Goal: Task Accomplishment & Management: Use online tool/utility

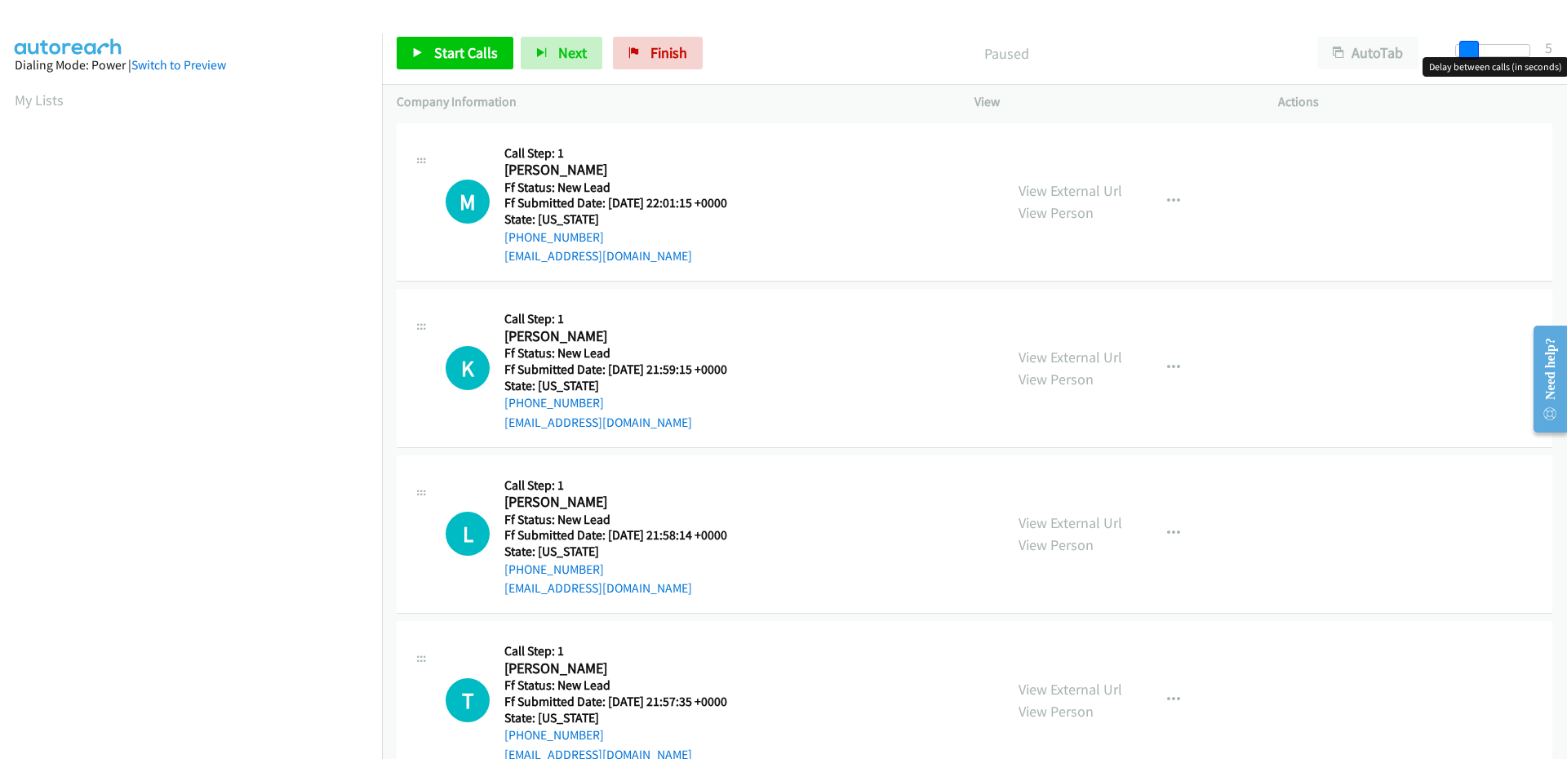
drag, startPoint x: 1462, startPoint y: 51, endPoint x: 1474, endPoint y: 49, distance: 12.5
click at [1474, 49] on span at bounding box center [1469, 51] width 20 height 20
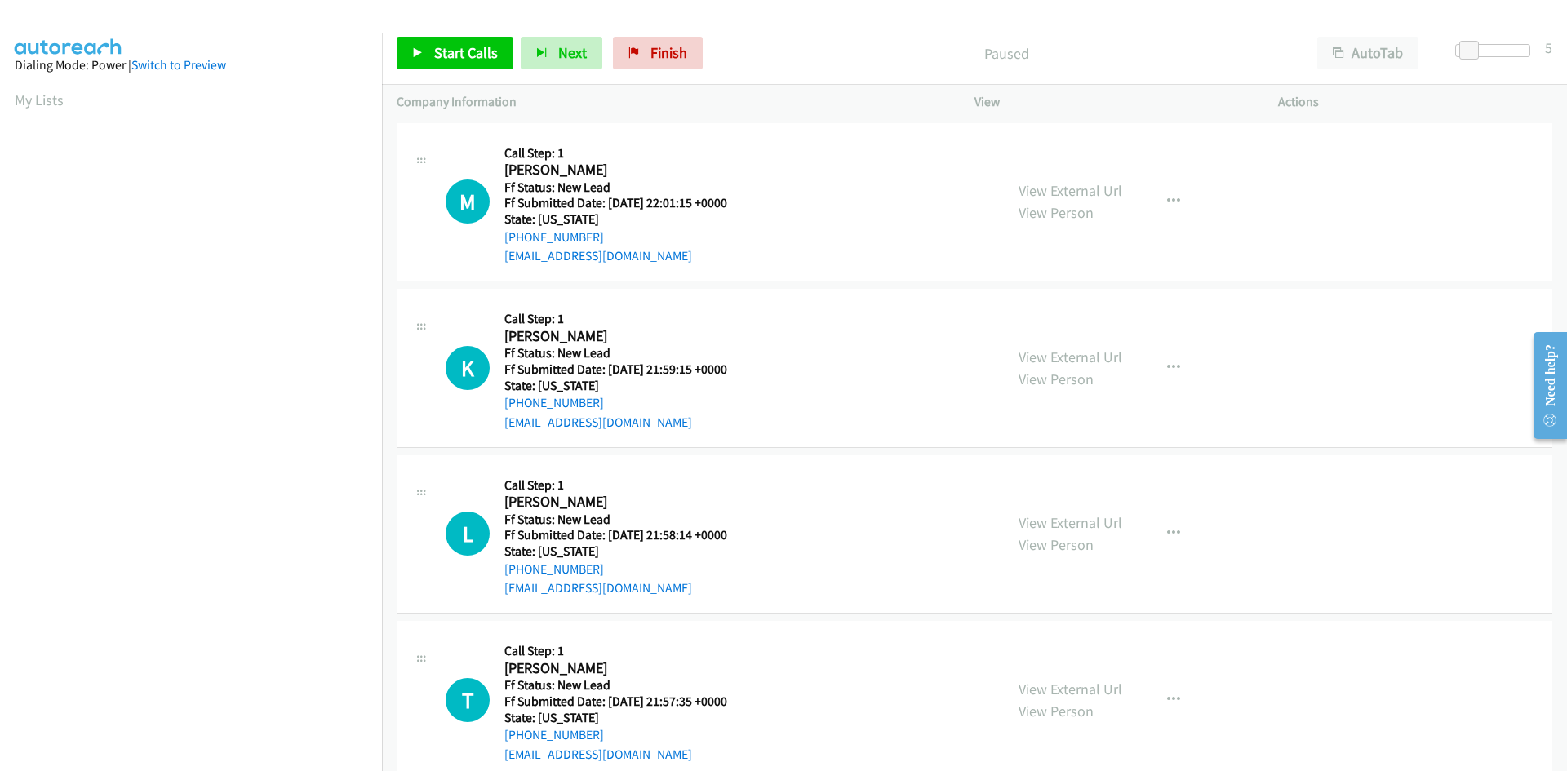
scroll to position [93, 0]
click at [436, 56] on span "Start Calls" at bounding box center [466, 52] width 64 height 19
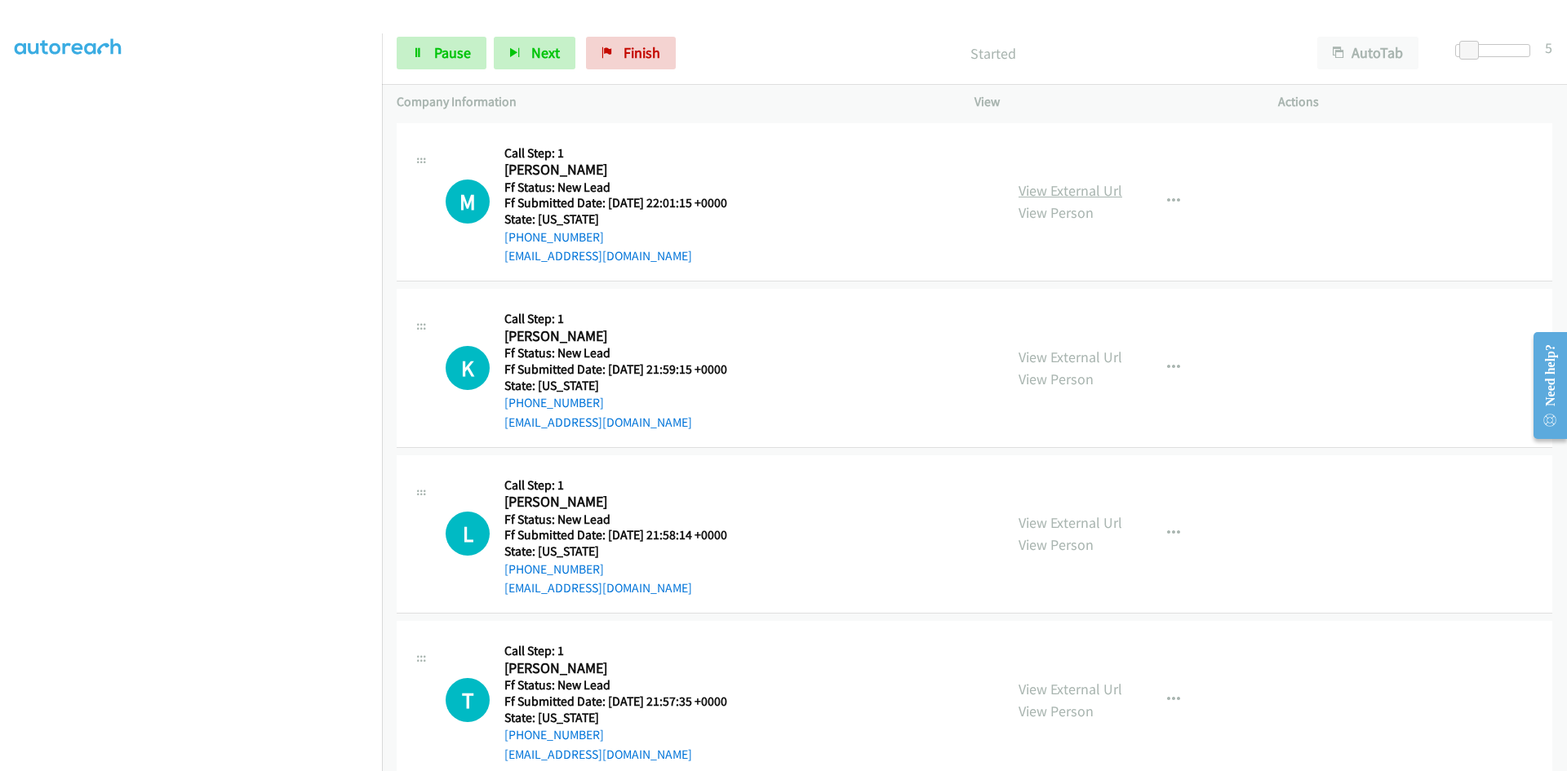
click at [1048, 188] on link "View External Url" at bounding box center [1071, 190] width 104 height 19
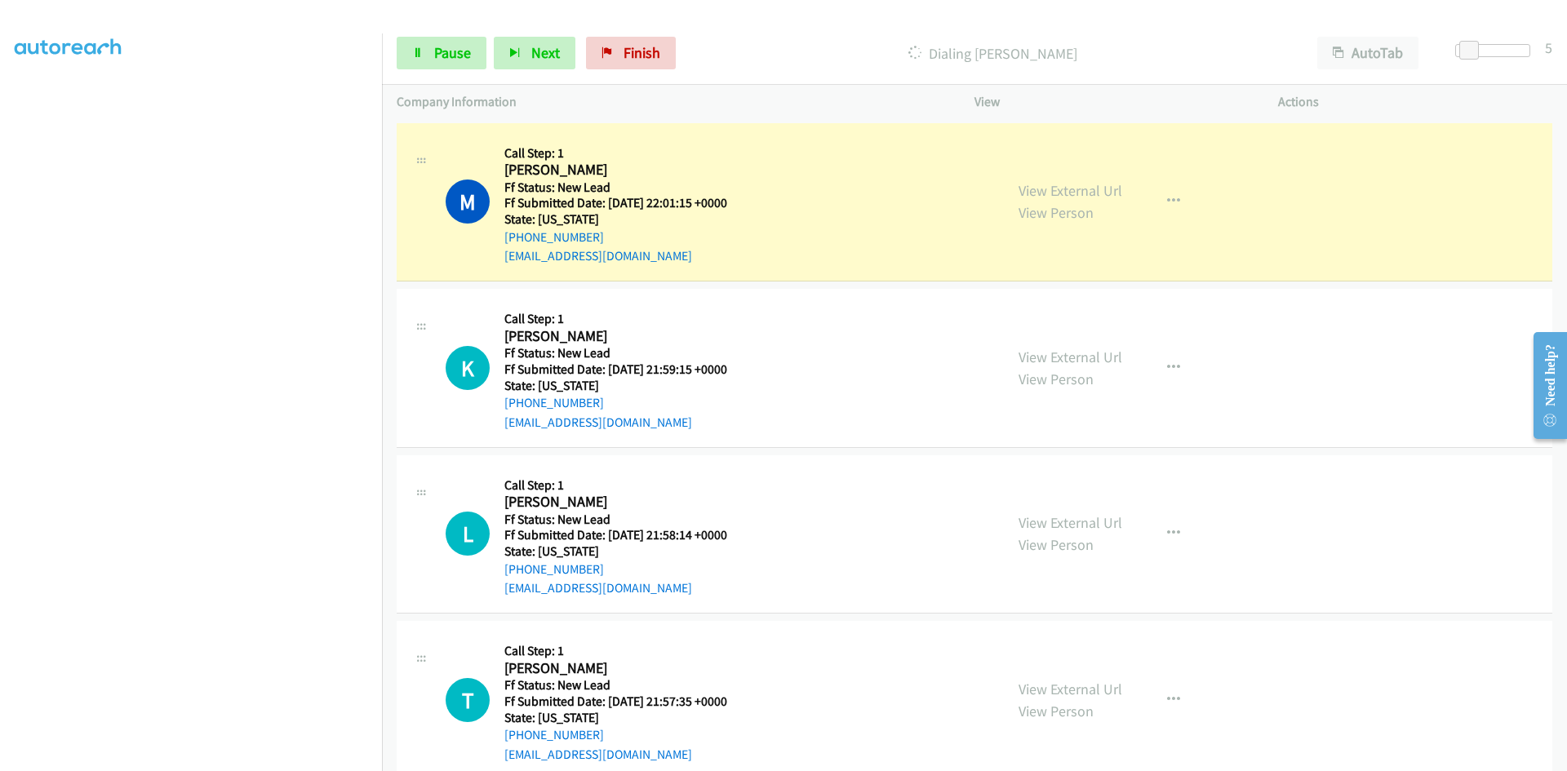
scroll to position [144, 0]
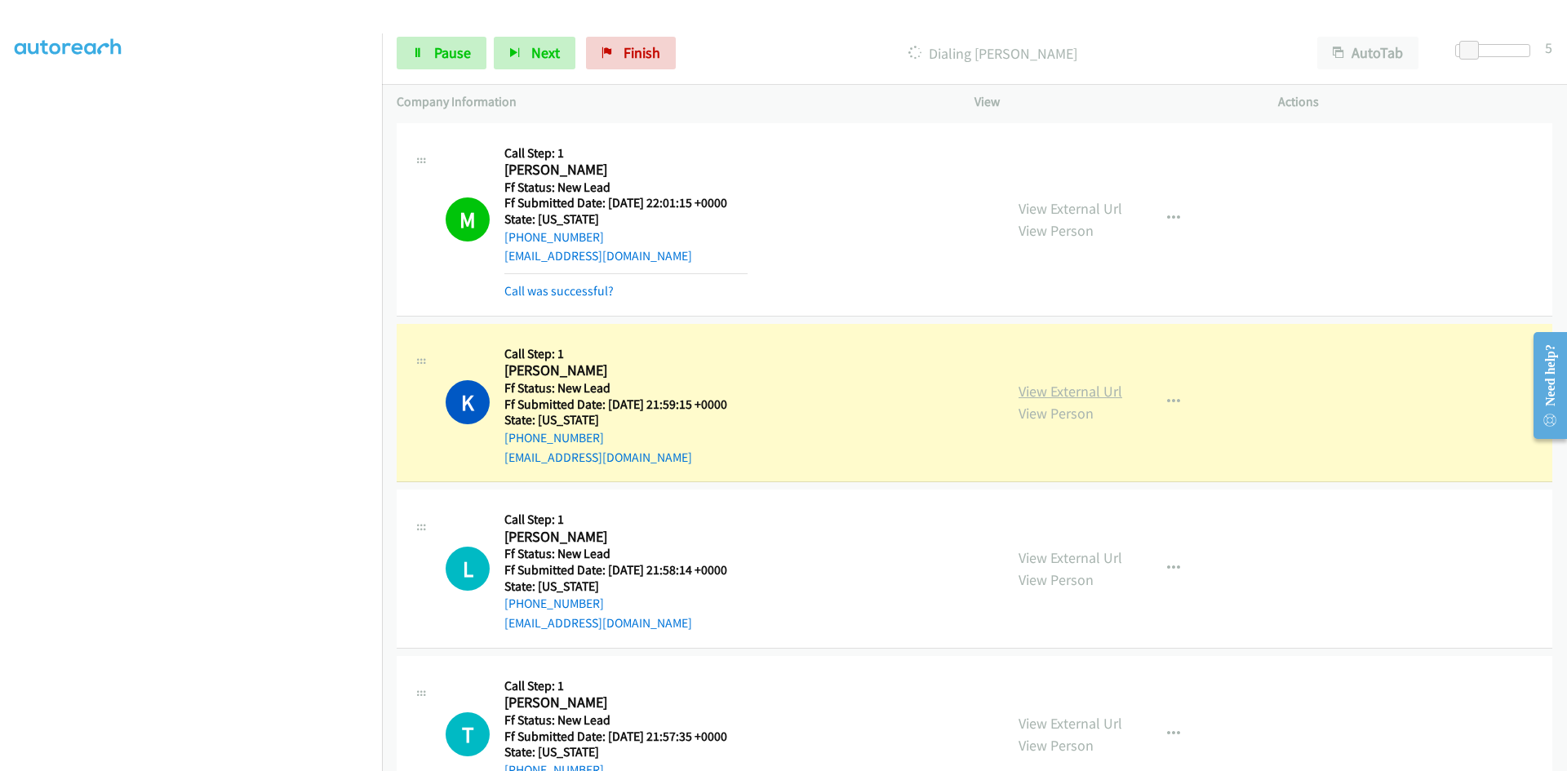
click at [1099, 399] on link "View External Url" at bounding box center [1071, 391] width 104 height 19
drag, startPoint x: 427, startPoint y: 56, endPoint x: 420, endPoint y: 60, distance: 8.8
click at [428, 56] on link "Pause" at bounding box center [442, 53] width 90 height 33
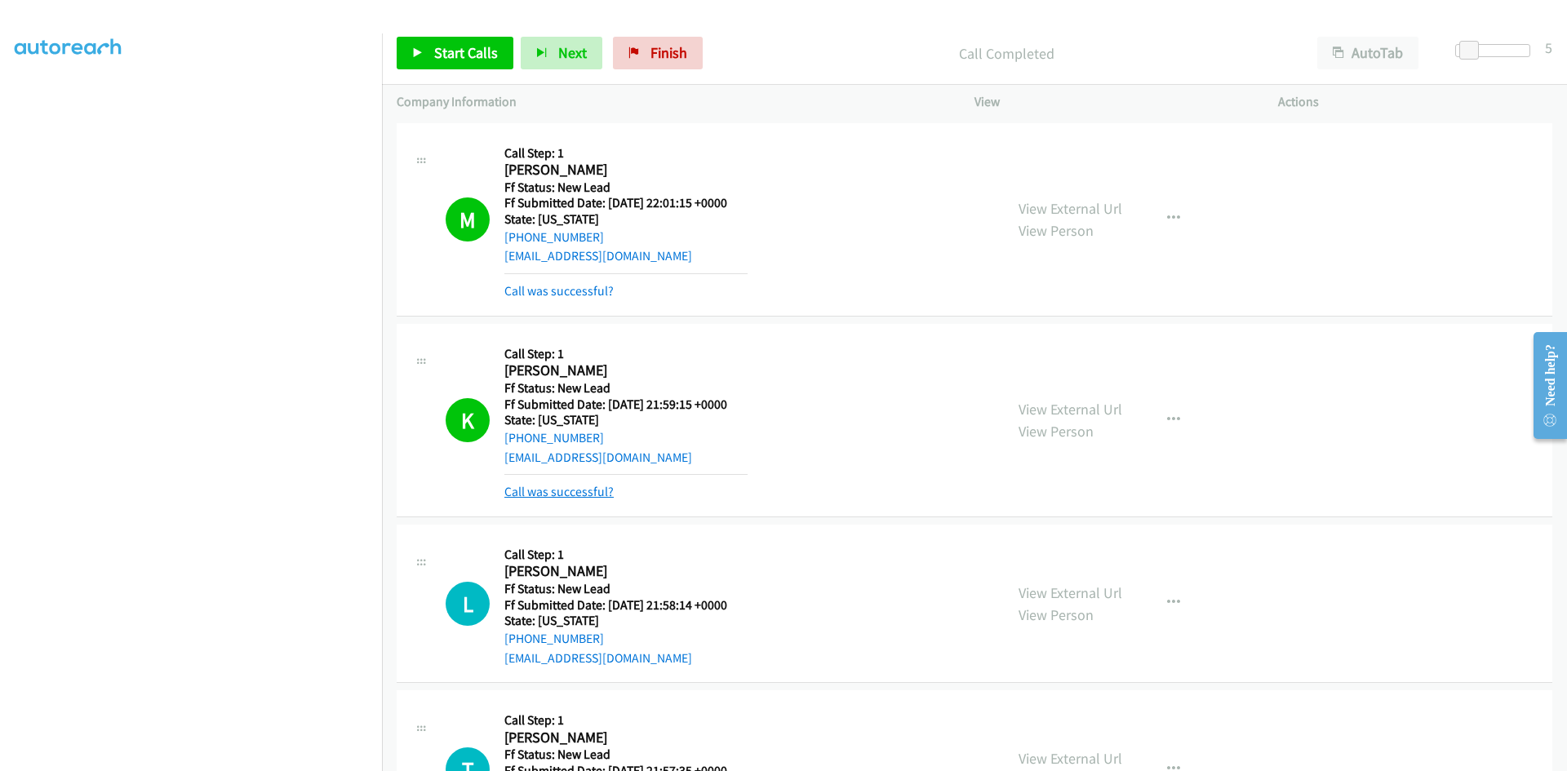
click at [531, 490] on link "Call was successful?" at bounding box center [558, 492] width 109 height 16
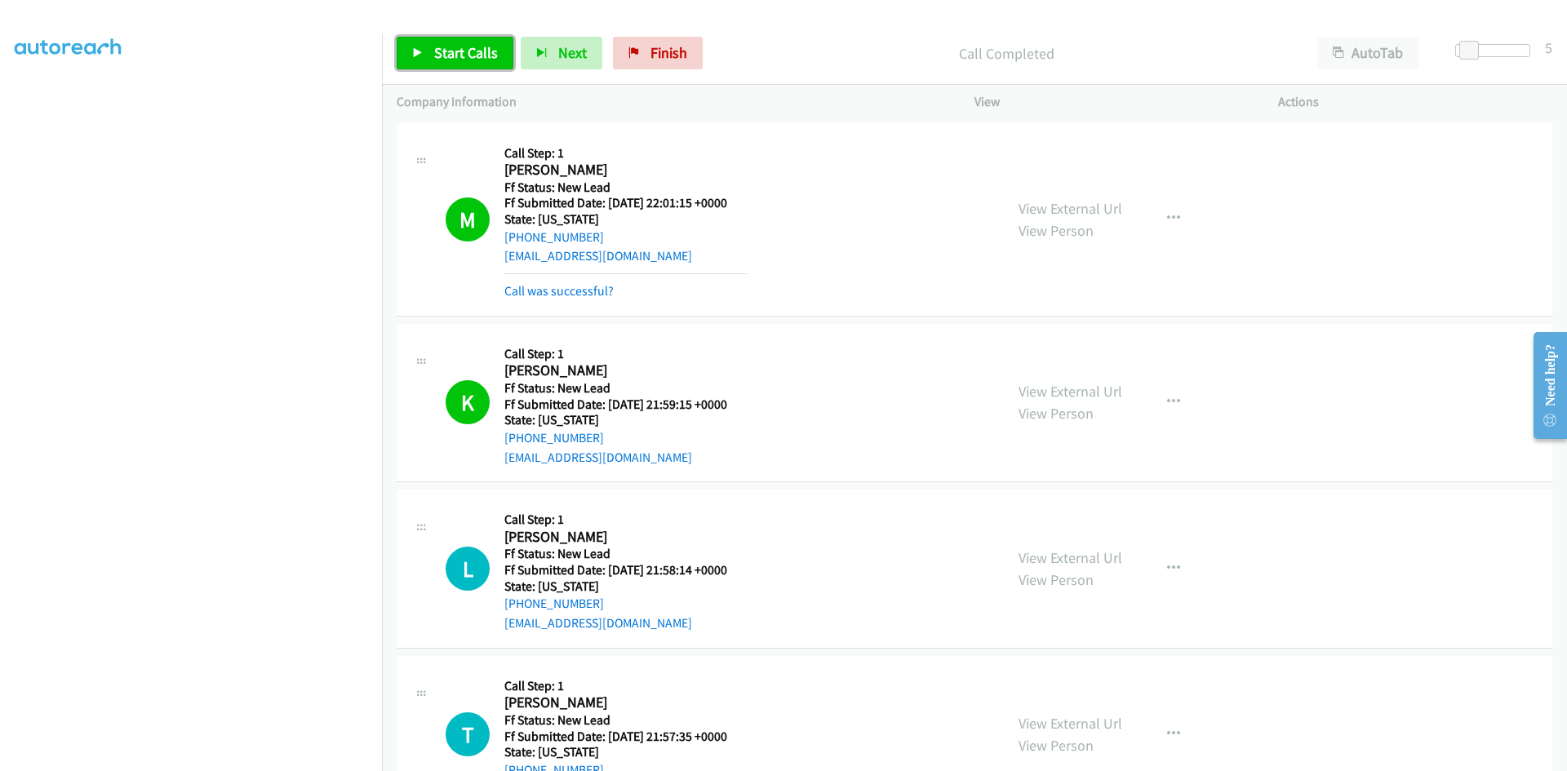
click at [463, 51] on span "Start Calls" at bounding box center [466, 52] width 64 height 19
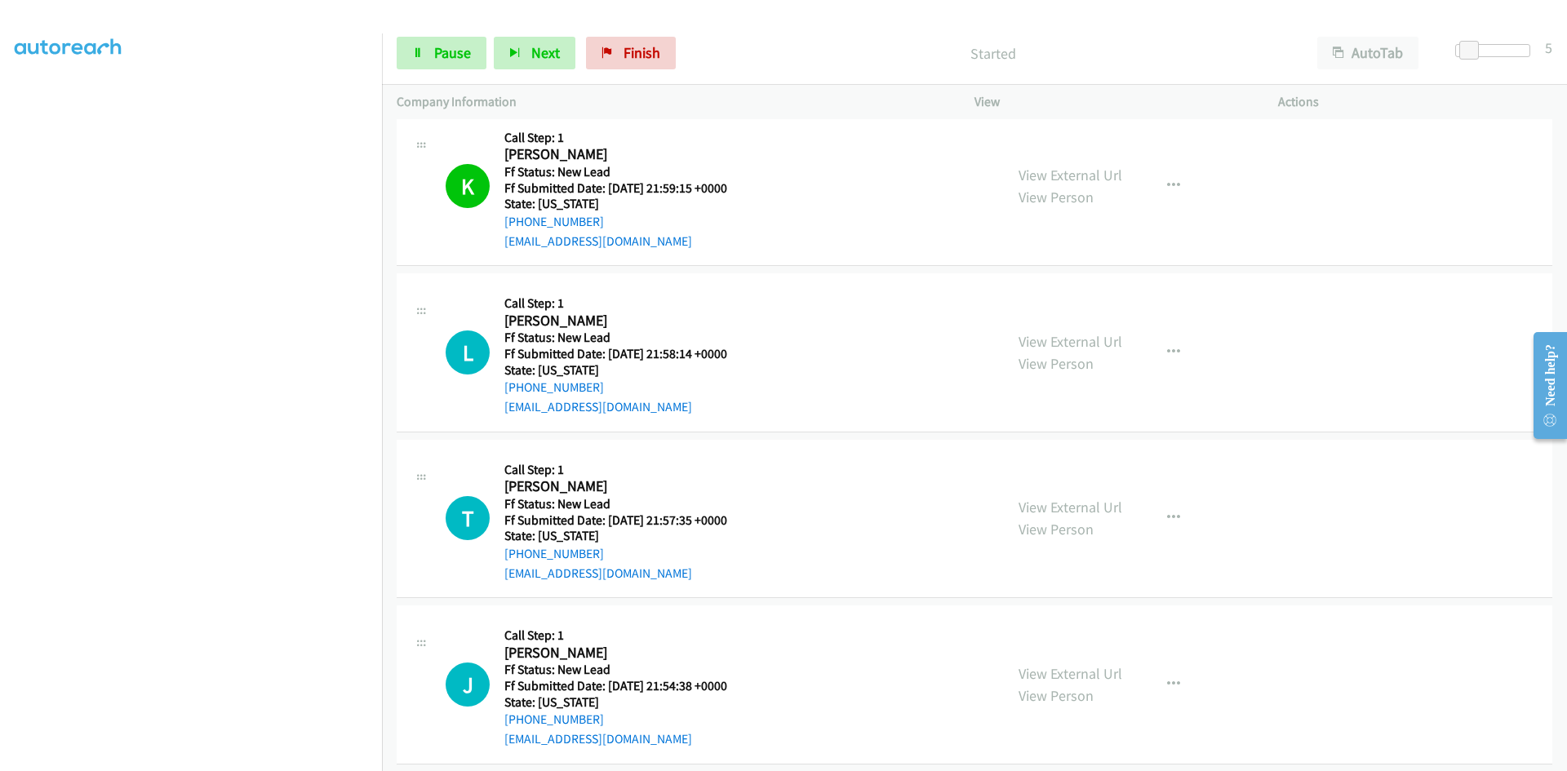
scroll to position [233, 0]
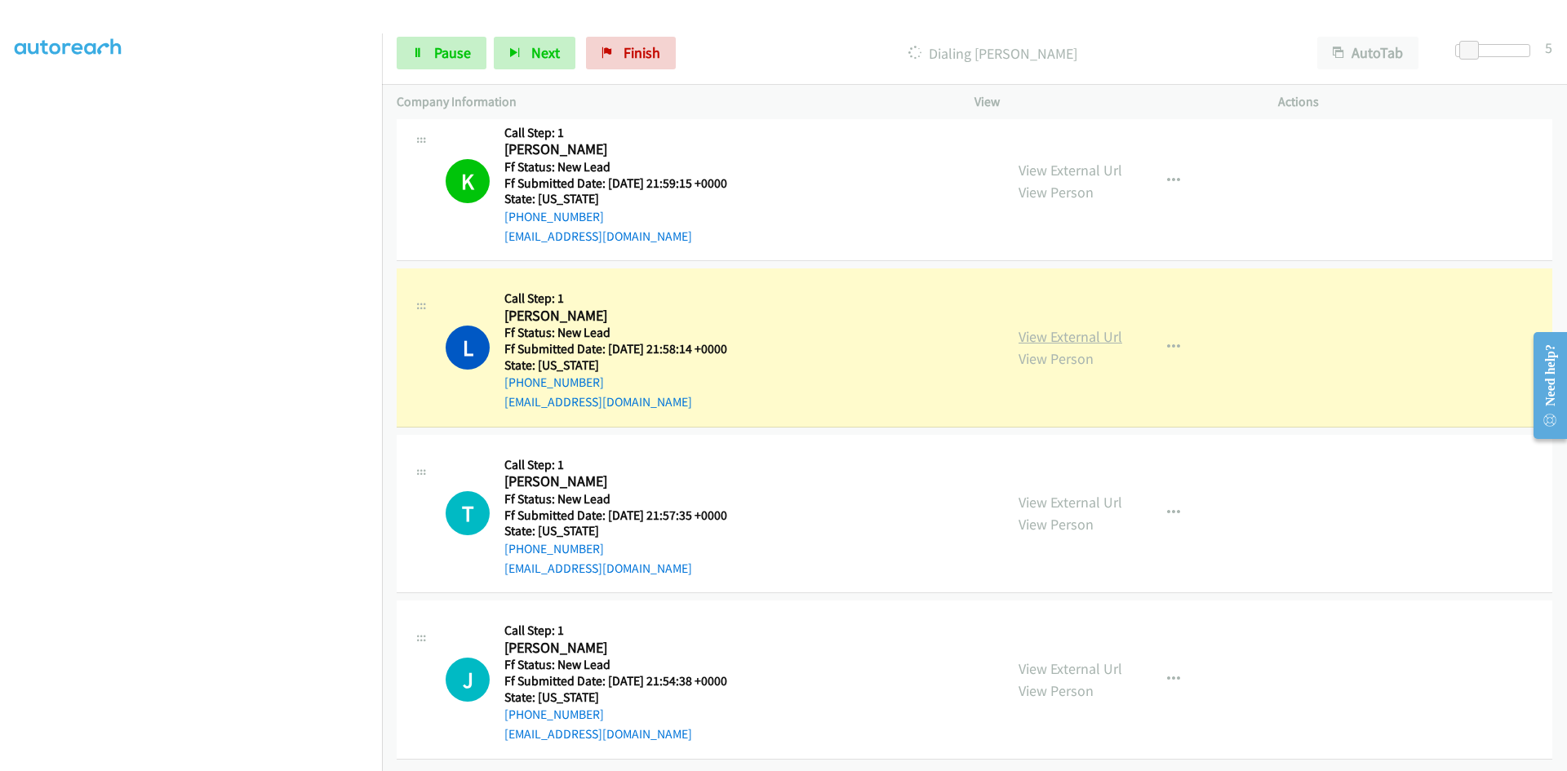
click at [1097, 327] on link "View External Url" at bounding box center [1071, 336] width 104 height 19
click at [456, 56] on span "Pause" at bounding box center [452, 52] width 37 height 19
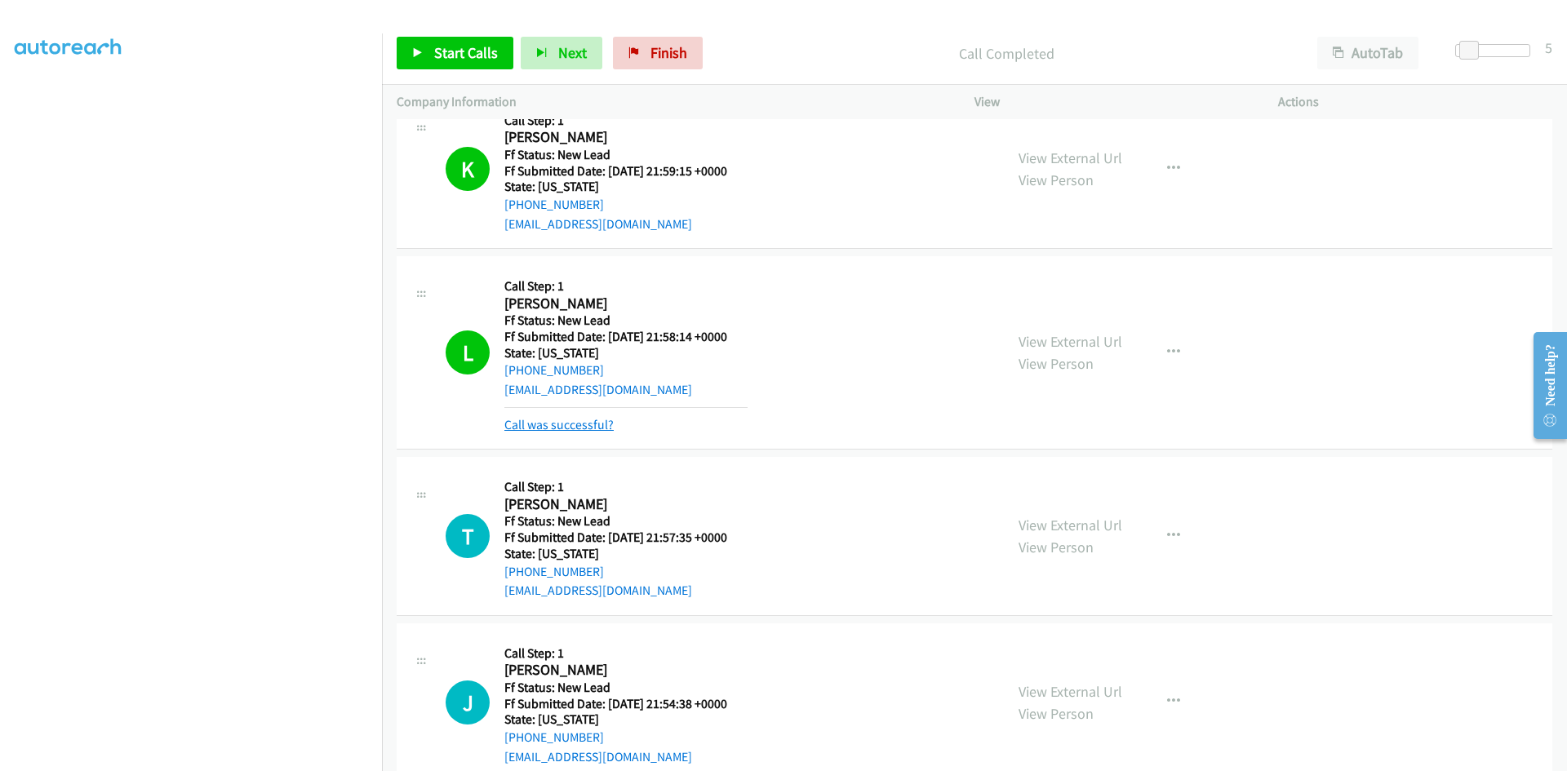
click at [591, 423] on link "Call was successful?" at bounding box center [558, 425] width 109 height 16
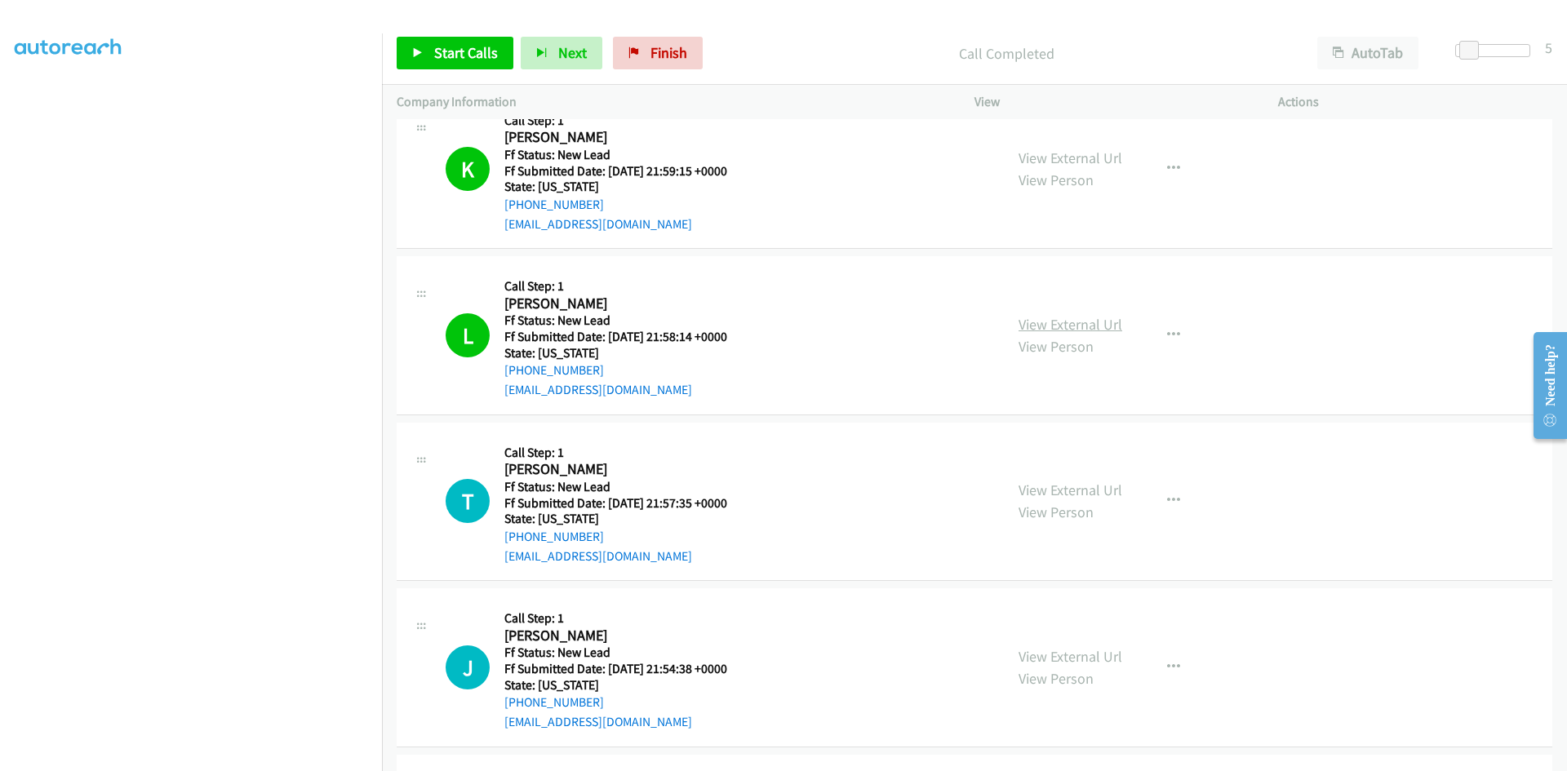
click at [1105, 329] on link "View External Url" at bounding box center [1071, 324] width 104 height 19
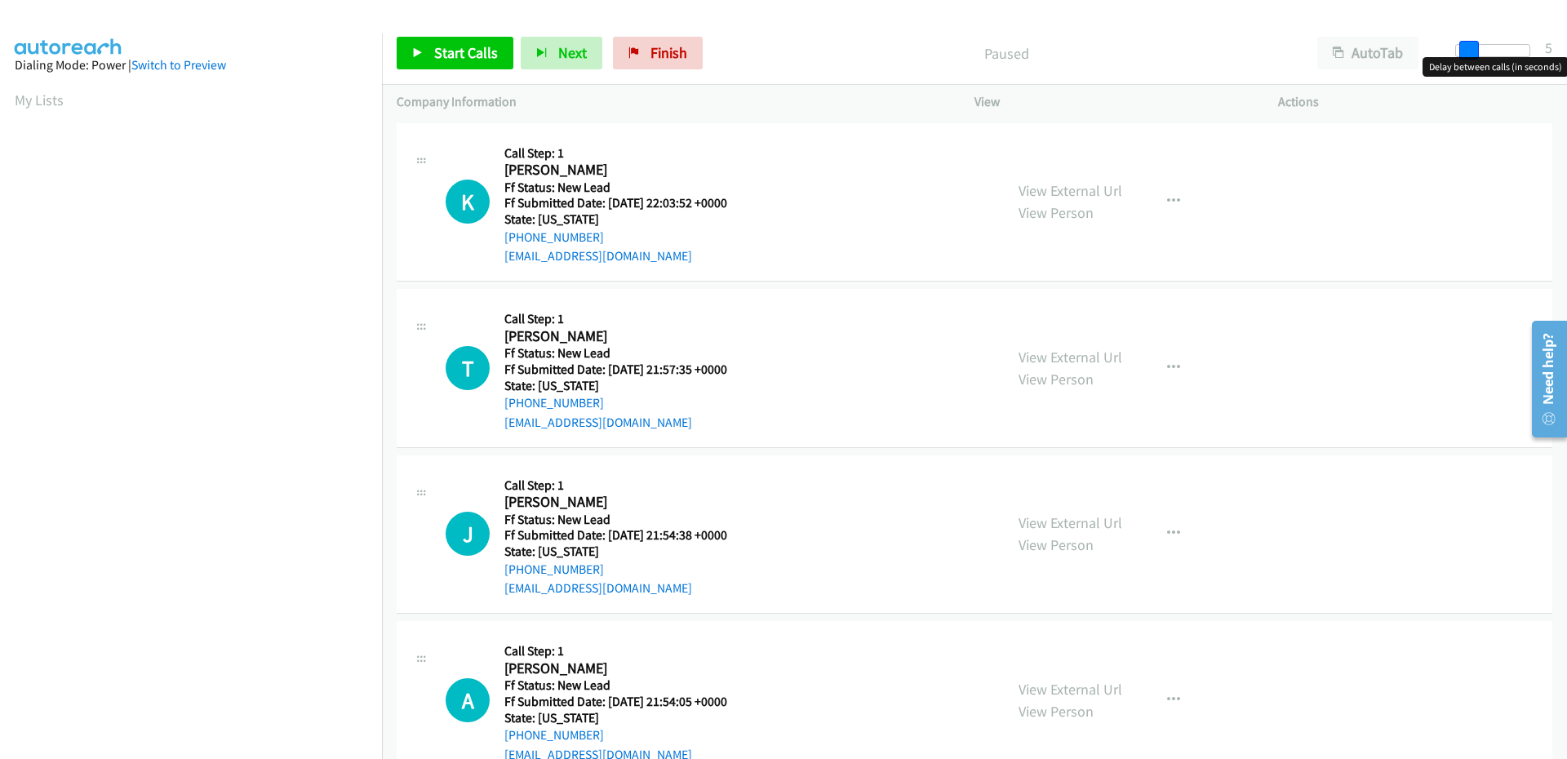
drag, startPoint x: 1457, startPoint y: 51, endPoint x: 1468, endPoint y: 51, distance: 10.6
click at [1468, 51] on span at bounding box center [1469, 51] width 20 height 20
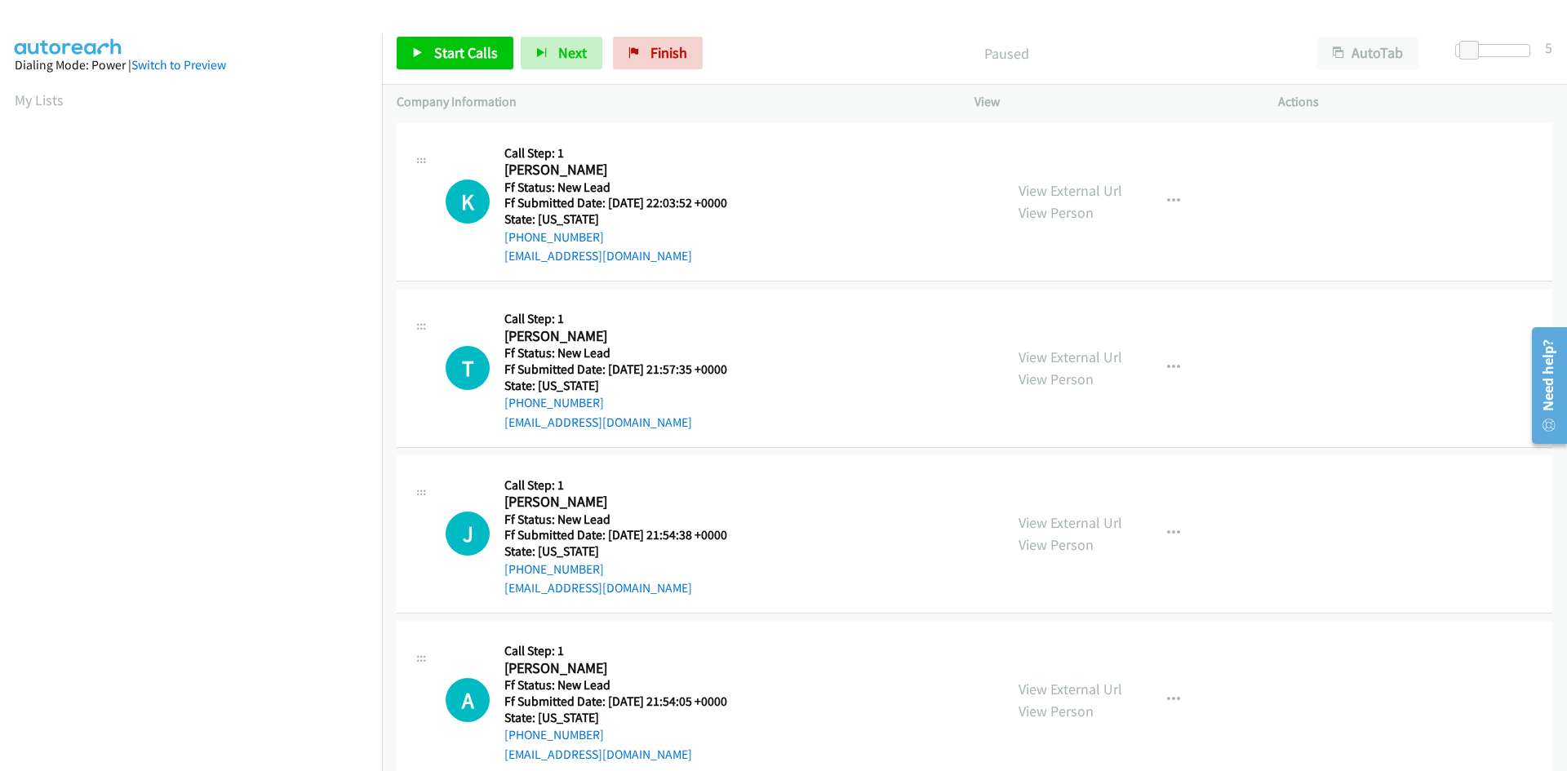
drag, startPoint x: 903, startPoint y: 39, endPoint x: 895, endPoint y: 38, distance: 8.2
click at [903, 38] on div "Paused" at bounding box center [1006, 53] width 593 height 33
click at [474, 63] on link "Start Calls" at bounding box center [455, 53] width 117 height 33
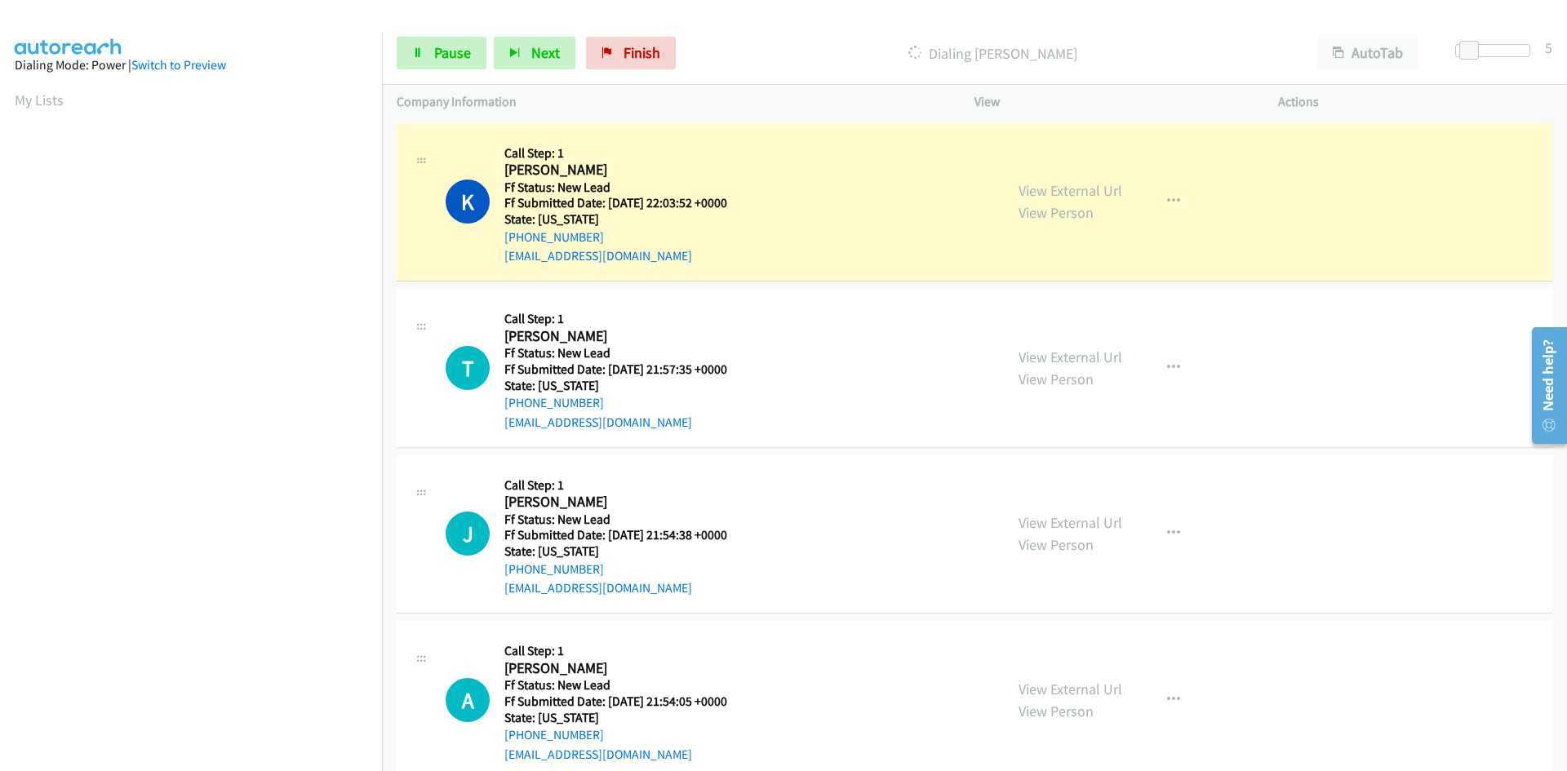
scroll to position [144, 0]
click at [1070, 189] on link "View External Url" at bounding box center [1071, 190] width 104 height 19
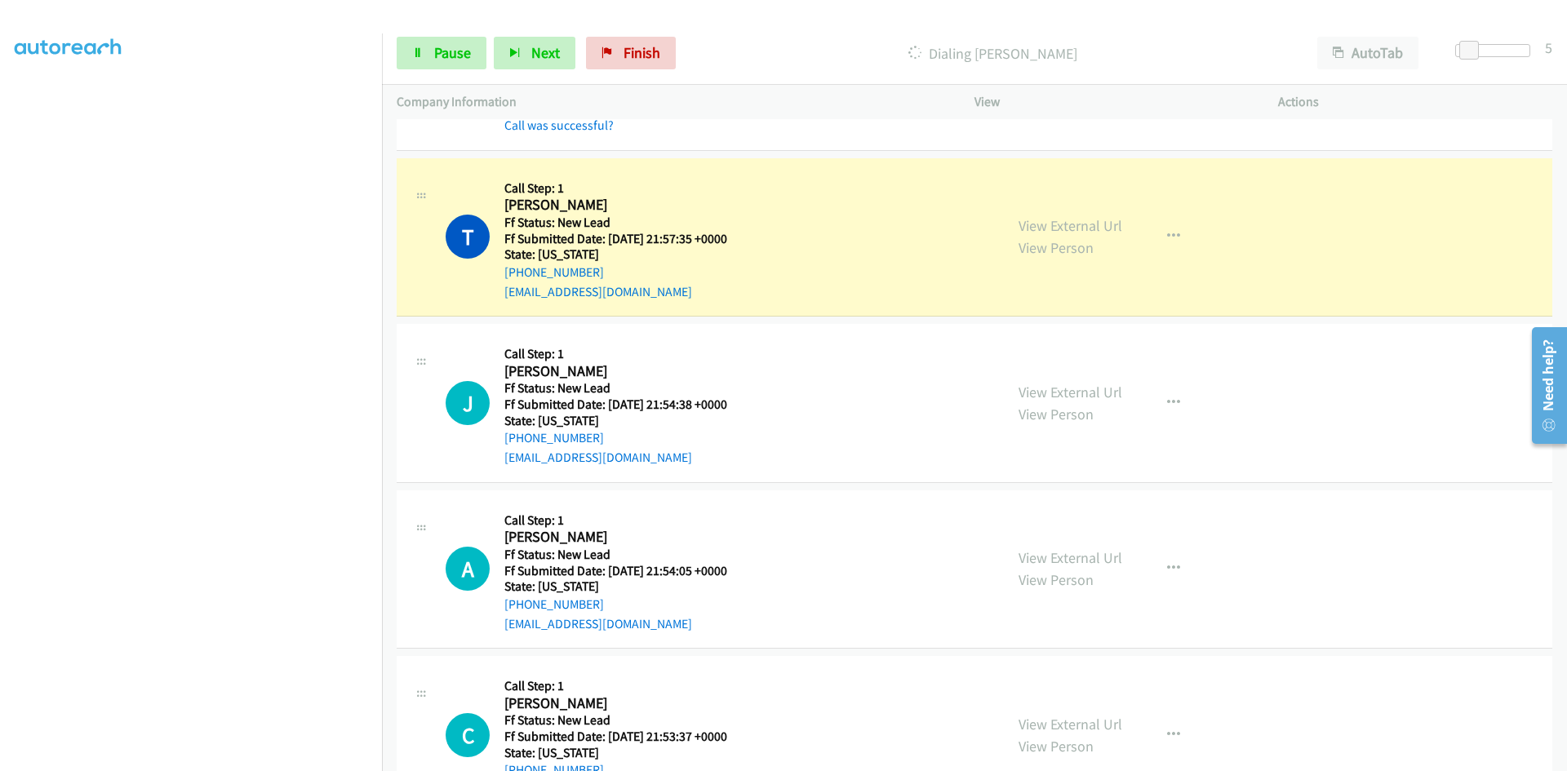
scroll to position [233, 0]
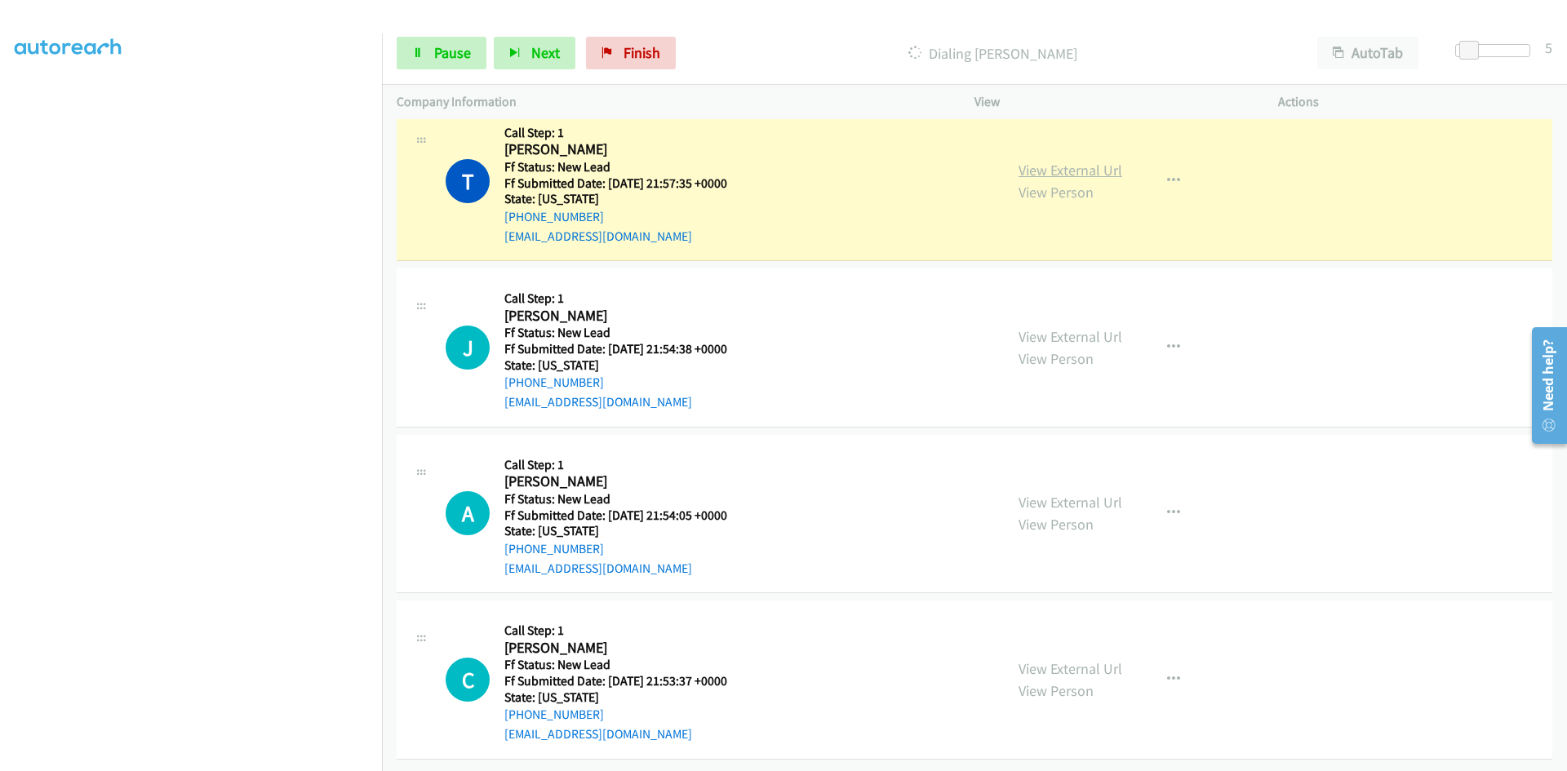
click at [1037, 161] on link "View External Url" at bounding box center [1071, 170] width 104 height 19
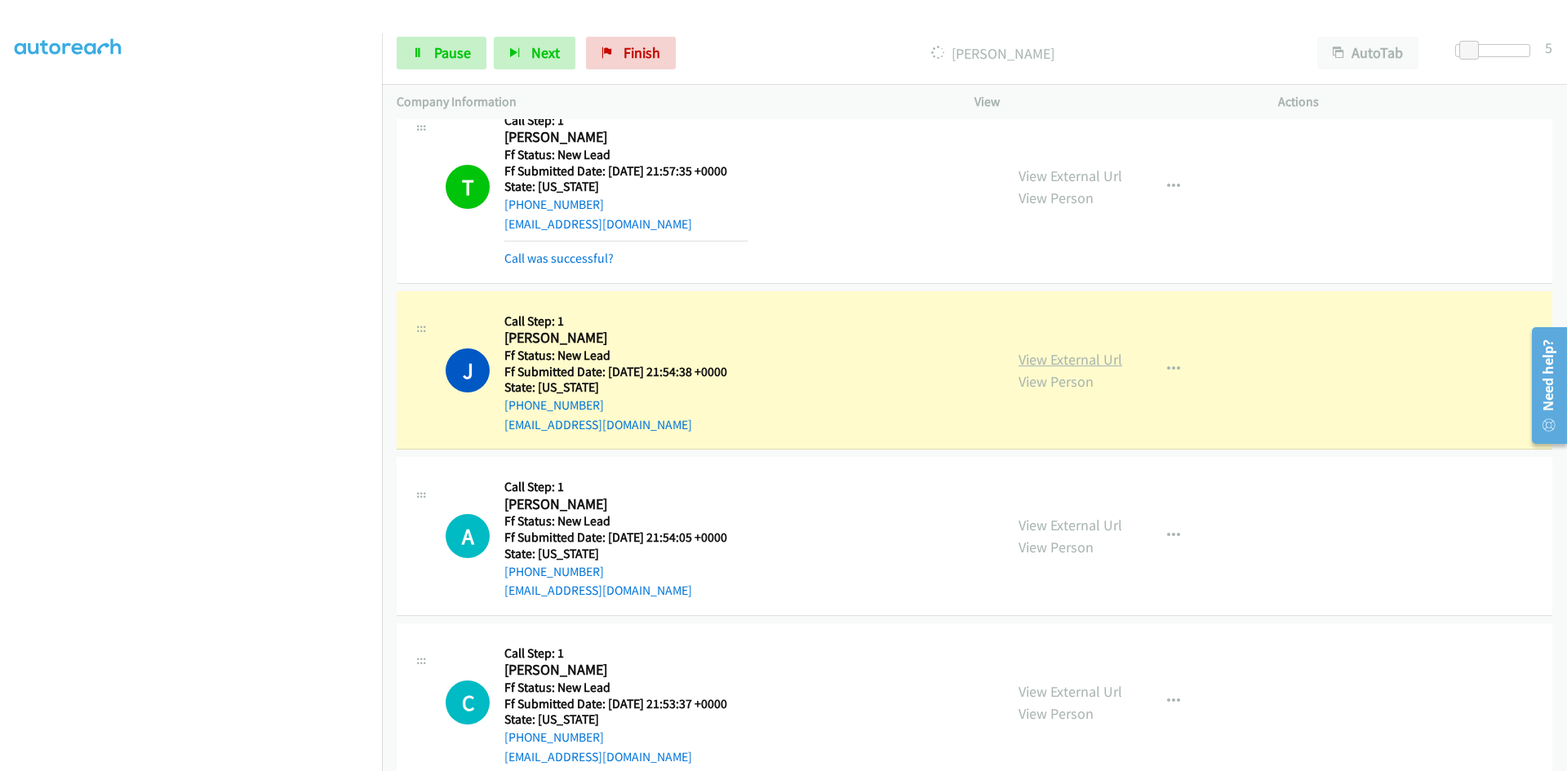
click at [1070, 353] on link "View External Url" at bounding box center [1071, 359] width 104 height 19
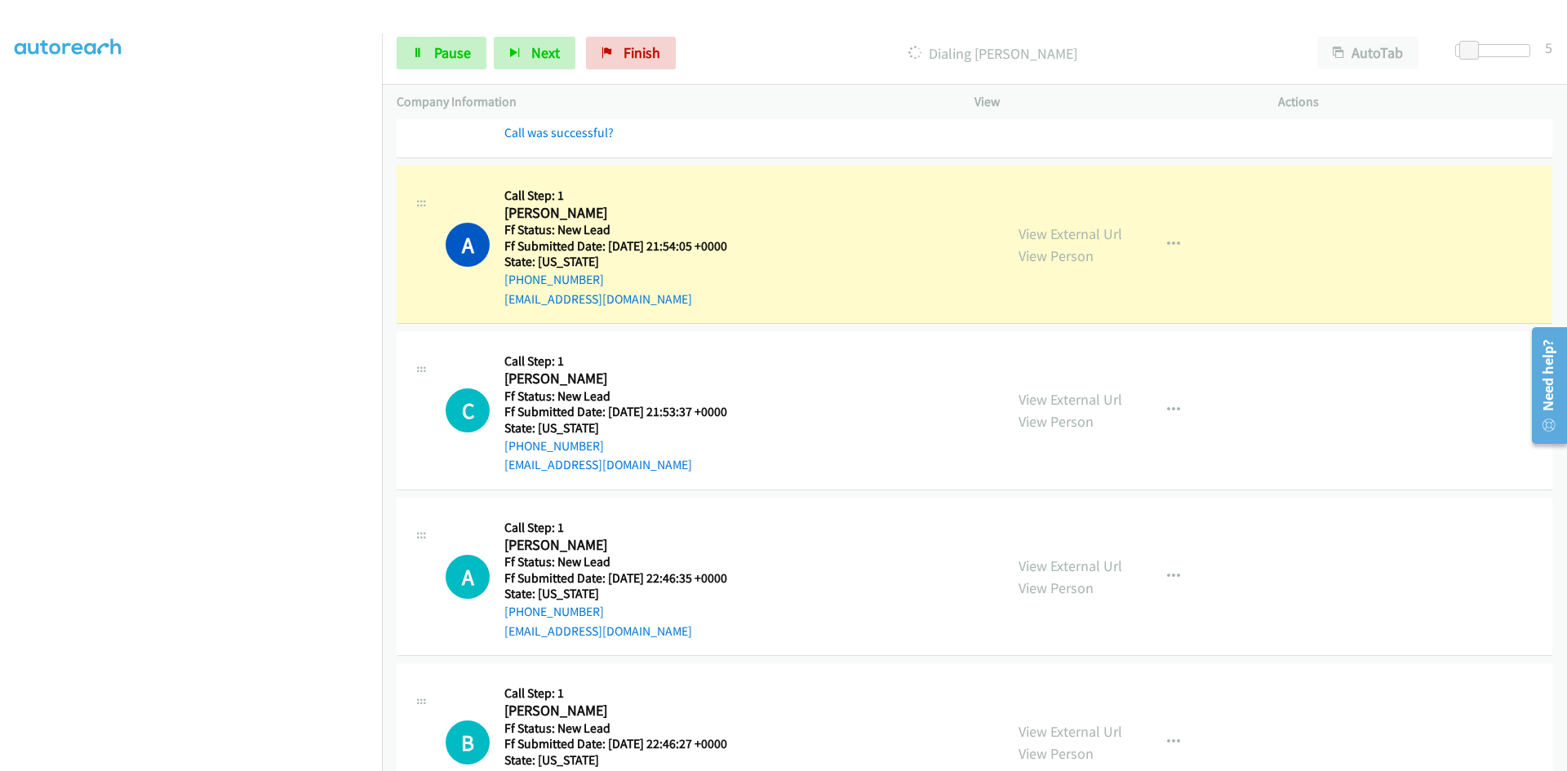
scroll to position [642, 0]
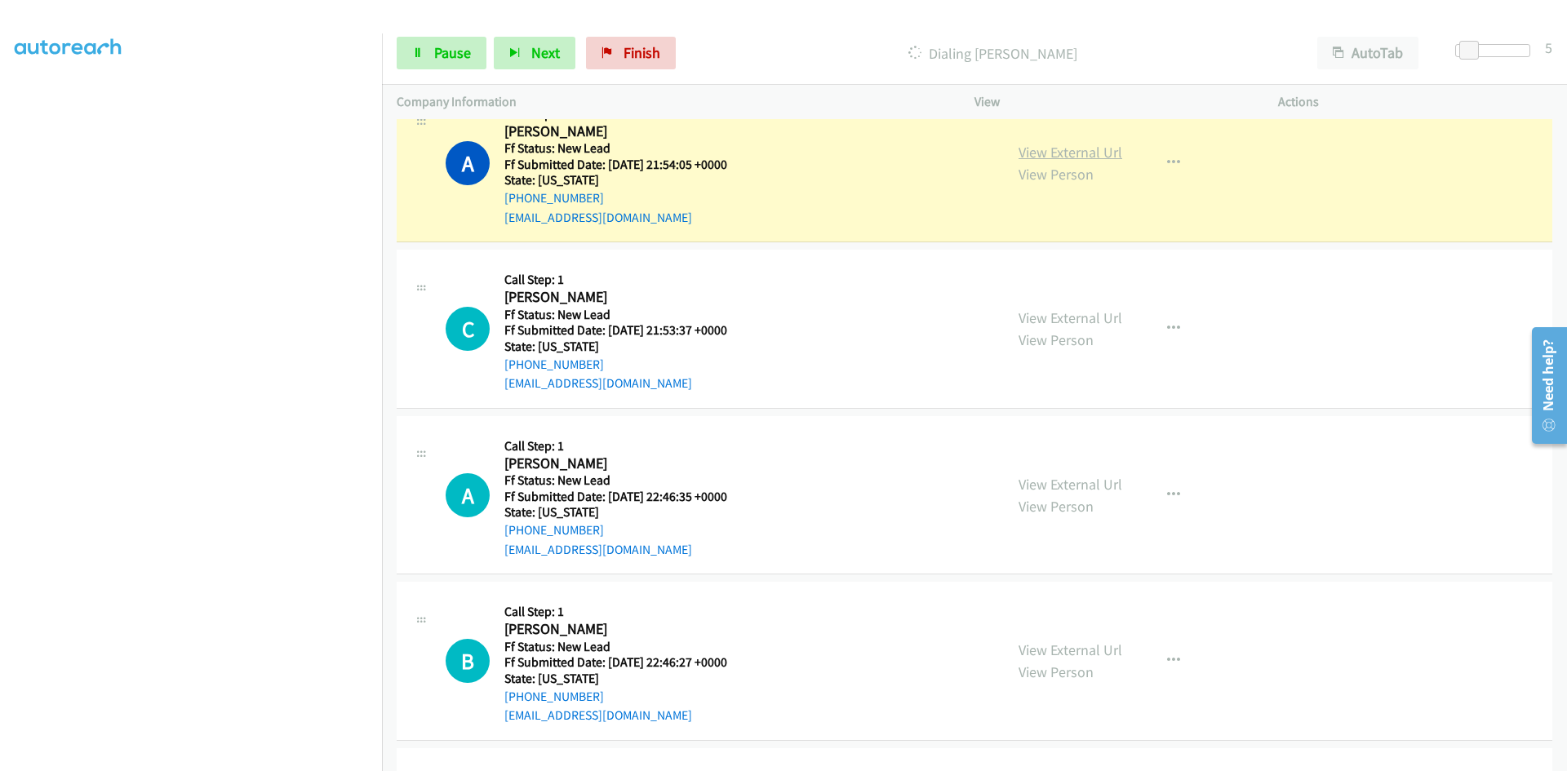
click at [1103, 156] on link "View External Url" at bounding box center [1071, 152] width 104 height 19
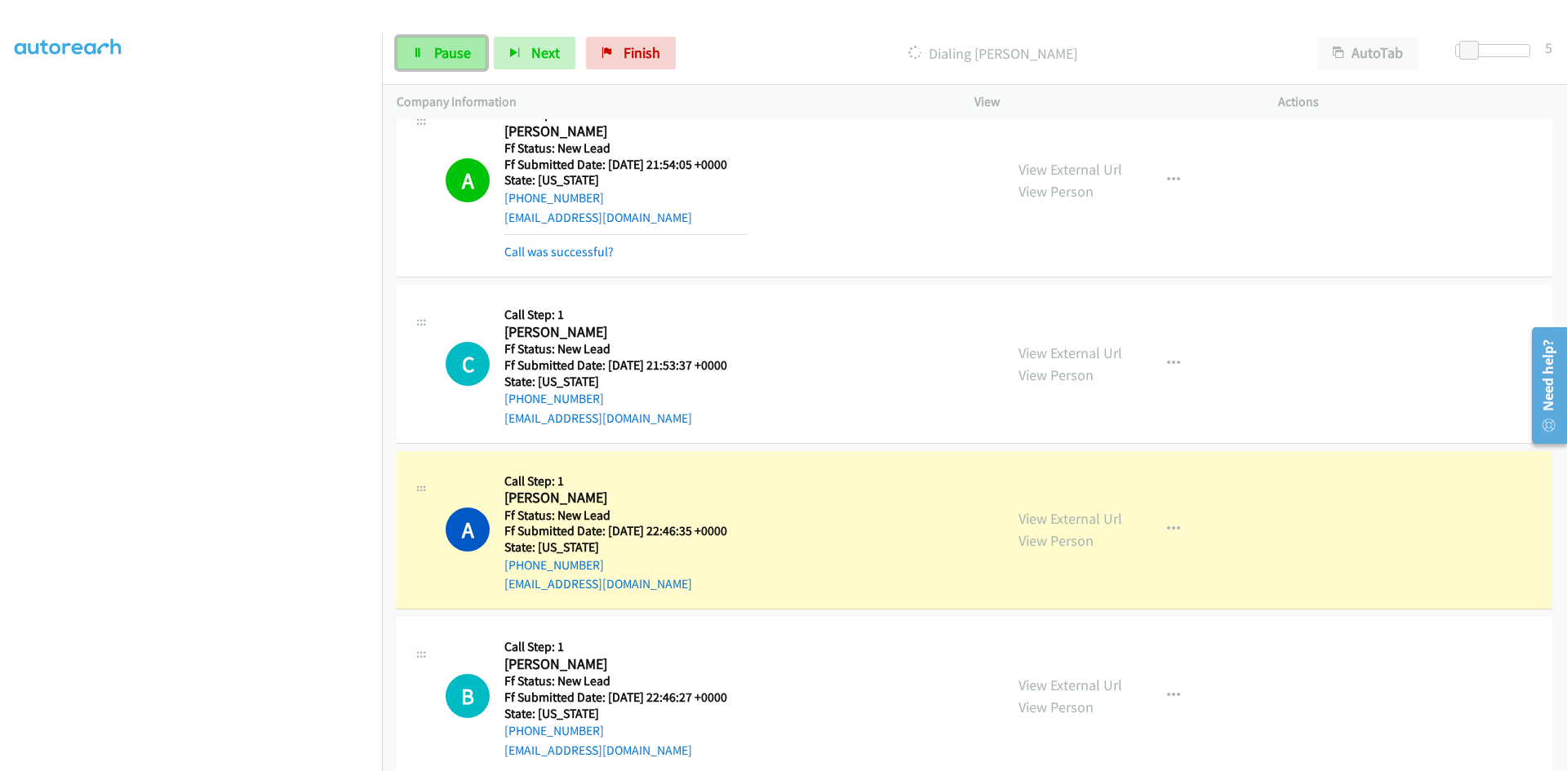
click at [457, 57] on span "Pause" at bounding box center [452, 52] width 37 height 19
click at [1095, 513] on link "View External Url" at bounding box center [1071, 518] width 104 height 19
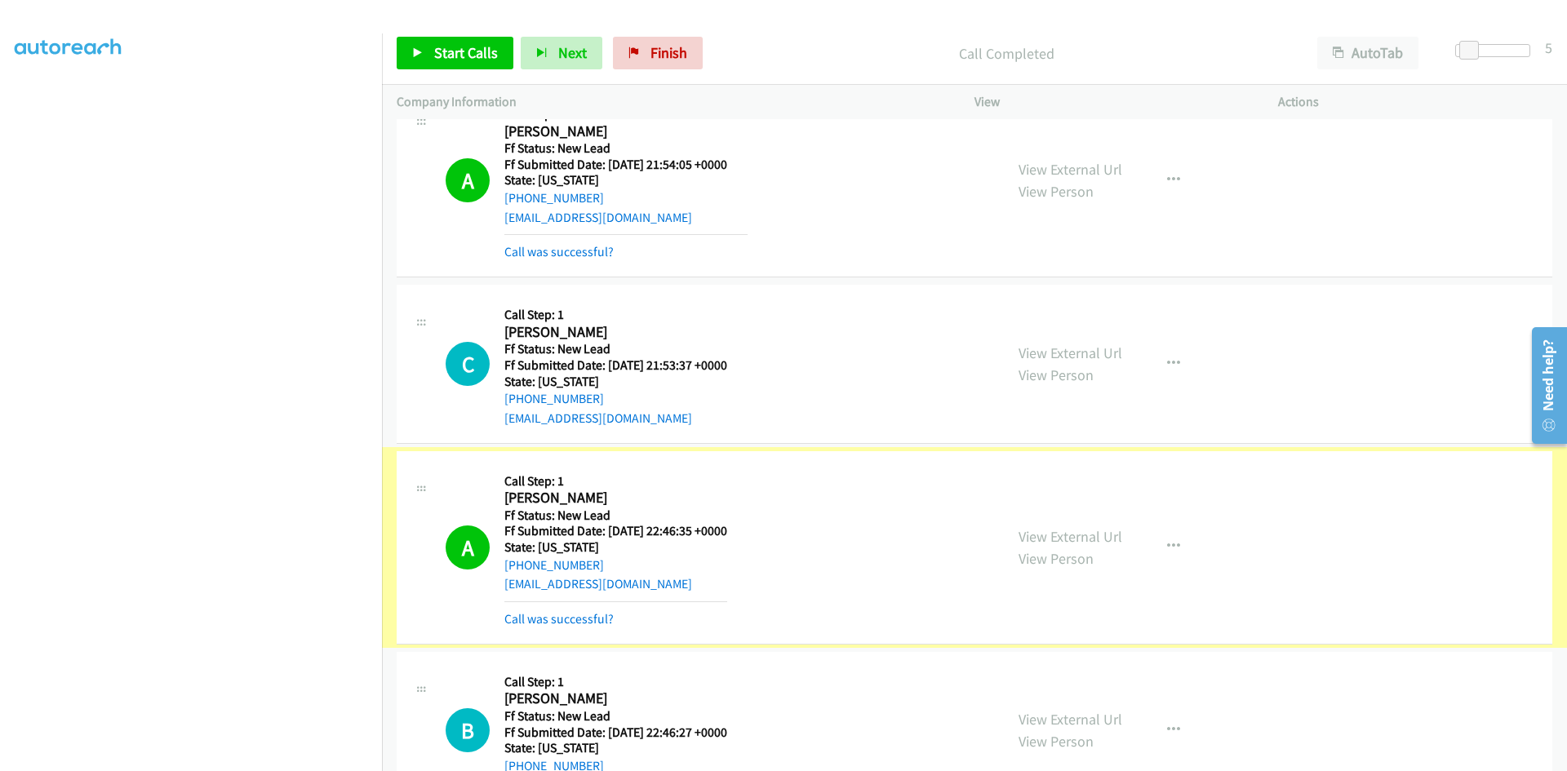
click at [580, 621] on link "Call was successful?" at bounding box center [558, 619] width 109 height 16
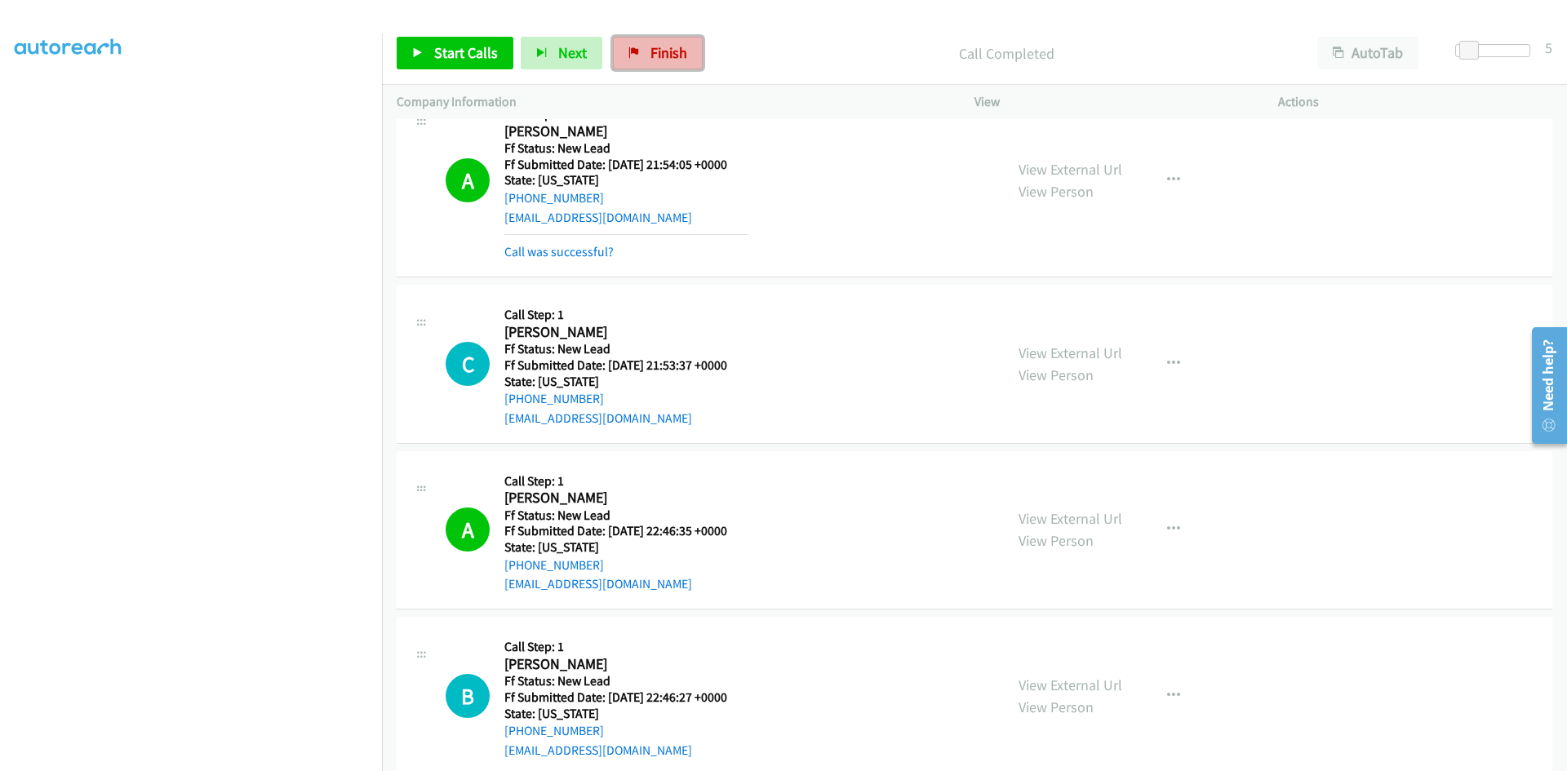
click at [685, 51] on link "Finish" at bounding box center [658, 53] width 90 height 33
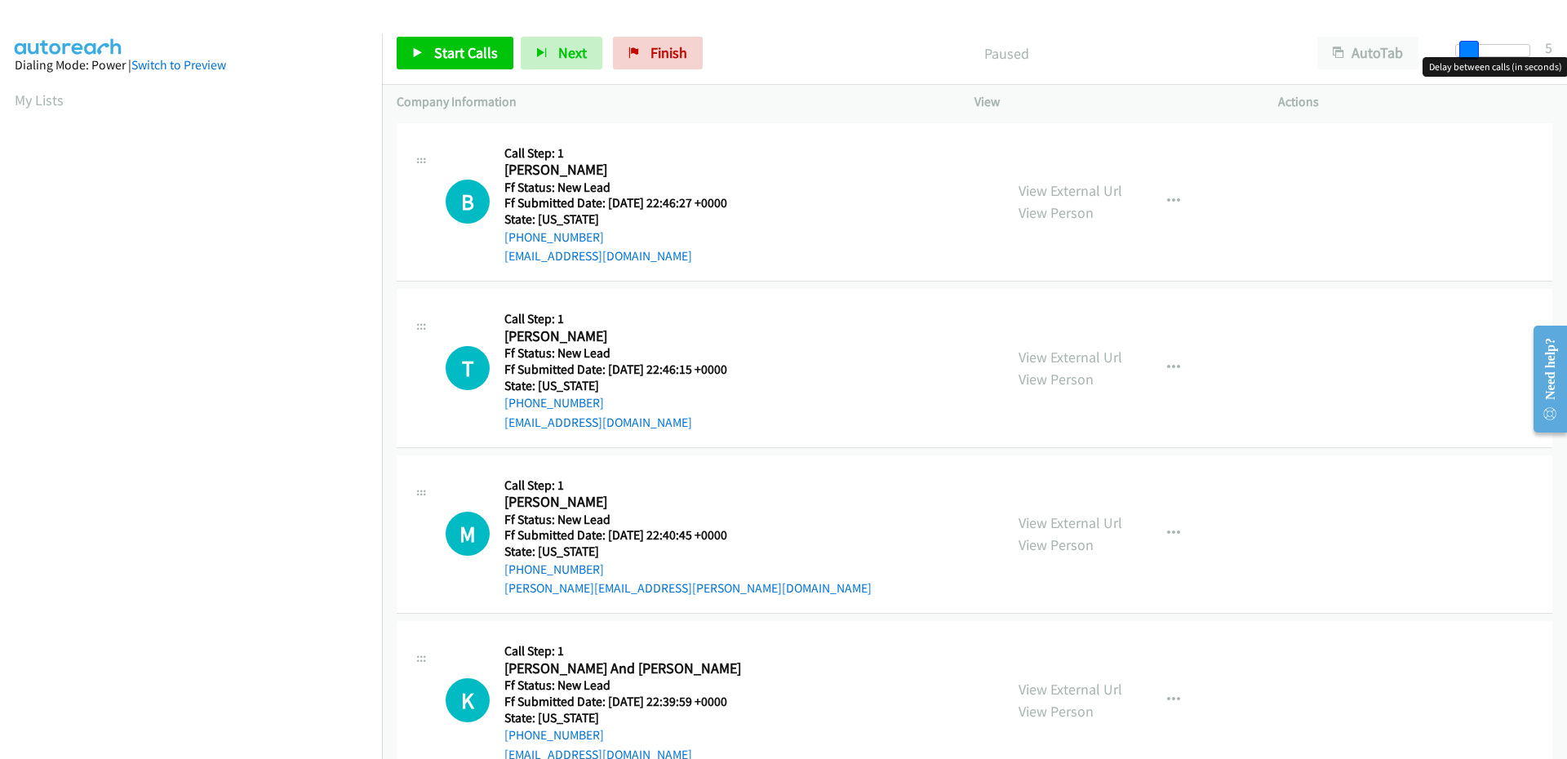
drag, startPoint x: 1459, startPoint y: 49, endPoint x: 1472, endPoint y: 47, distance: 12.5
click at [1472, 47] on span at bounding box center [1469, 51] width 20 height 20
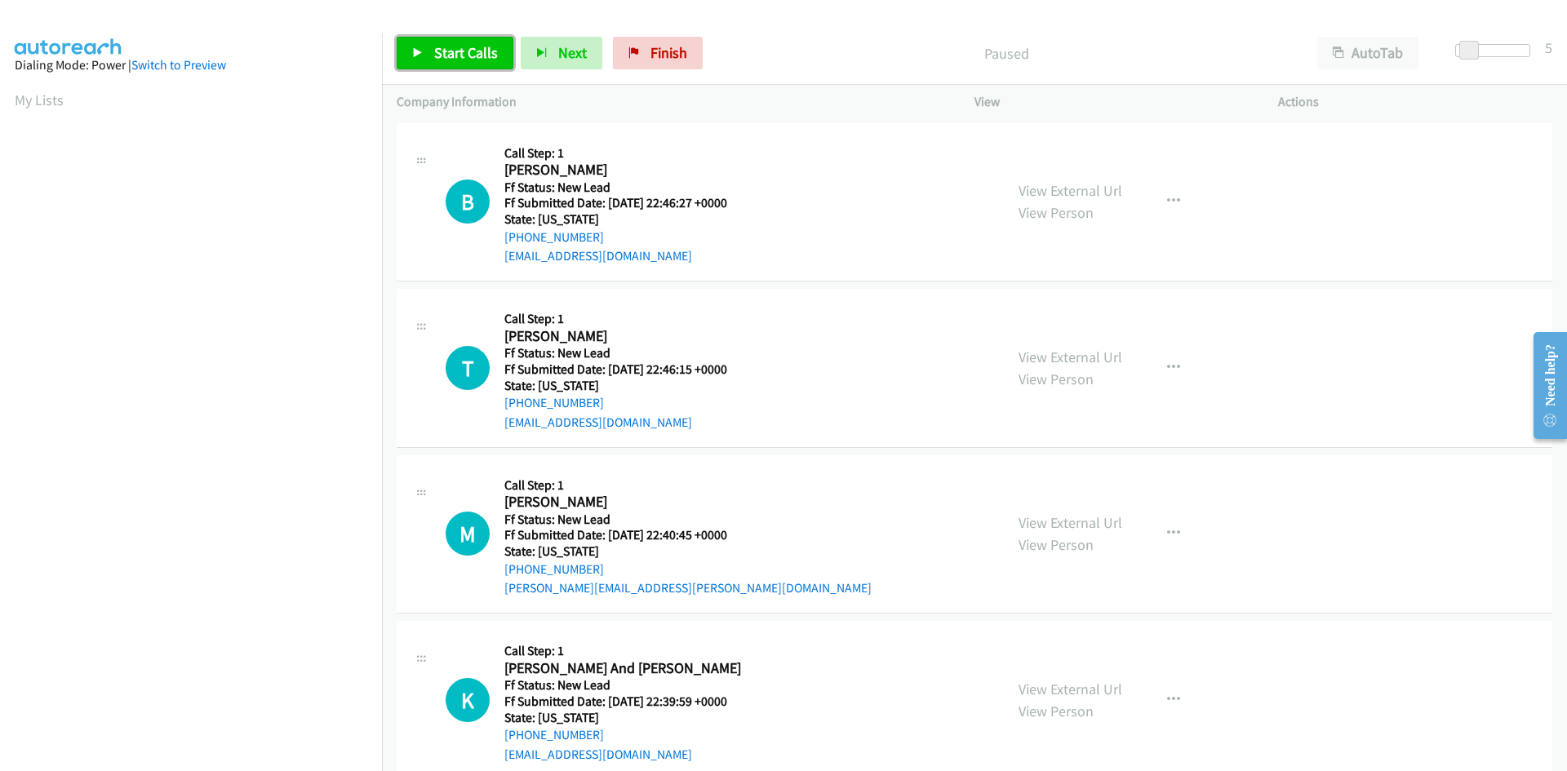
click at [445, 61] on span "Start Calls" at bounding box center [466, 52] width 64 height 19
click at [1081, 194] on link "View External Url" at bounding box center [1071, 190] width 104 height 19
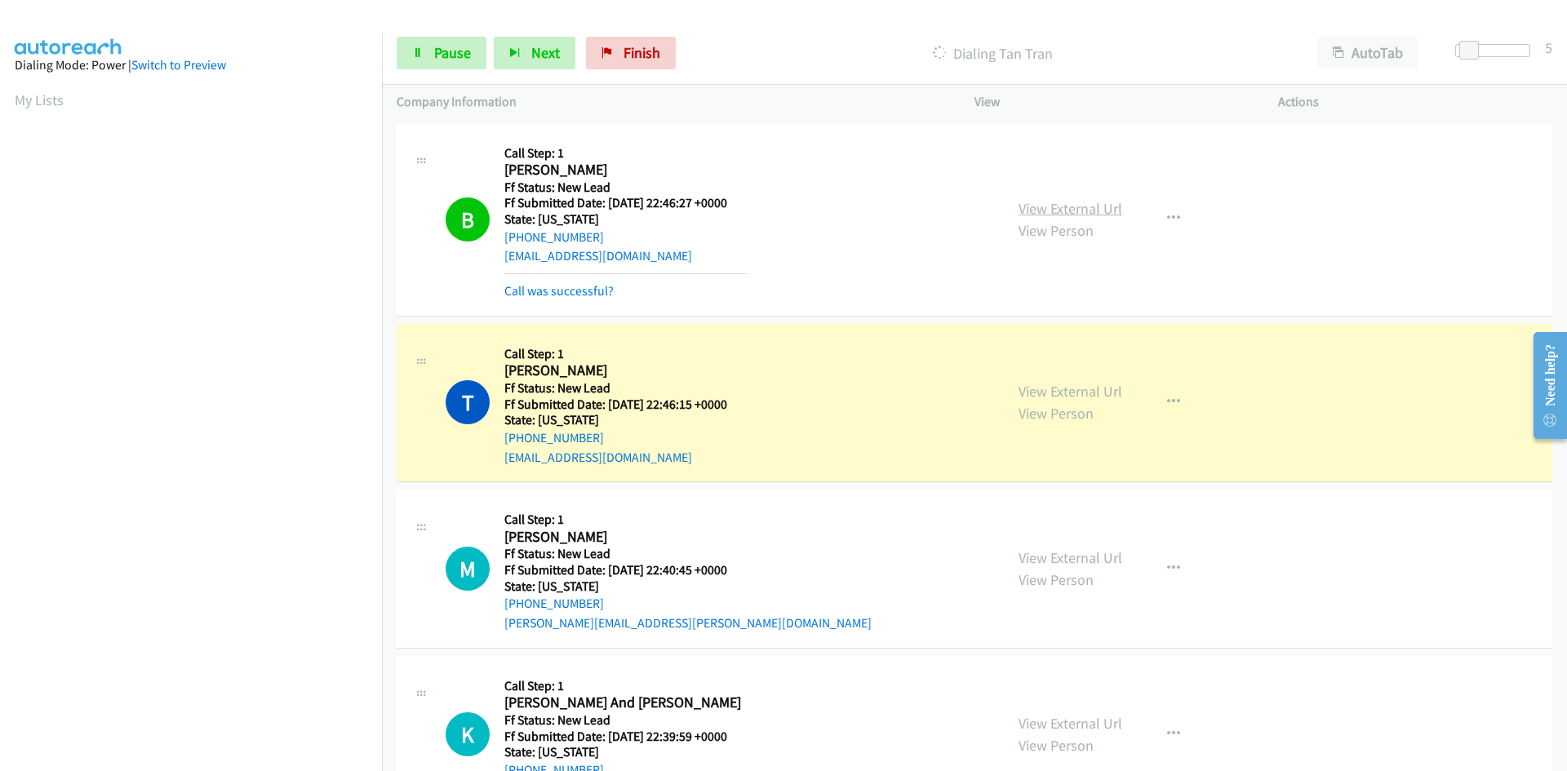
scroll to position [144, 0]
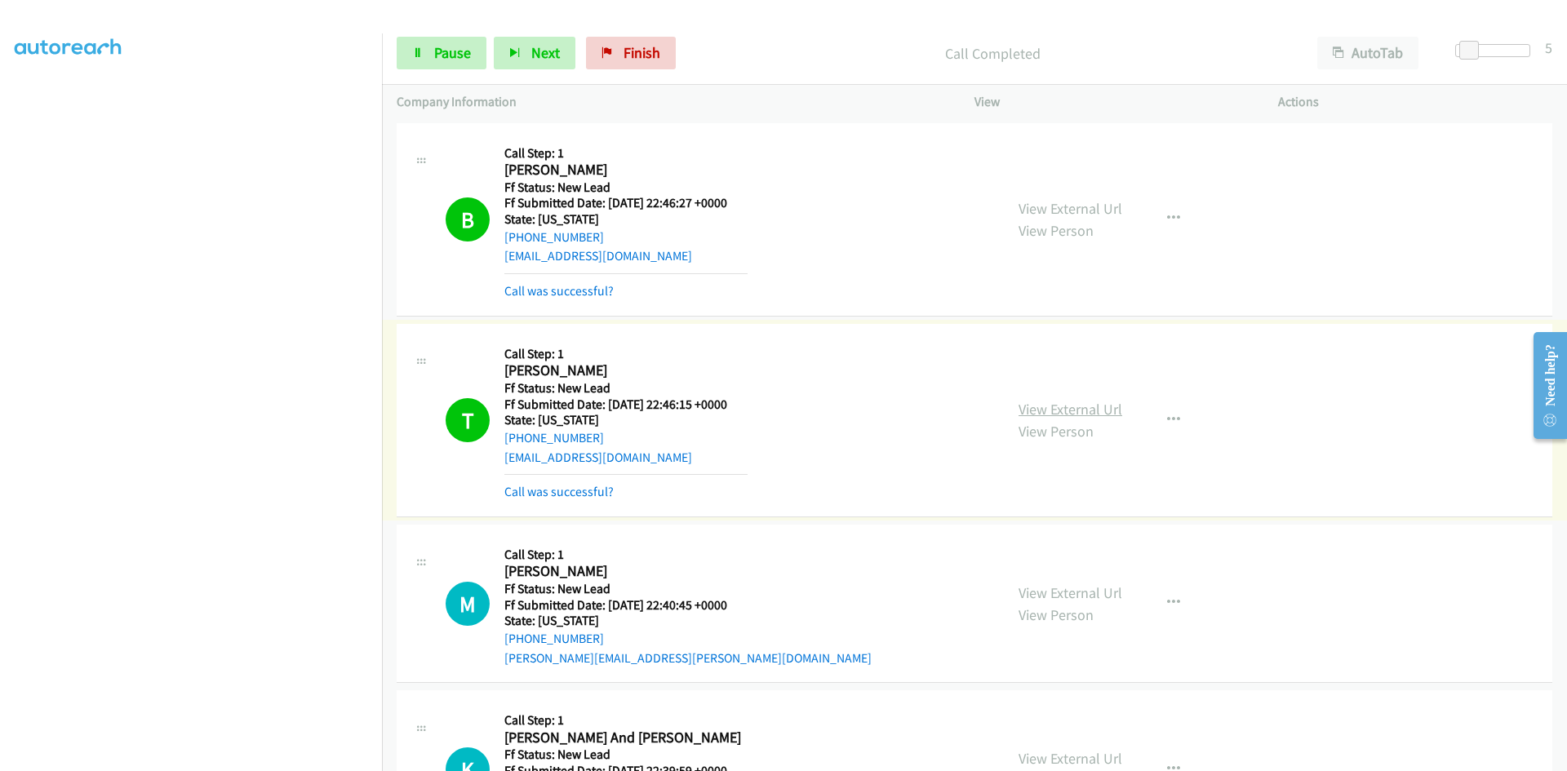
click at [1026, 405] on link "View External Url" at bounding box center [1071, 409] width 104 height 19
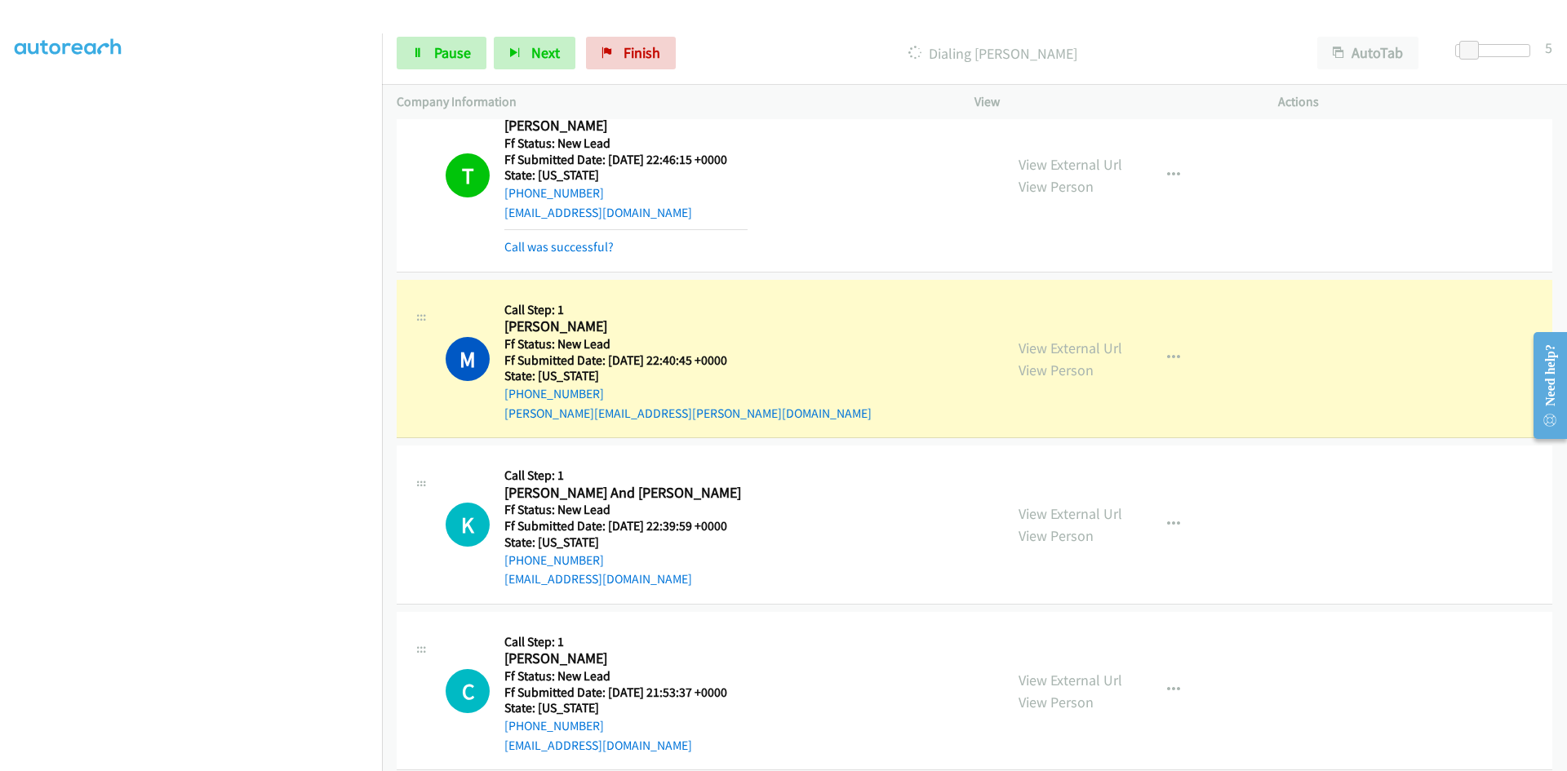
scroll to position [269, 0]
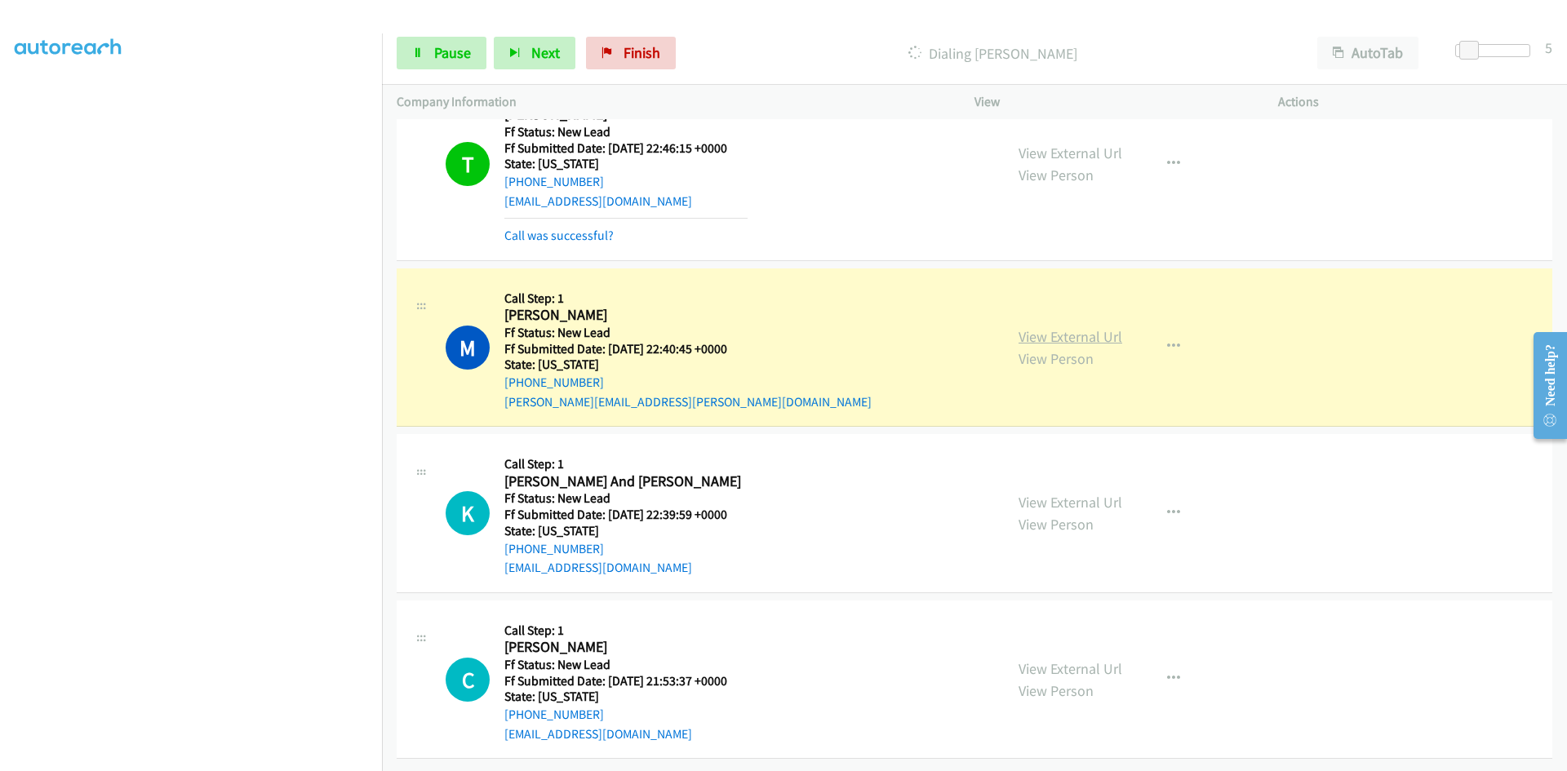
click at [1091, 327] on link "View External Url" at bounding box center [1071, 336] width 104 height 19
click at [458, 51] on span "Pause" at bounding box center [452, 52] width 37 height 19
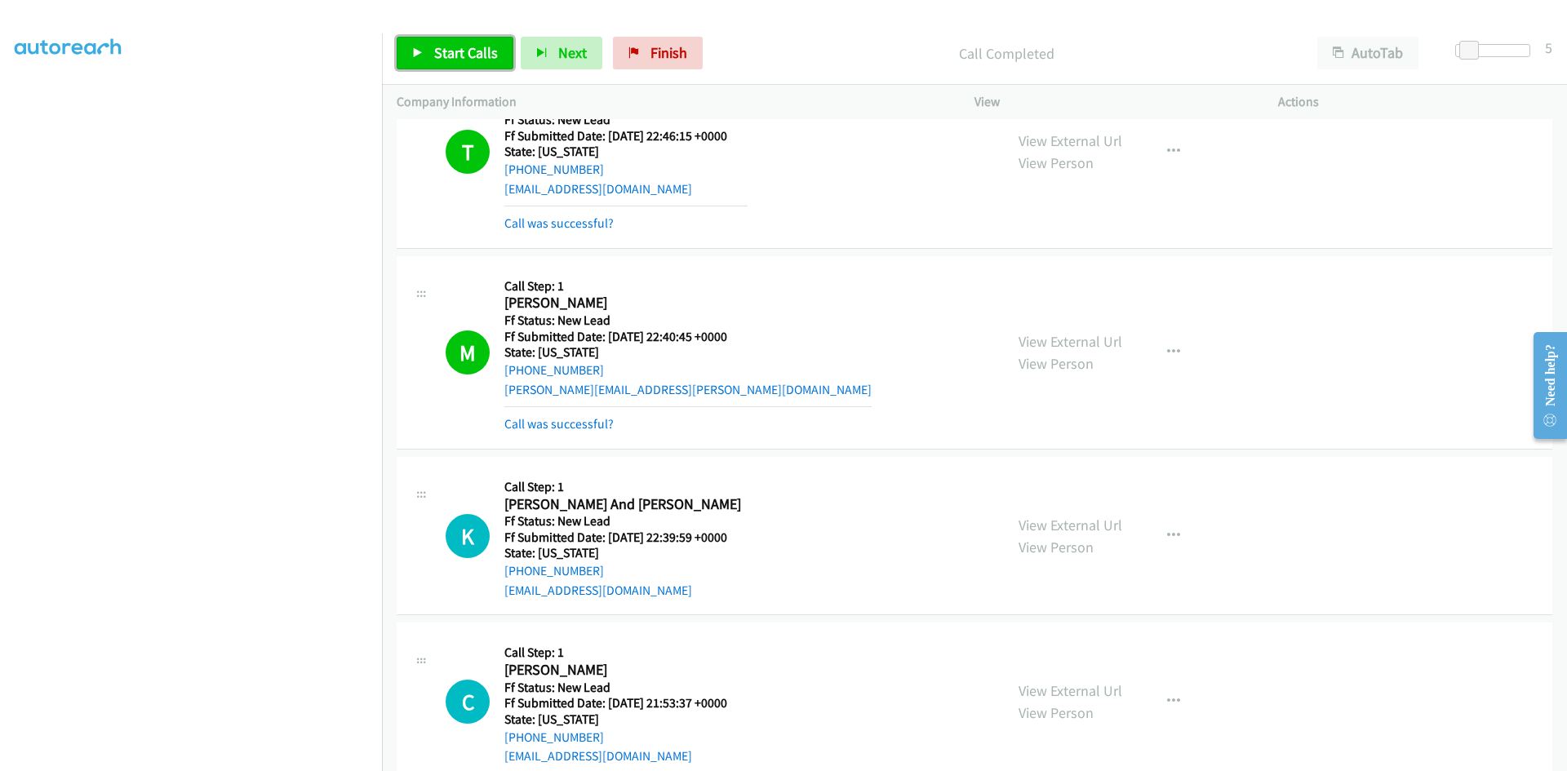
click at [467, 56] on span "Start Calls" at bounding box center [466, 52] width 64 height 19
click at [585, 421] on link "Call was successful?" at bounding box center [558, 424] width 109 height 16
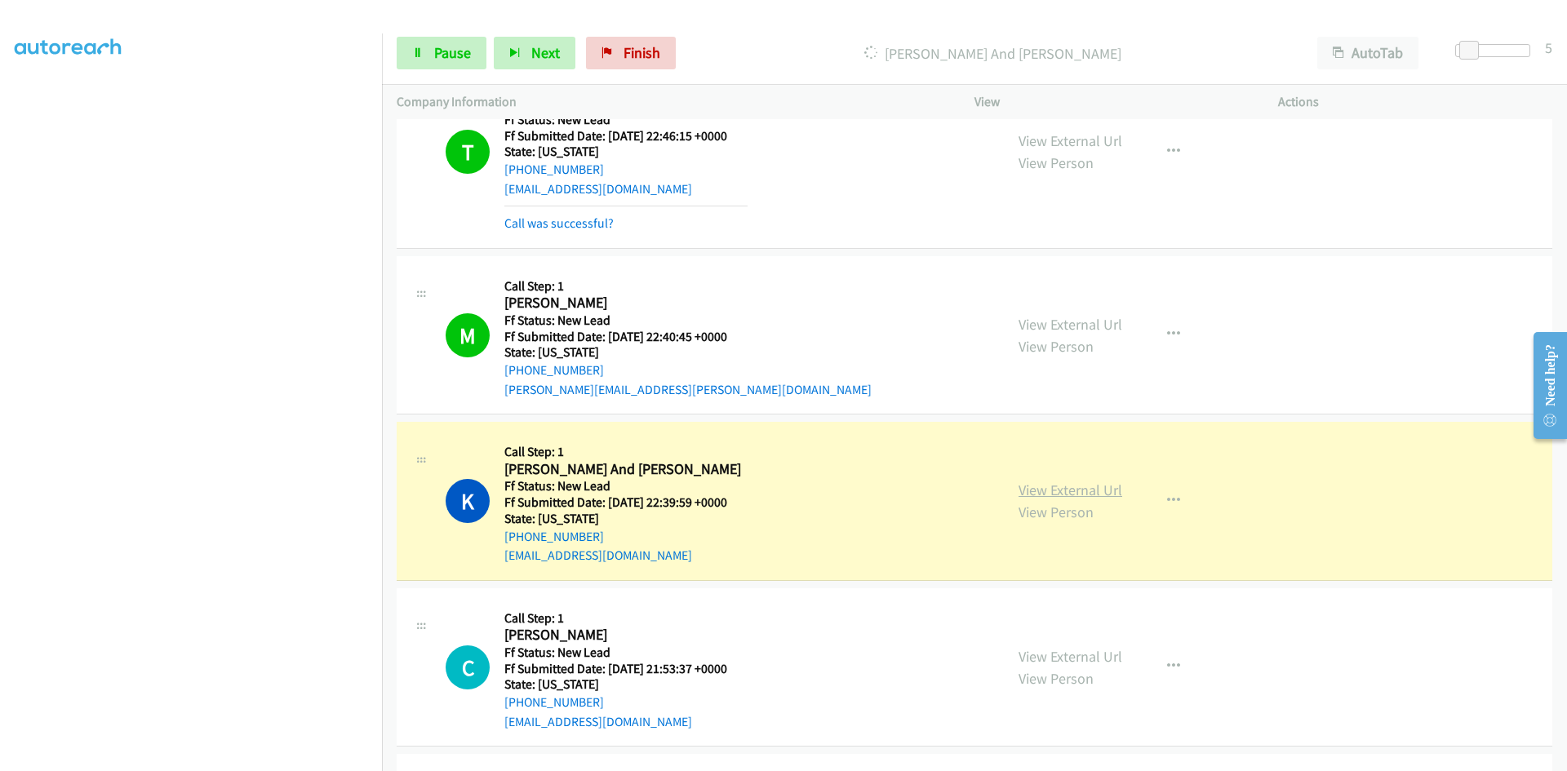
click at [1046, 486] on link "View External Url" at bounding box center [1071, 490] width 104 height 19
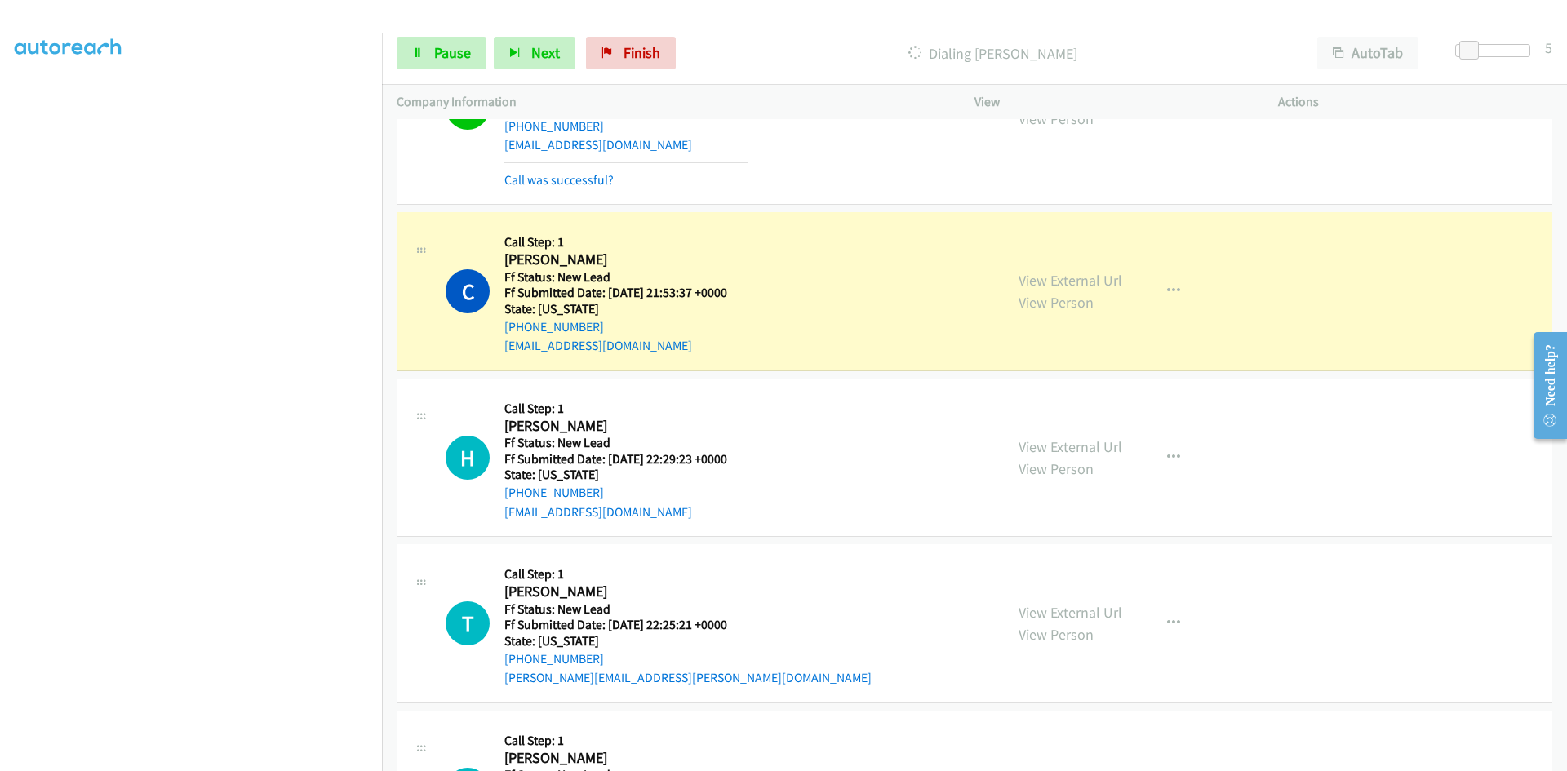
scroll to position [802, 0]
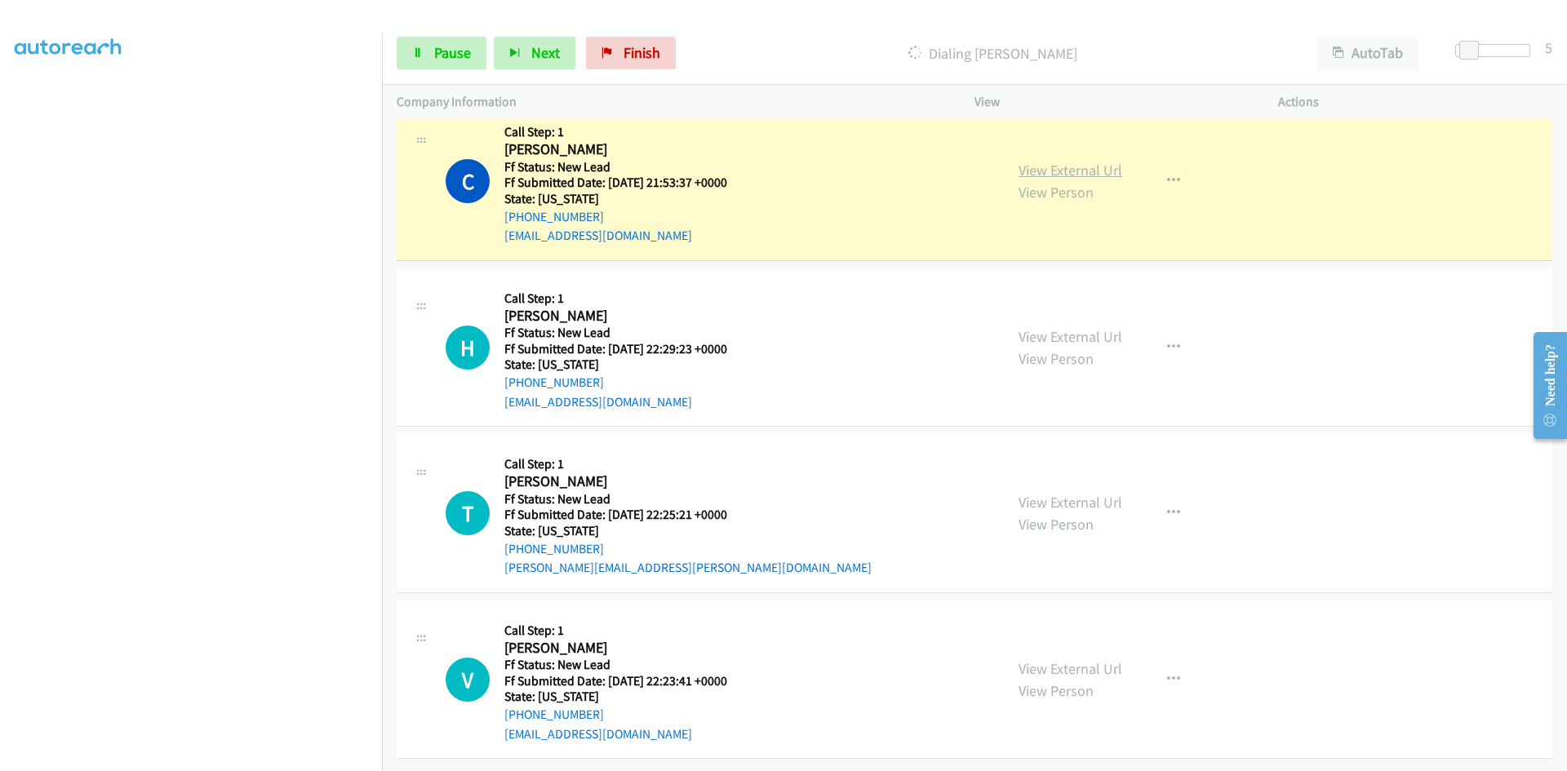
click at [1089, 161] on link "View External Url" at bounding box center [1071, 170] width 104 height 19
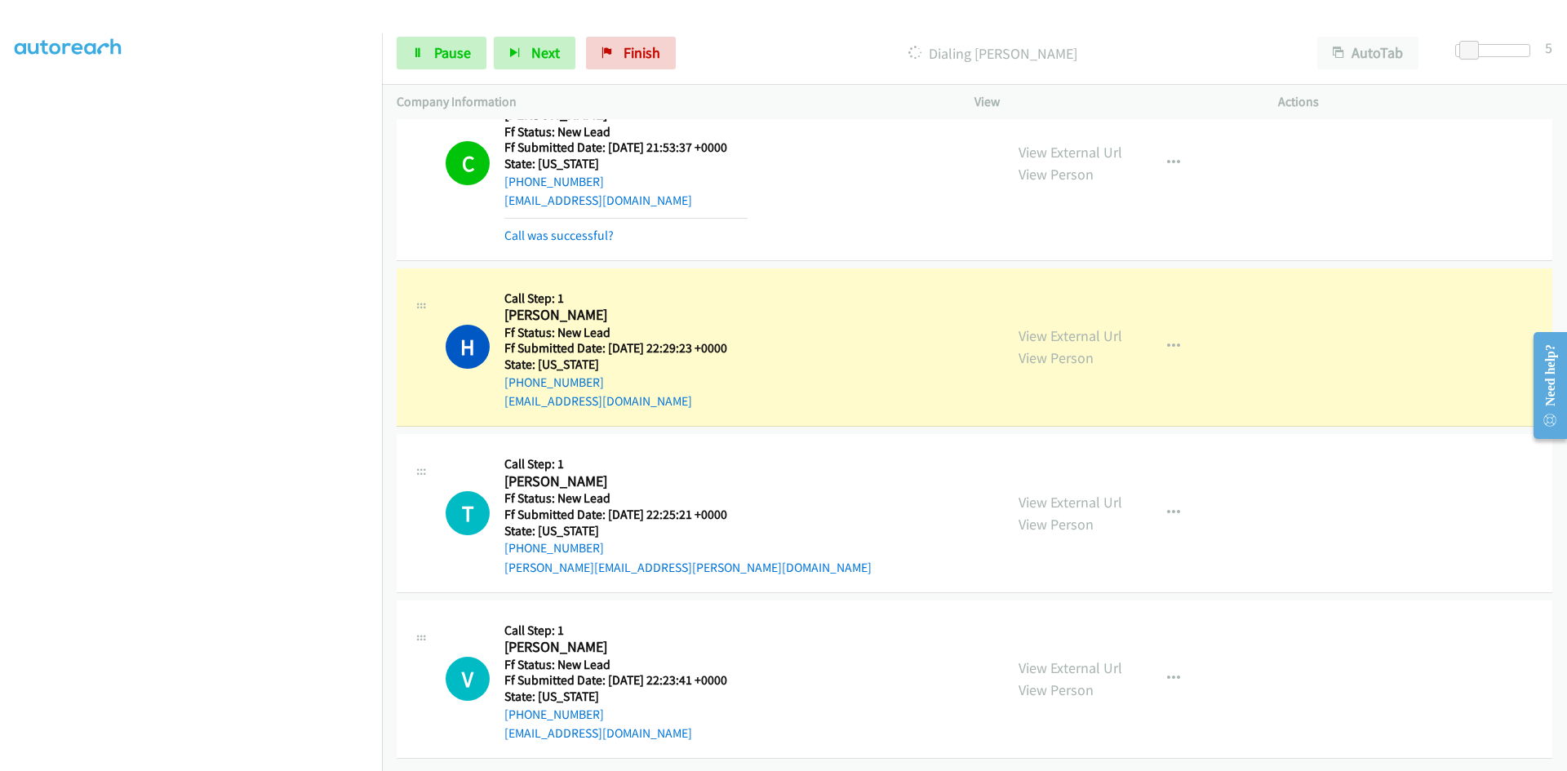
scroll to position [837, 0]
click at [1097, 326] on link "View External Url" at bounding box center [1071, 335] width 104 height 19
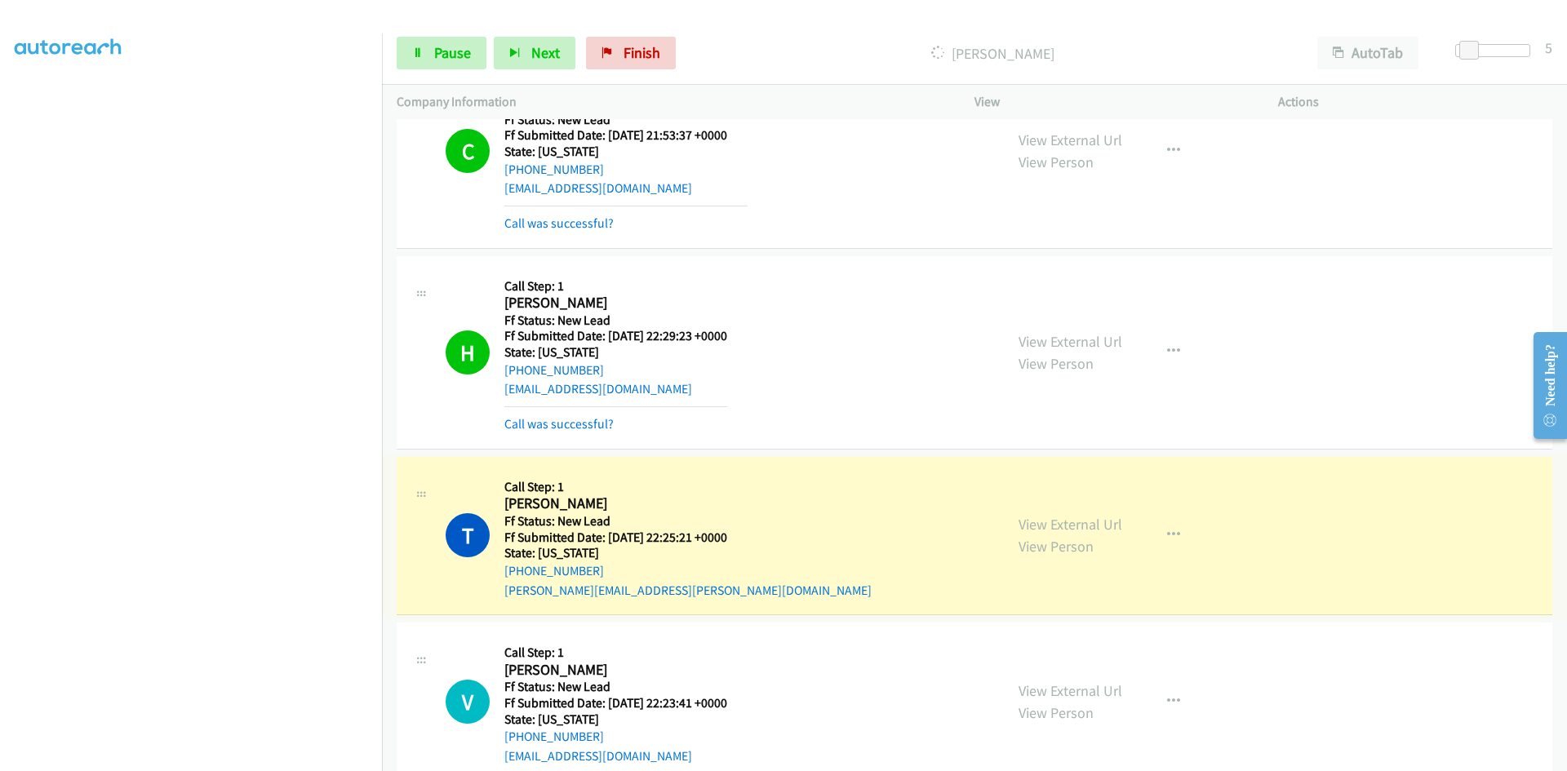
click at [1072, 522] on link "View External Url" at bounding box center [1071, 524] width 104 height 19
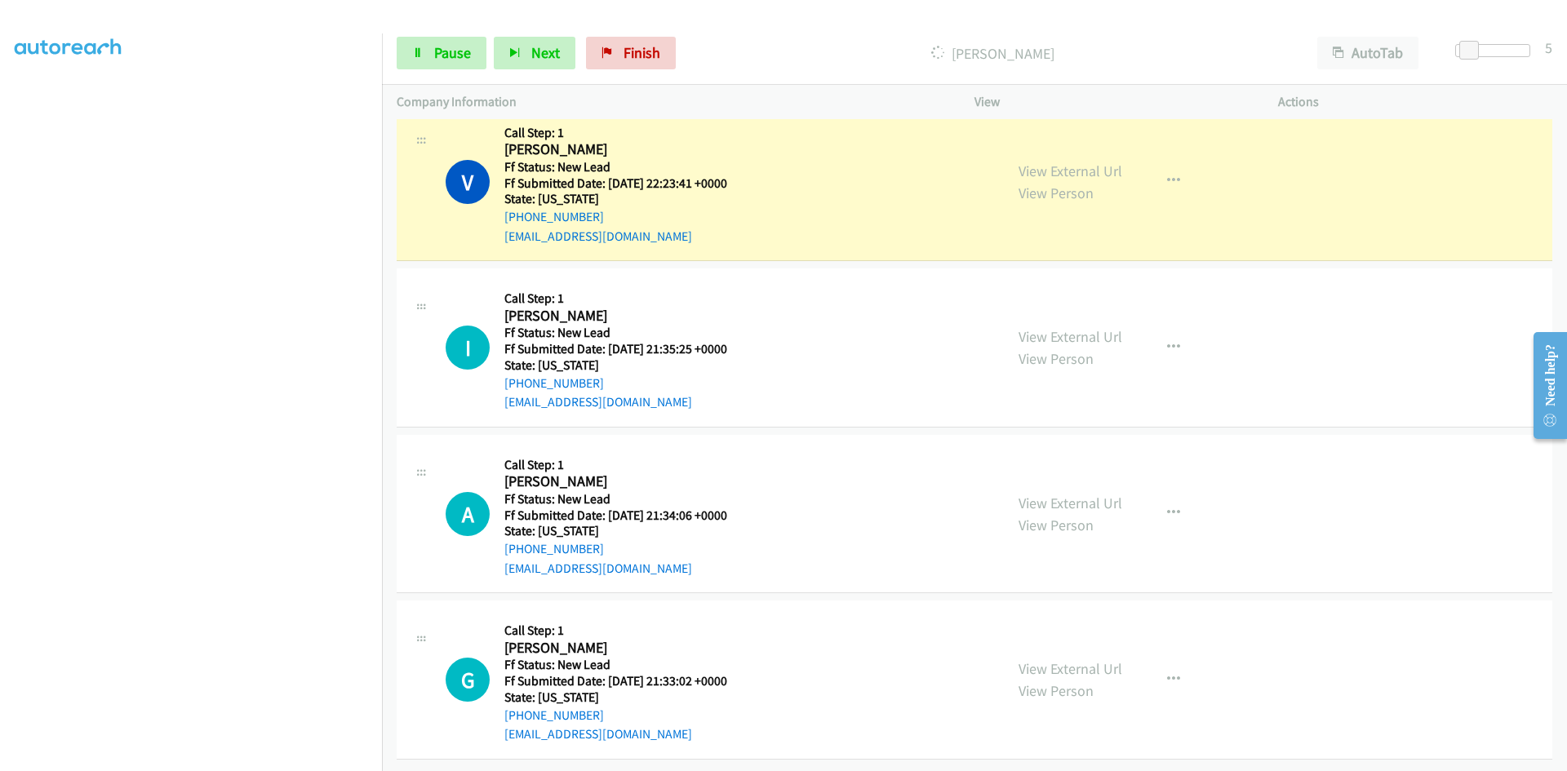
scroll to position [1404, 0]
click at [1047, 162] on link "View External Url" at bounding box center [1071, 171] width 104 height 19
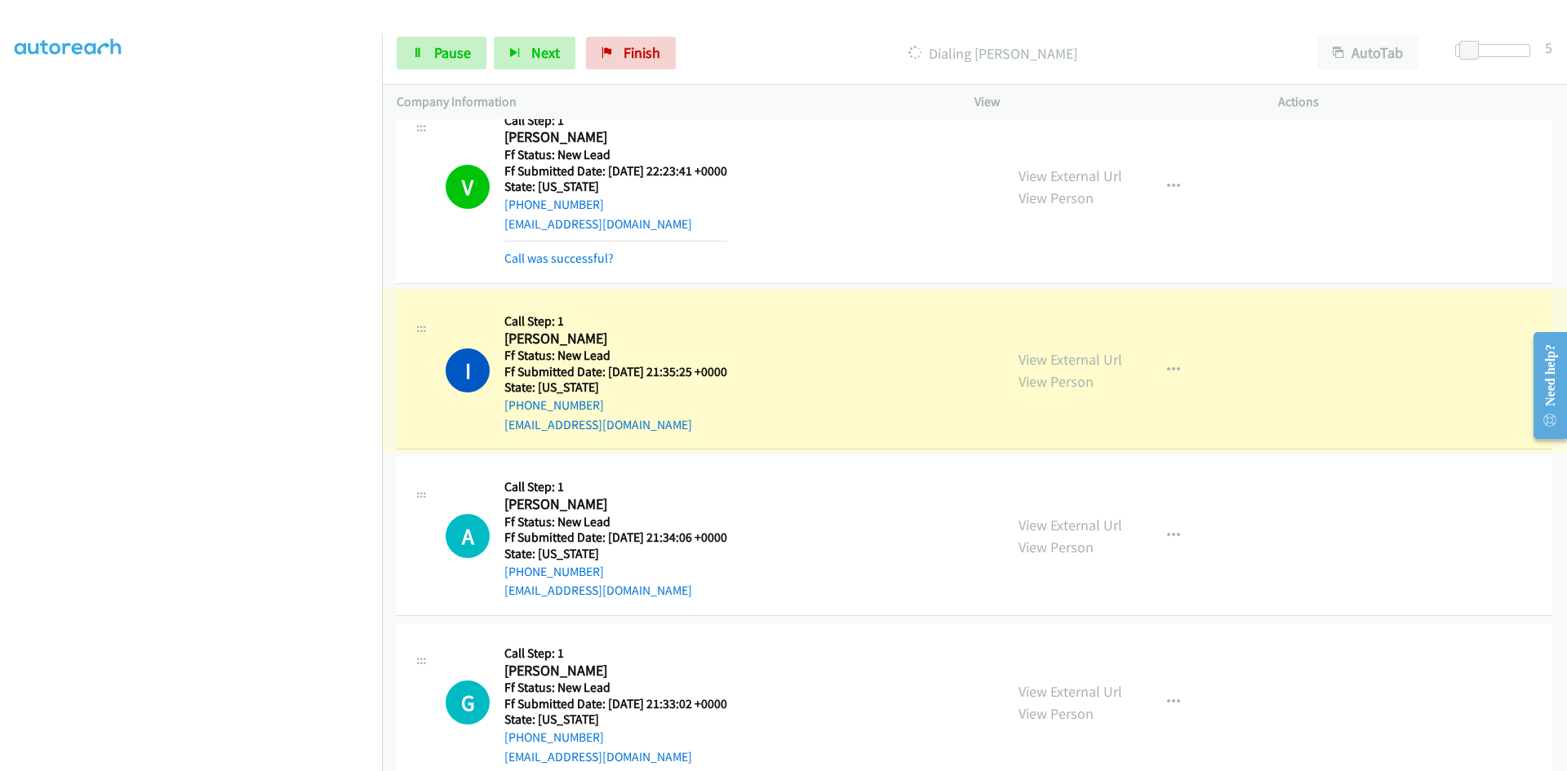
click at [1097, 359] on link "View External Url" at bounding box center [1071, 359] width 104 height 19
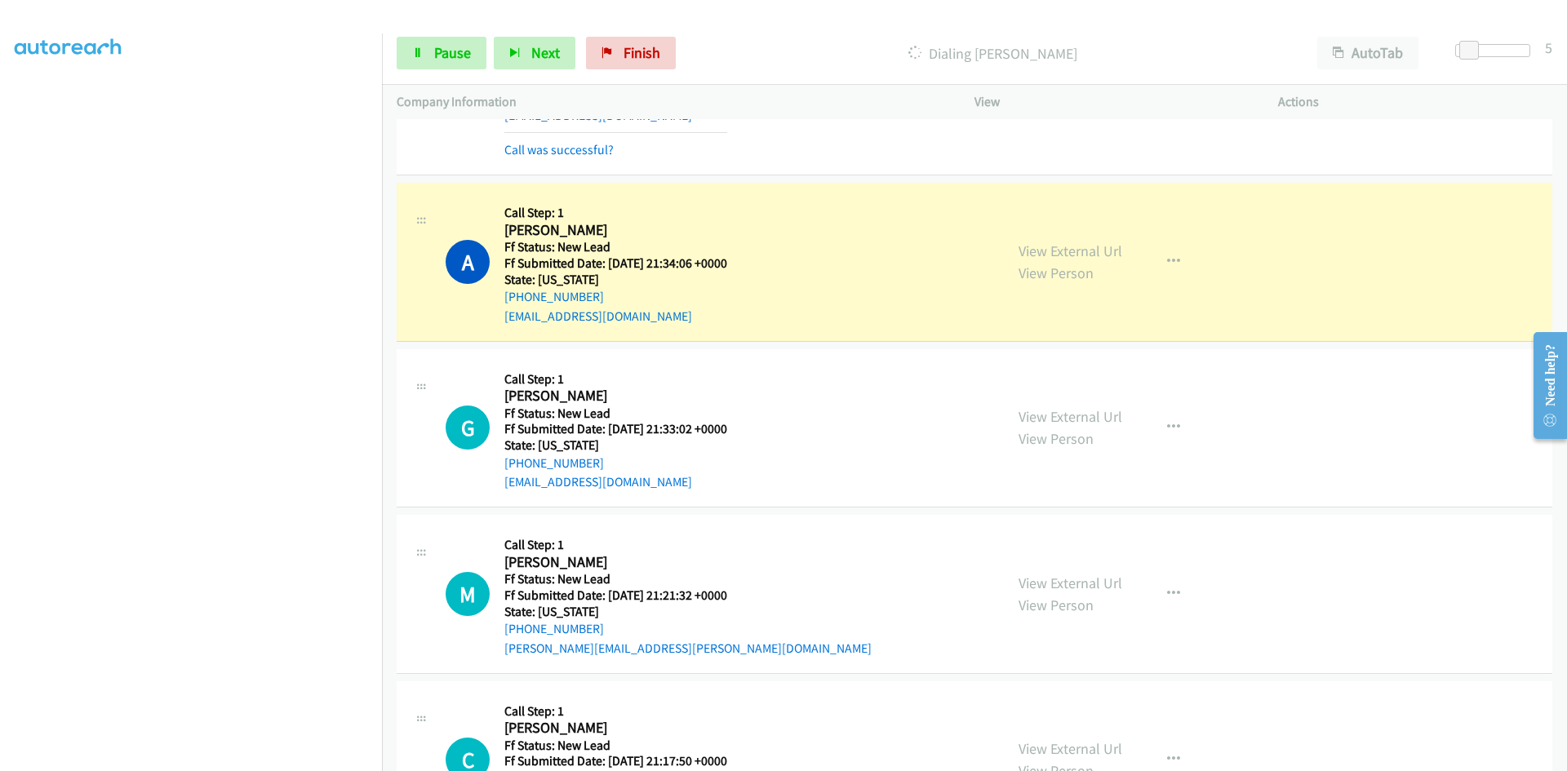
scroll to position [1730, 0]
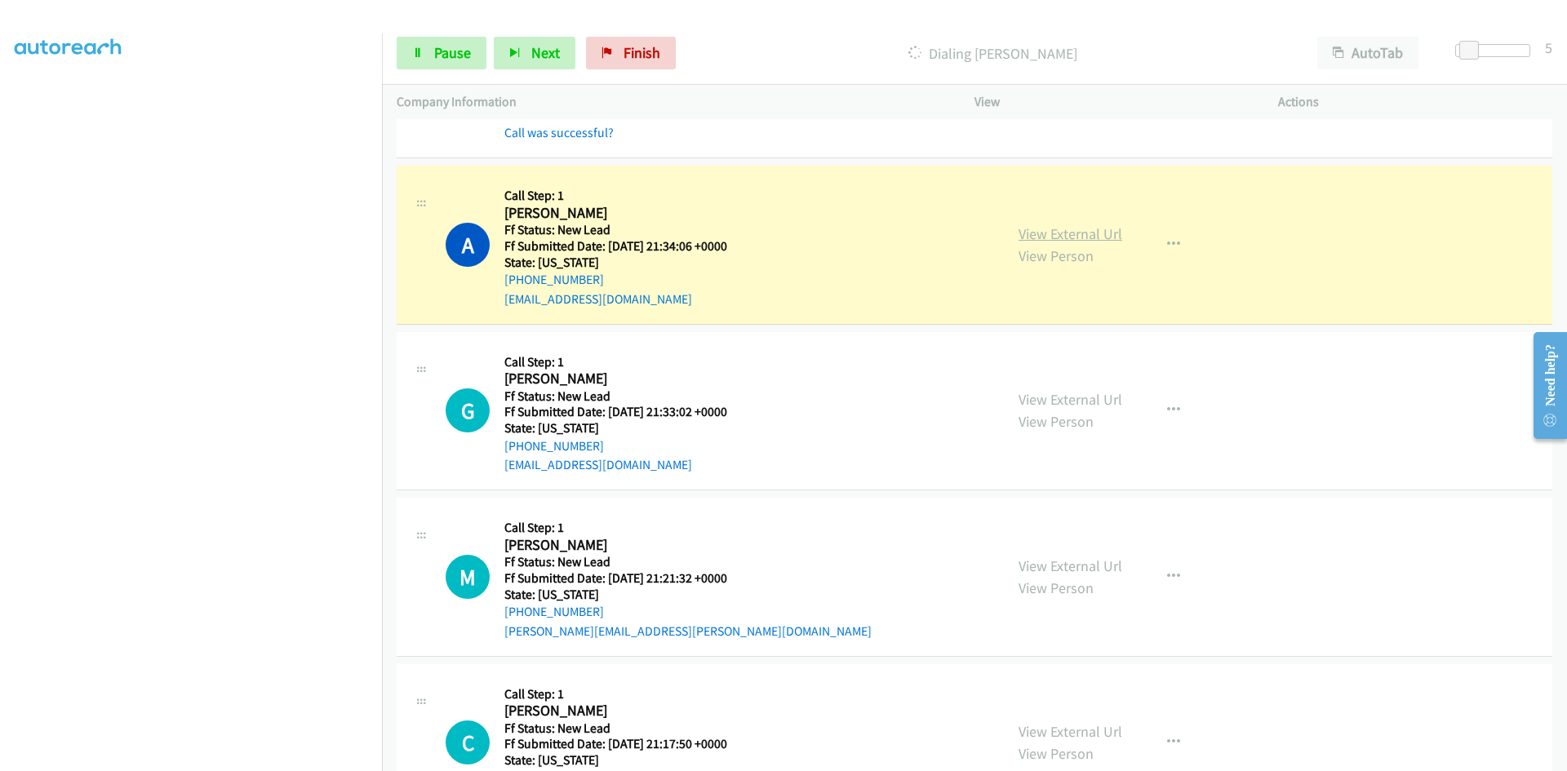
click at [1063, 232] on link "View External Url" at bounding box center [1071, 233] width 104 height 19
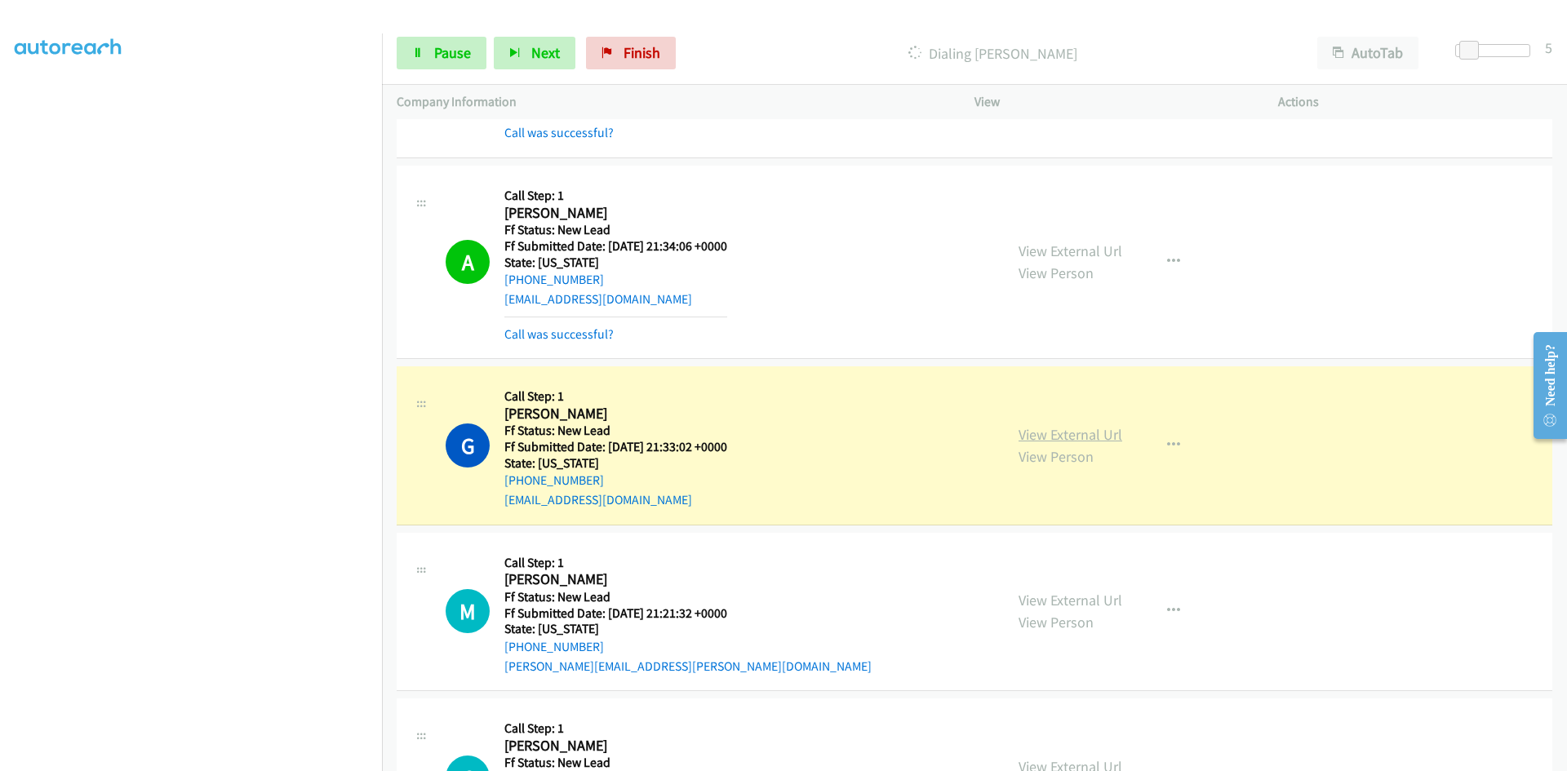
click at [1060, 429] on link "View External Url" at bounding box center [1071, 434] width 104 height 19
click at [458, 56] on span "Pause" at bounding box center [452, 52] width 37 height 19
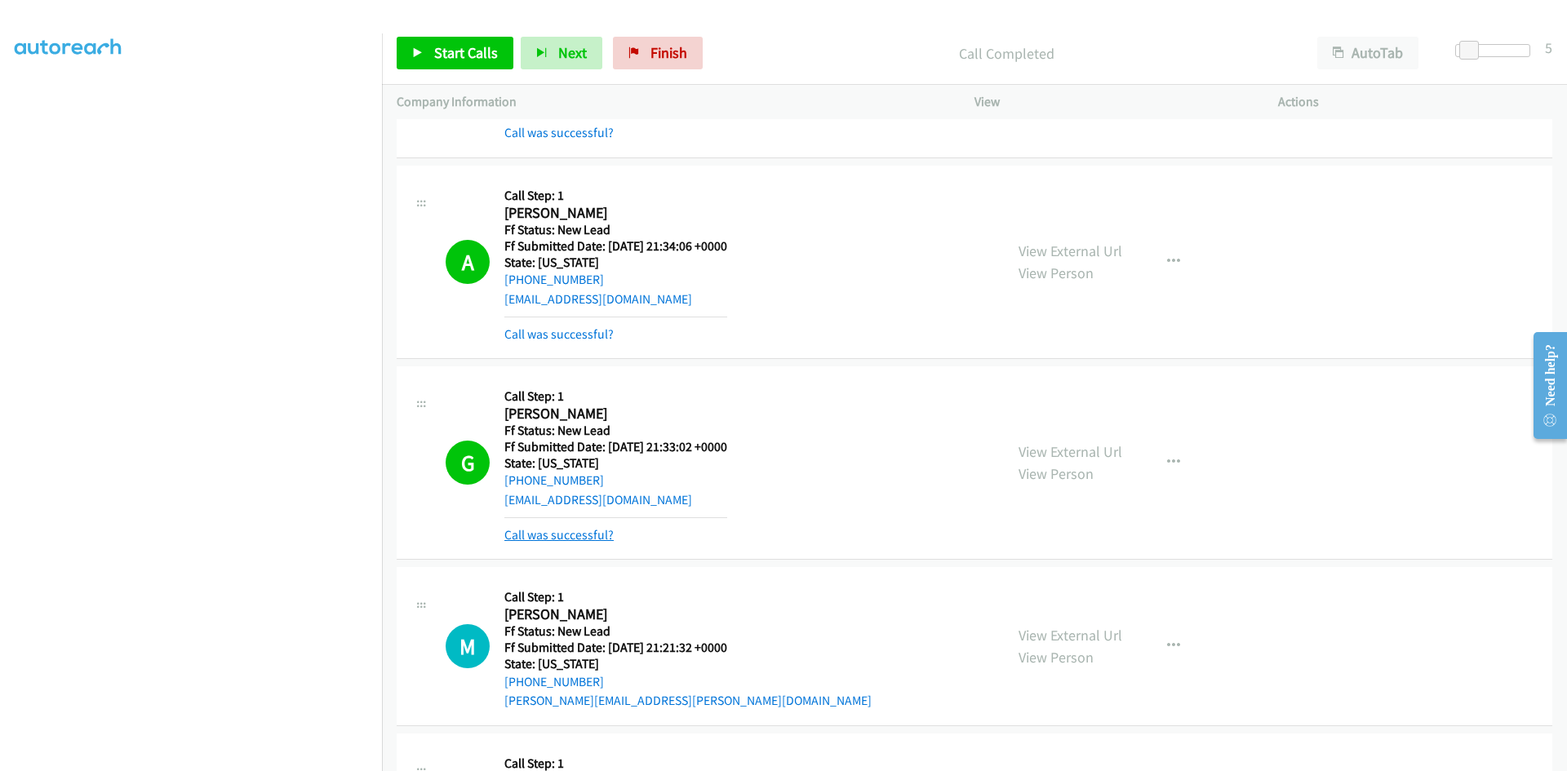
click at [568, 531] on link "Call was successful?" at bounding box center [558, 535] width 109 height 16
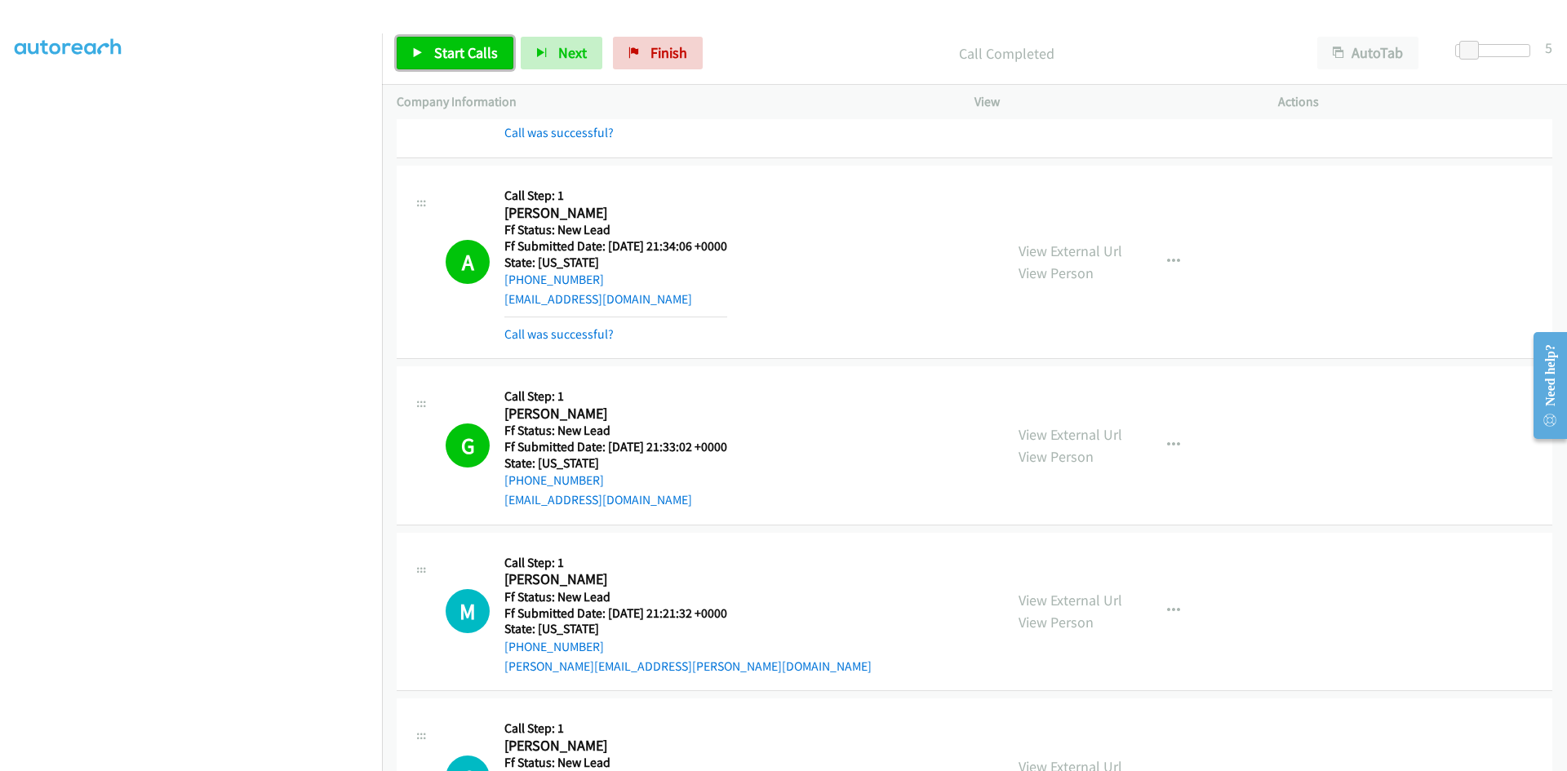
click at [443, 37] on link "Start Calls" at bounding box center [455, 53] width 117 height 33
click at [923, 14] on div at bounding box center [776, 31] width 1552 height 63
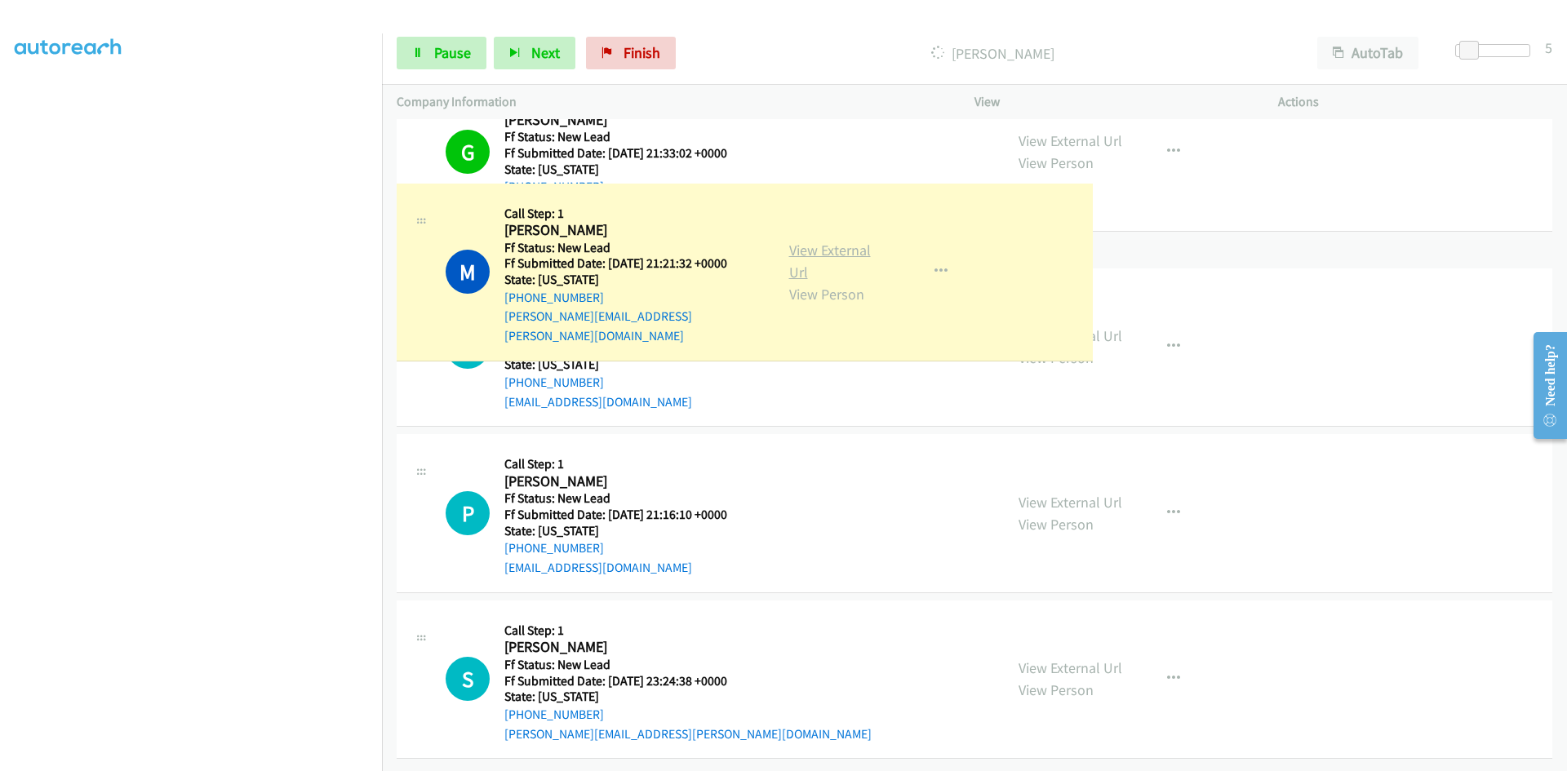
scroll to position [2091, 0]
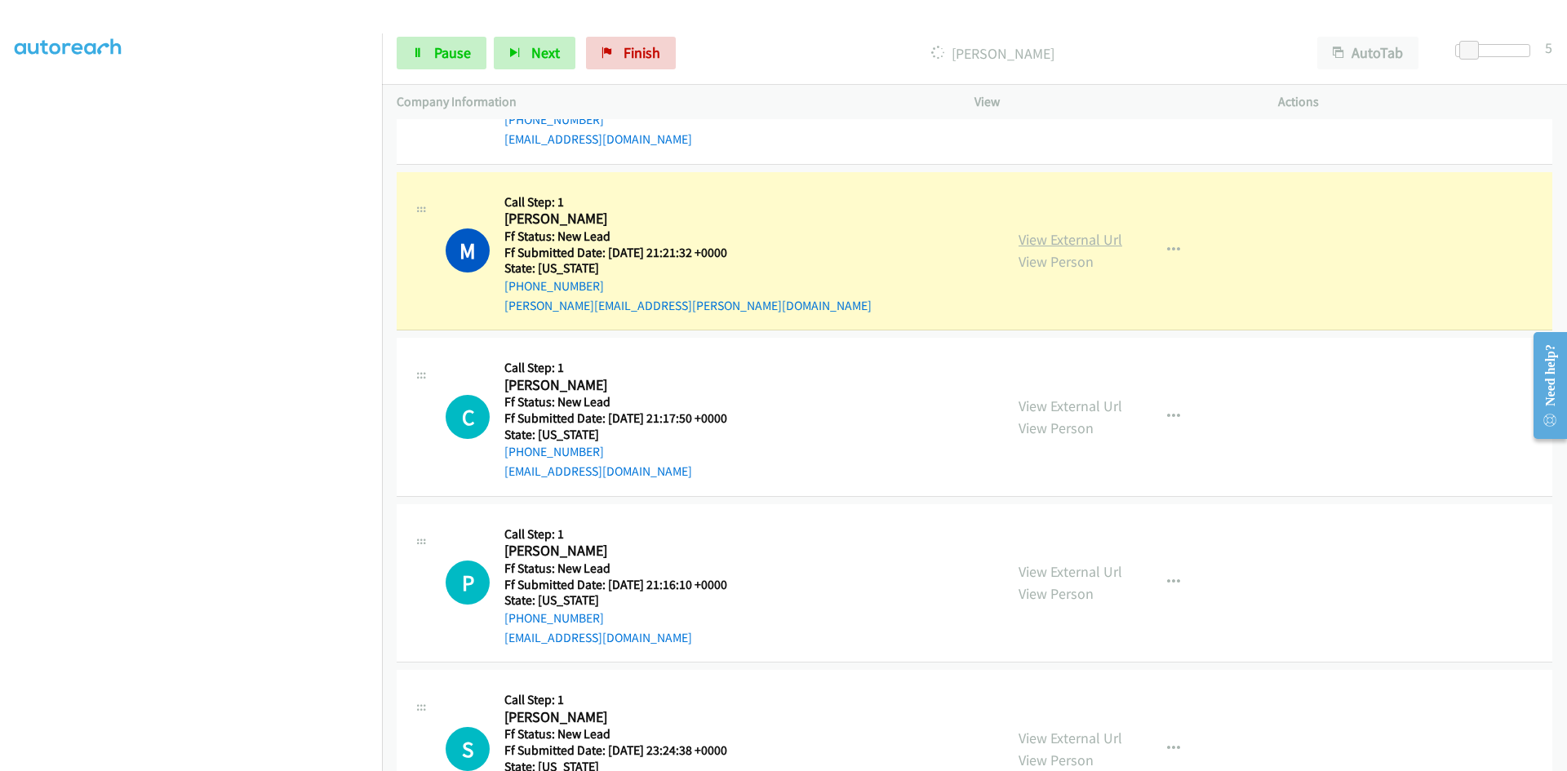
click at [1038, 240] on link "View External Url" at bounding box center [1071, 239] width 104 height 19
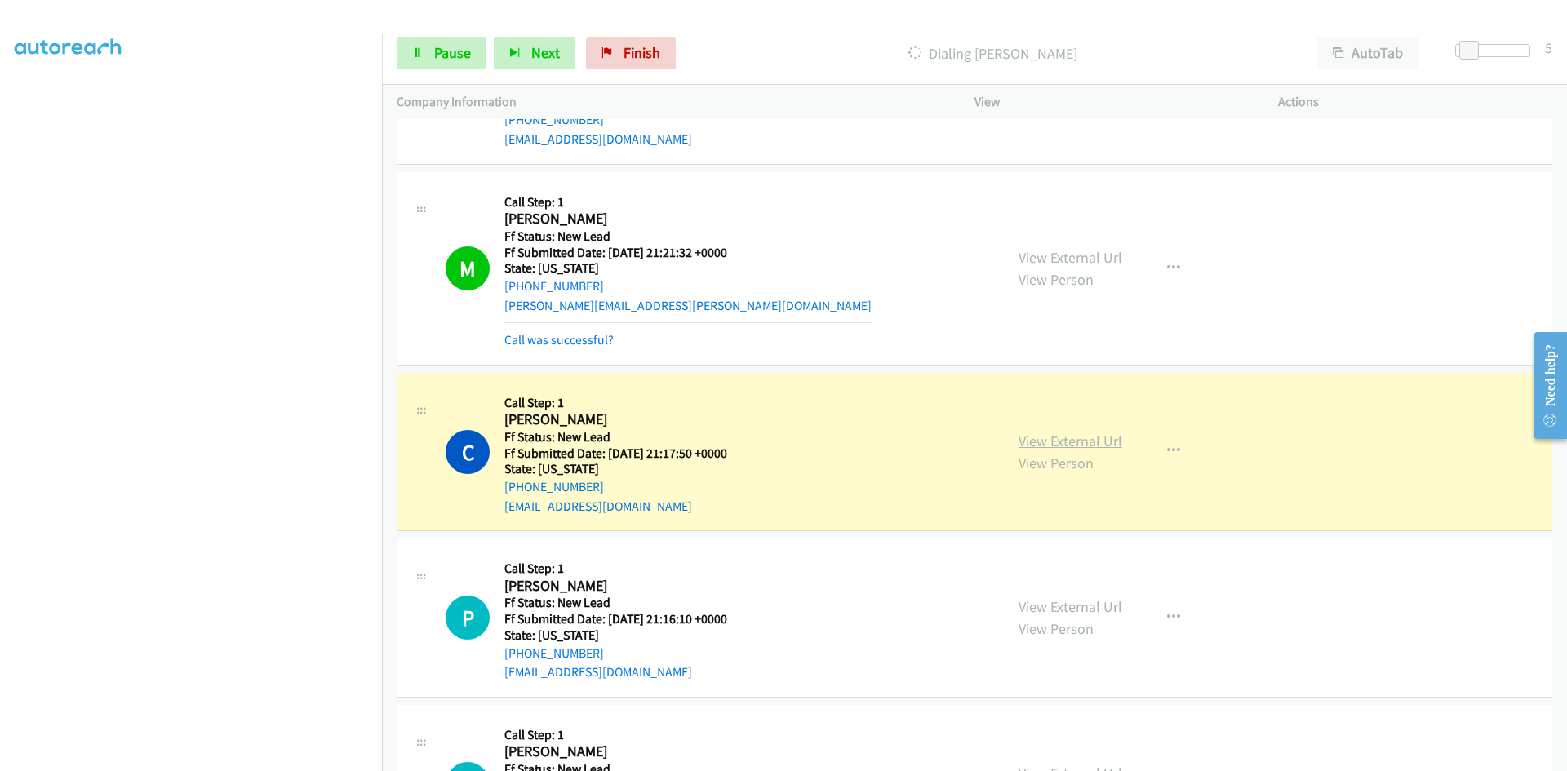
click at [1060, 433] on link "View External Url" at bounding box center [1071, 441] width 104 height 19
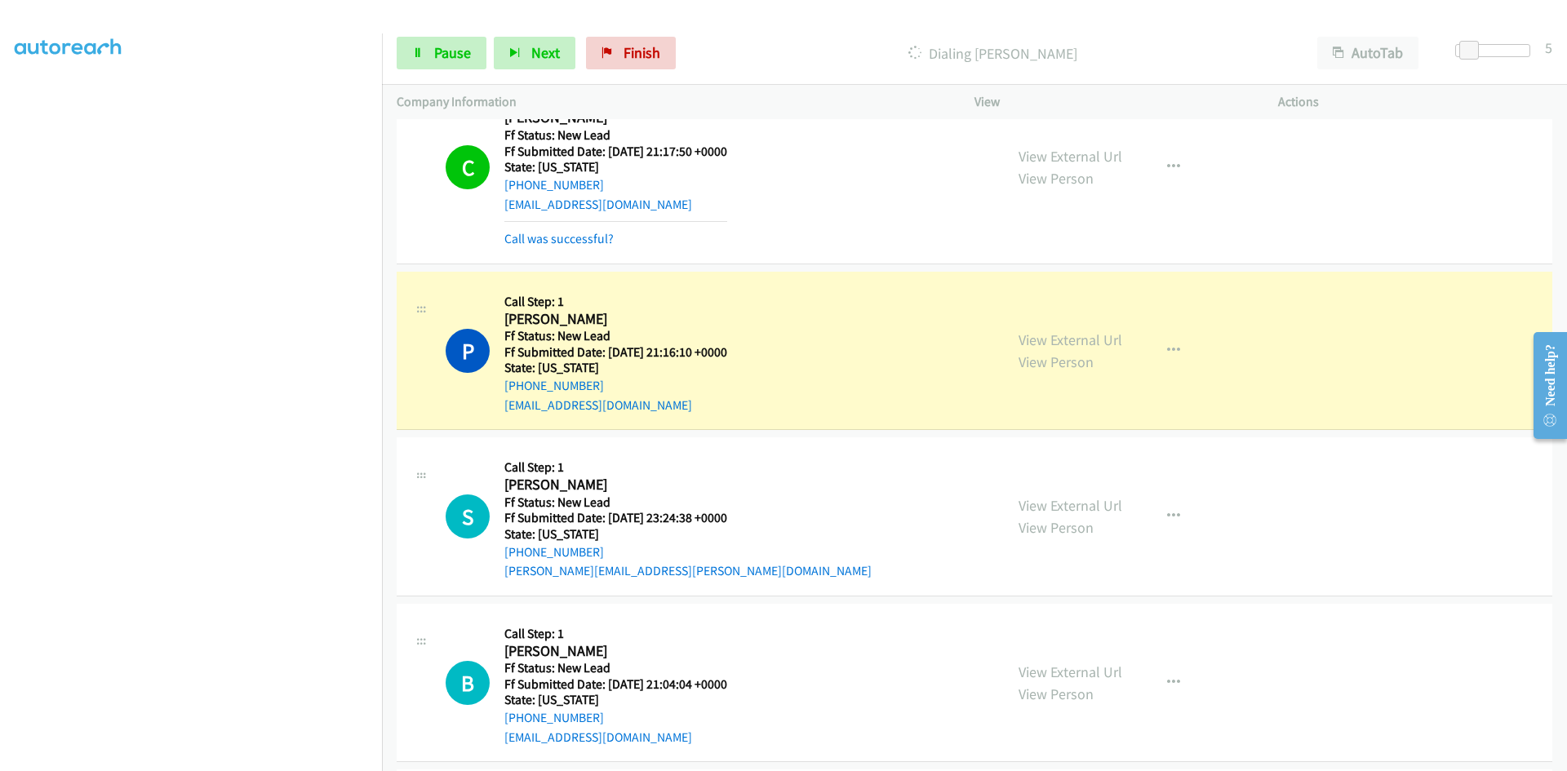
scroll to position [2534, 0]
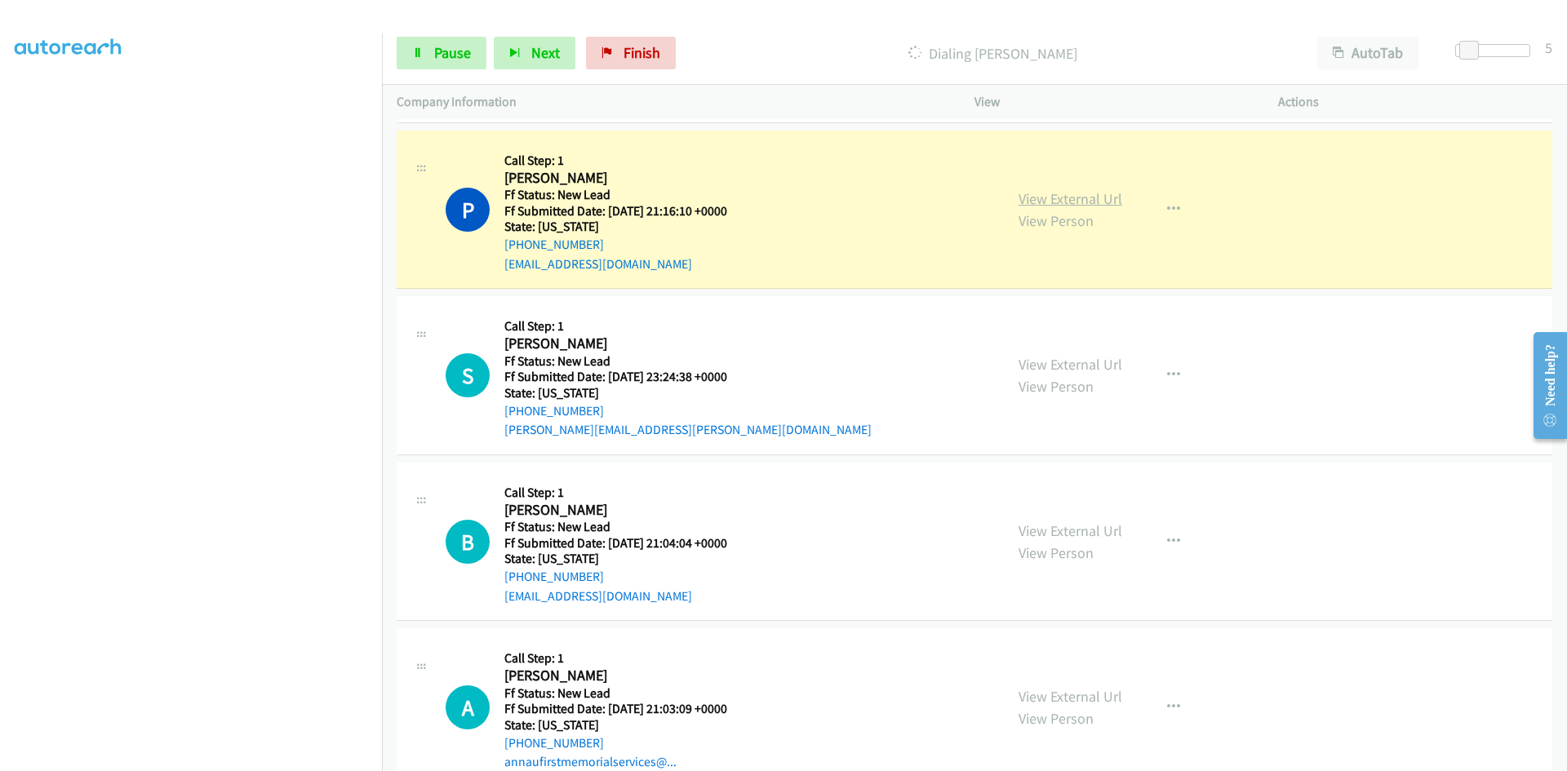
click at [1113, 198] on link "View External Url" at bounding box center [1071, 198] width 104 height 19
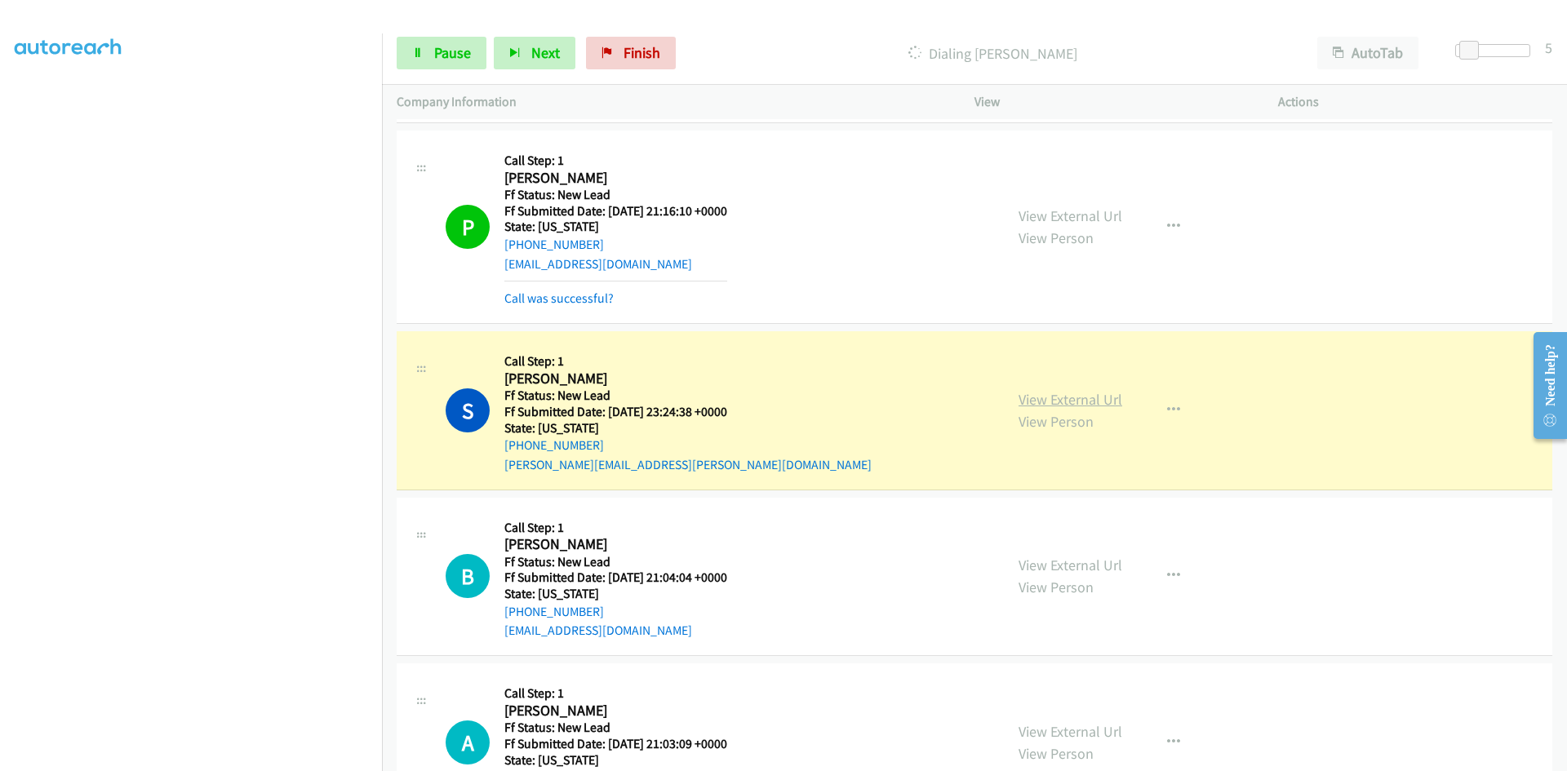
click at [1042, 399] on link "View External Url" at bounding box center [1071, 399] width 104 height 19
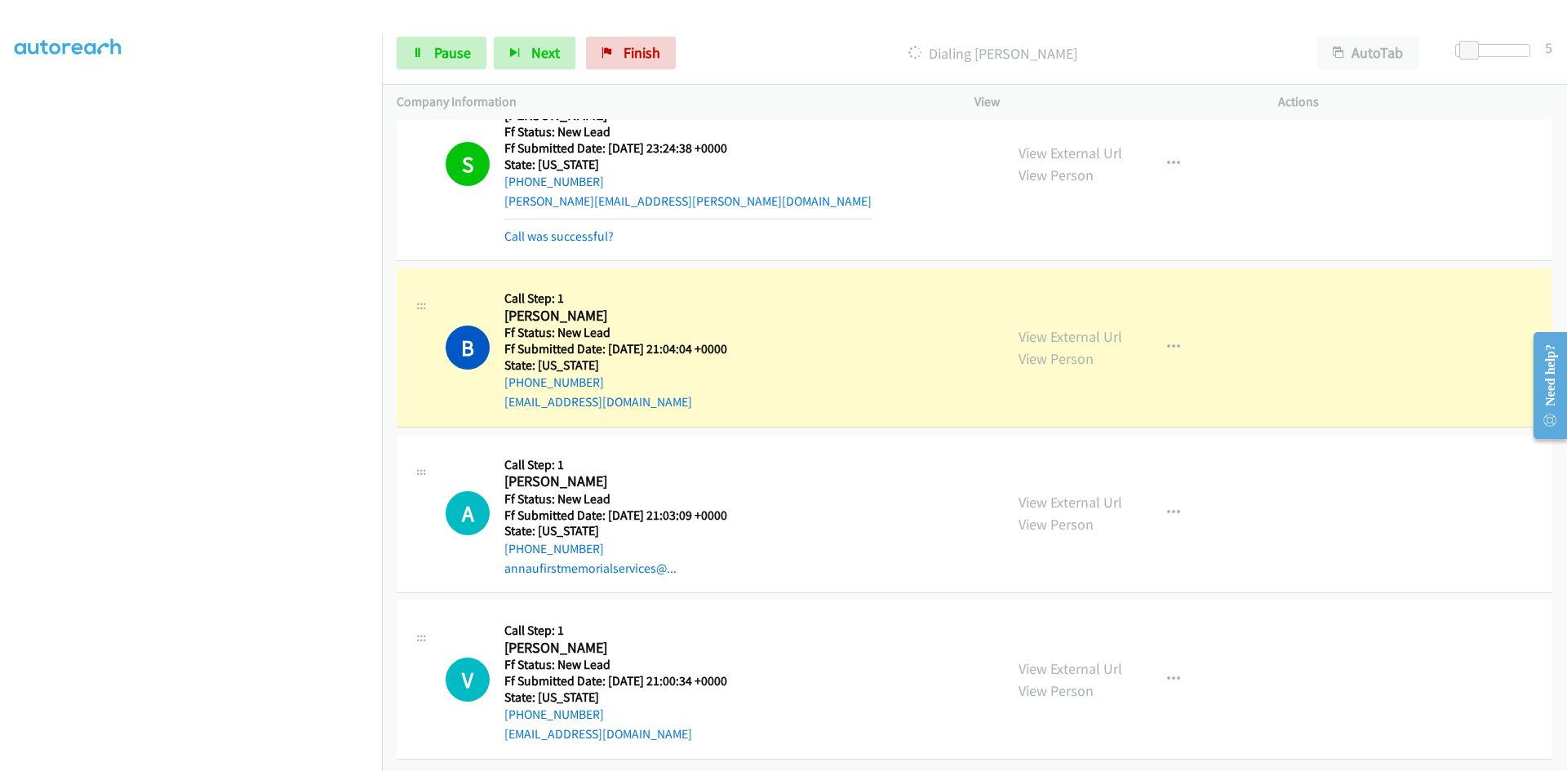
scroll to position [2810, 0]
click at [1052, 331] on link "View External Url" at bounding box center [1071, 336] width 104 height 19
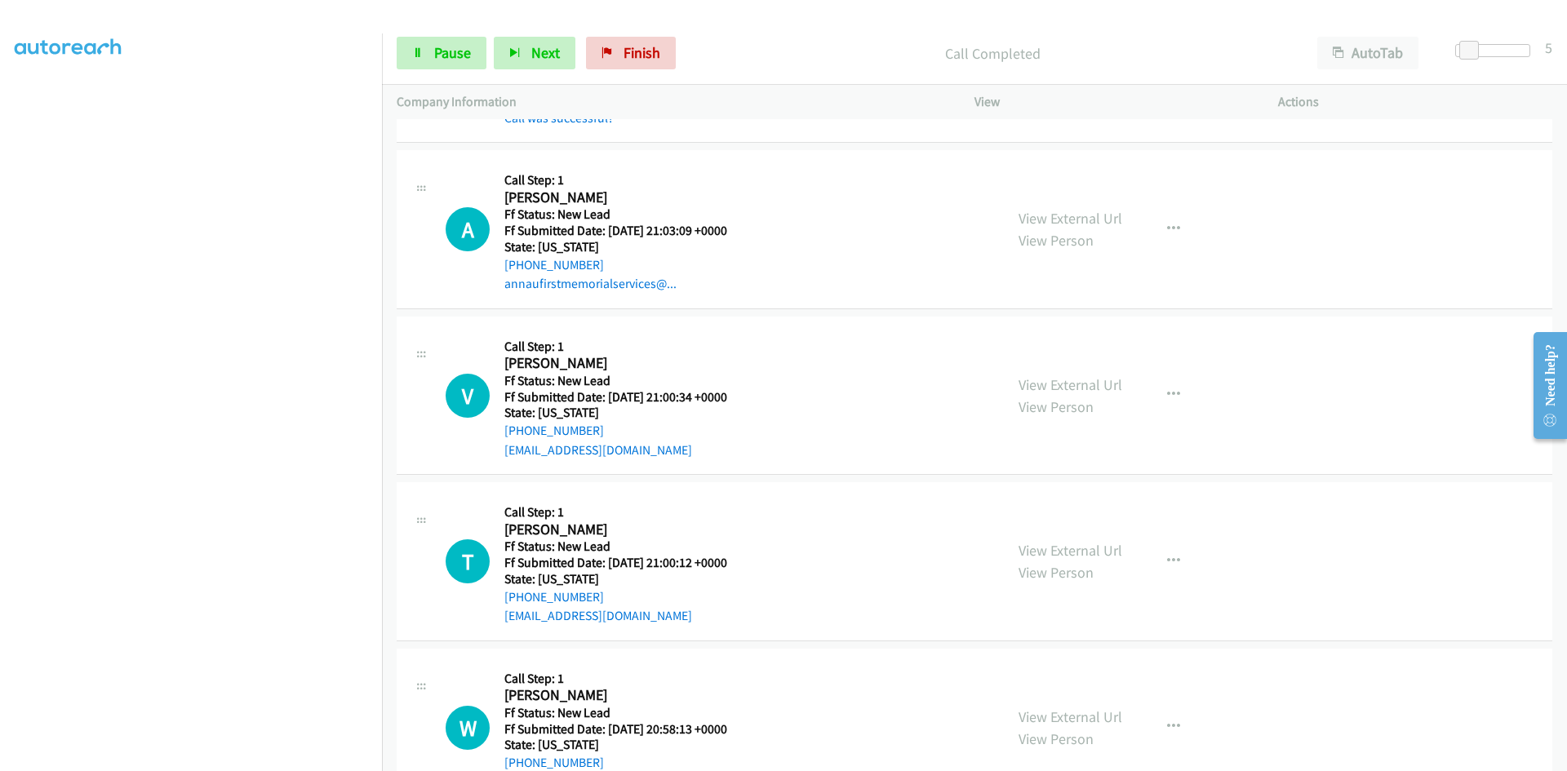
scroll to position [3137, 0]
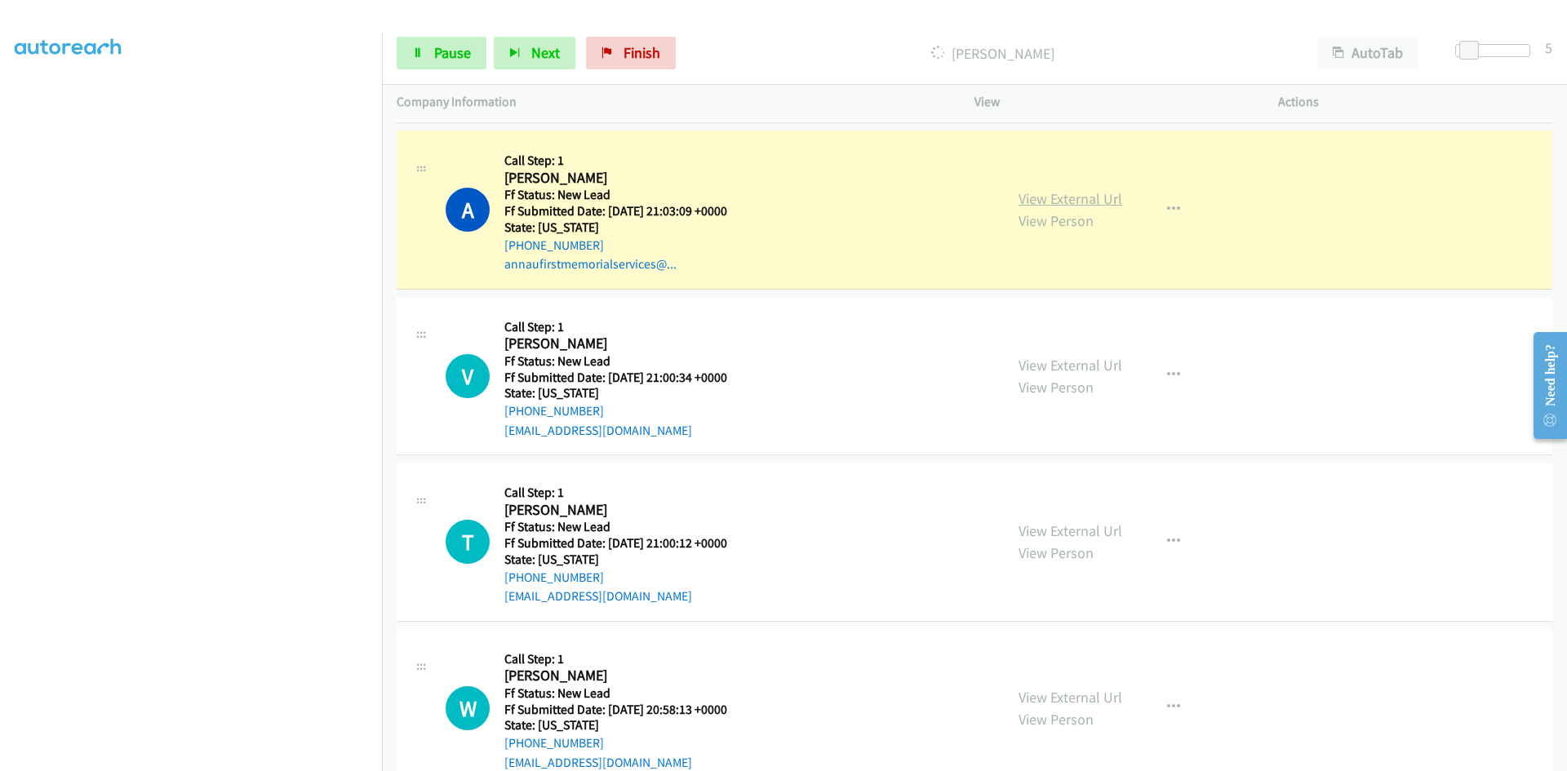
click at [1052, 189] on link "View External Url" at bounding box center [1071, 198] width 104 height 19
click at [1043, 194] on link "View External Url" at bounding box center [1071, 198] width 104 height 19
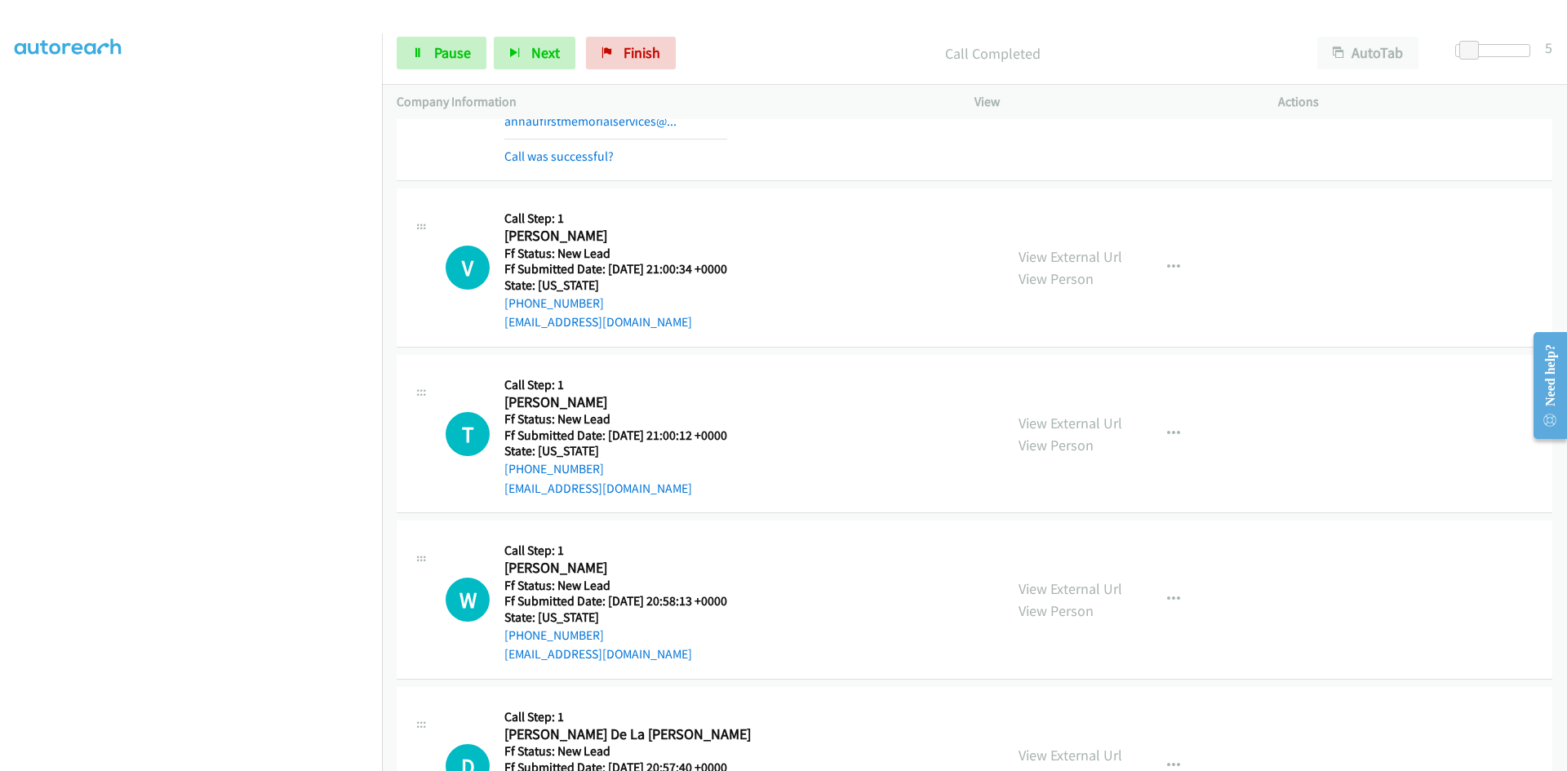
scroll to position [3300, 0]
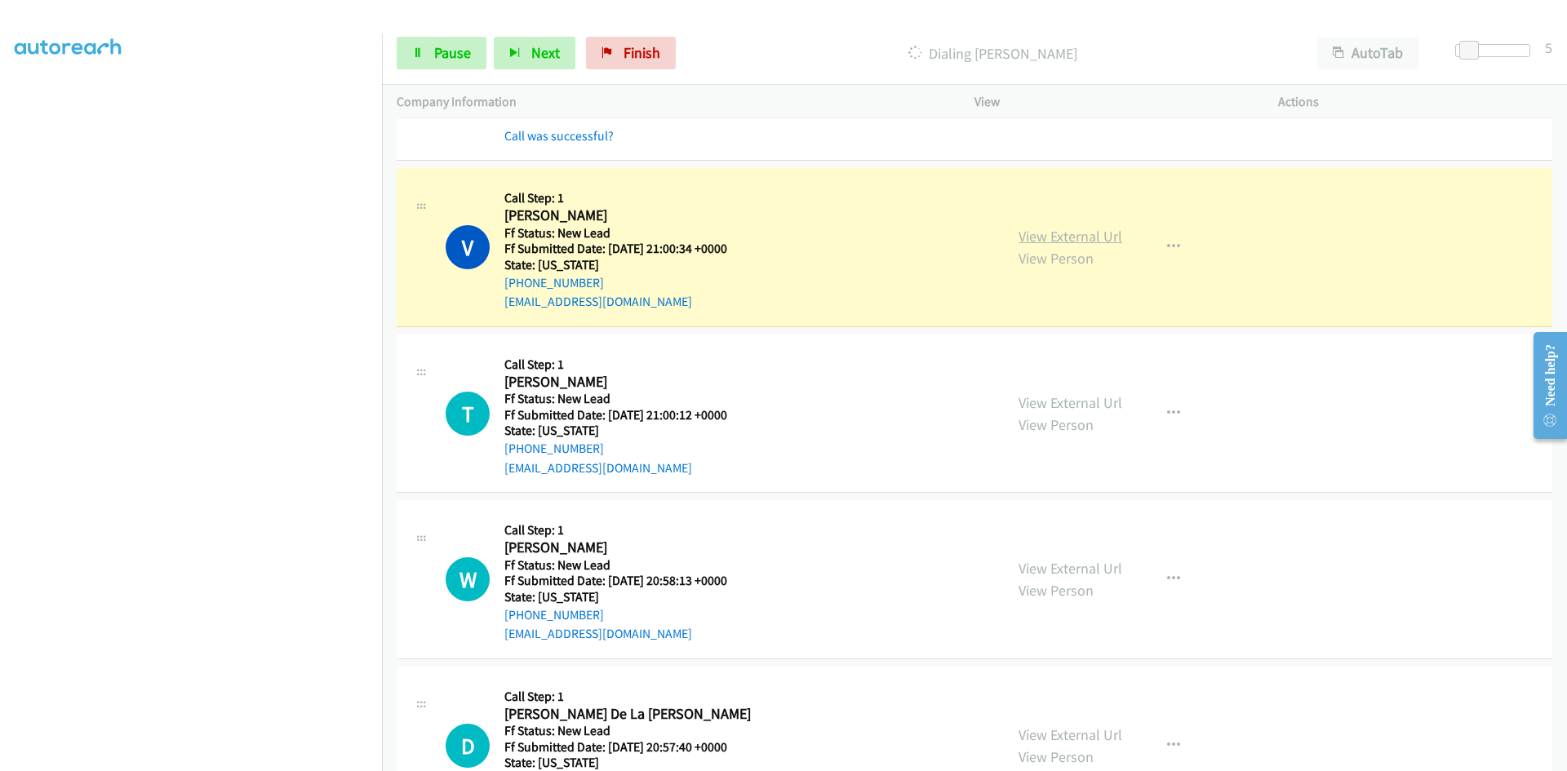
click at [1108, 238] on link "View External Url" at bounding box center [1071, 236] width 104 height 19
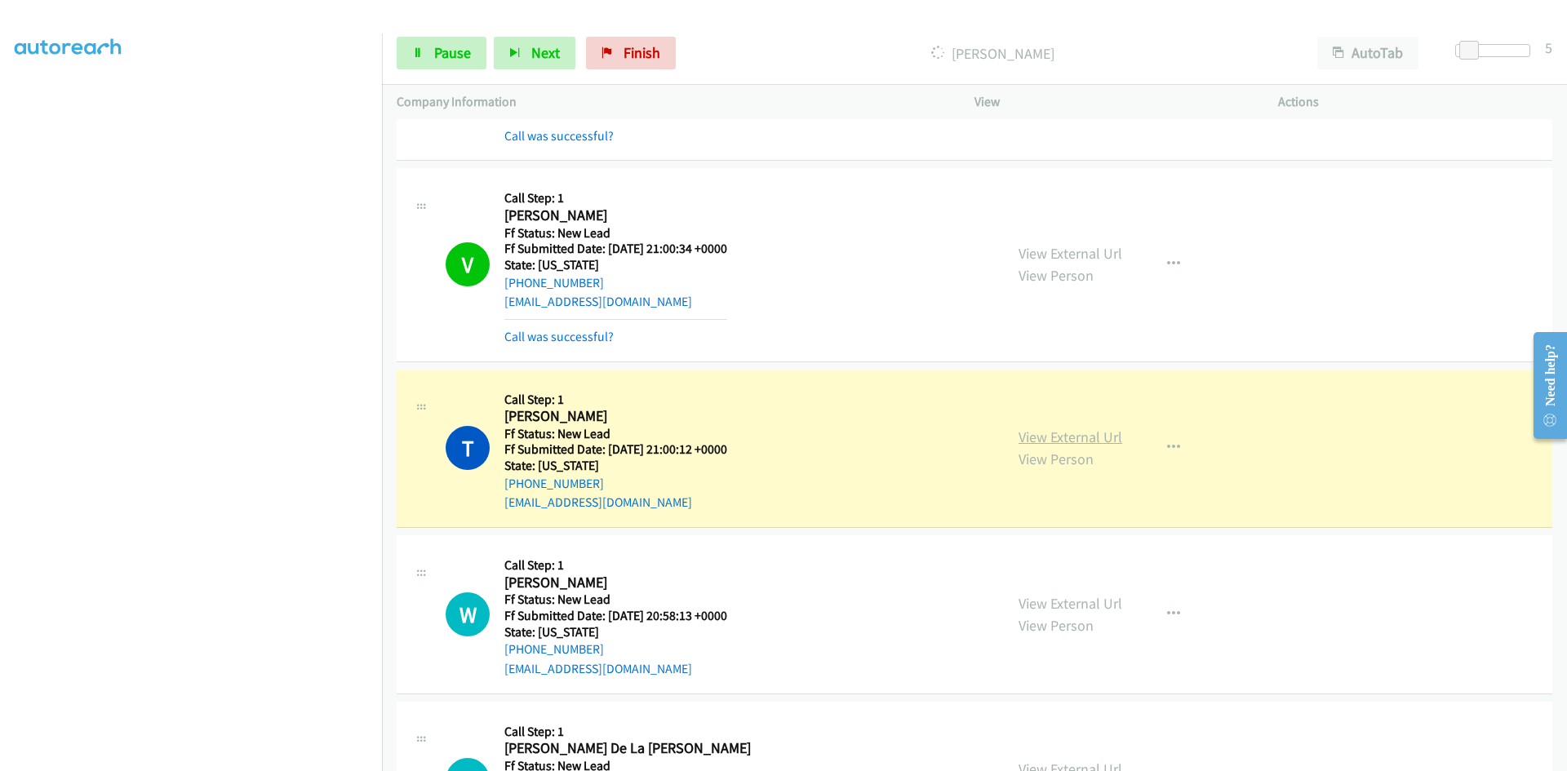
click at [1031, 443] on link "View External Url" at bounding box center [1071, 437] width 104 height 19
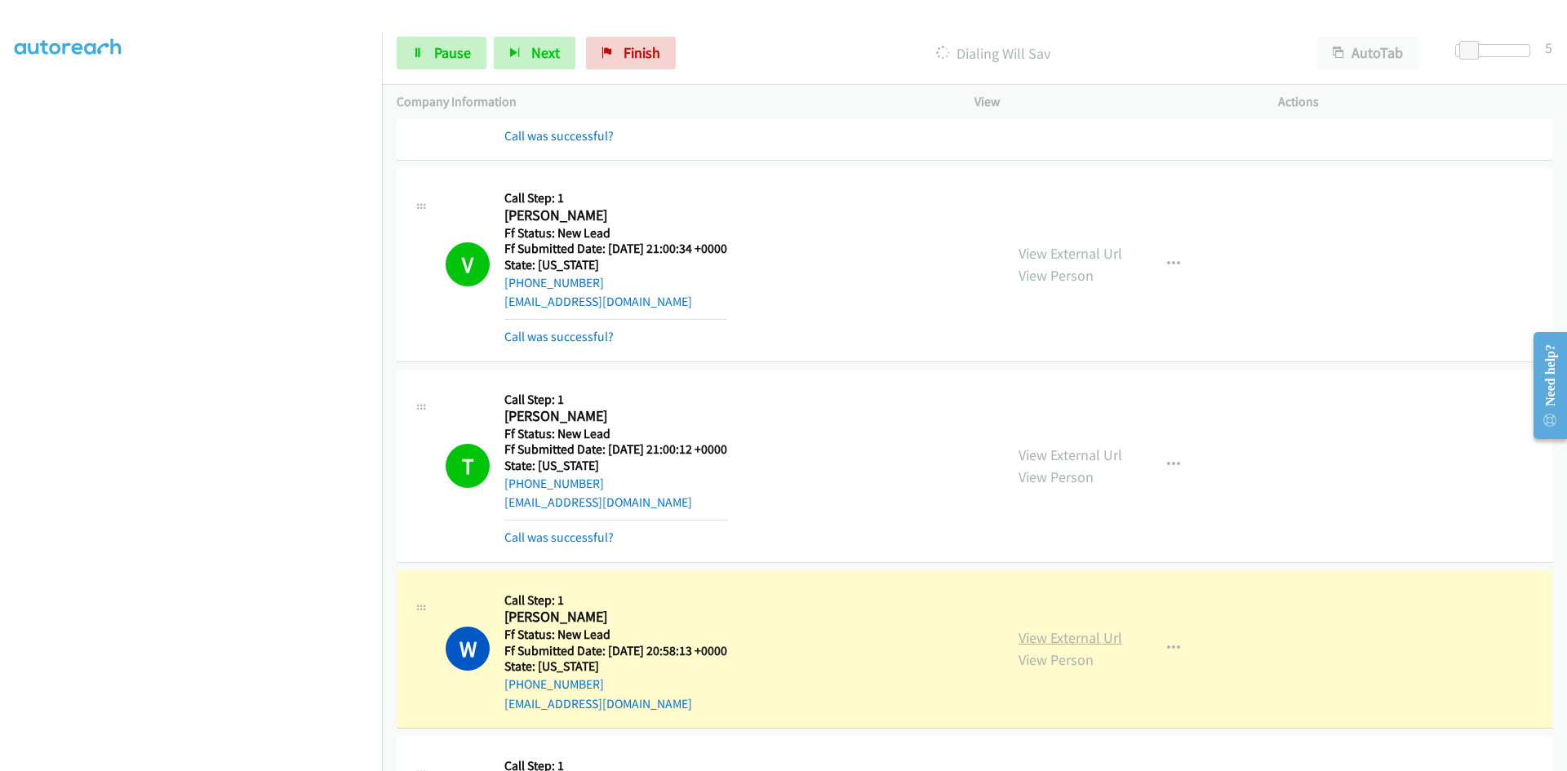
click at [1113, 637] on link "View External Url" at bounding box center [1071, 638] width 104 height 19
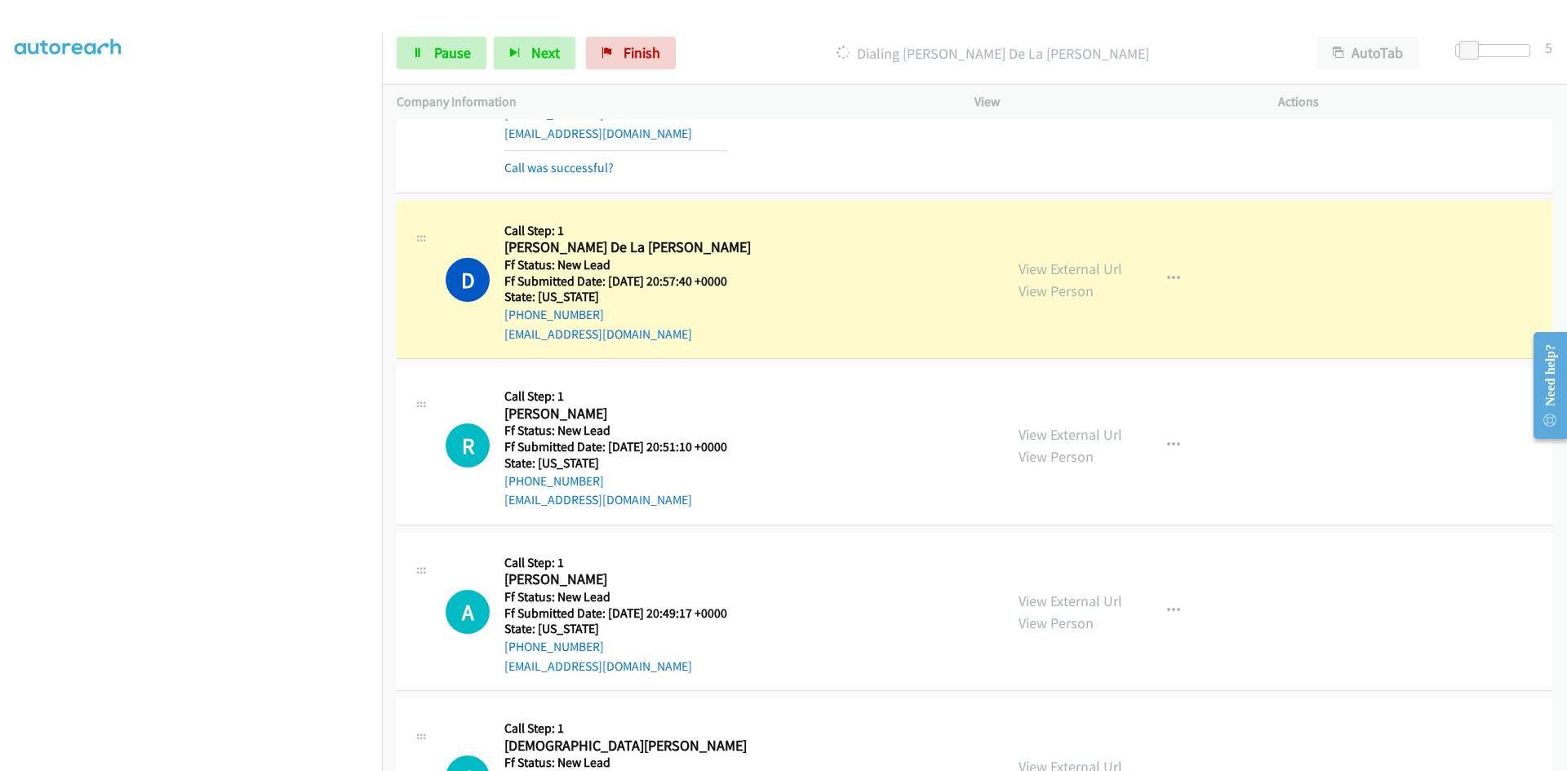
scroll to position [3871, 0]
click at [1082, 269] on link "View External Url" at bounding box center [1071, 268] width 104 height 19
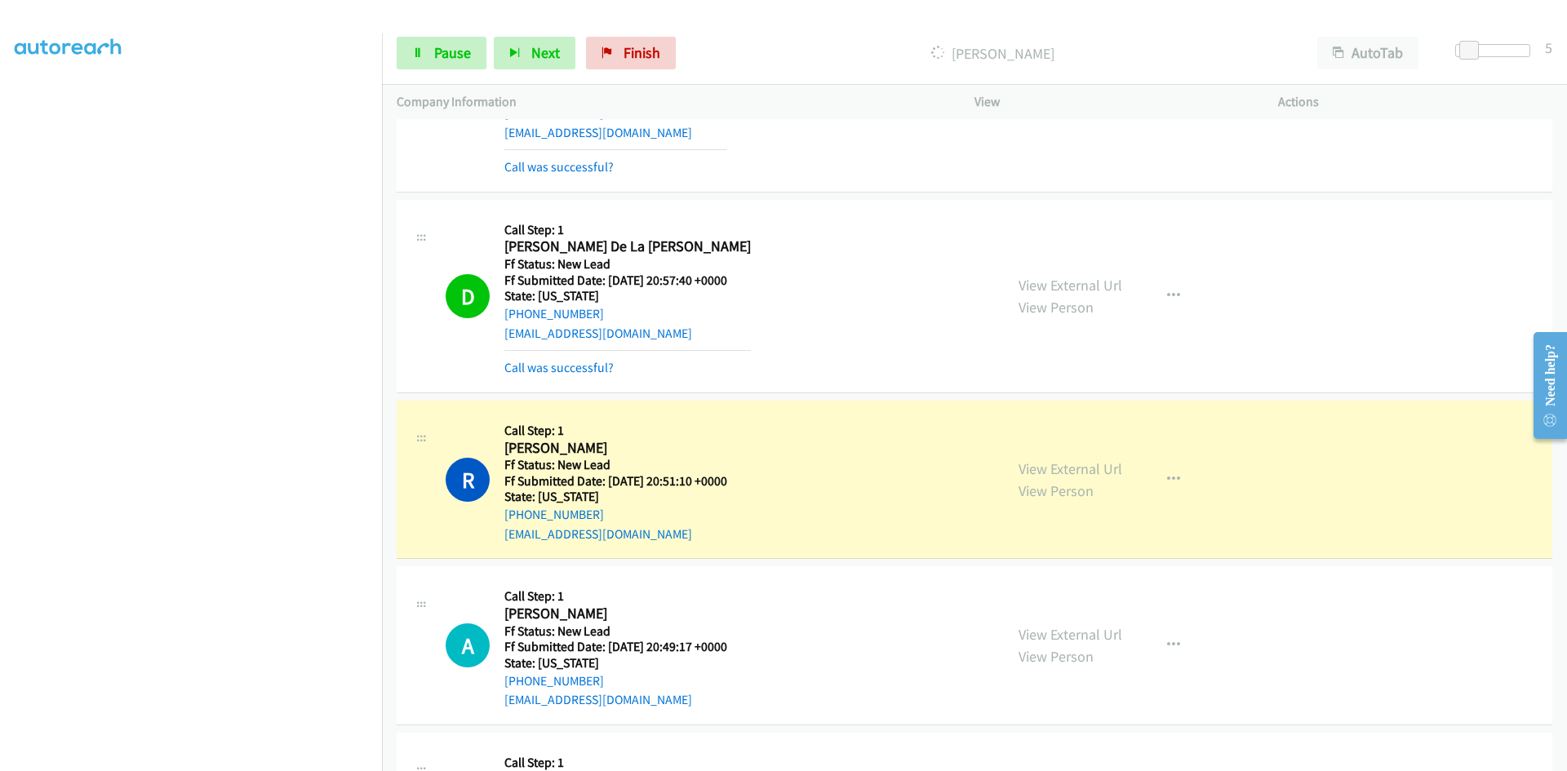
click at [1068, 468] on link "View External Url" at bounding box center [1071, 469] width 104 height 19
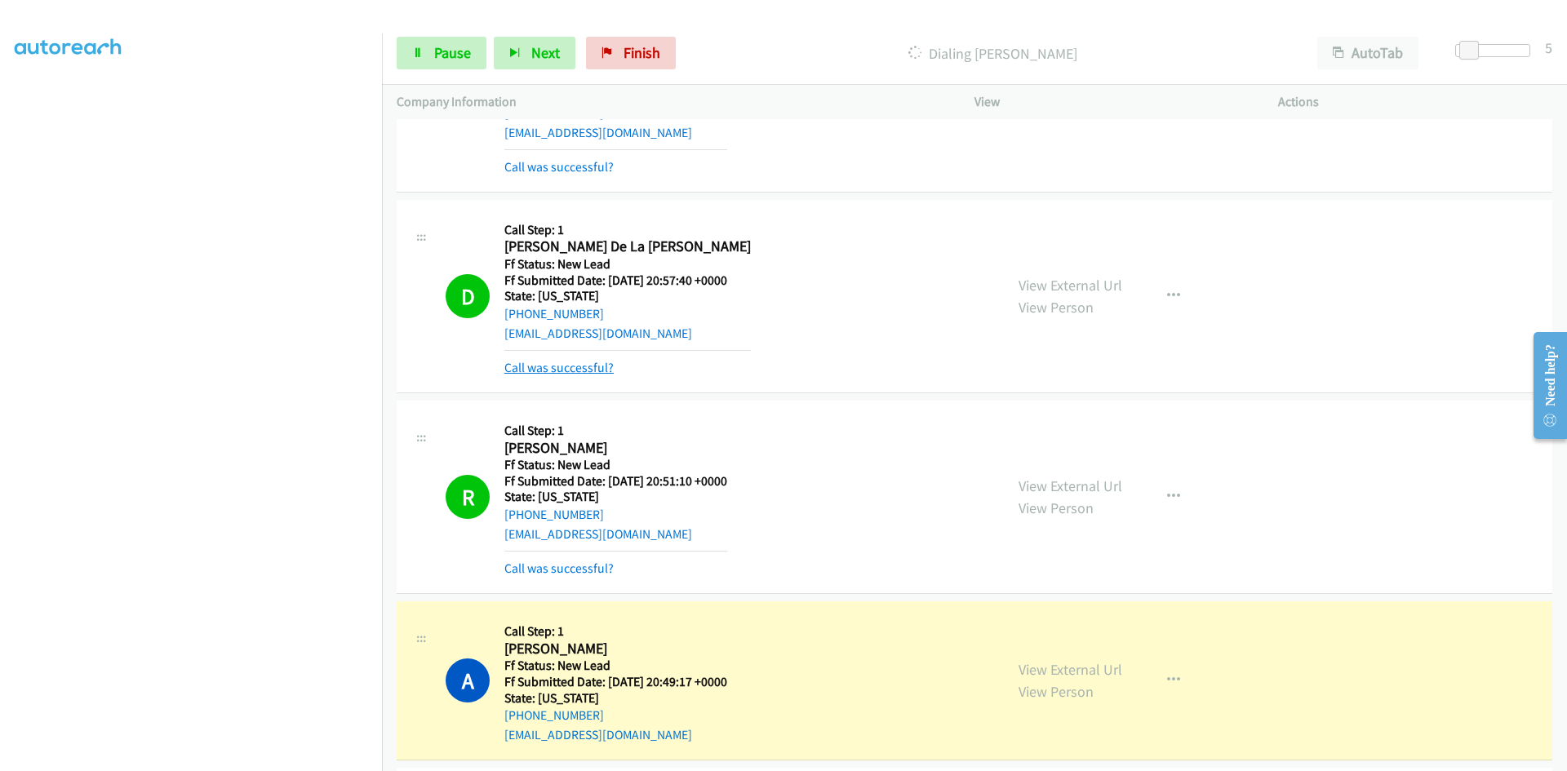
click at [597, 361] on link "Call was successful?" at bounding box center [558, 368] width 109 height 16
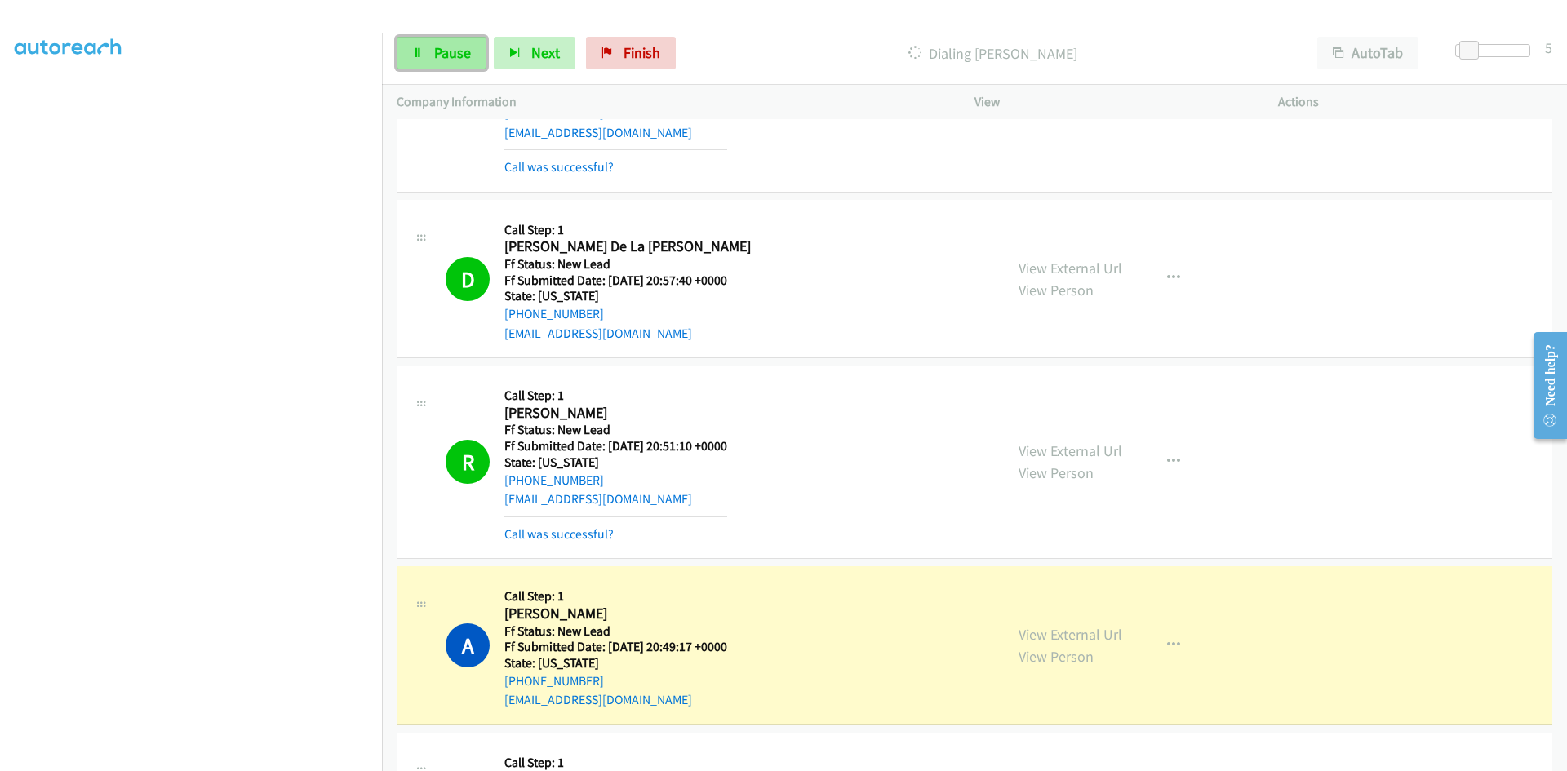
click at [445, 58] on span "Pause" at bounding box center [452, 52] width 37 height 19
click at [1067, 631] on div "View External Url View Person View External Url Email Schedule/Manage Callback …" at bounding box center [1163, 645] width 318 height 129
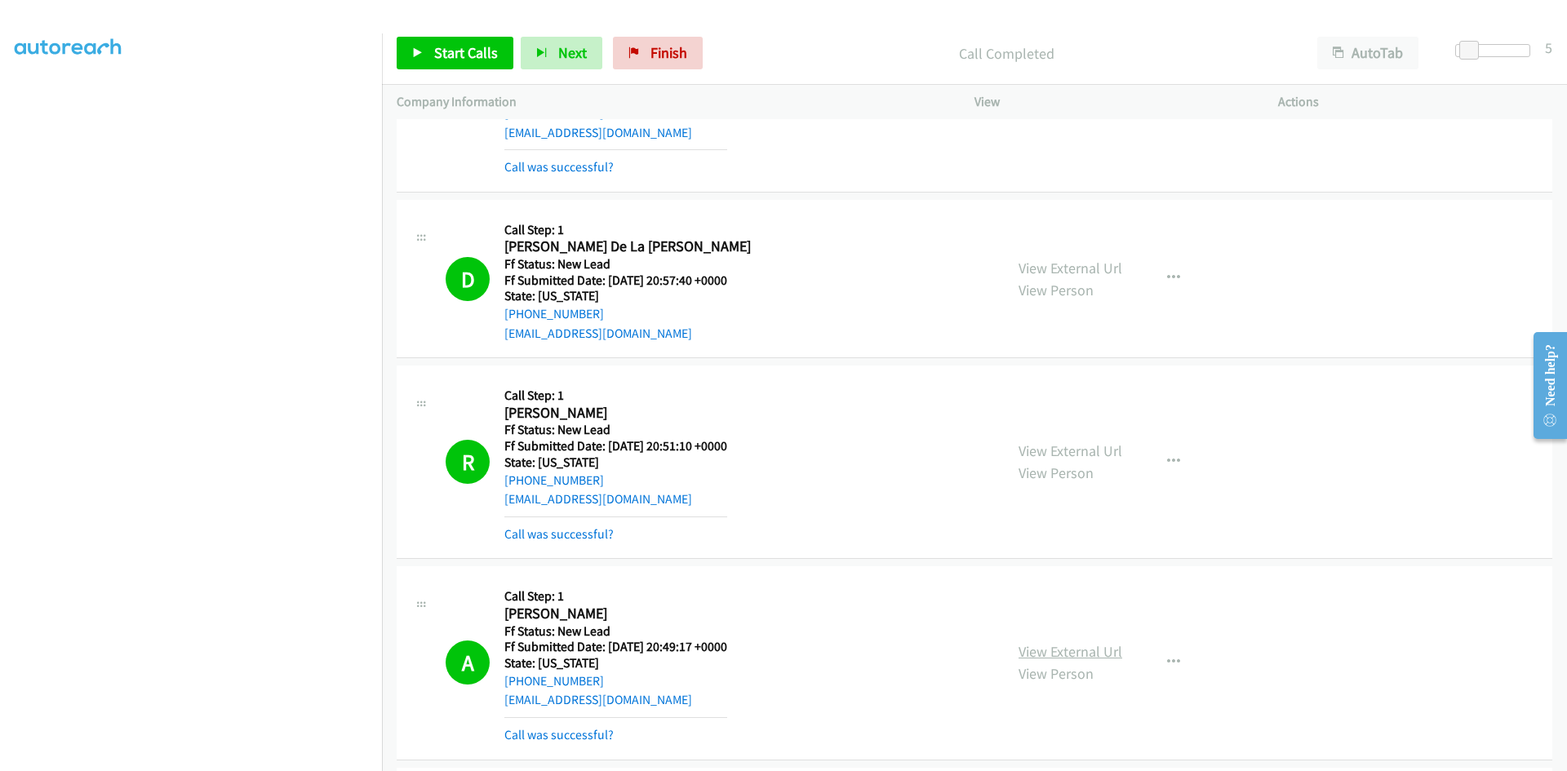
click at [1074, 647] on link "View External Url" at bounding box center [1071, 651] width 104 height 19
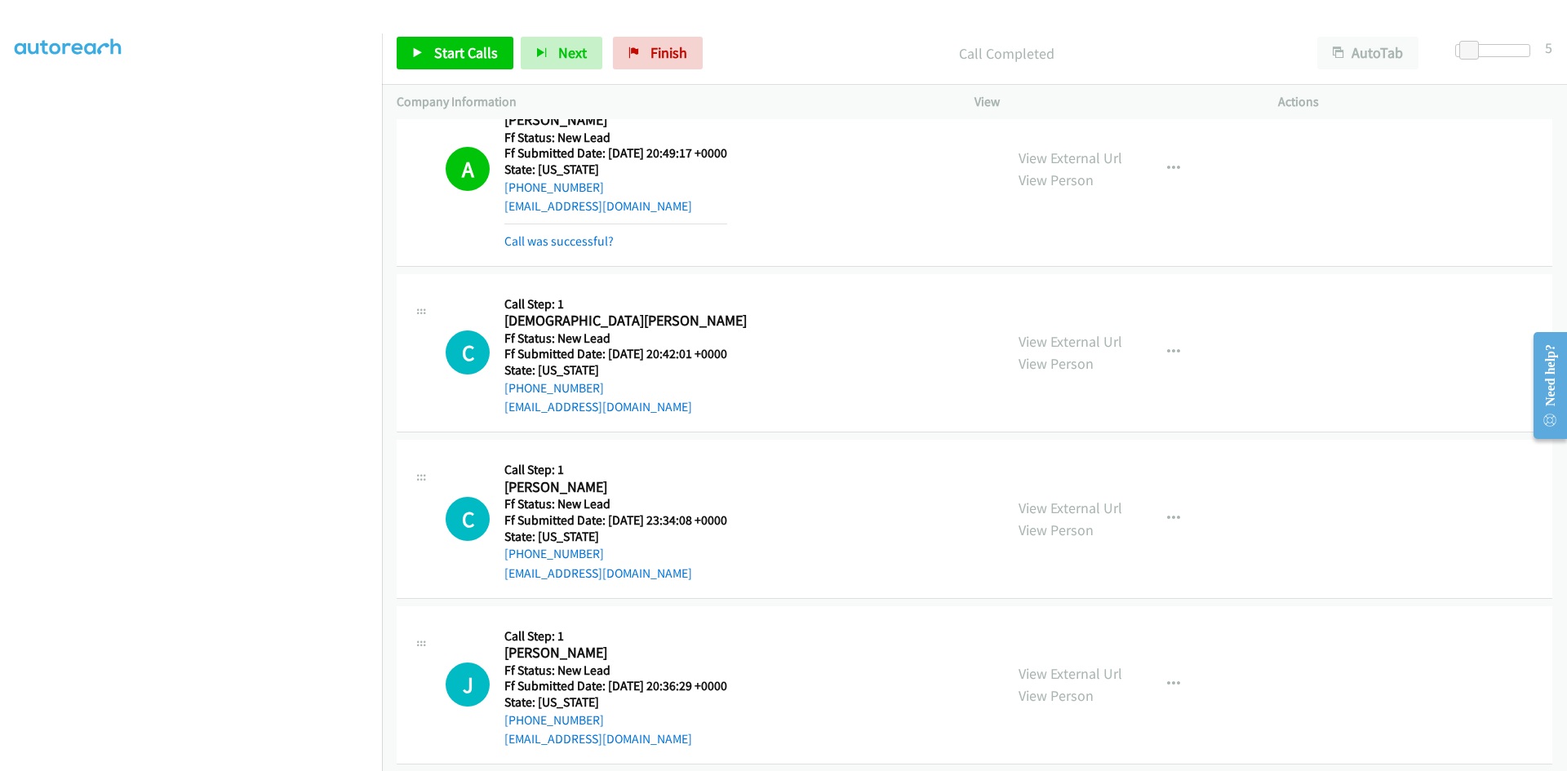
scroll to position [4383, 0]
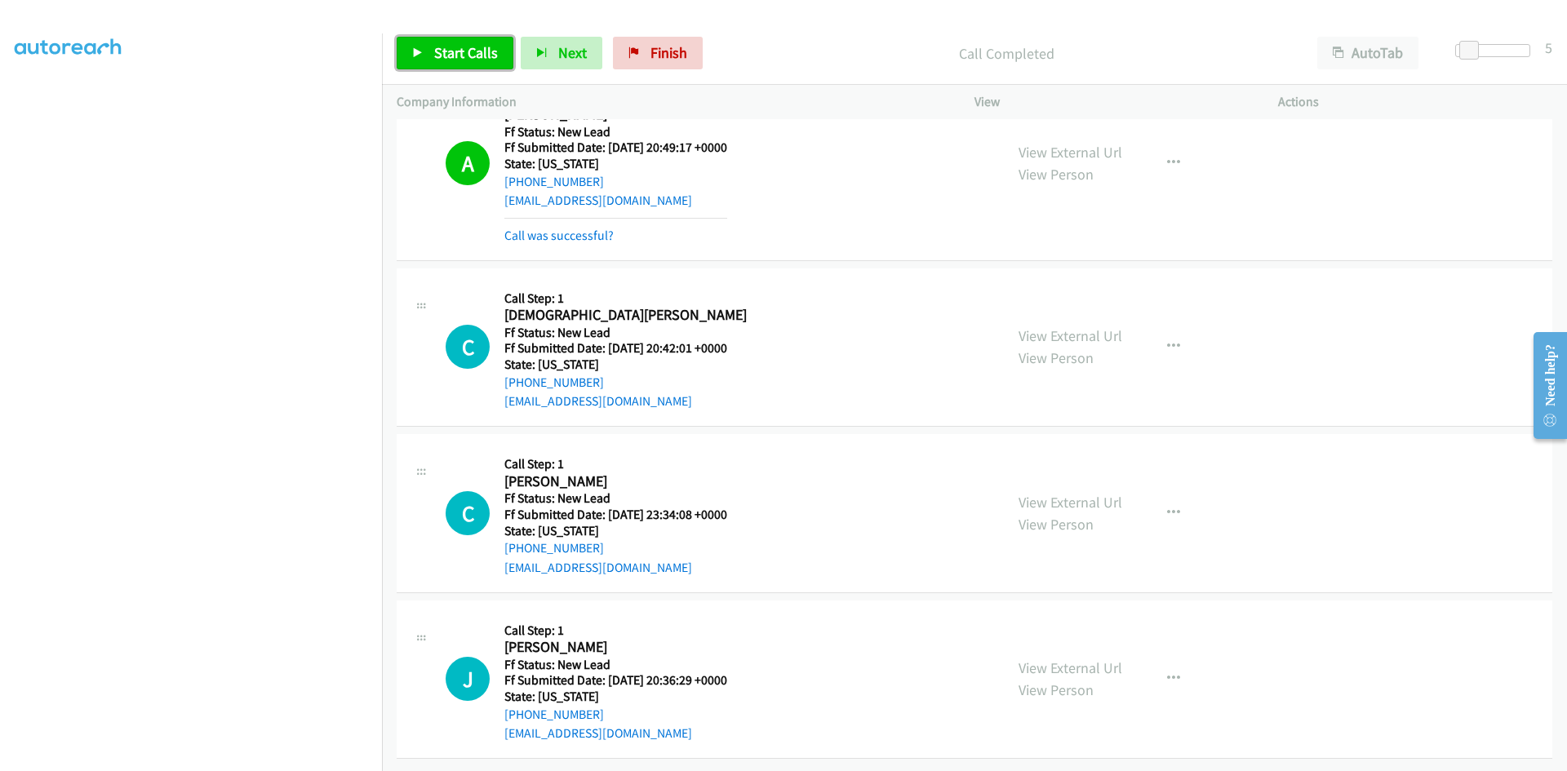
click at [434, 59] on span "Start Calls" at bounding box center [466, 52] width 64 height 19
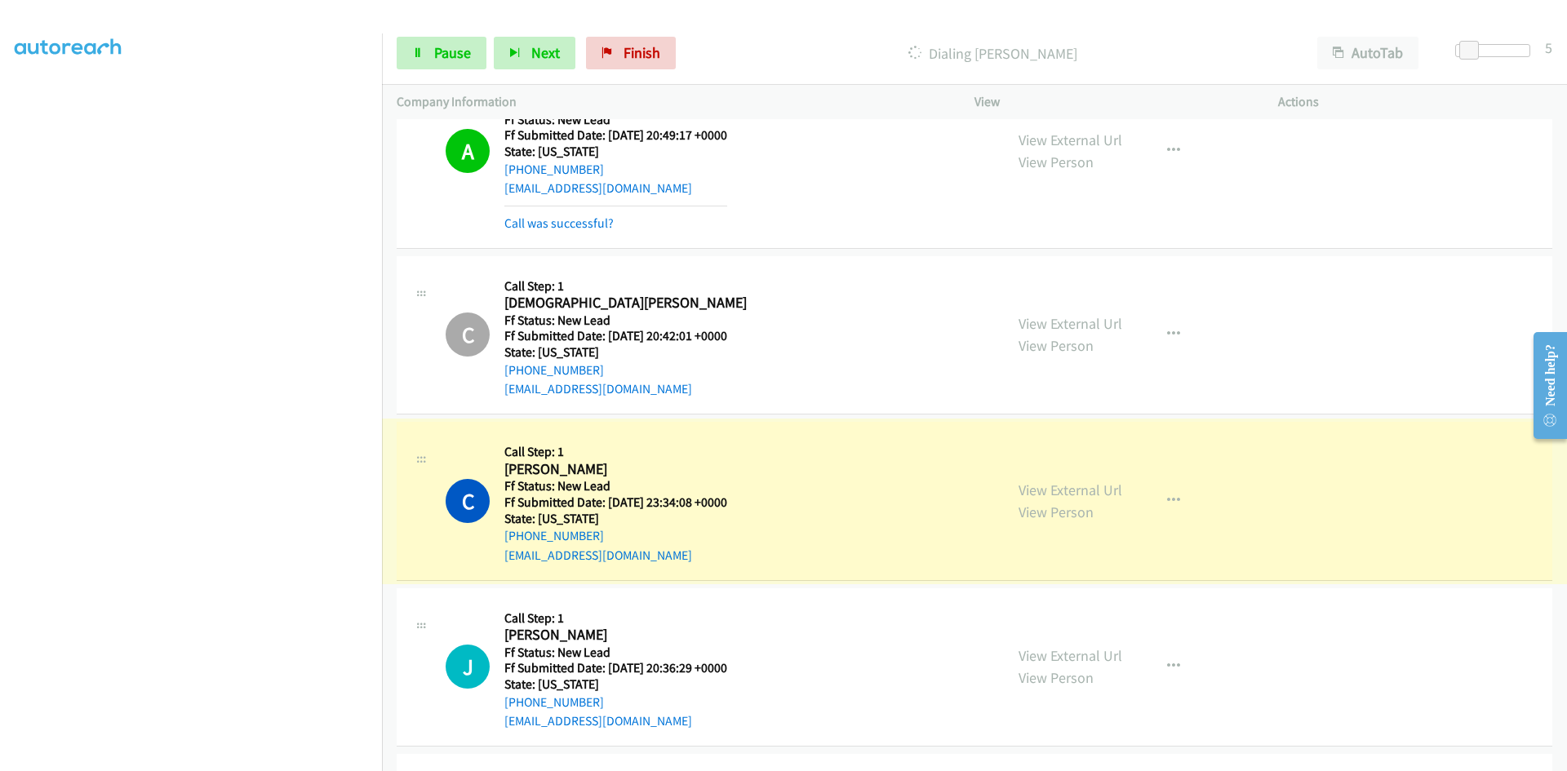
click at [1074, 484] on link "View External Url" at bounding box center [1071, 490] width 104 height 19
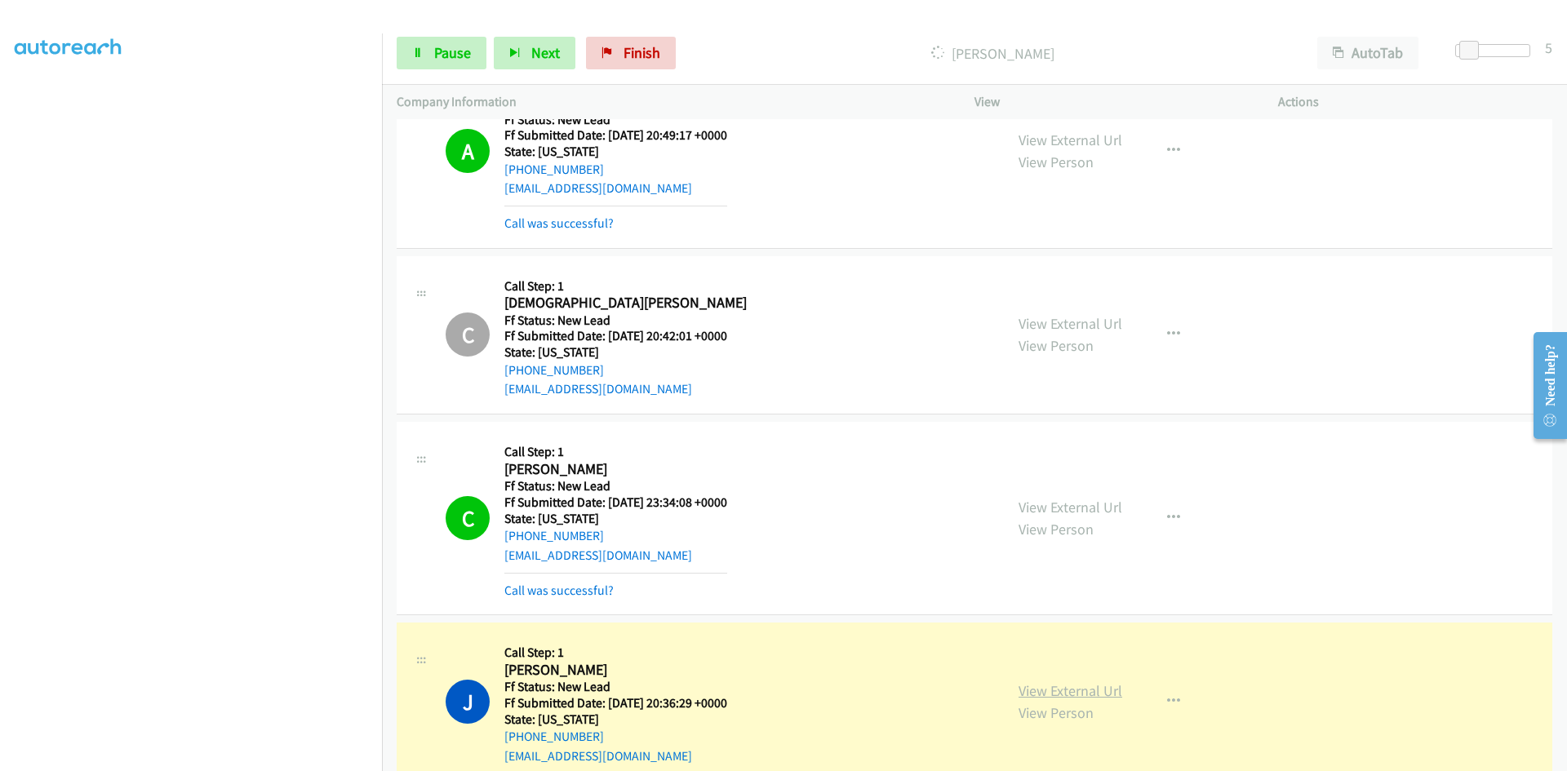
click at [1108, 696] on link "View External Url" at bounding box center [1071, 691] width 104 height 19
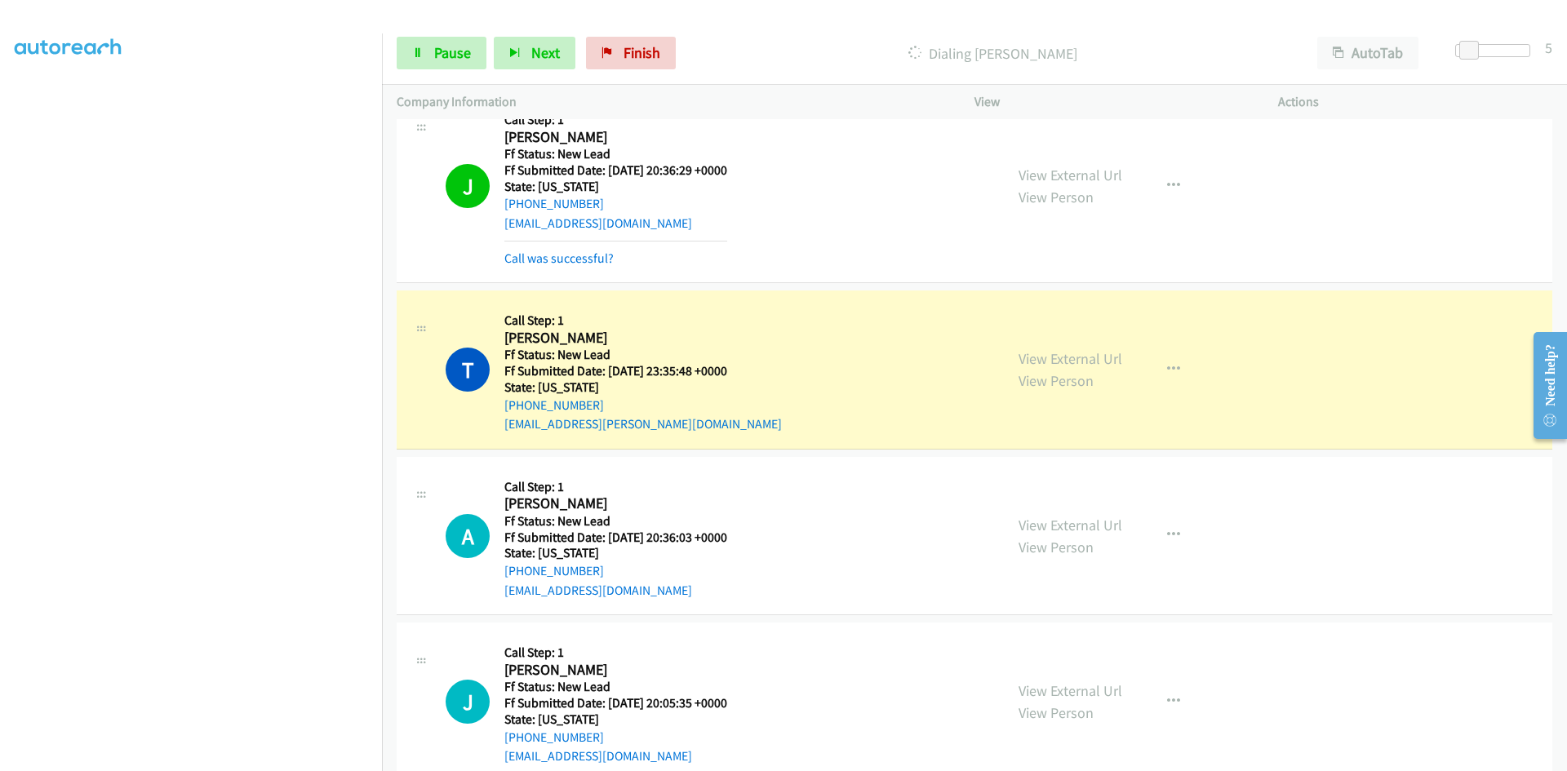
scroll to position [4951, 0]
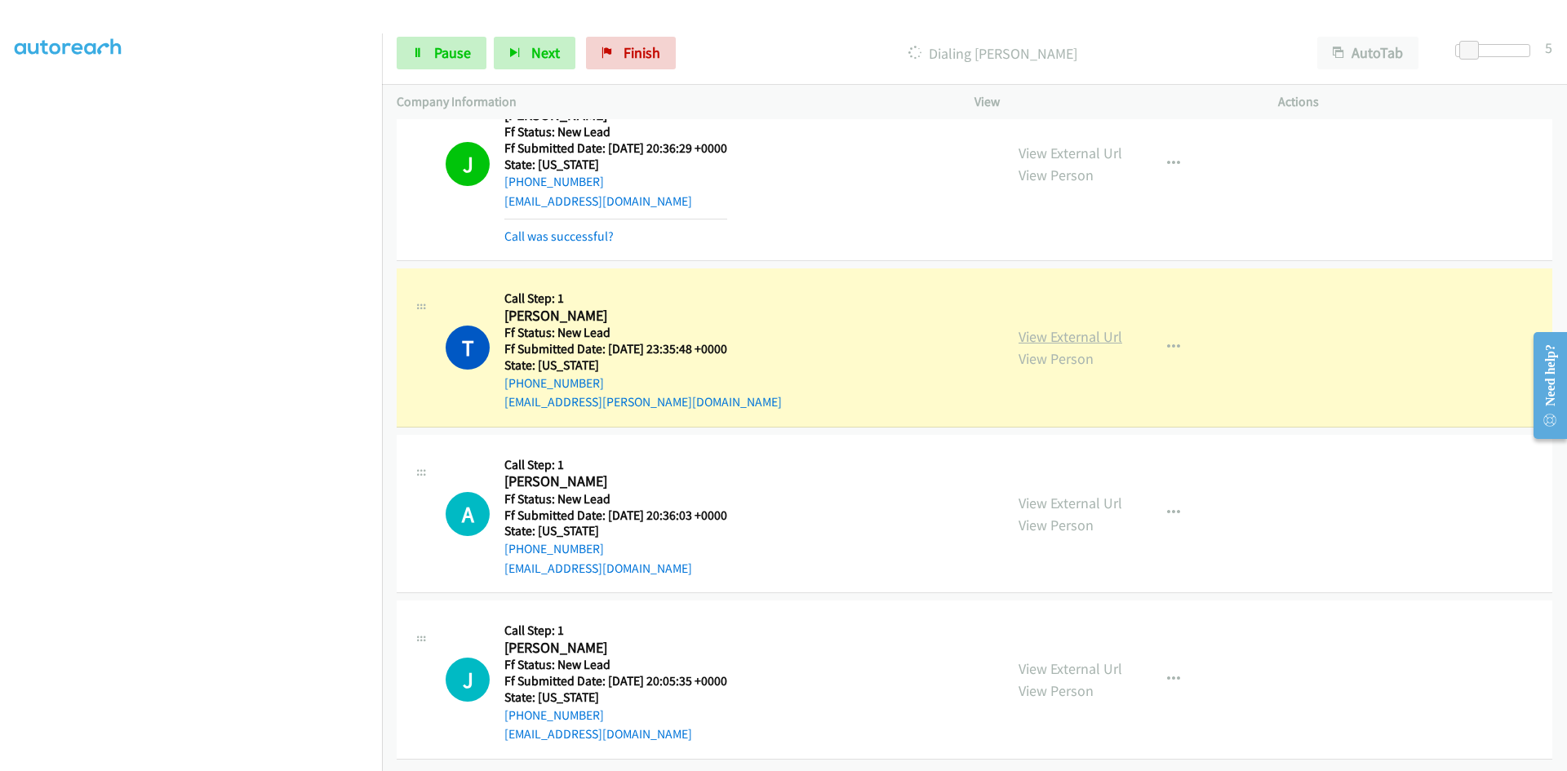
click at [1082, 327] on link "View External Url" at bounding box center [1071, 336] width 104 height 19
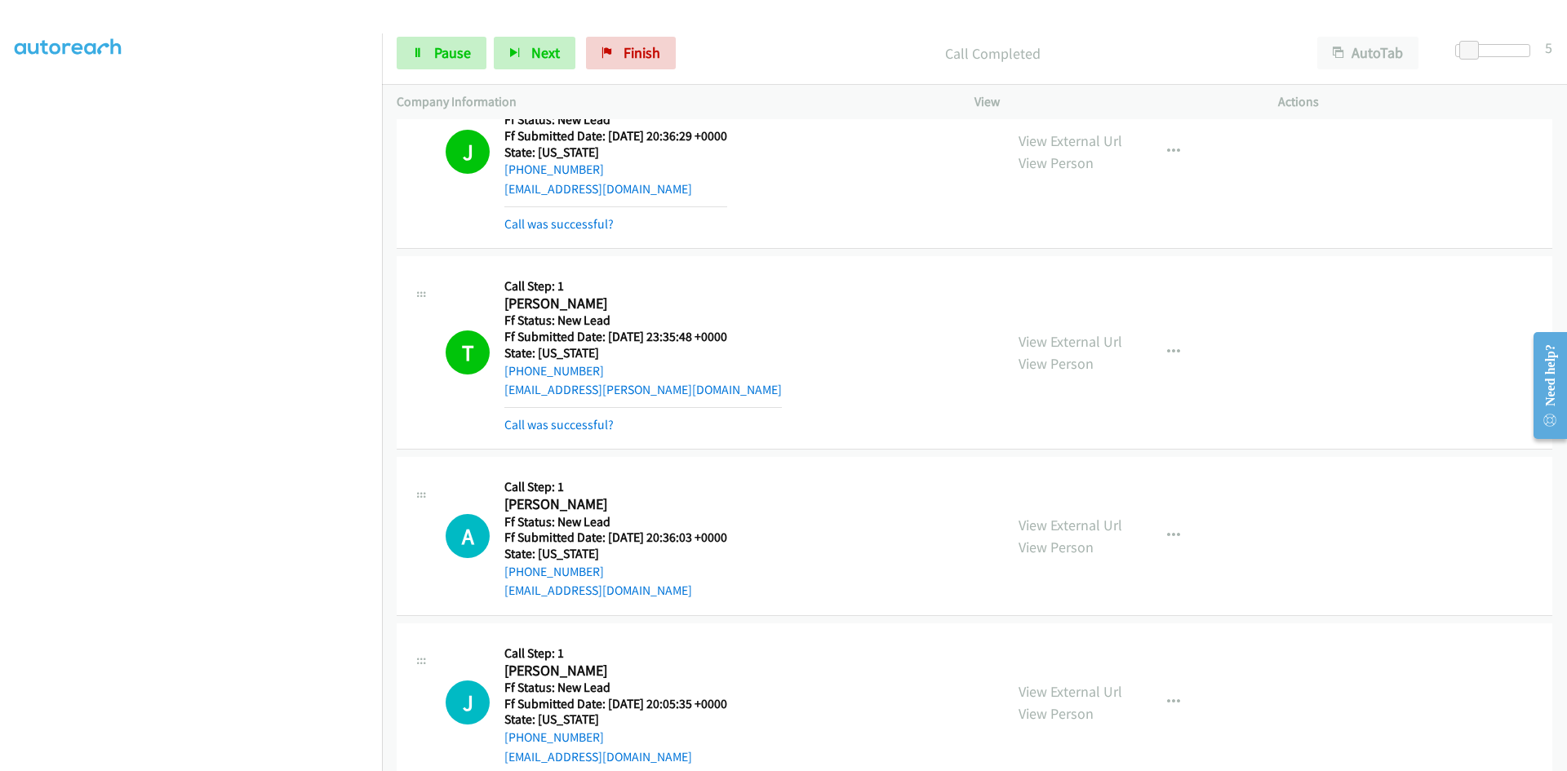
scroll to position [4986, 0]
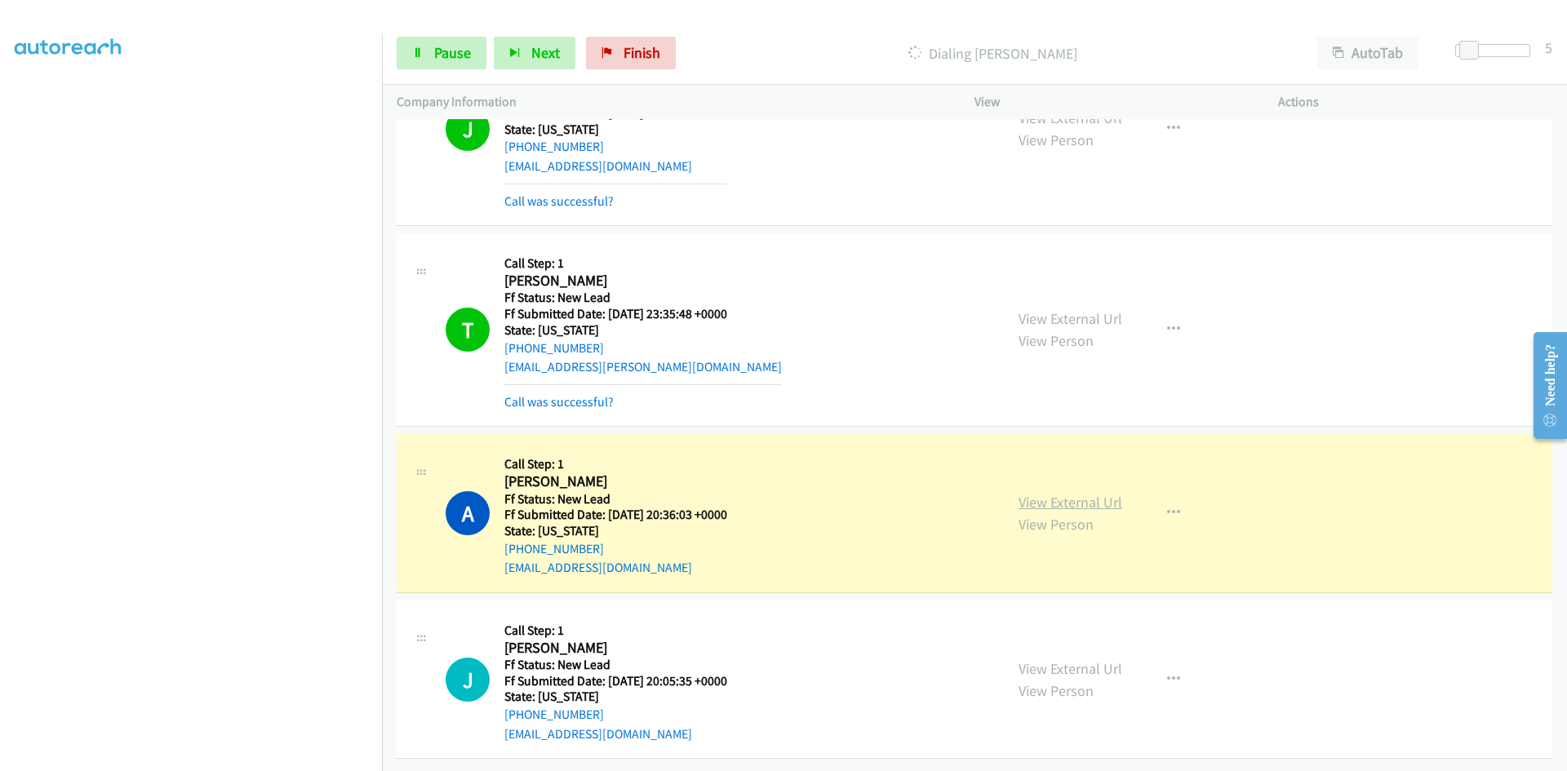
click at [1088, 493] on link "View External Url" at bounding box center [1071, 502] width 104 height 19
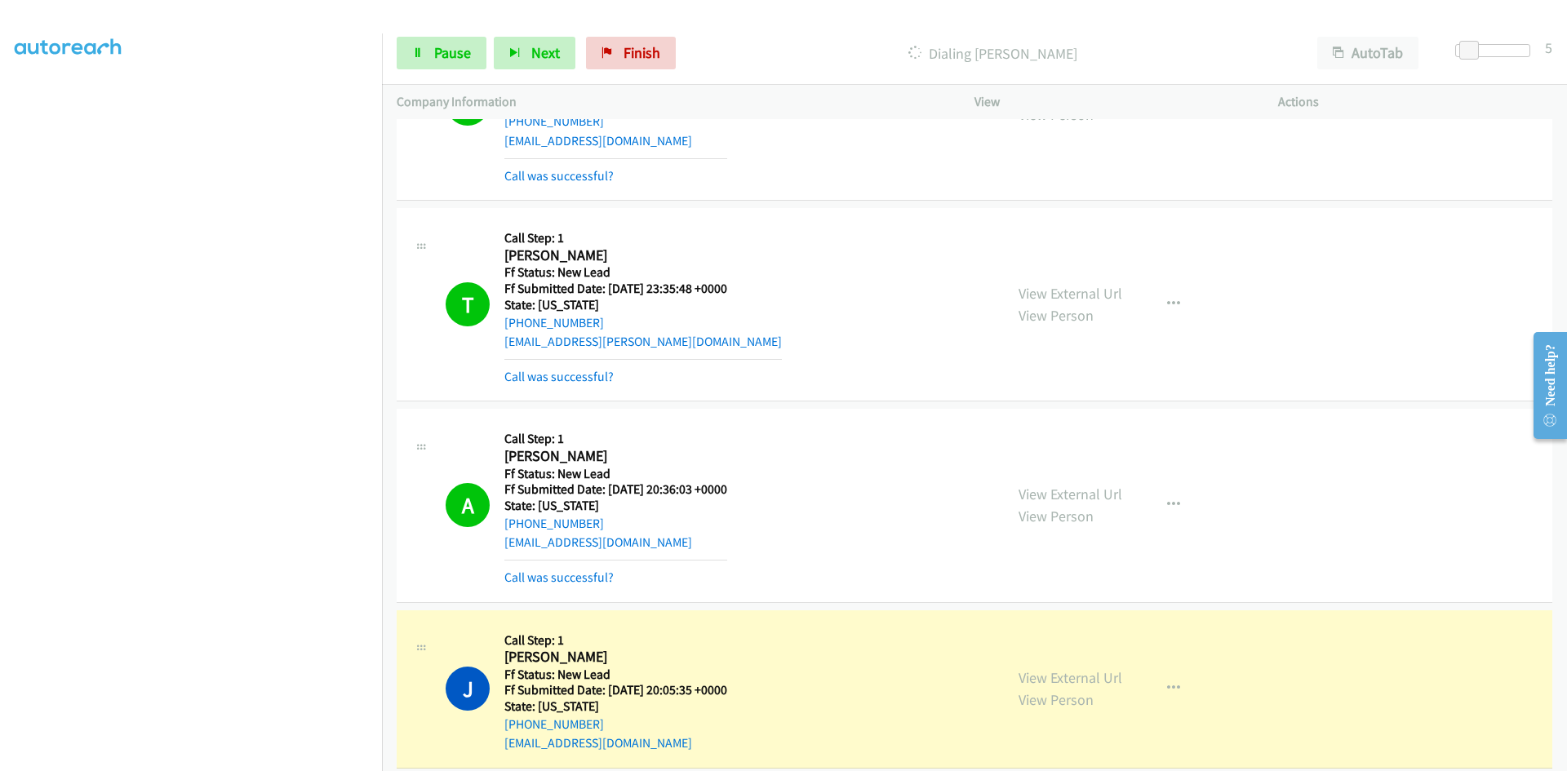
scroll to position [5021, 0]
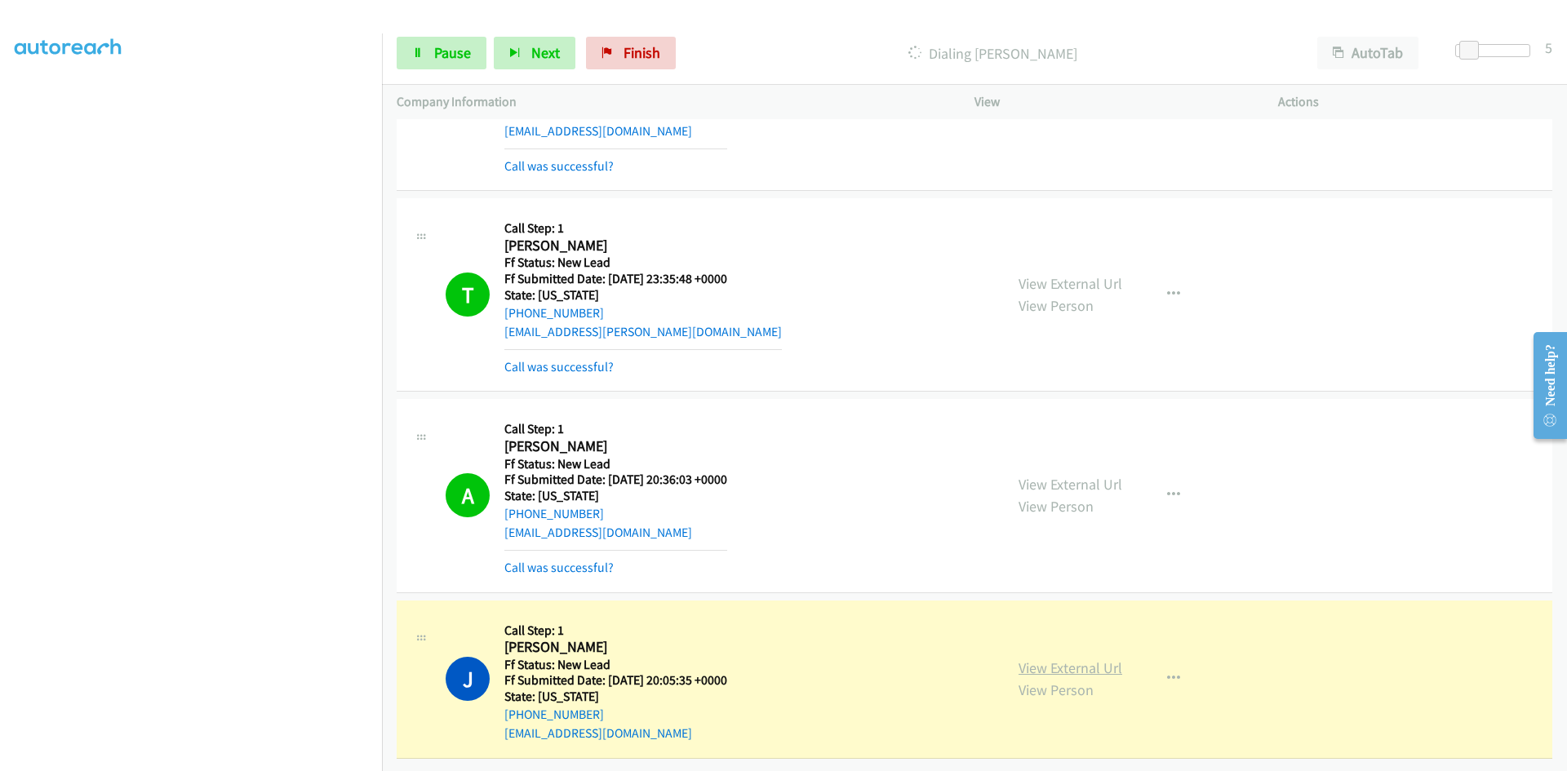
click at [1052, 659] on link "View External Url" at bounding box center [1071, 668] width 104 height 19
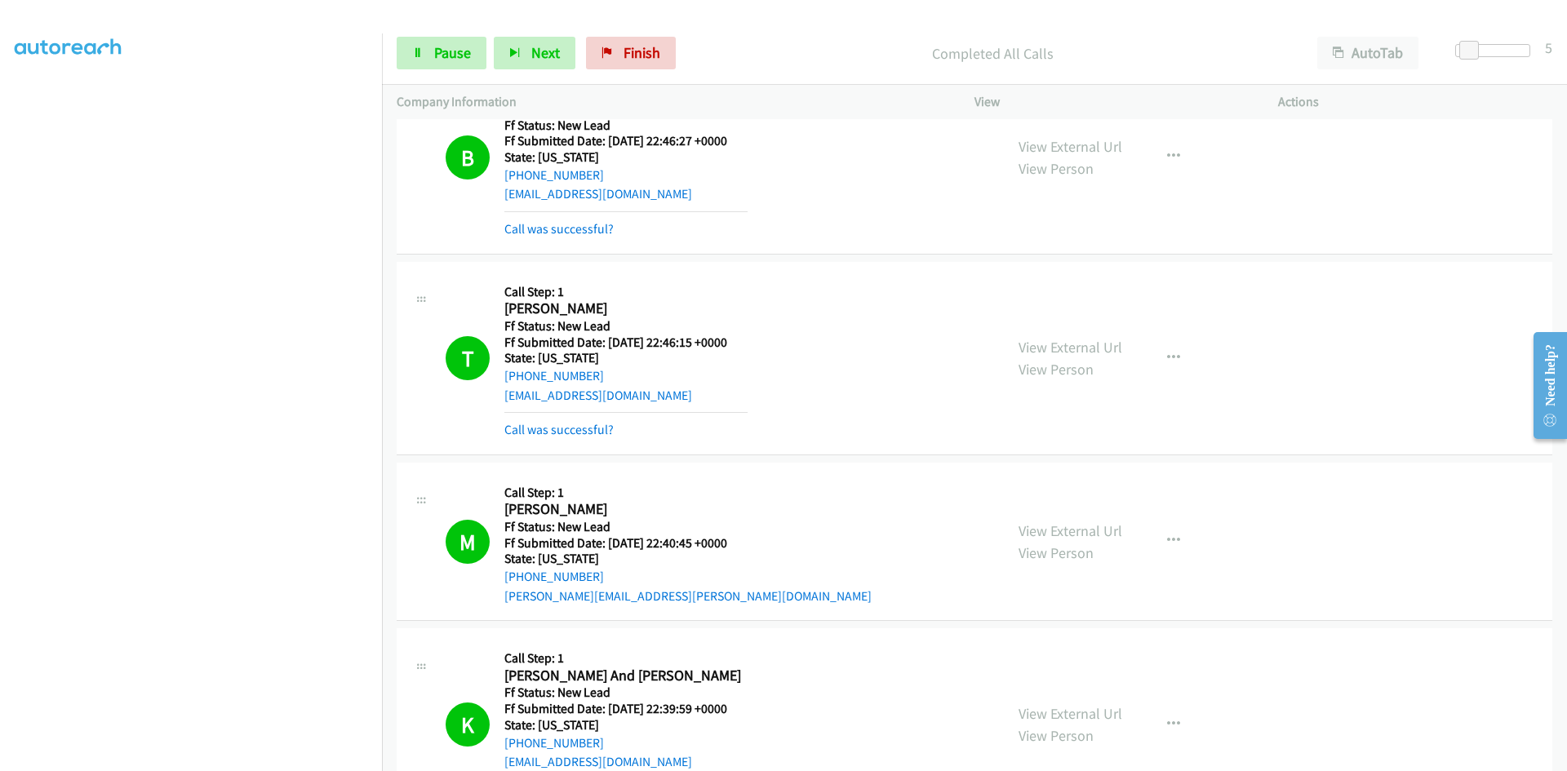
scroll to position [0, 0]
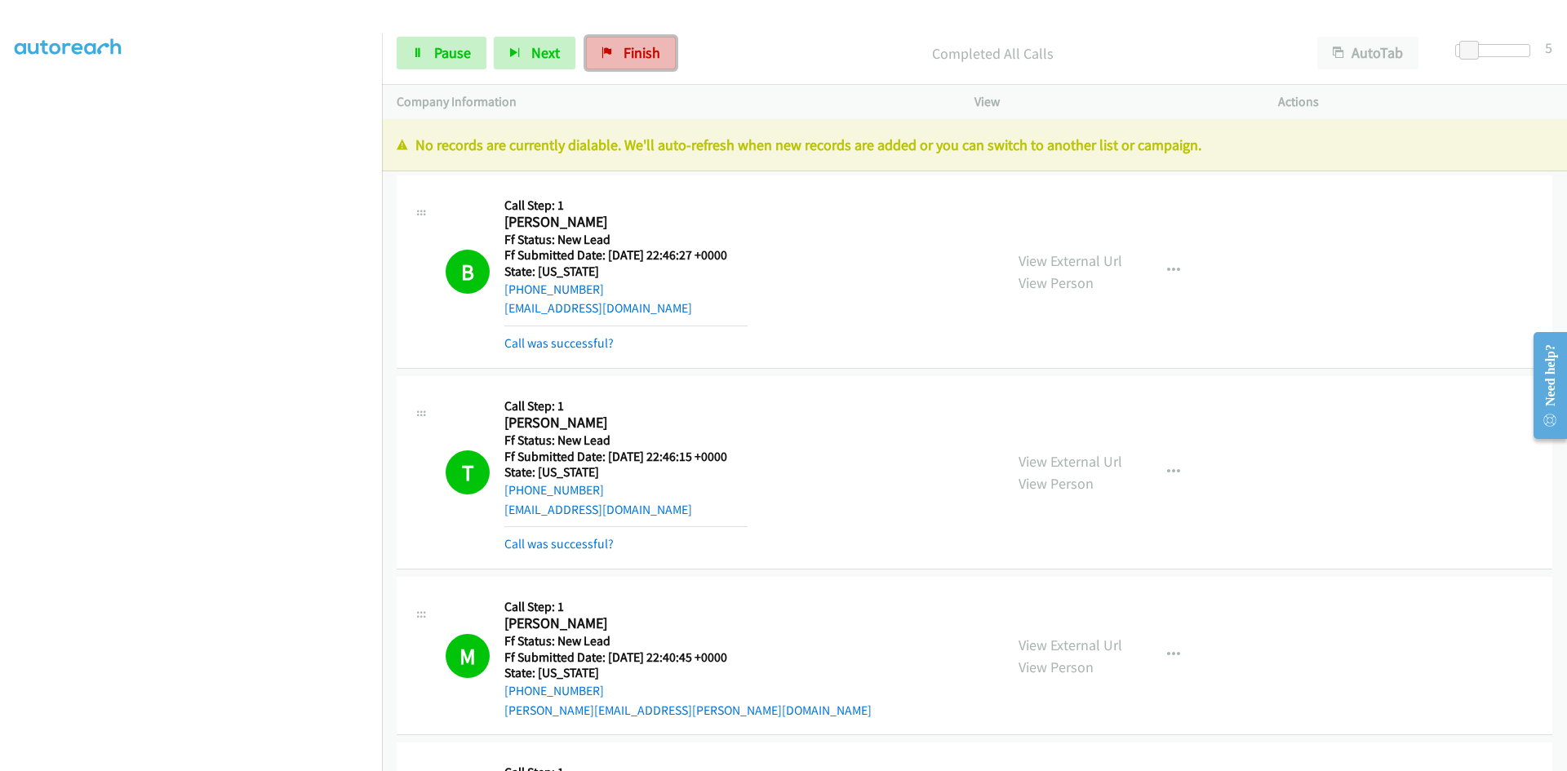
click at [625, 60] on span "Finish" at bounding box center [642, 52] width 37 height 19
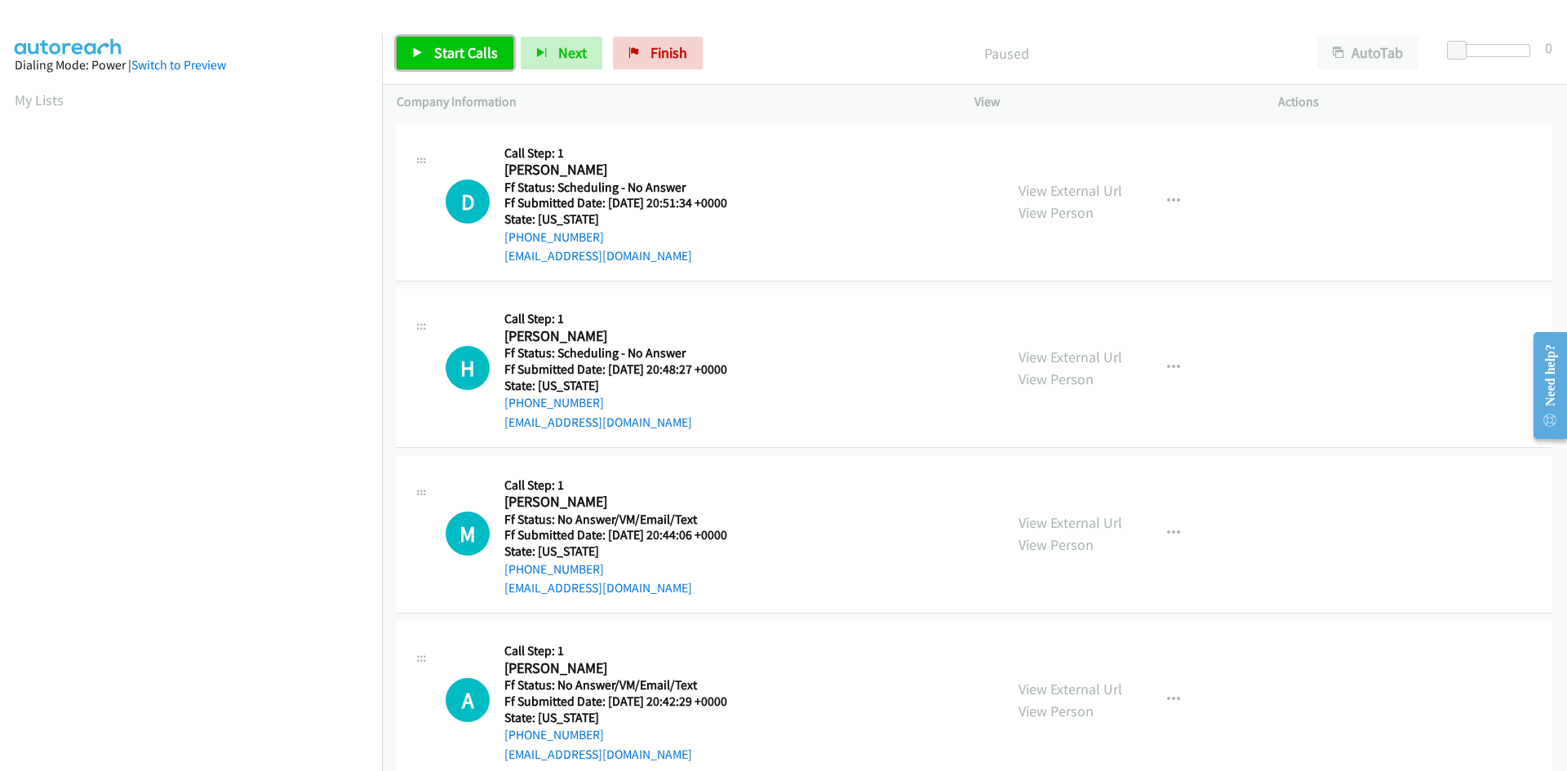
click at [483, 58] on span "Start Calls" at bounding box center [466, 52] width 64 height 19
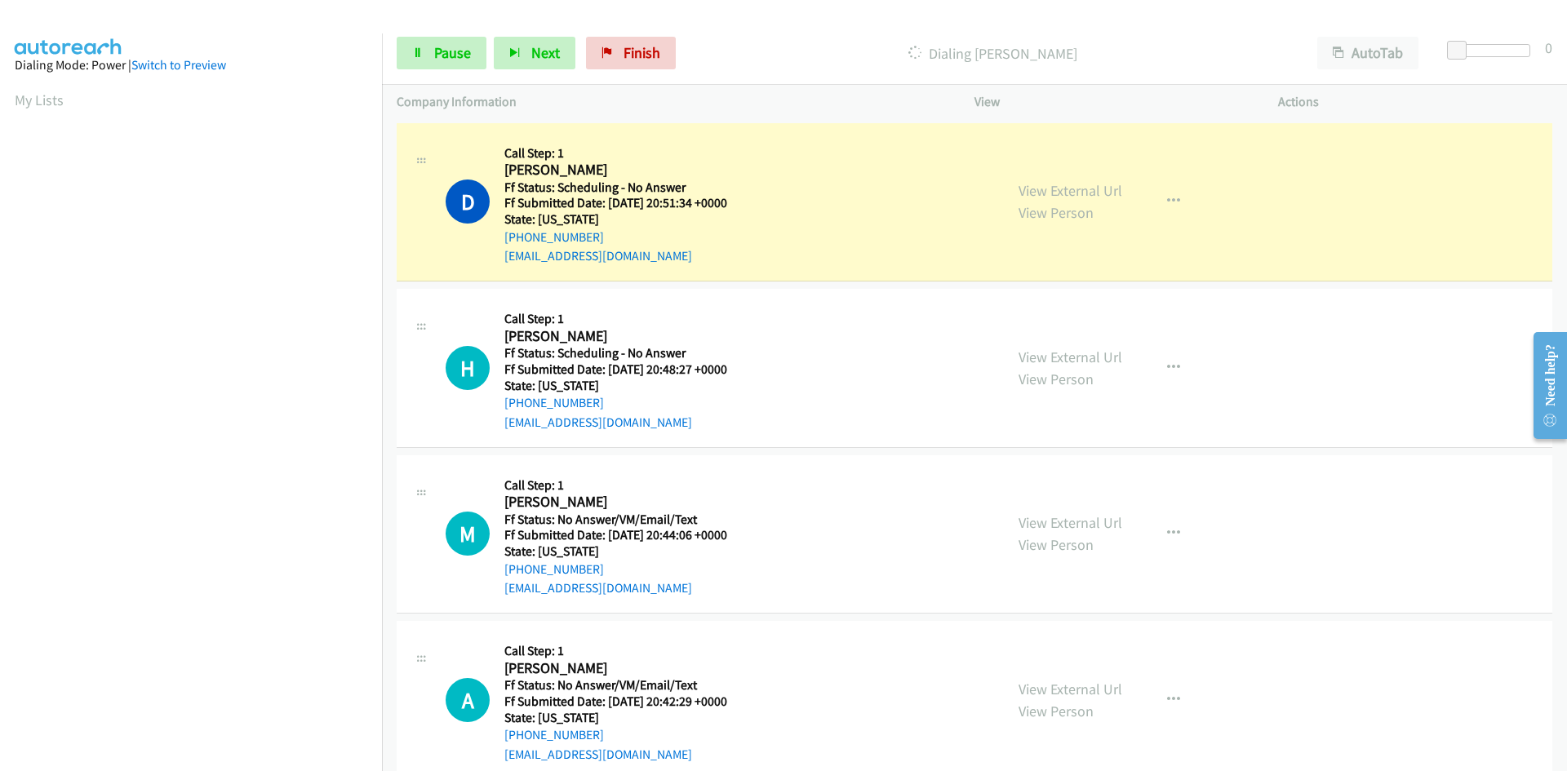
scroll to position [144, 0]
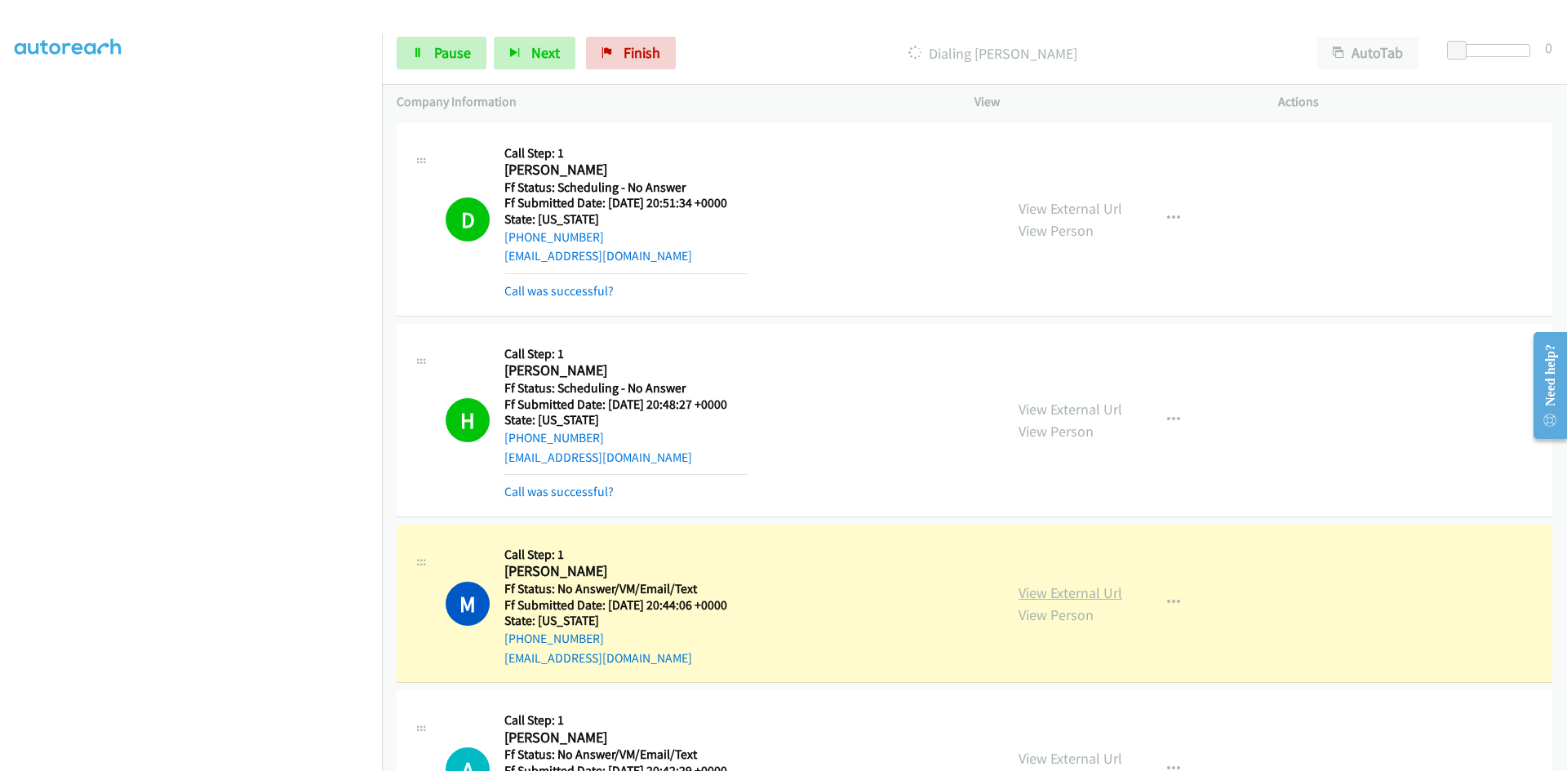
click at [1106, 593] on link "View External Url" at bounding box center [1071, 593] width 104 height 19
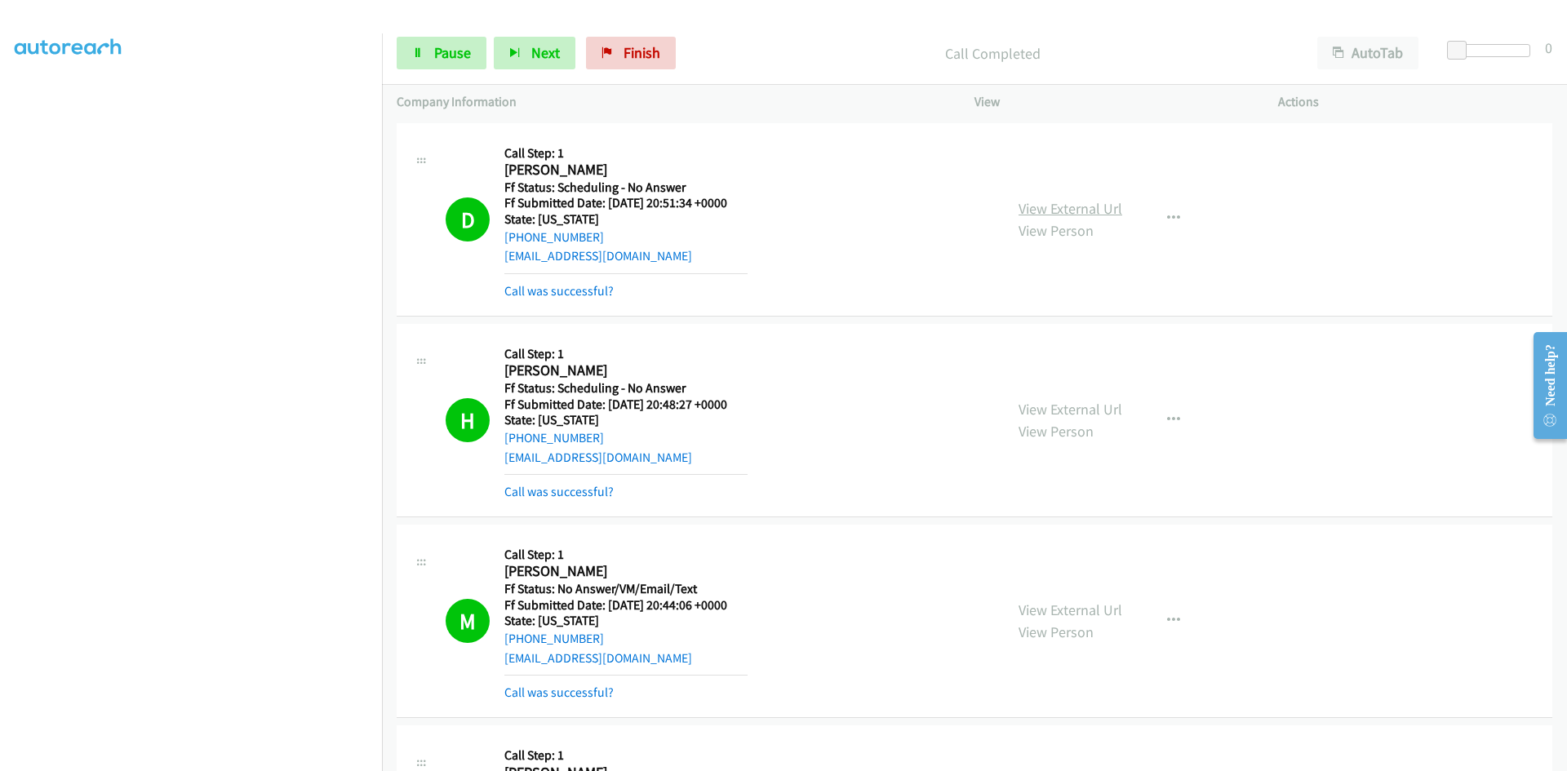
click at [1101, 207] on link "View External Url" at bounding box center [1071, 208] width 104 height 19
click at [1061, 406] on link "View External Url" at bounding box center [1071, 409] width 104 height 19
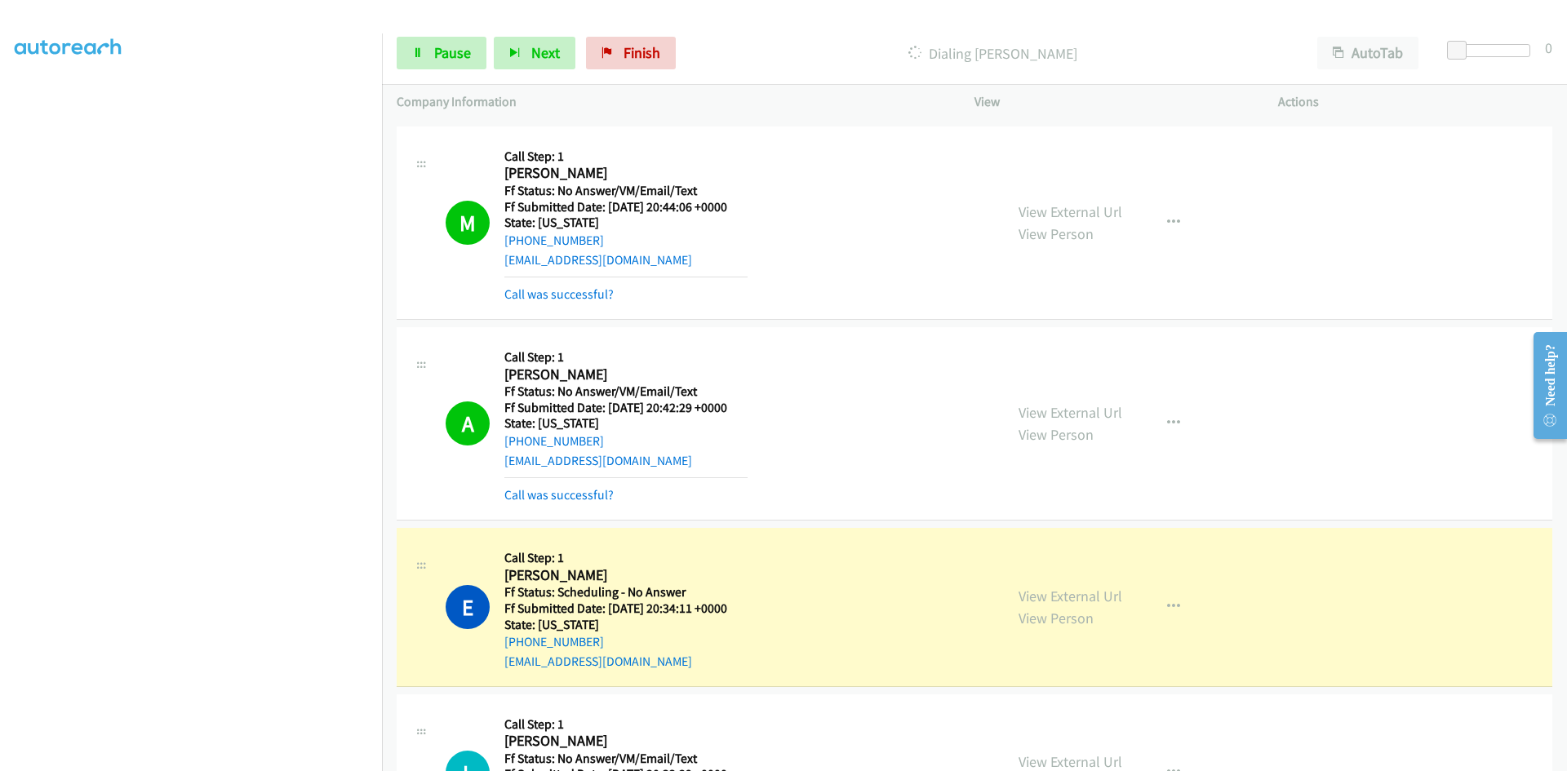
scroll to position [408, 0]
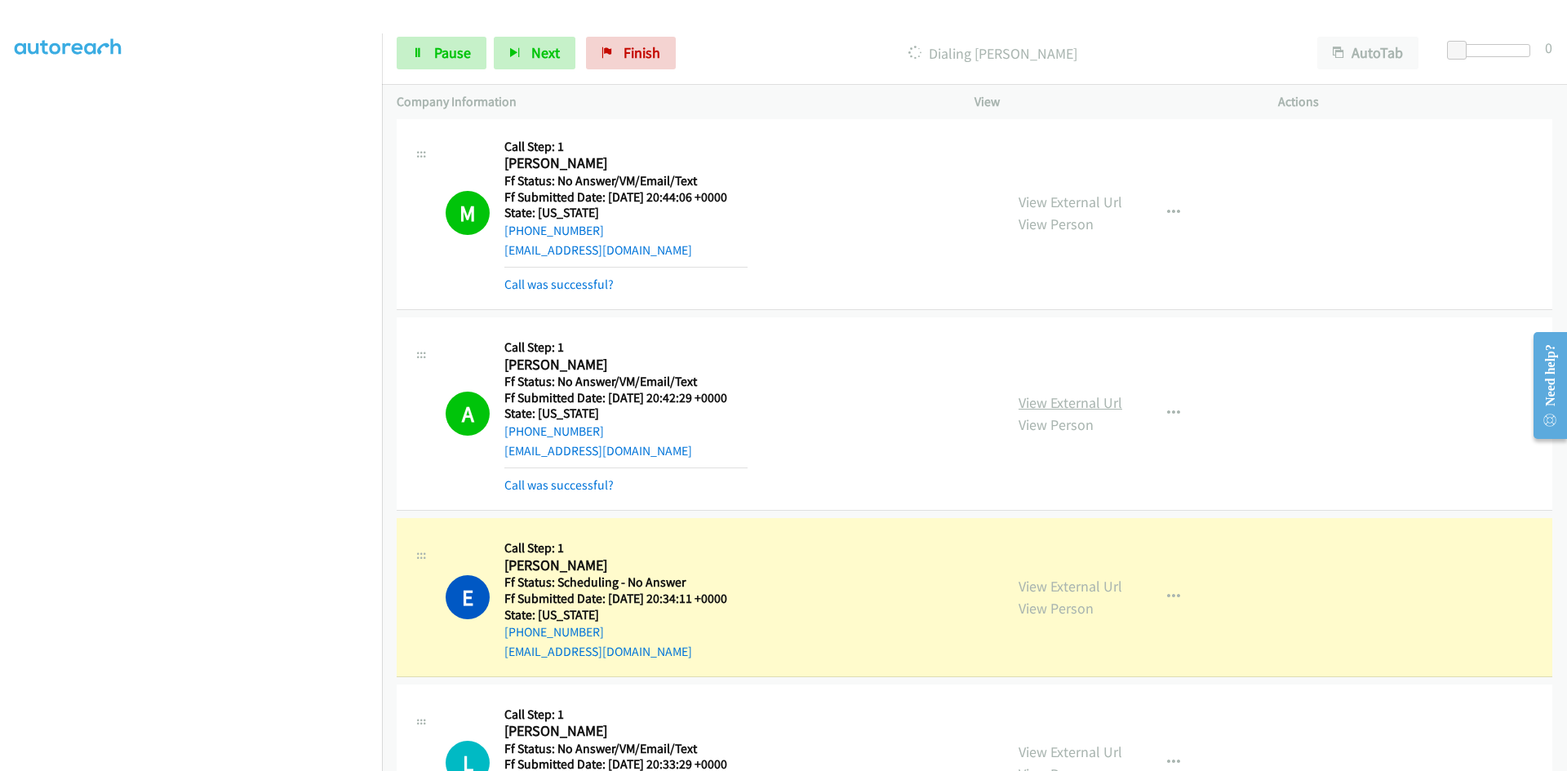
click at [1056, 399] on link "View External Url" at bounding box center [1071, 402] width 104 height 19
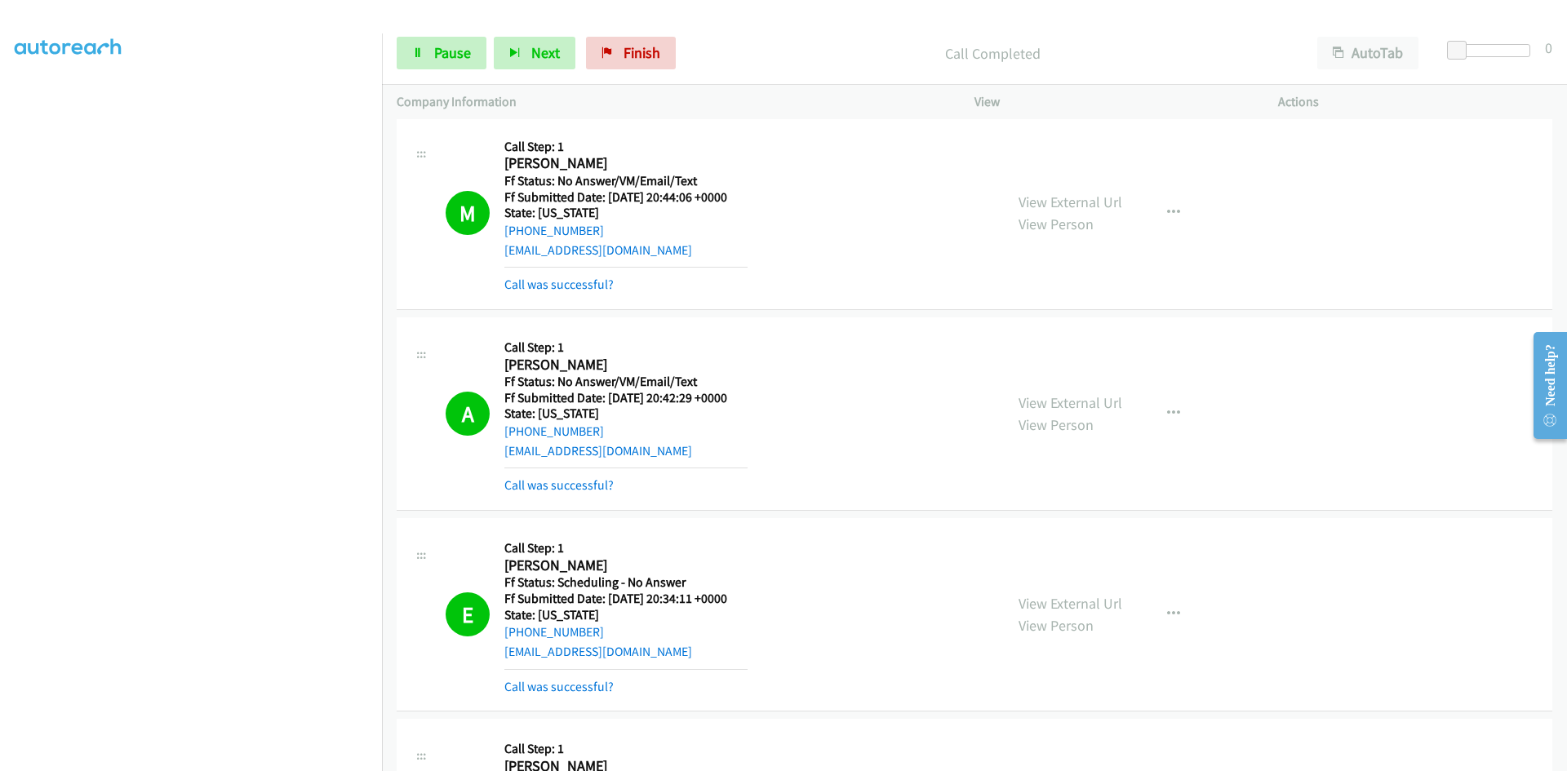
click at [1096, 585] on div "View External Url View Person View External Url Email Schedule/Manage Callback …" at bounding box center [1163, 614] width 318 height 163
click at [1099, 597] on link "View External Url" at bounding box center [1071, 603] width 104 height 19
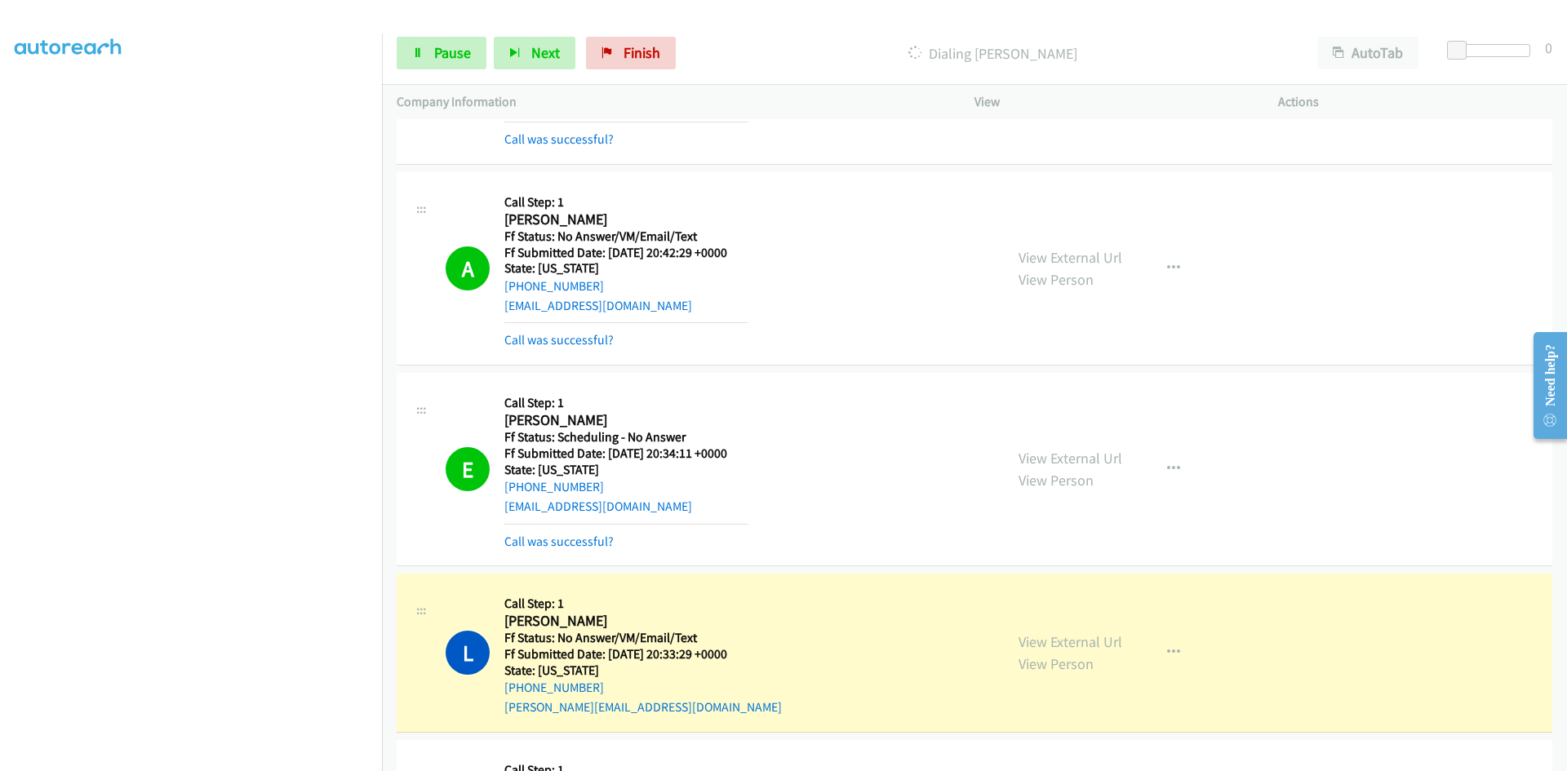
scroll to position [816, 0]
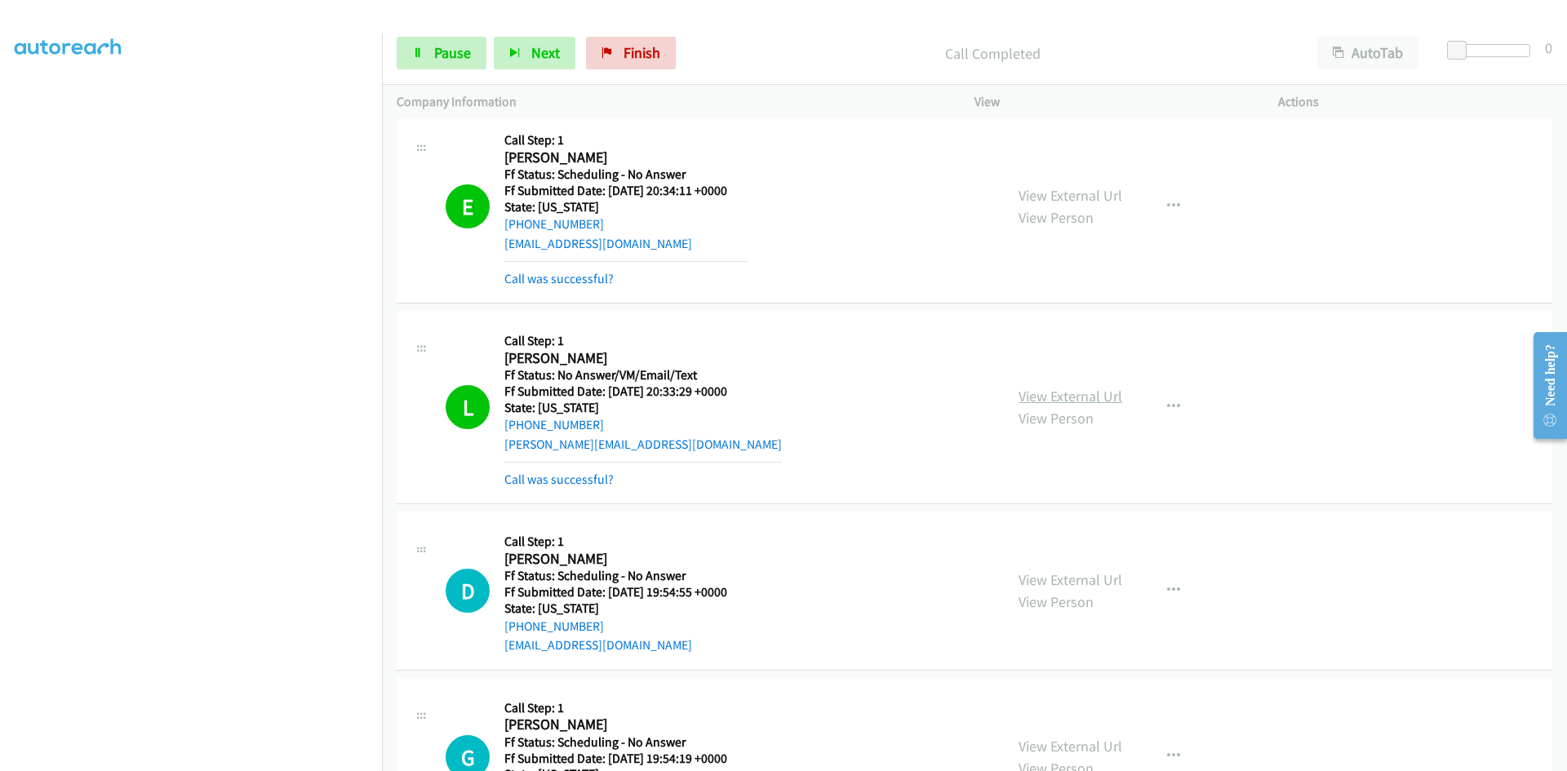
click at [1104, 381] on div "View External Url View Person View External Url Email Schedule/Manage Callback …" at bounding box center [1163, 407] width 318 height 163
click at [1104, 389] on link "View External Url" at bounding box center [1071, 396] width 104 height 19
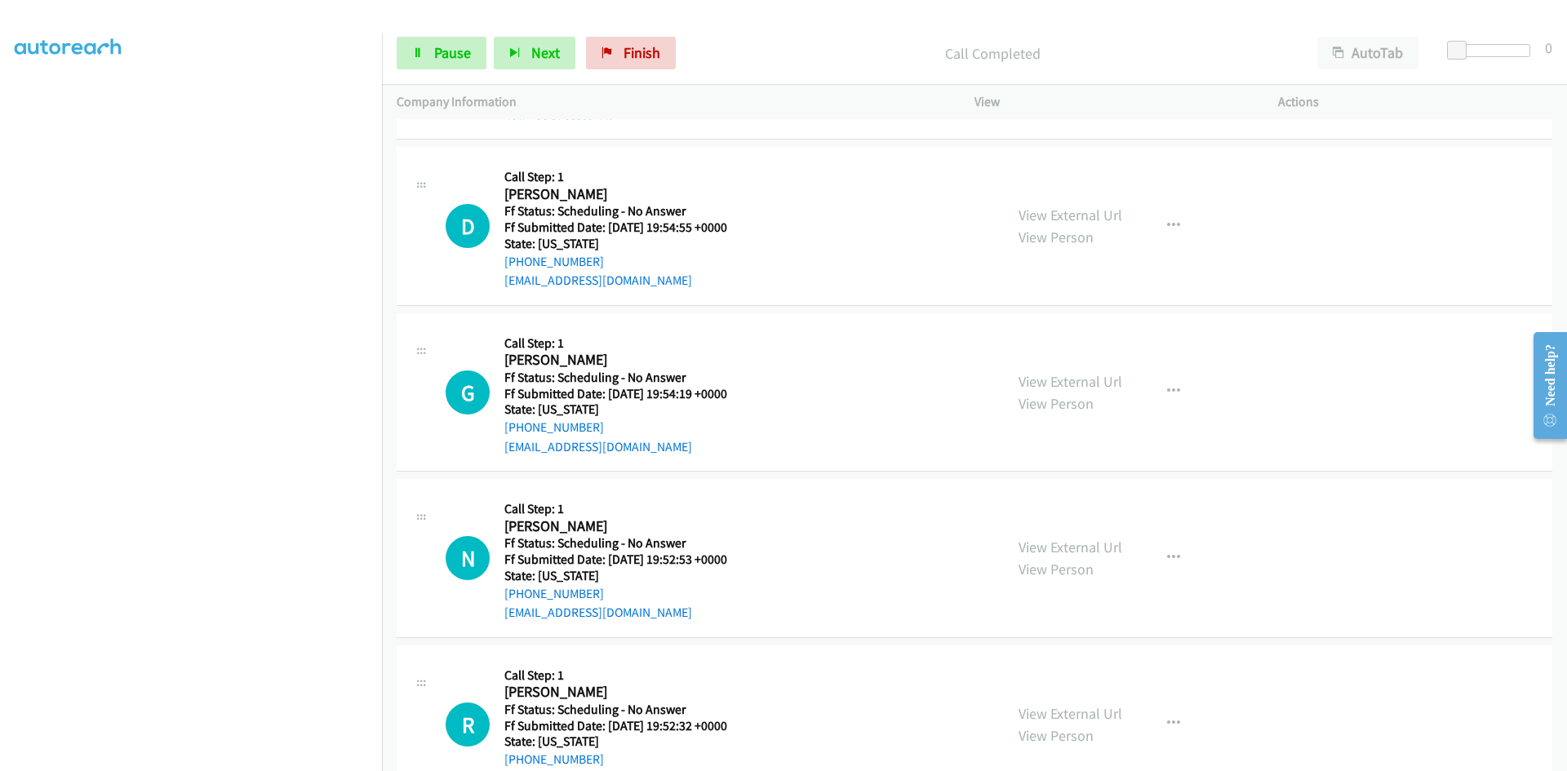
scroll to position [1224, 0]
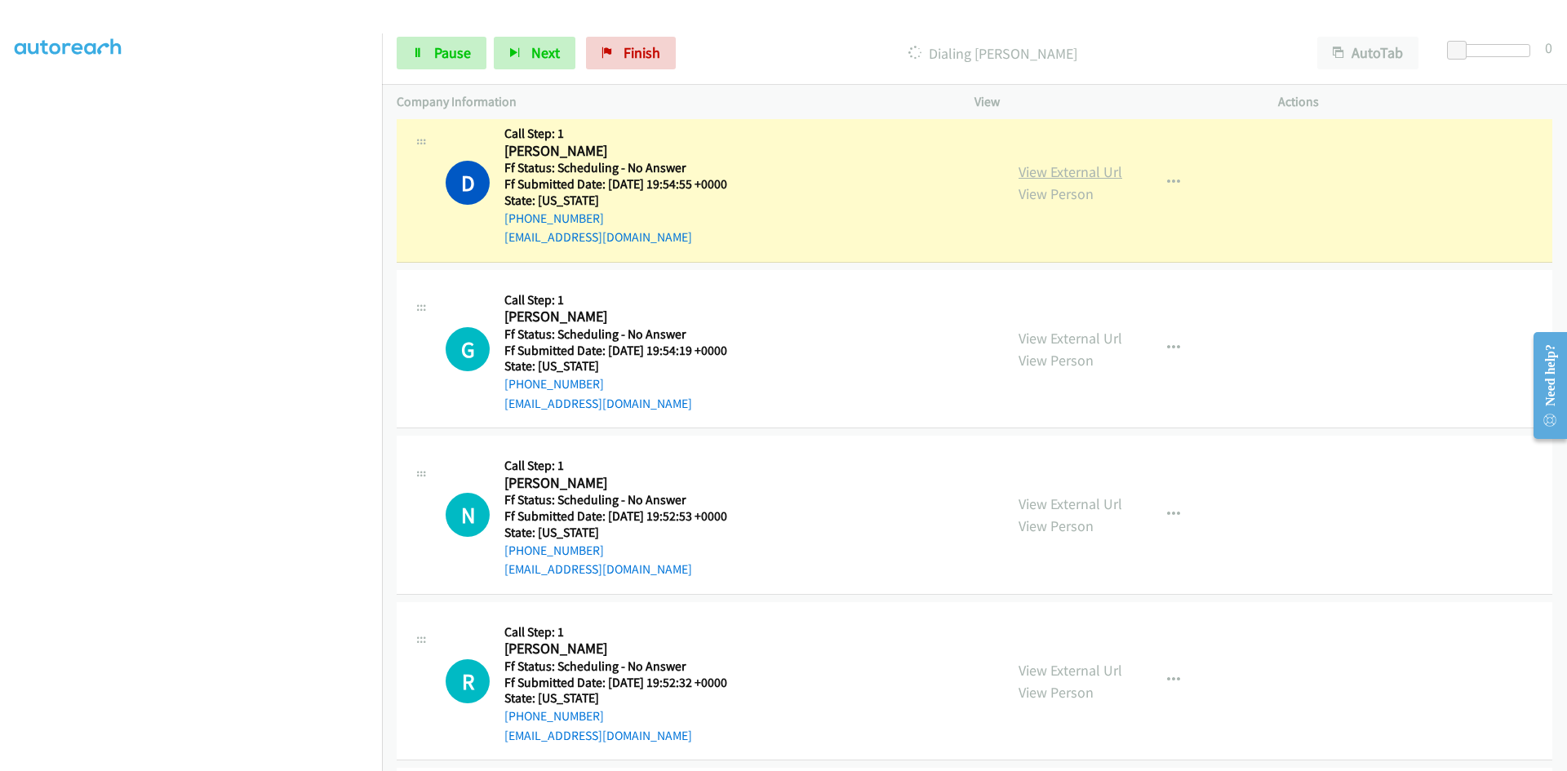
click at [1108, 176] on link "View External Url" at bounding box center [1071, 171] width 104 height 19
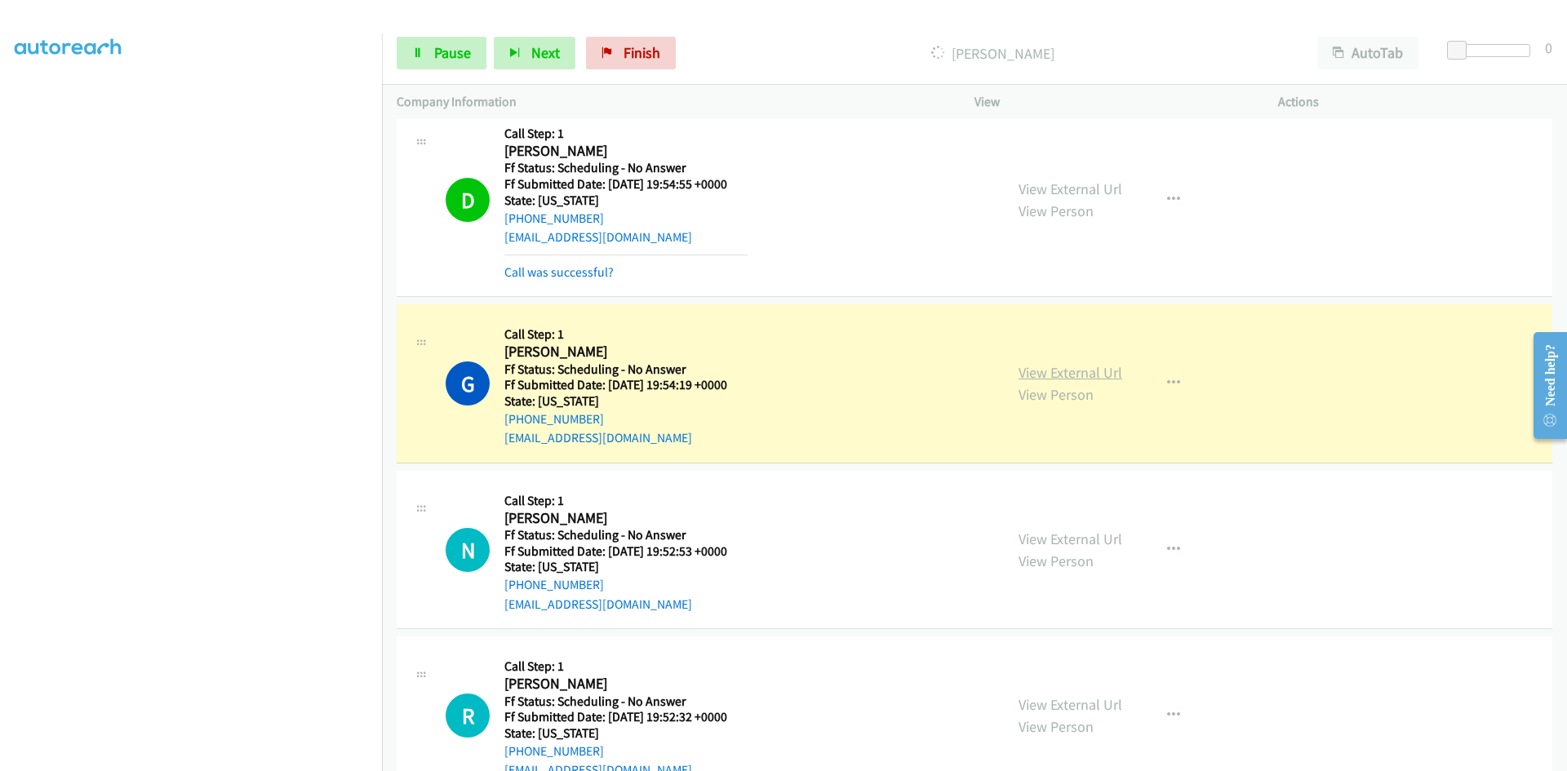
click at [1064, 372] on link "View External Url" at bounding box center [1071, 372] width 104 height 19
click at [460, 55] on span "Pause" at bounding box center [452, 52] width 37 height 19
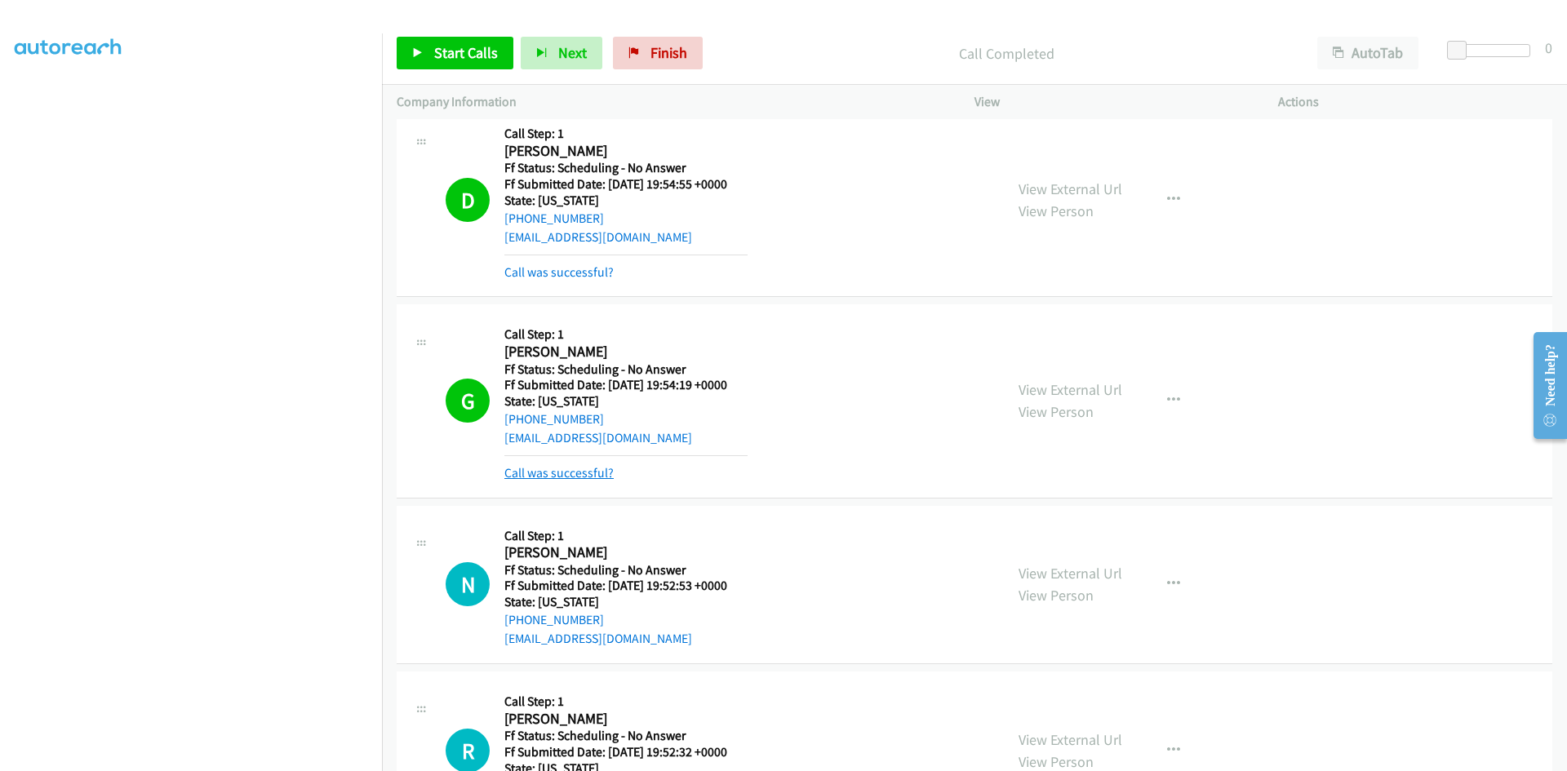
click at [609, 473] on link "Call was successful?" at bounding box center [558, 473] width 109 height 16
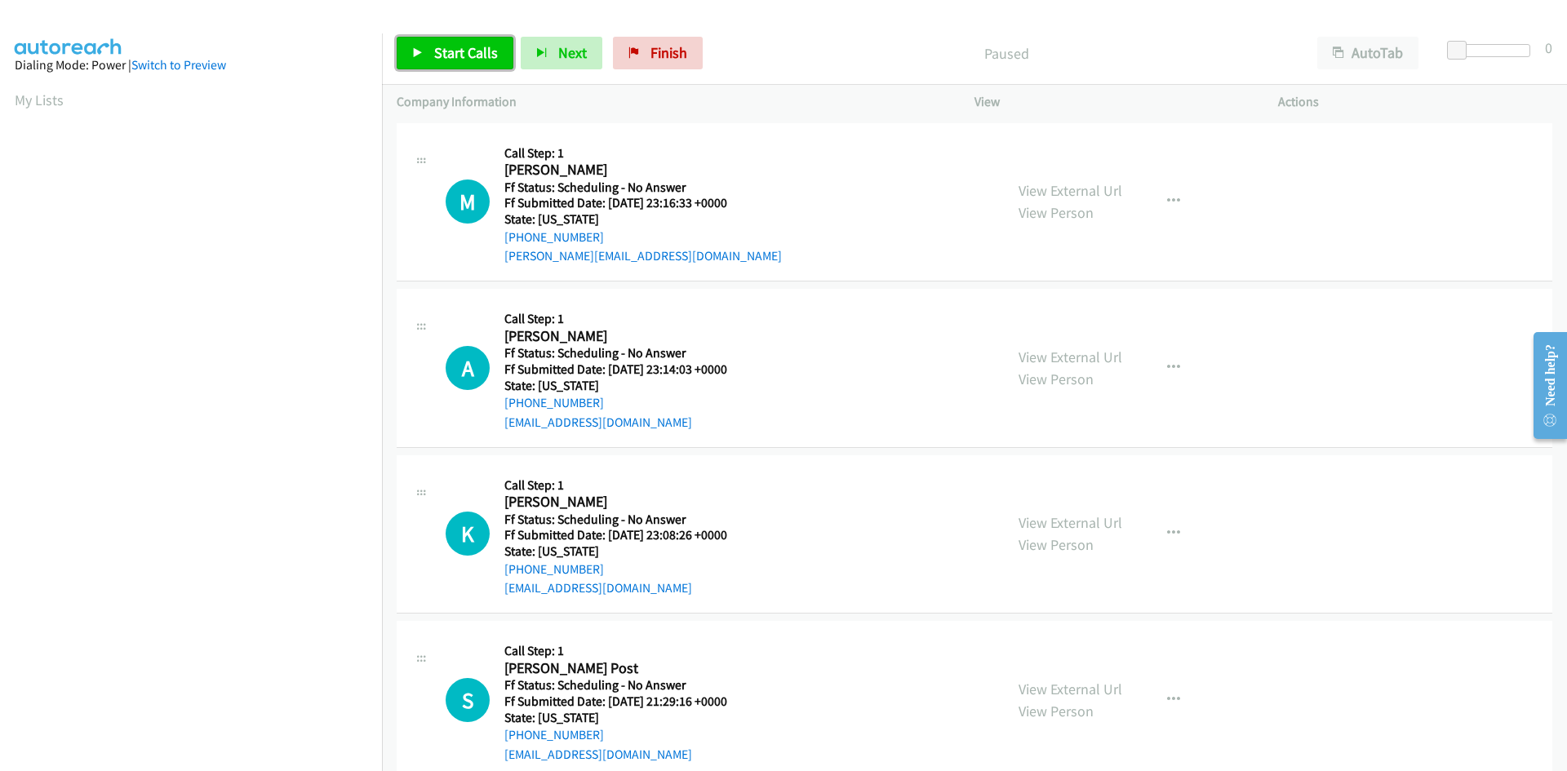
click at [503, 56] on link "Start Calls" at bounding box center [455, 53] width 117 height 33
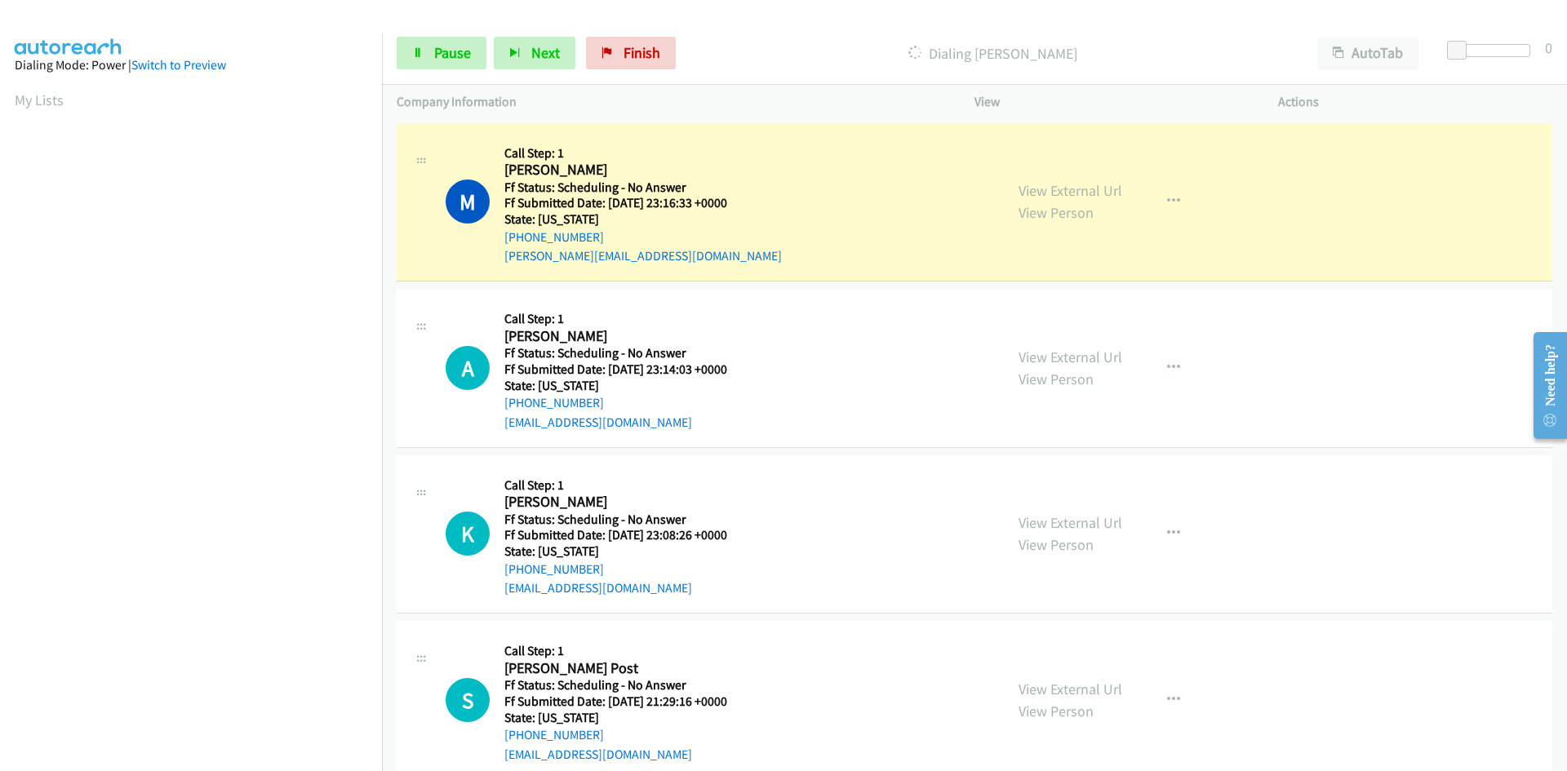
scroll to position [144, 0]
click at [1100, 192] on div "View External Url View Person View External Url Email Schedule/Manage Callback …" at bounding box center [1163, 202] width 318 height 129
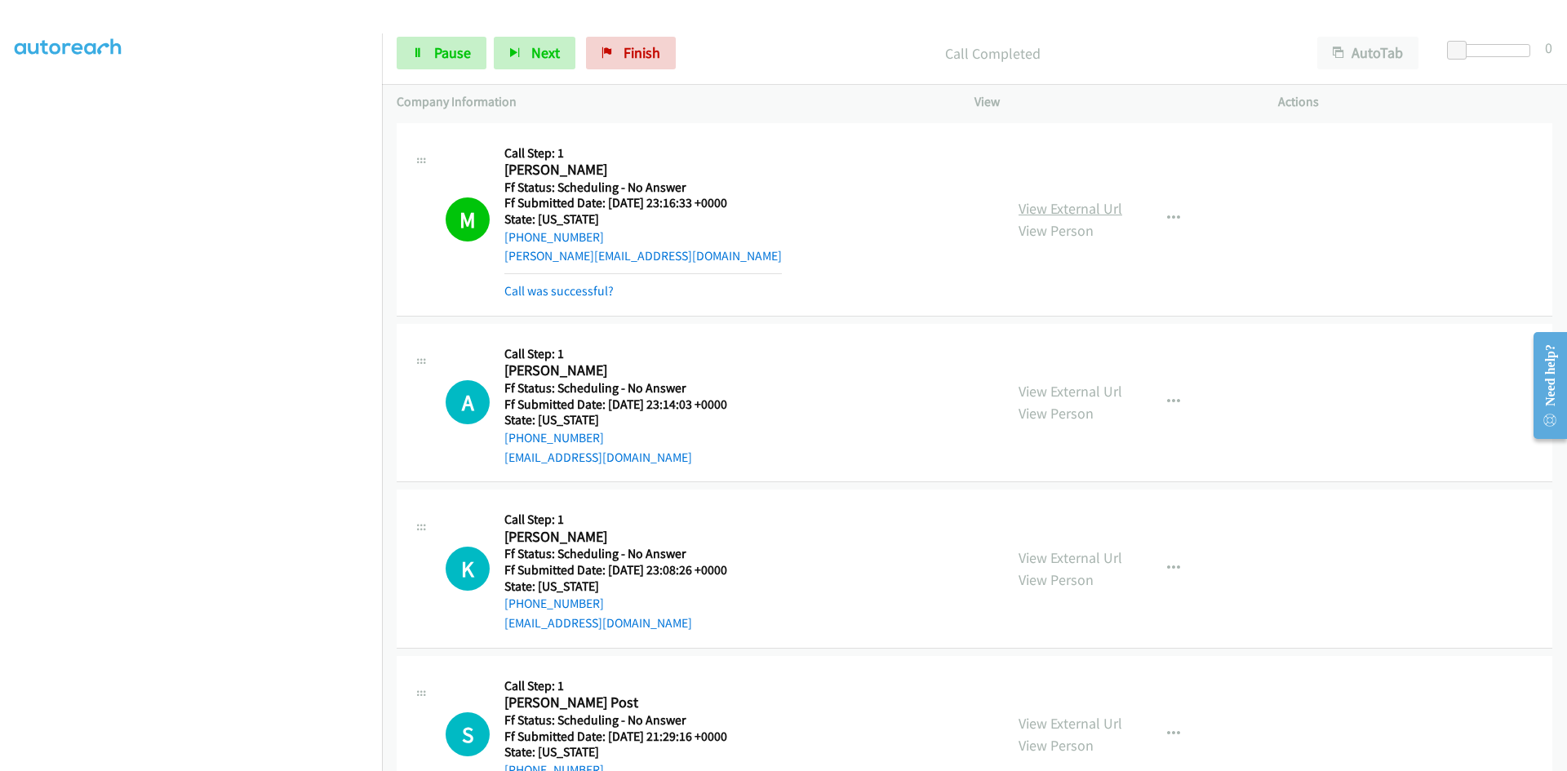
click at [1100, 202] on link "View External Url" at bounding box center [1071, 208] width 104 height 19
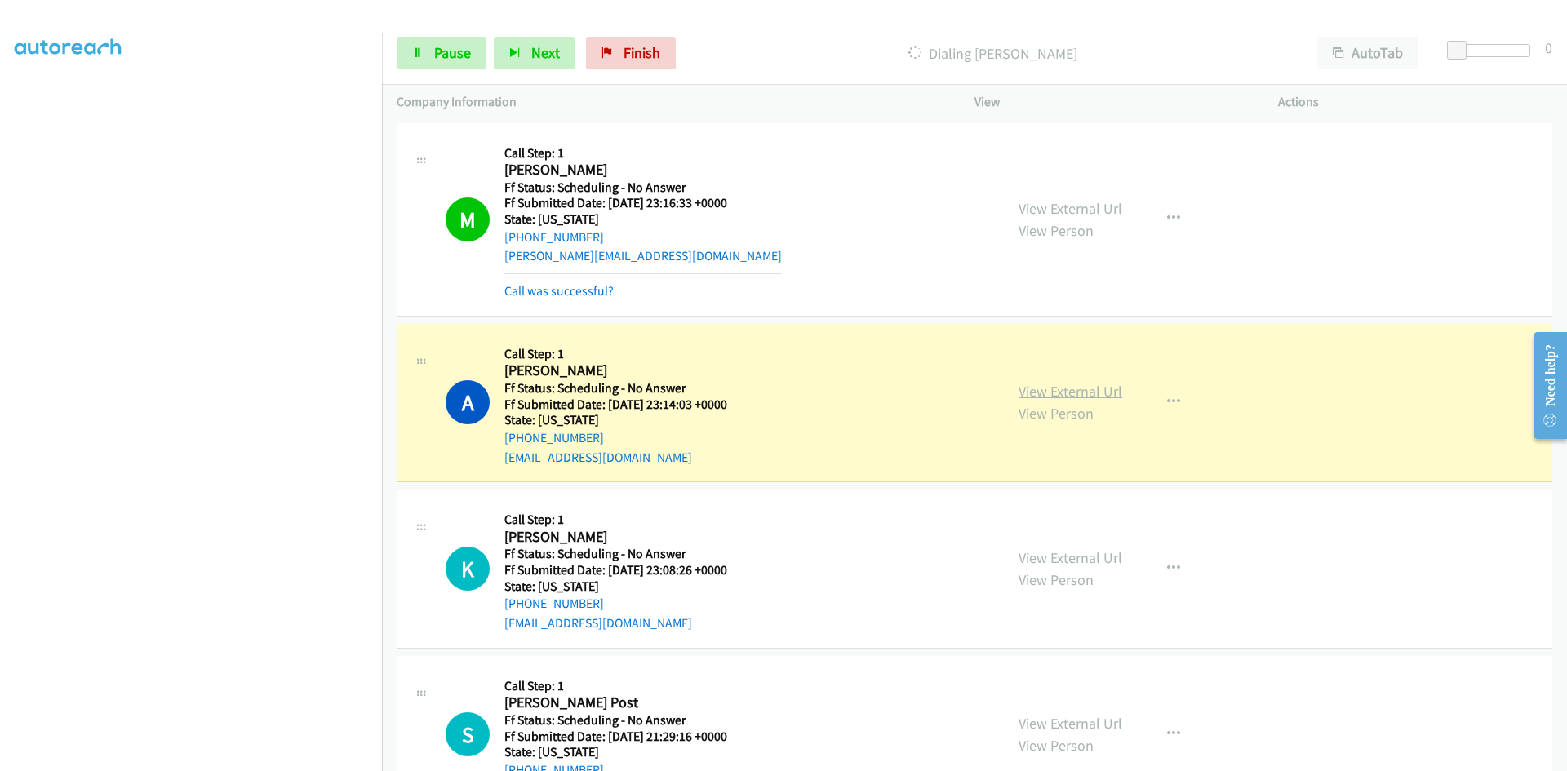
click at [1048, 388] on link "View External Url" at bounding box center [1071, 391] width 104 height 19
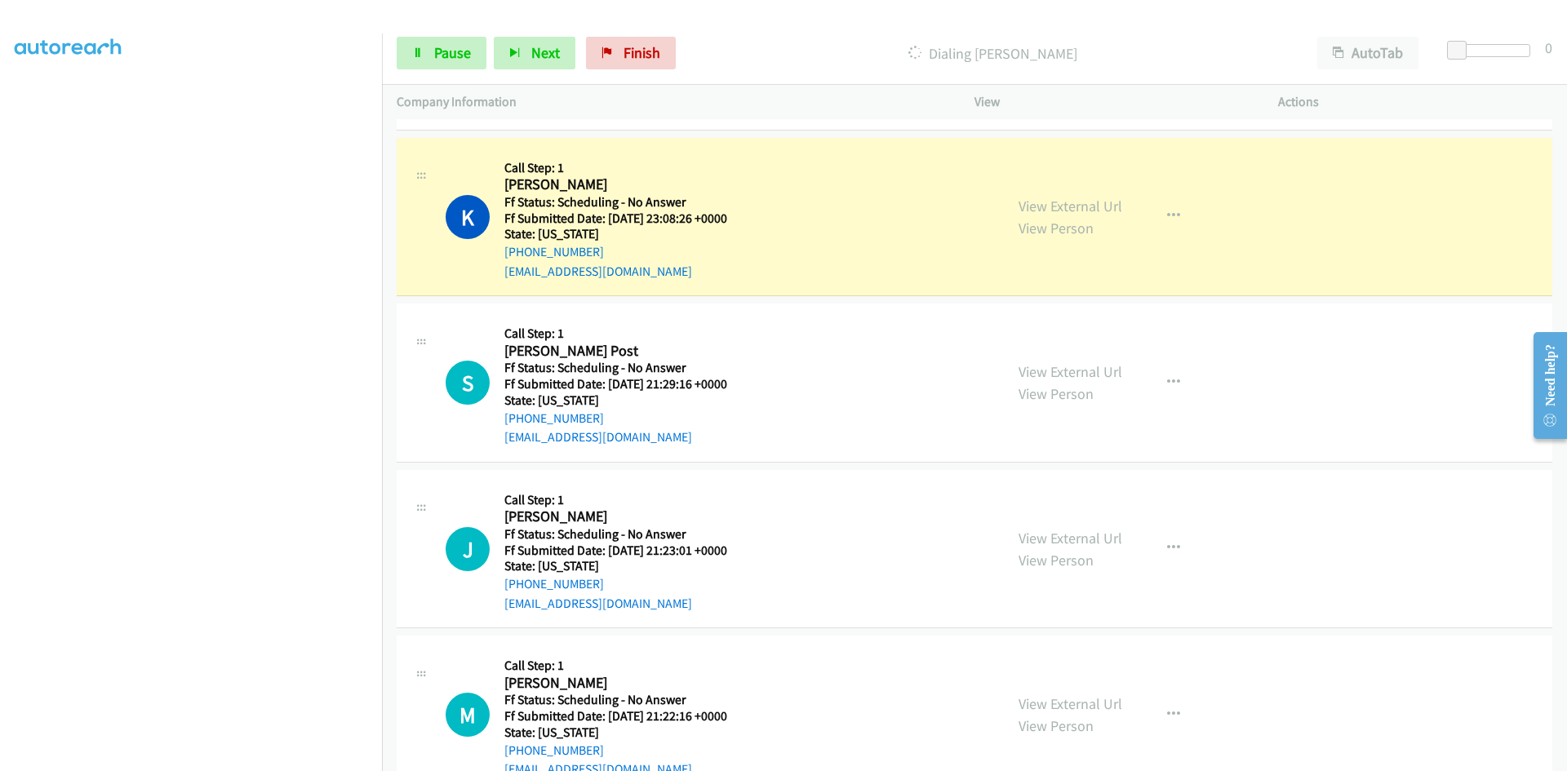
scroll to position [408, 0]
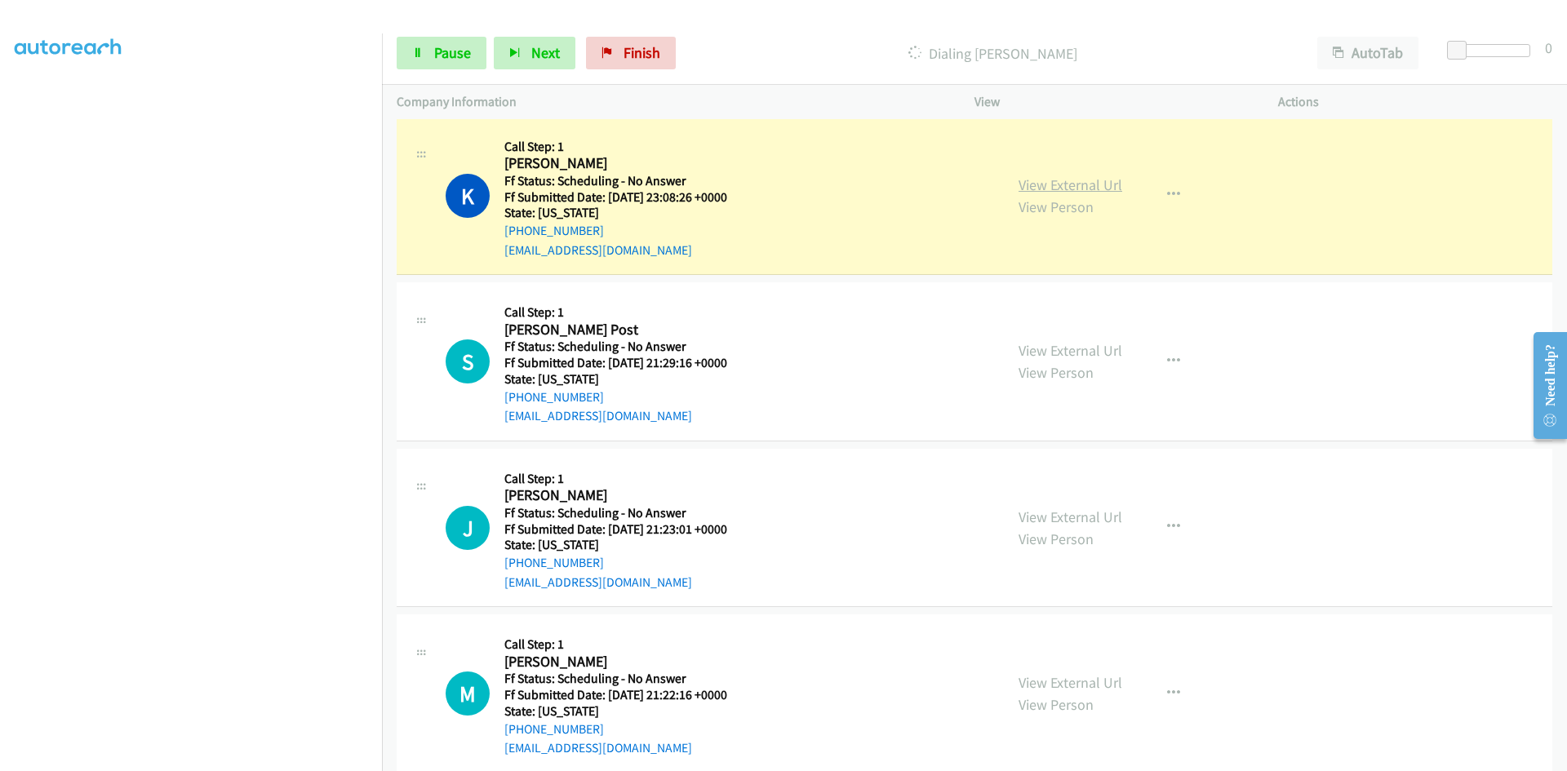
click at [1038, 186] on div "View External Url View Person View External Url Email Schedule/Manage Callback …" at bounding box center [1163, 195] width 318 height 129
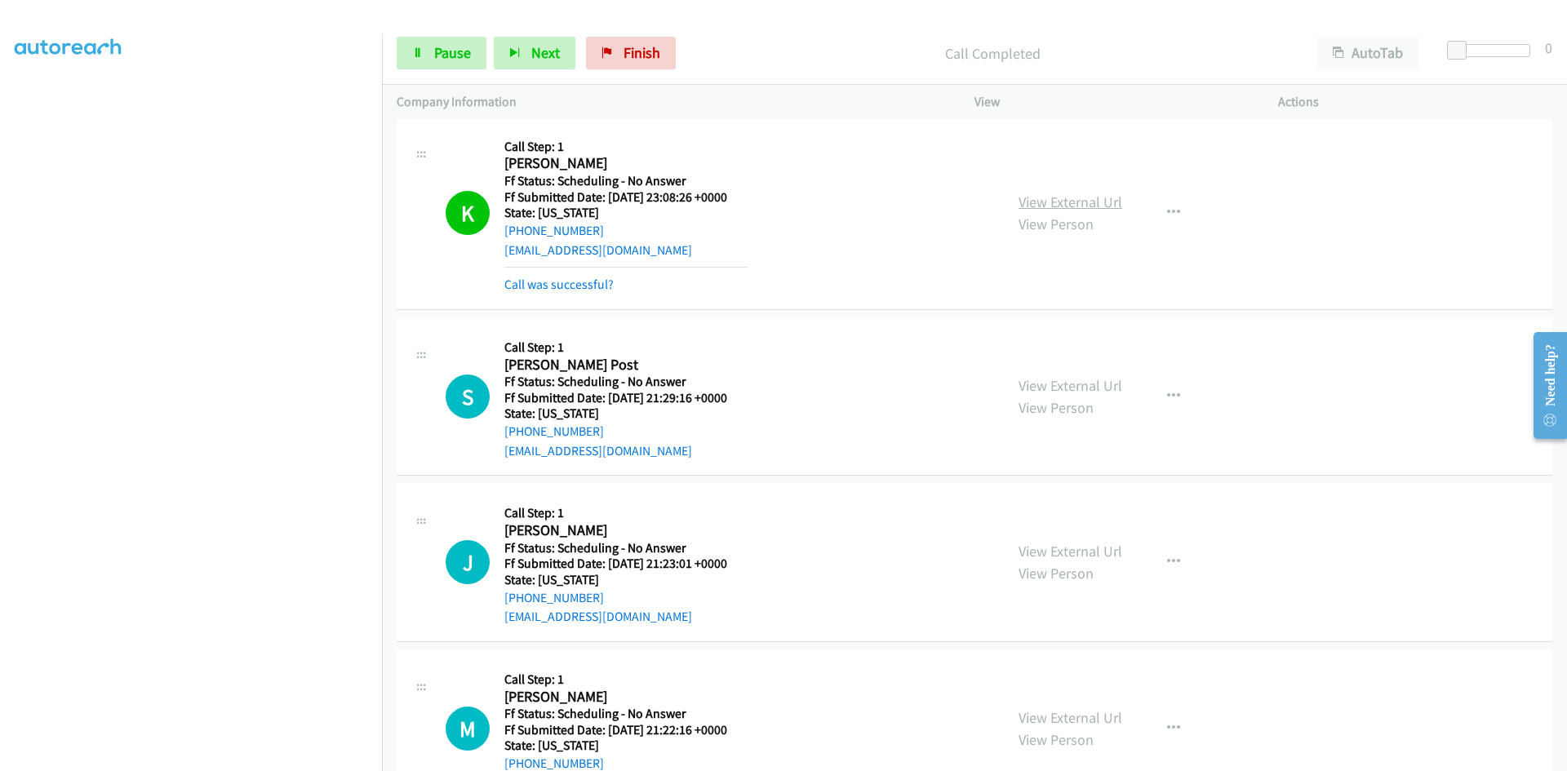
click at [1089, 206] on link "View External Url" at bounding box center [1071, 202] width 104 height 19
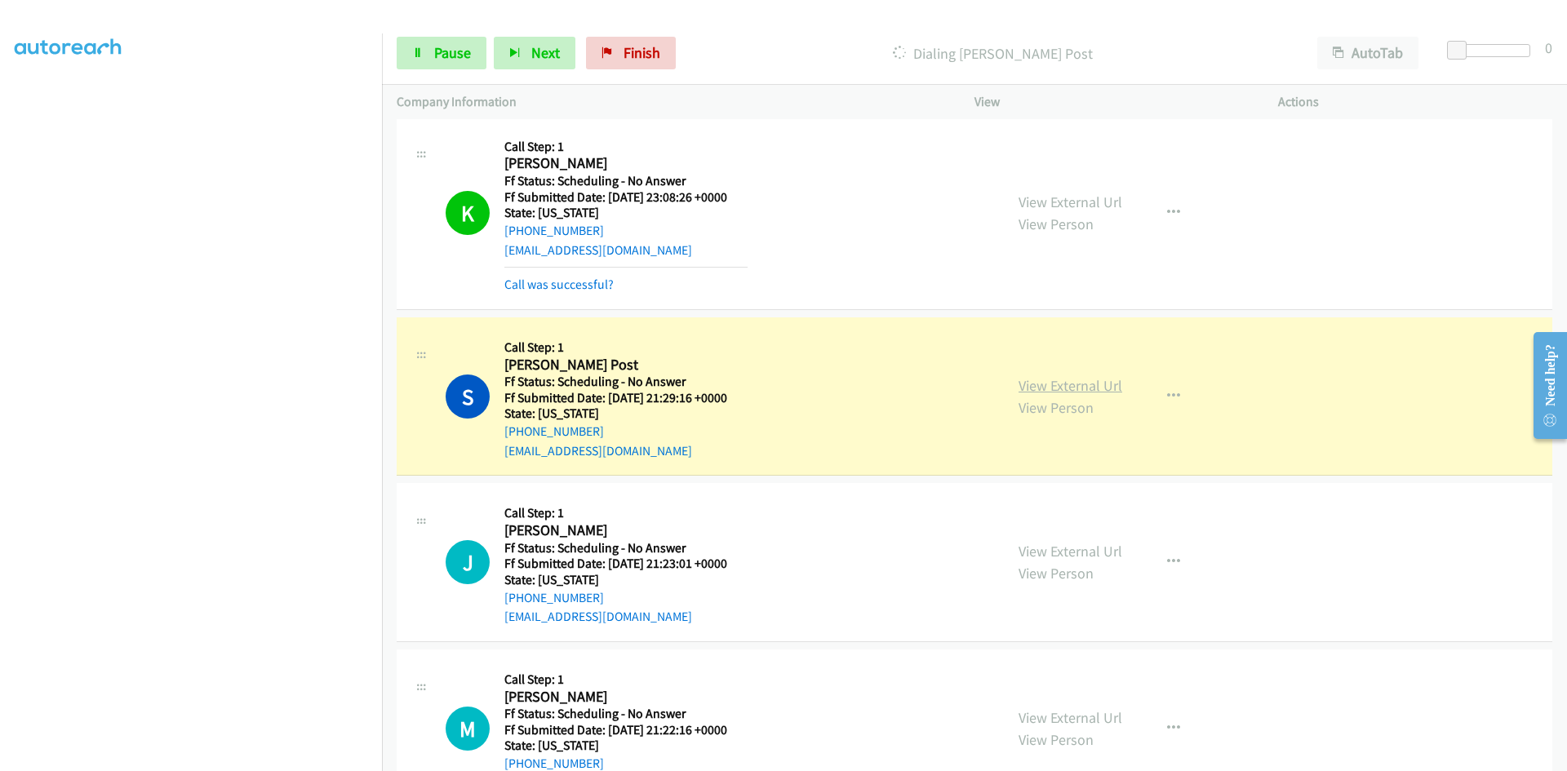
click at [1108, 385] on link "View External Url" at bounding box center [1071, 385] width 104 height 19
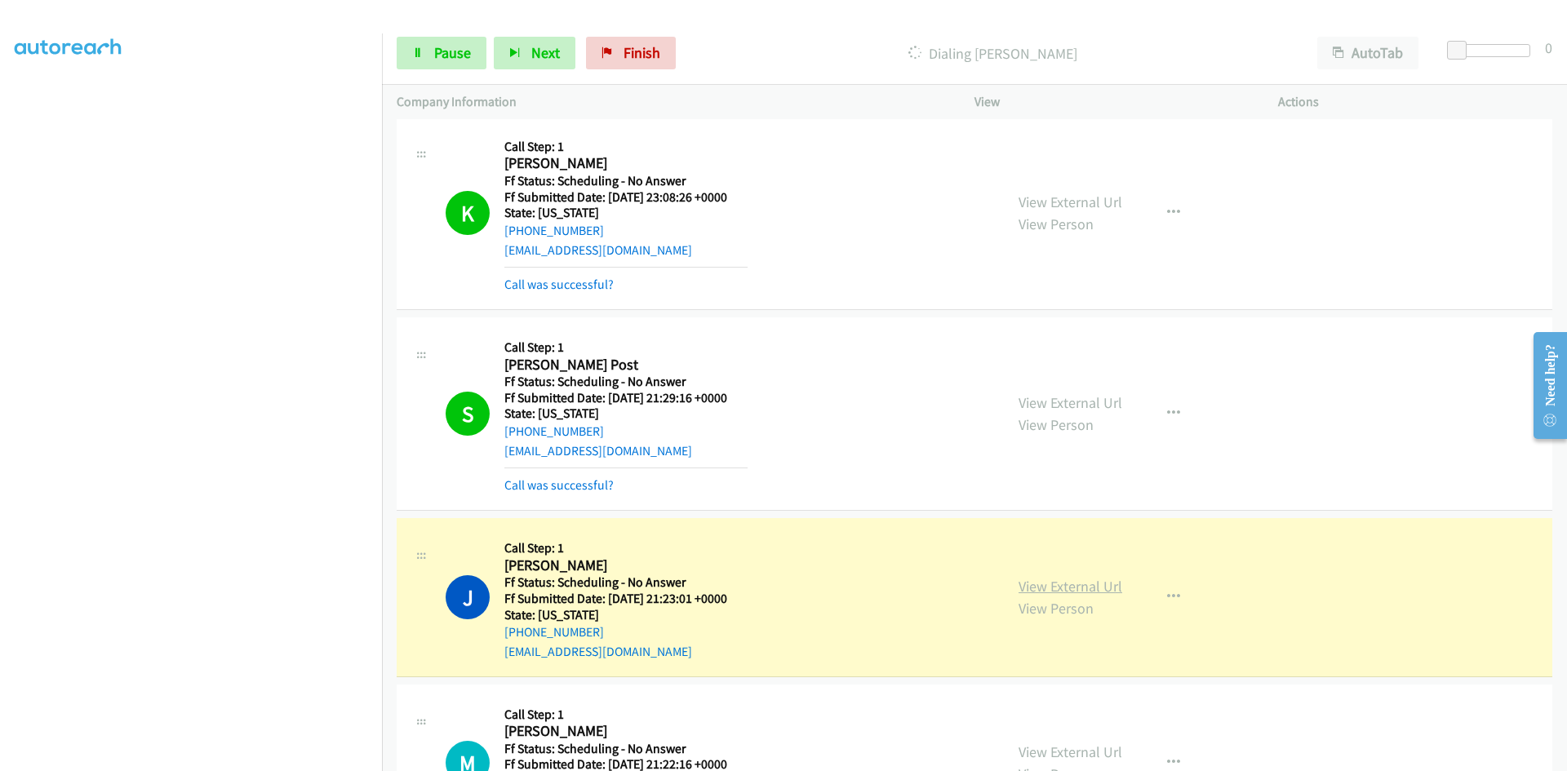
click at [1107, 584] on link "View External Url" at bounding box center [1071, 586] width 104 height 19
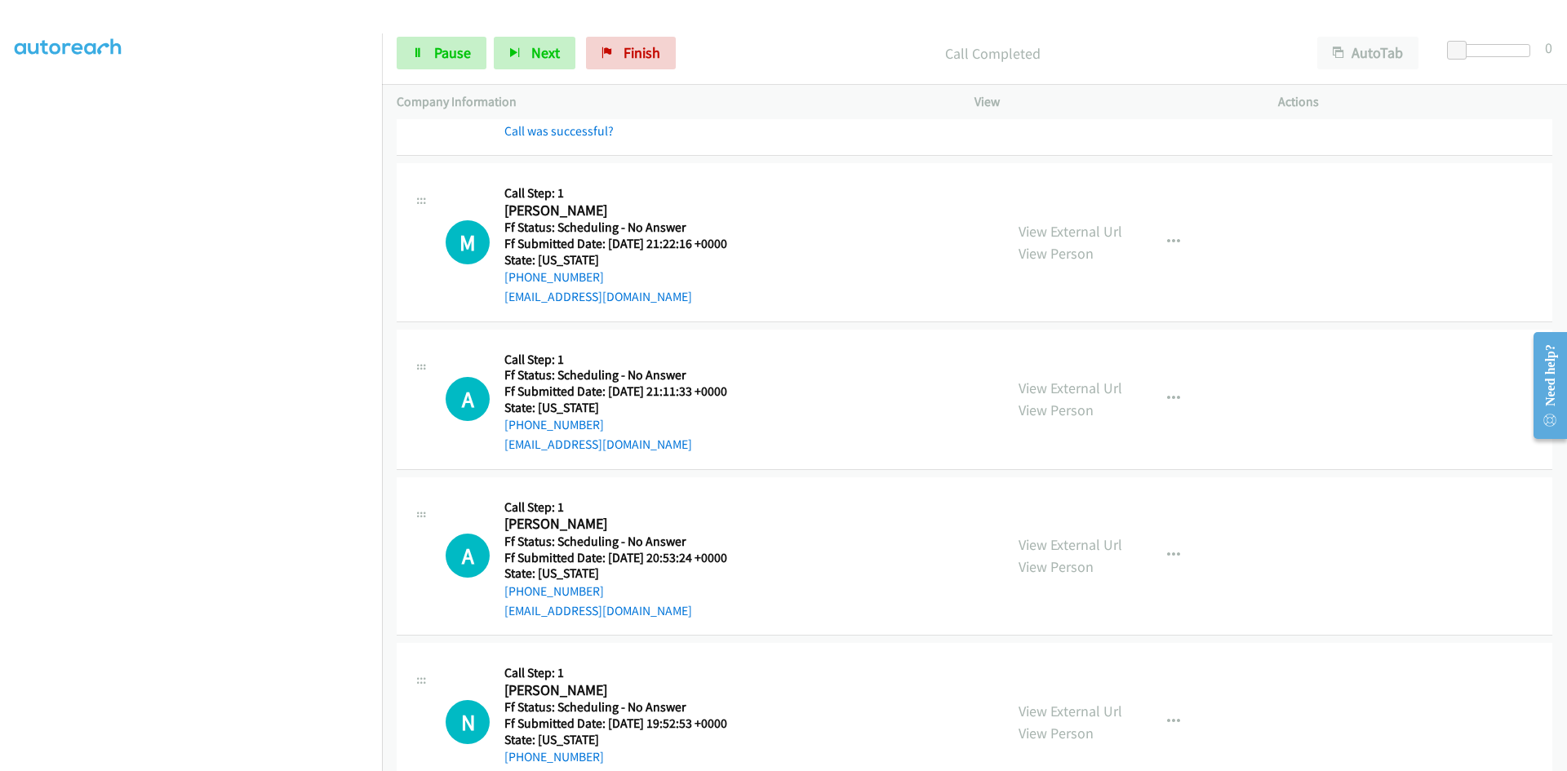
scroll to position [979, 0]
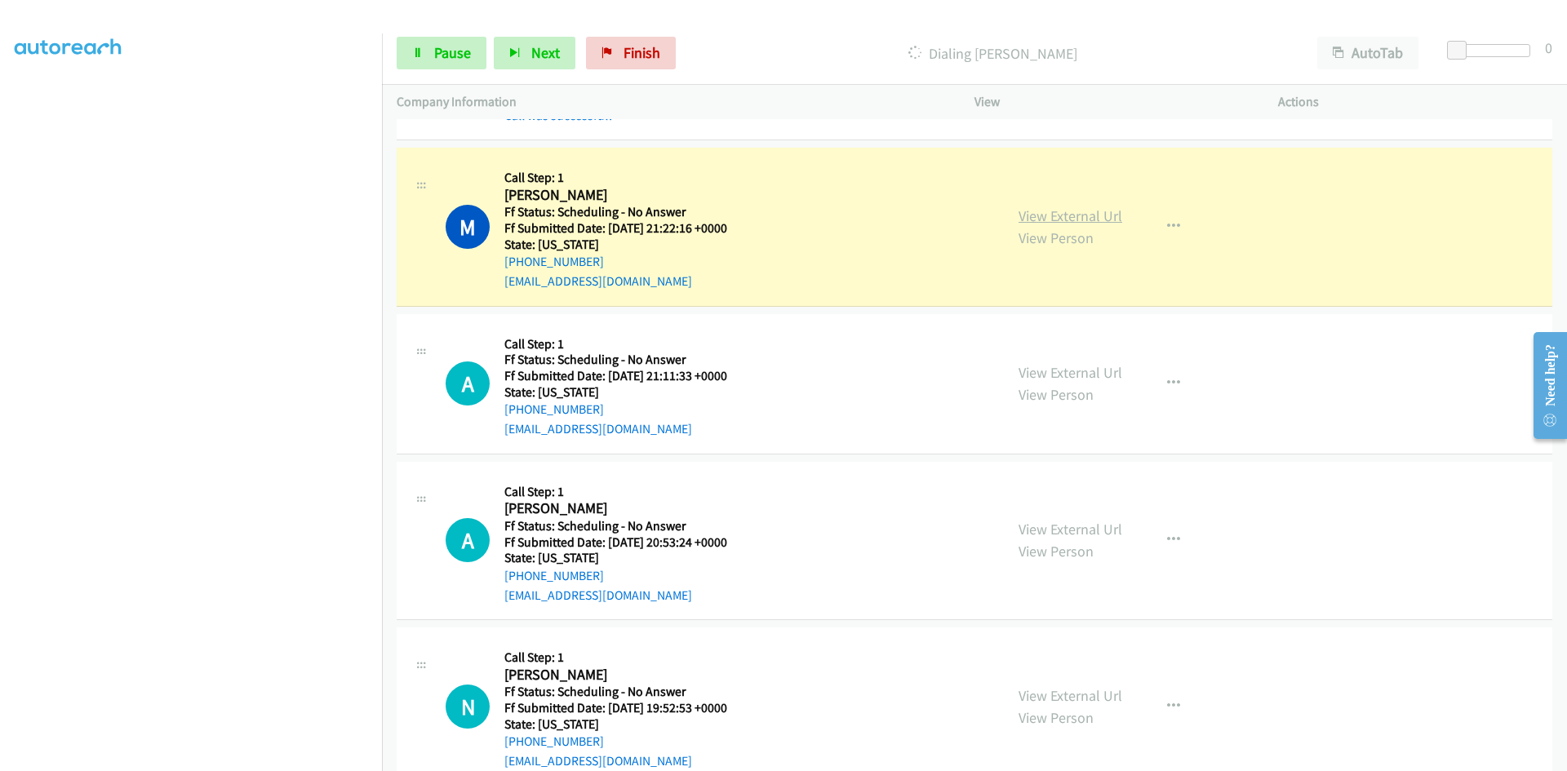
click at [1107, 219] on link "View External Url" at bounding box center [1071, 216] width 104 height 19
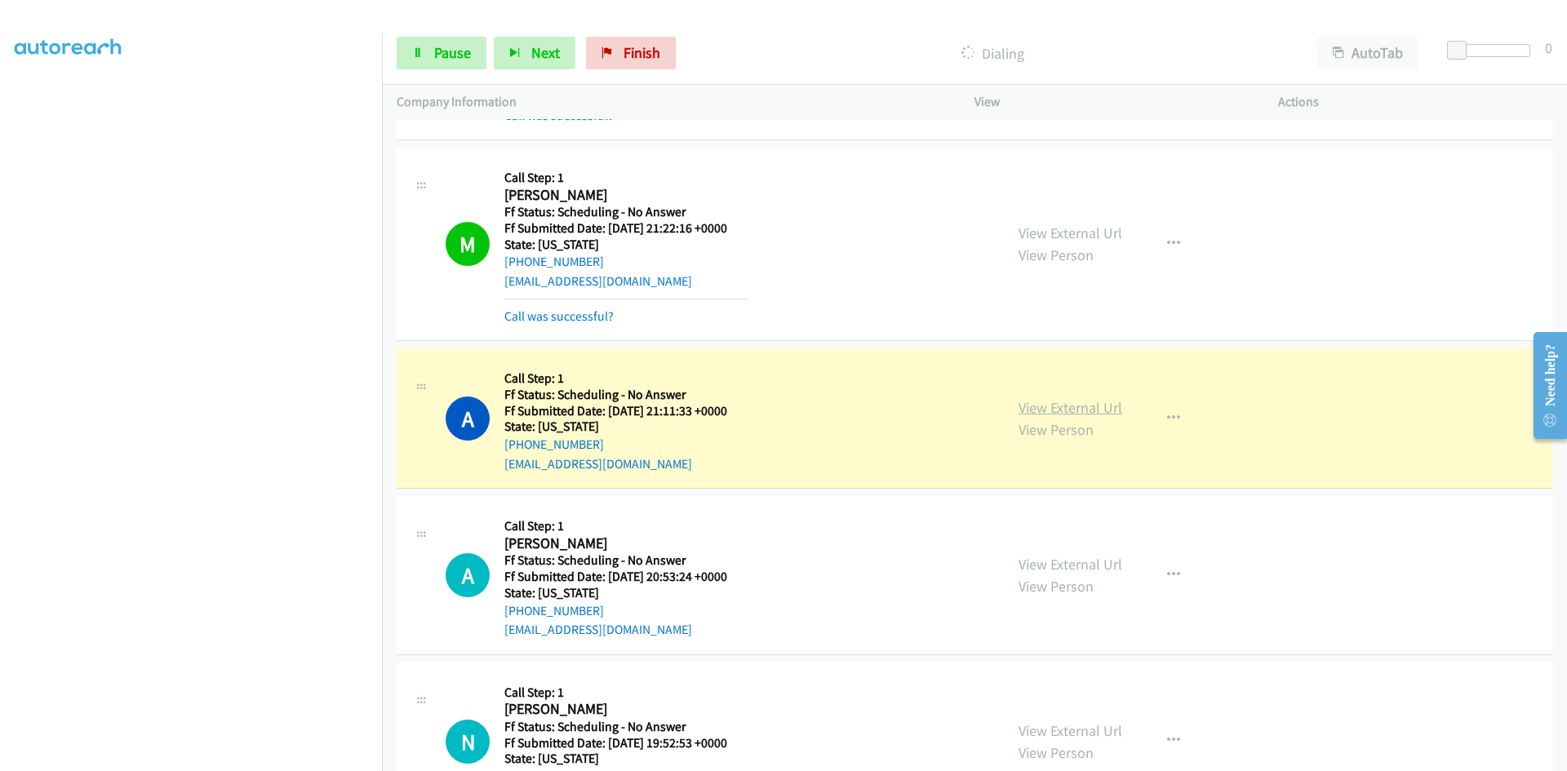
click at [1049, 410] on link "View External Url" at bounding box center [1071, 407] width 104 height 19
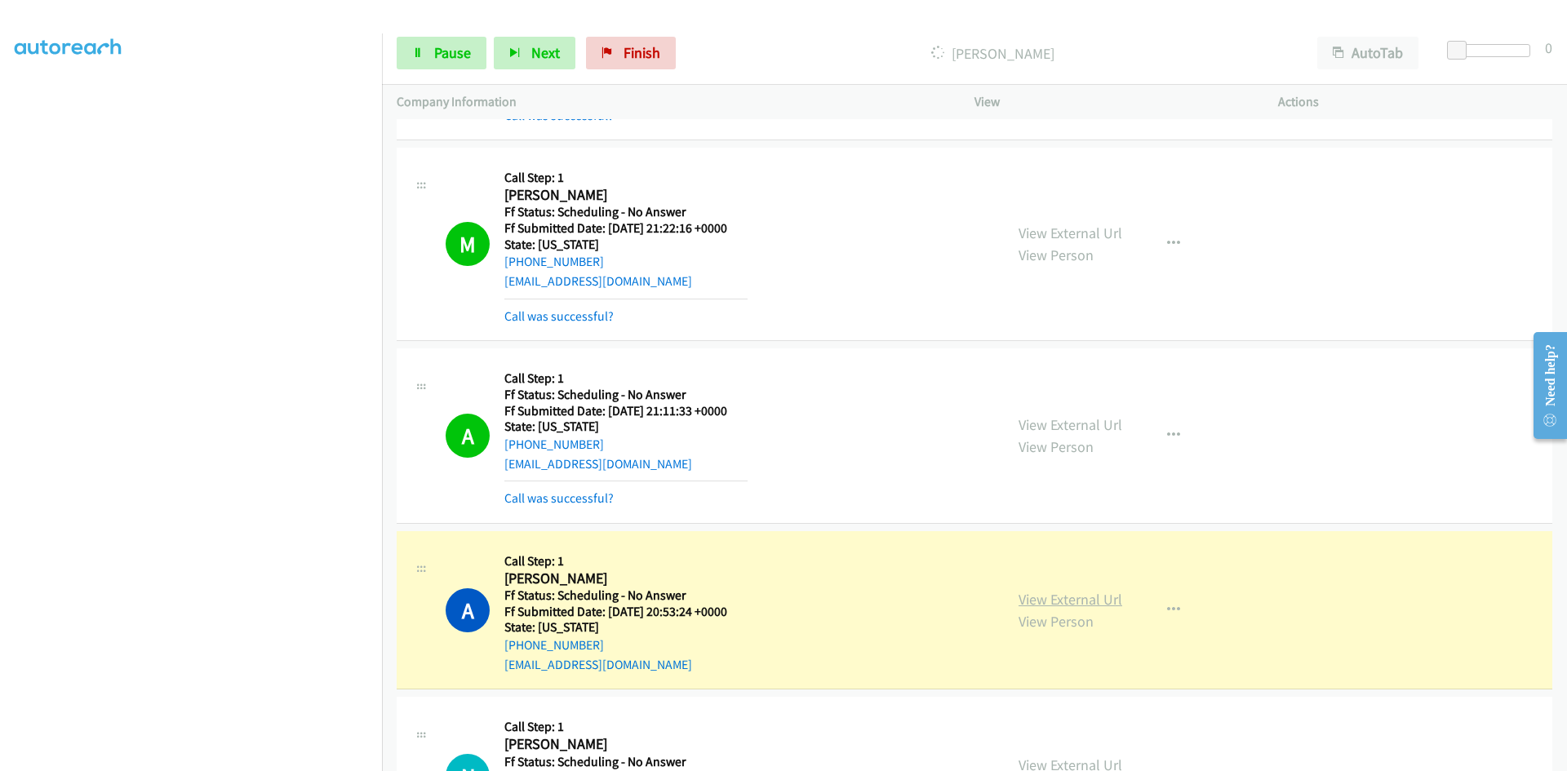
click at [1083, 597] on link "View External Url" at bounding box center [1071, 599] width 104 height 19
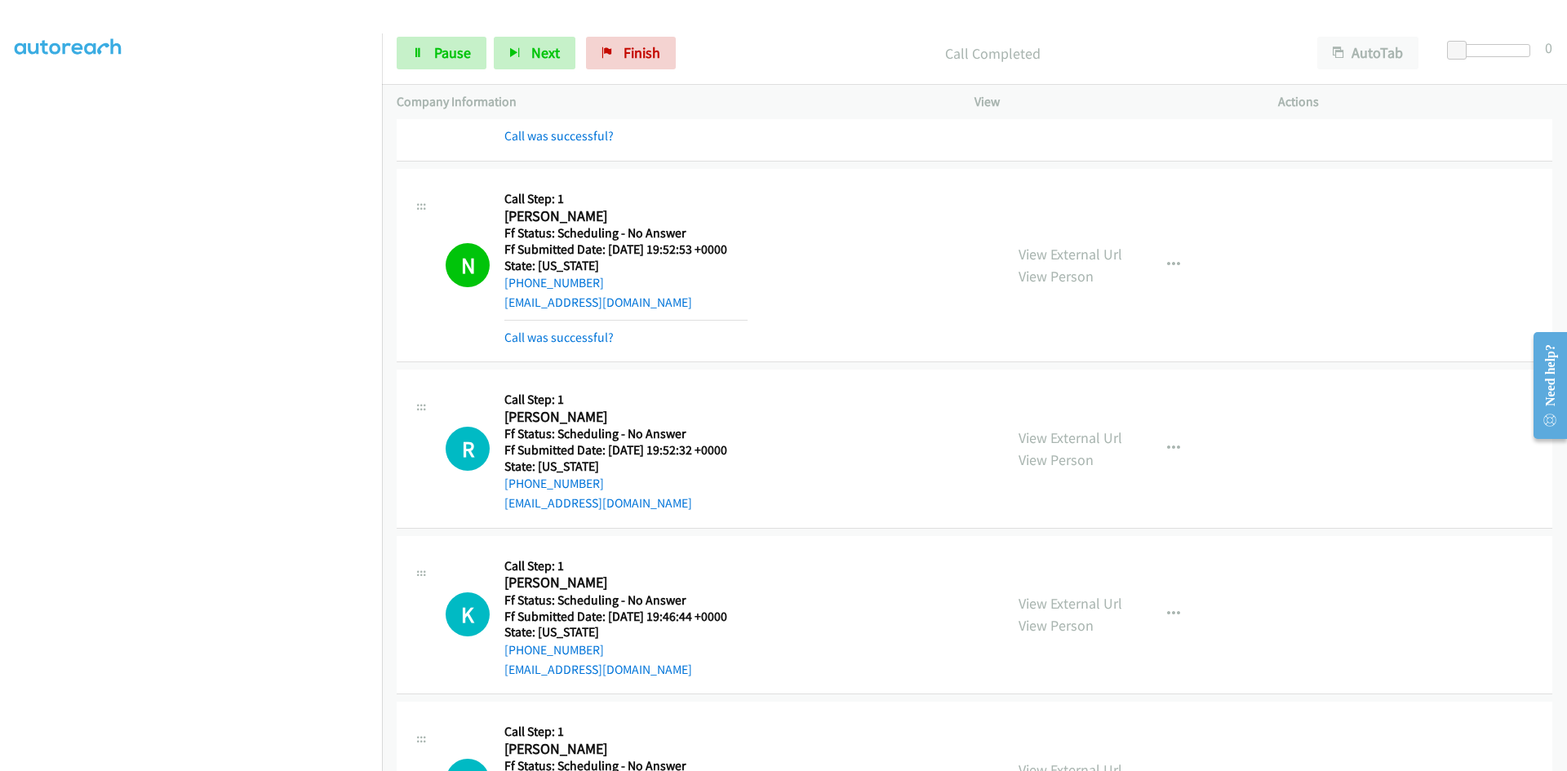
scroll to position [1551, 0]
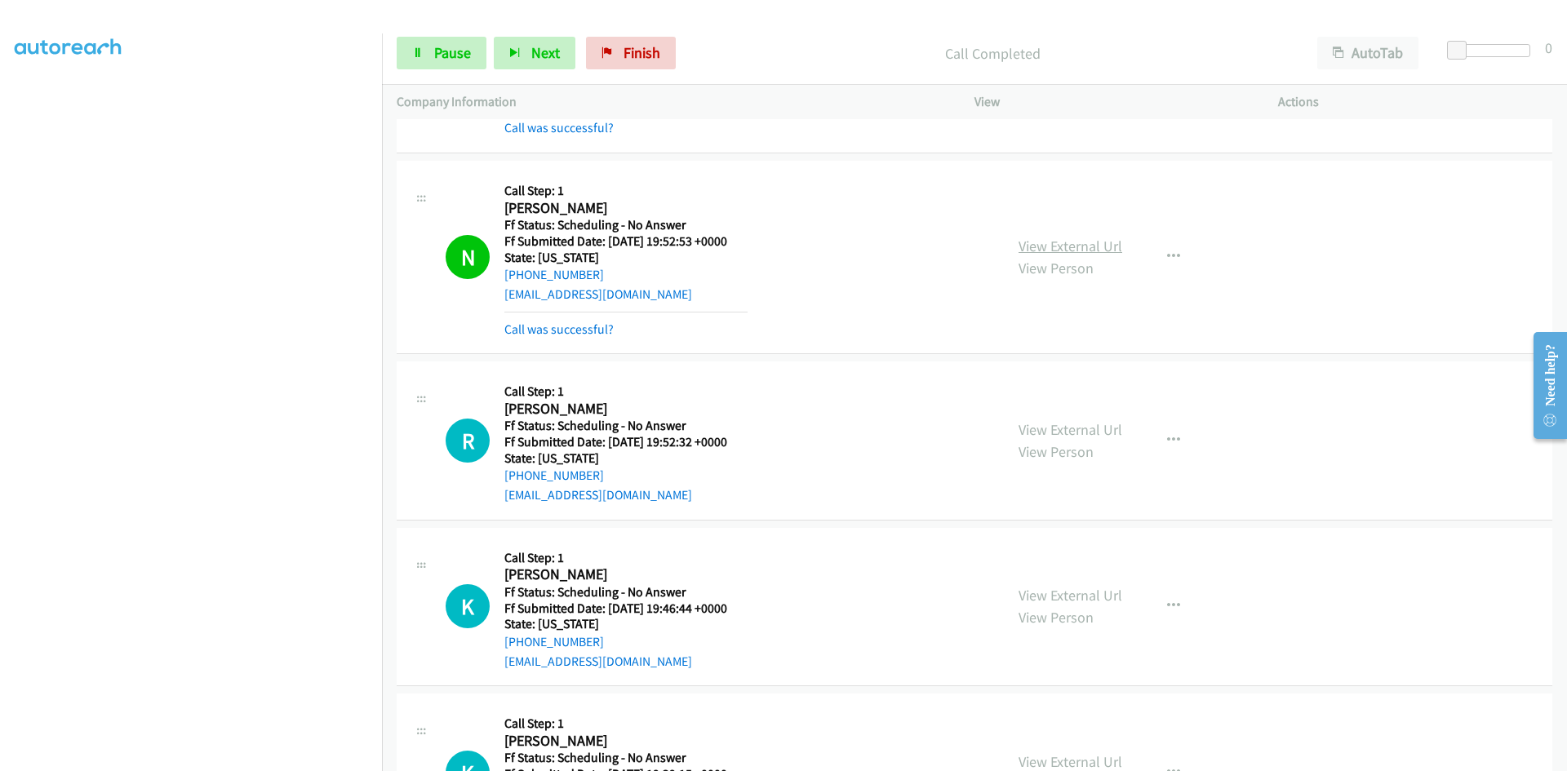
click at [1108, 252] on link "View External Url" at bounding box center [1071, 246] width 104 height 19
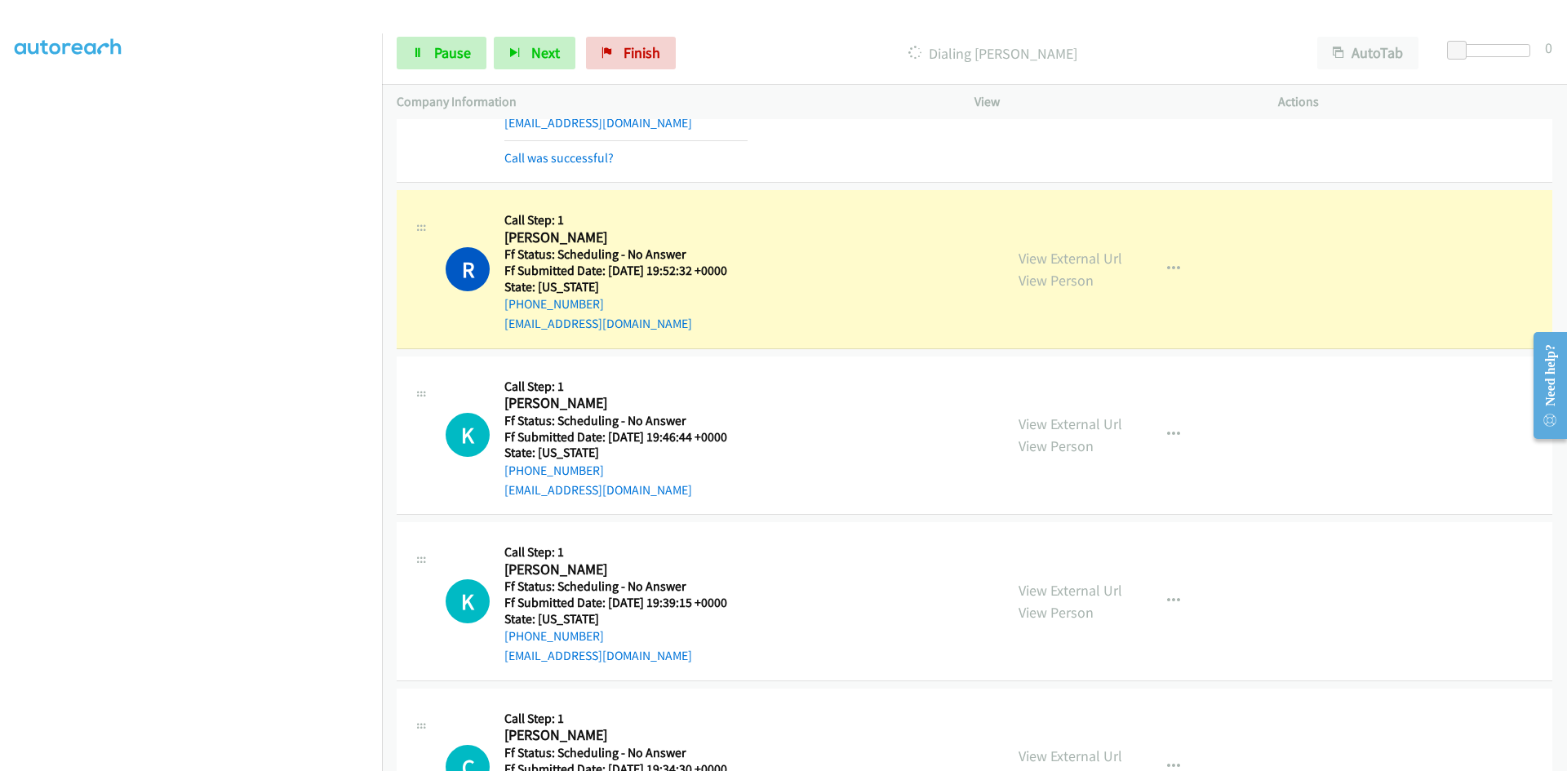
scroll to position [1796, 0]
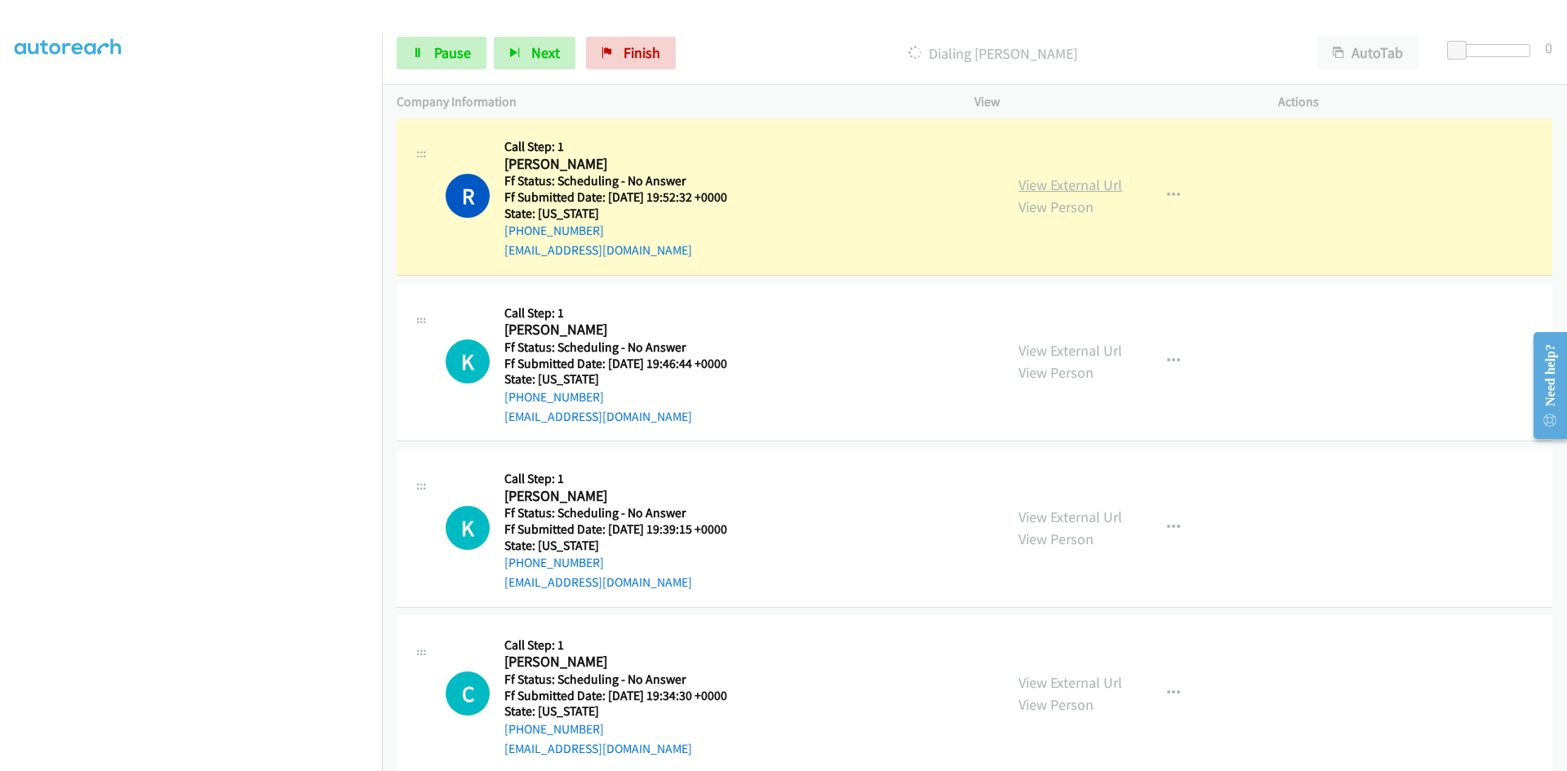
click at [1108, 181] on link "View External Url" at bounding box center [1071, 184] width 104 height 19
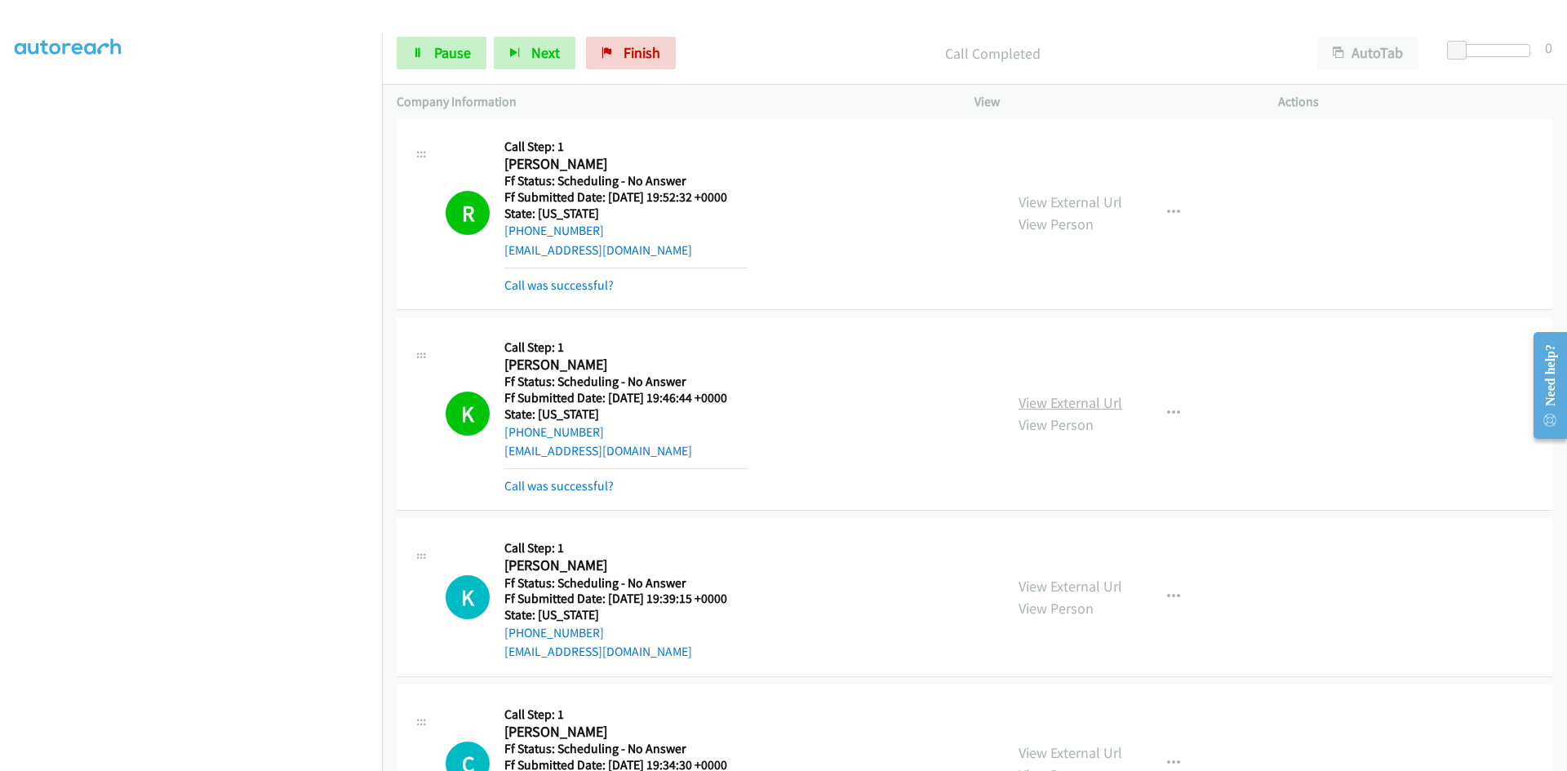
click at [1075, 403] on link "View External Url" at bounding box center [1071, 402] width 104 height 19
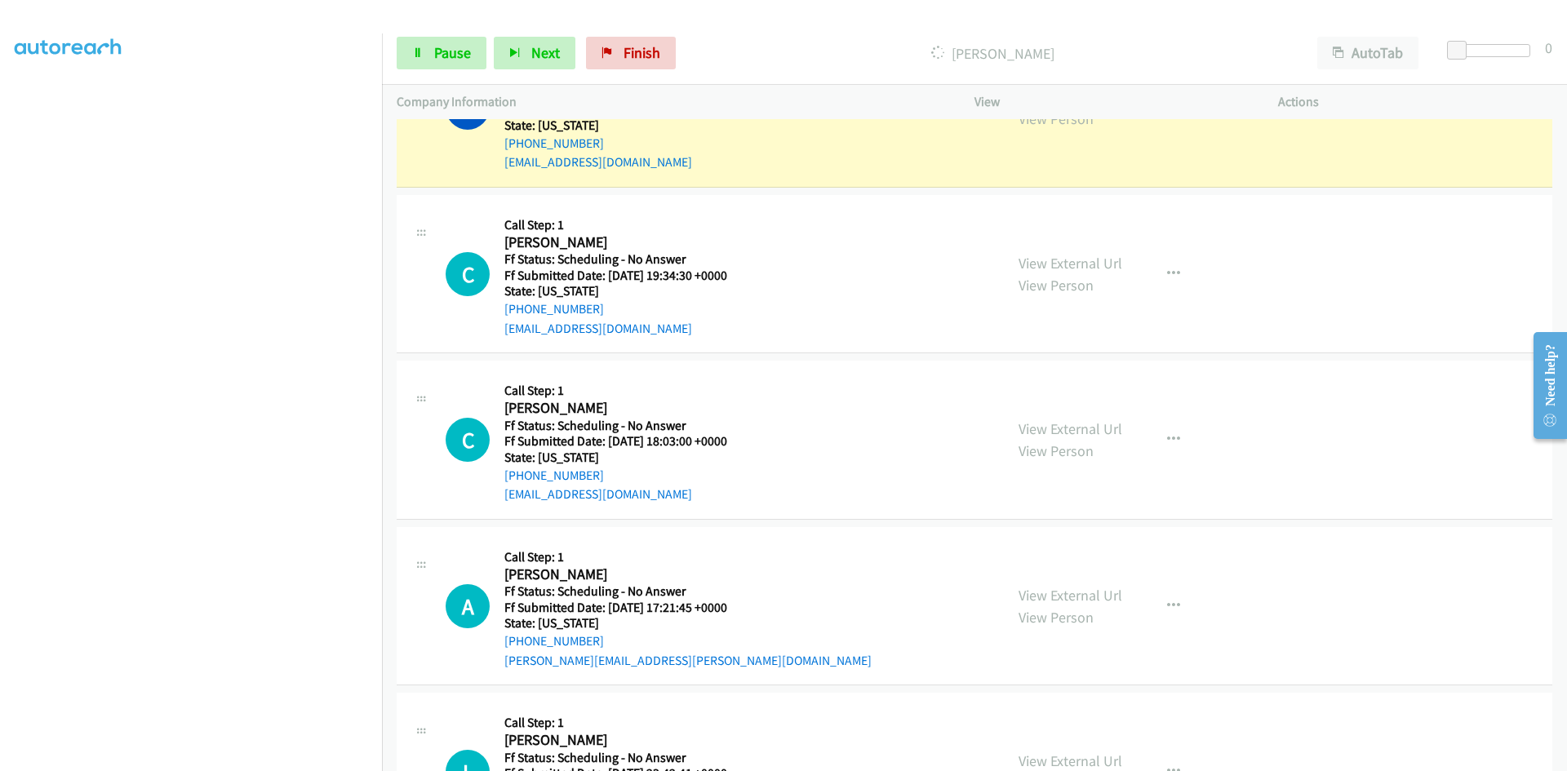
scroll to position [2204, 0]
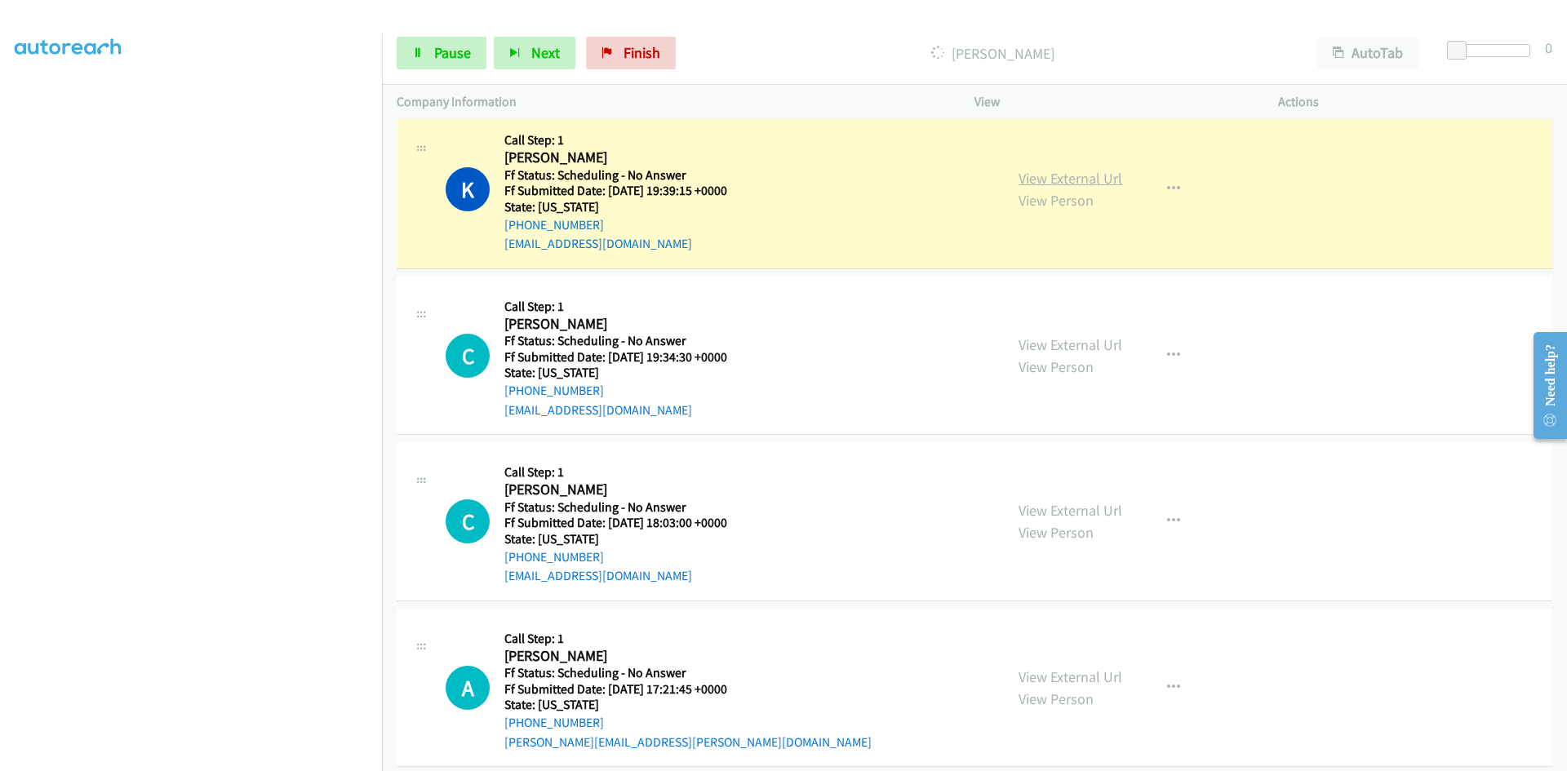
click at [1074, 176] on link "View External Url" at bounding box center [1071, 178] width 104 height 19
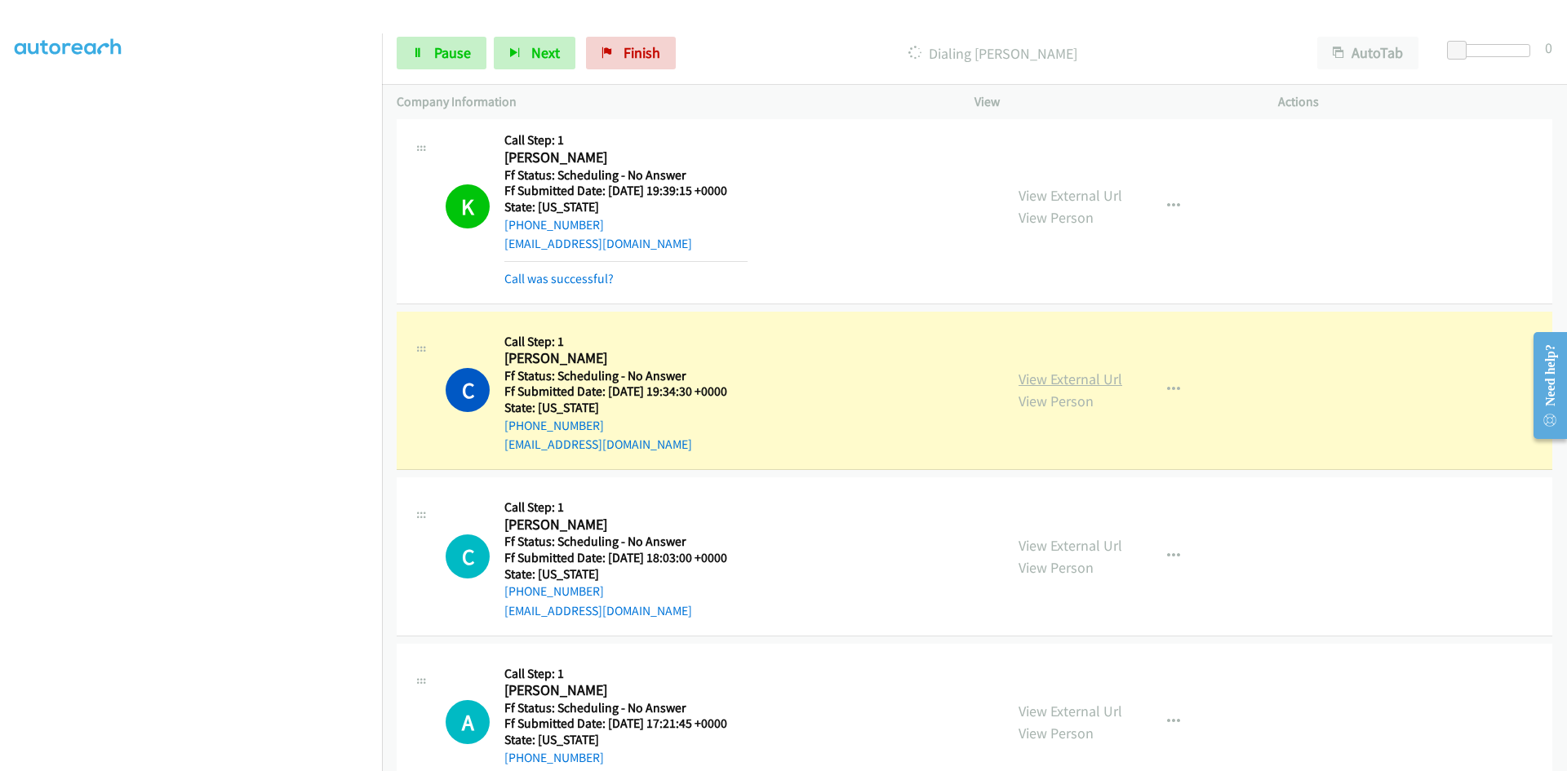
click at [1029, 380] on link "View External Url" at bounding box center [1071, 379] width 104 height 19
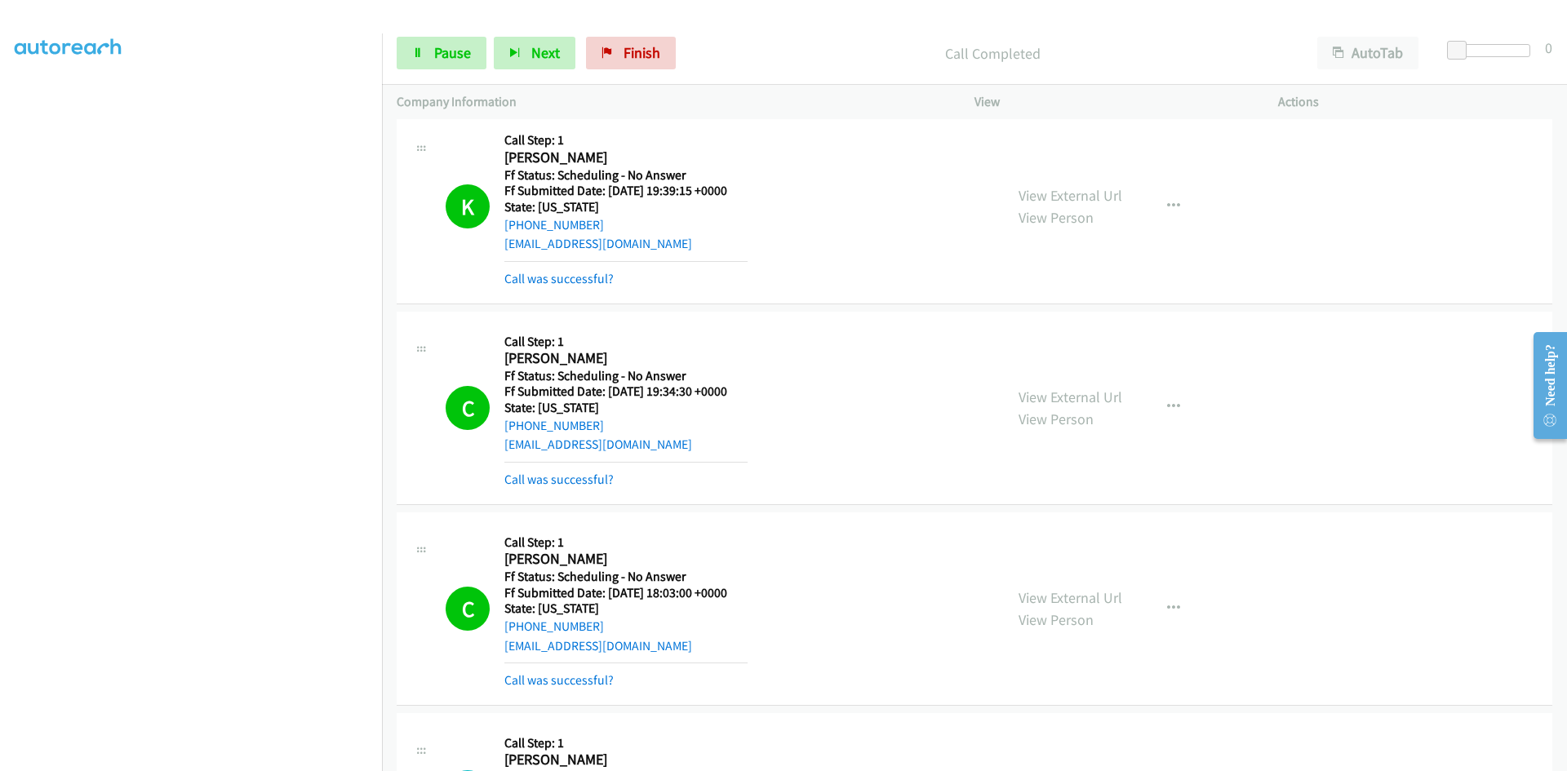
click at [1098, 581] on div "View External Url View Person View External Url Email Schedule/Manage Callback …" at bounding box center [1163, 608] width 318 height 163
click at [1095, 599] on link "View External Url" at bounding box center [1071, 598] width 104 height 19
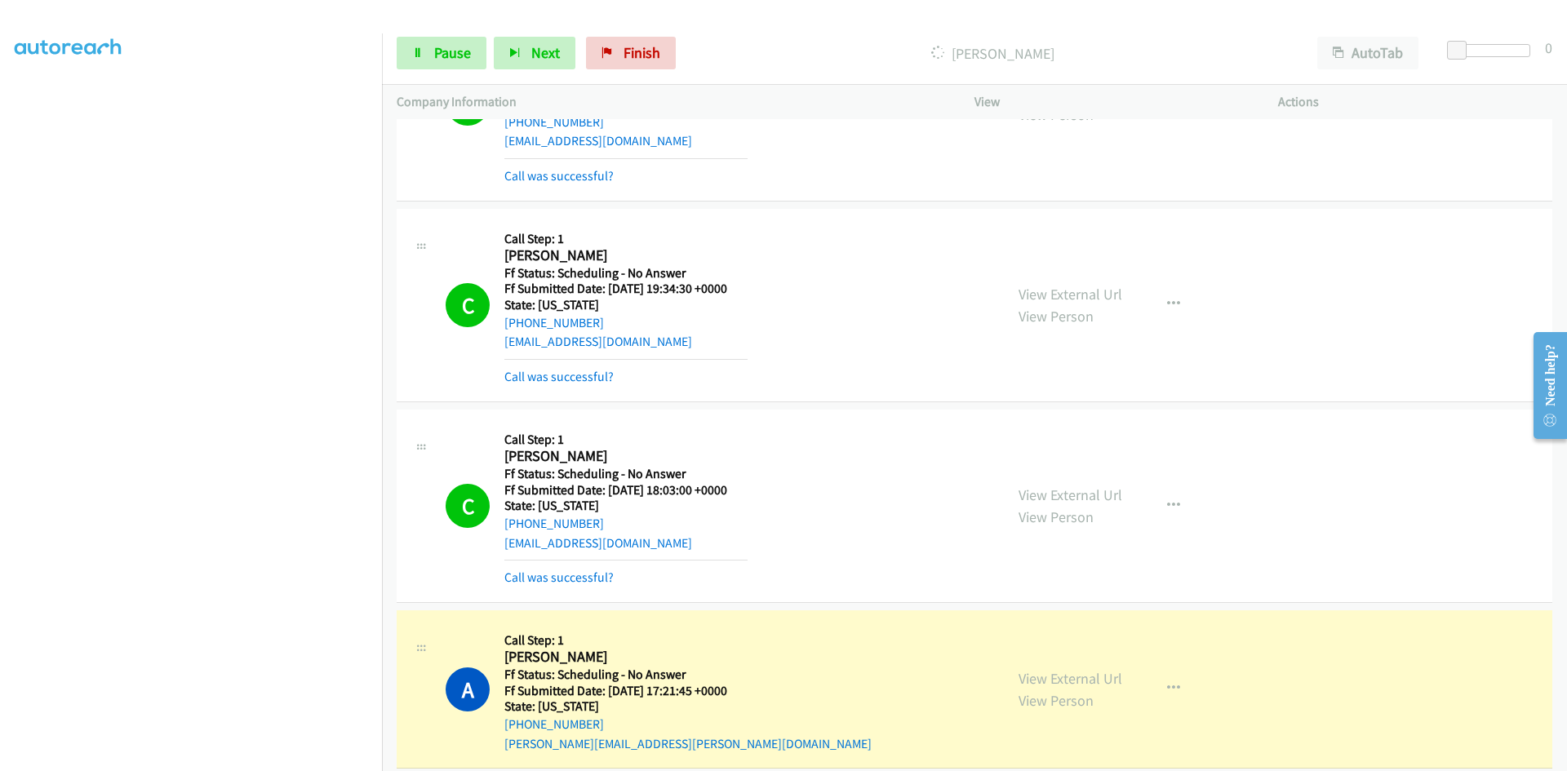
scroll to position [2449, 0]
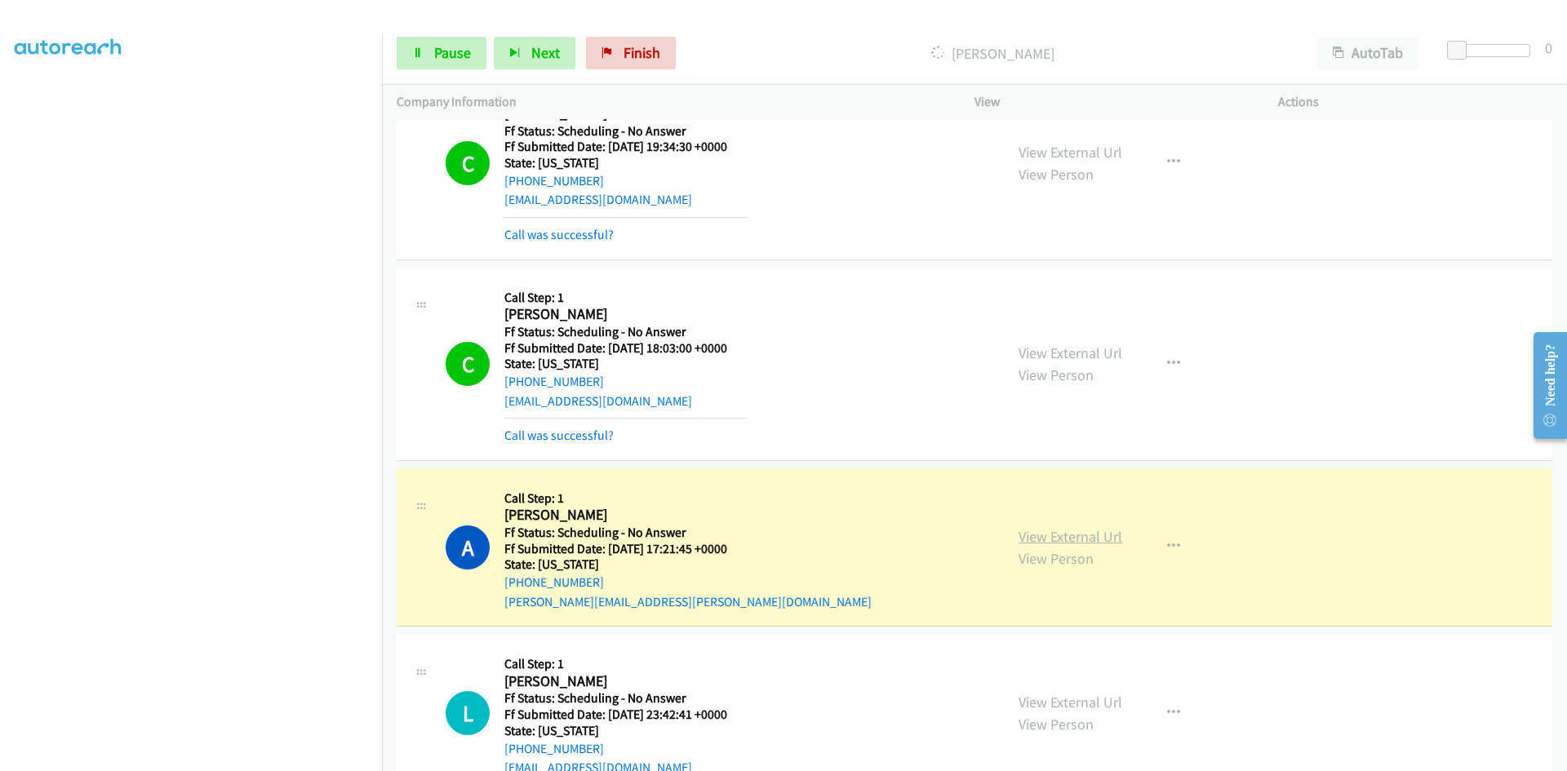
click at [1054, 537] on link "View External Url" at bounding box center [1071, 536] width 104 height 19
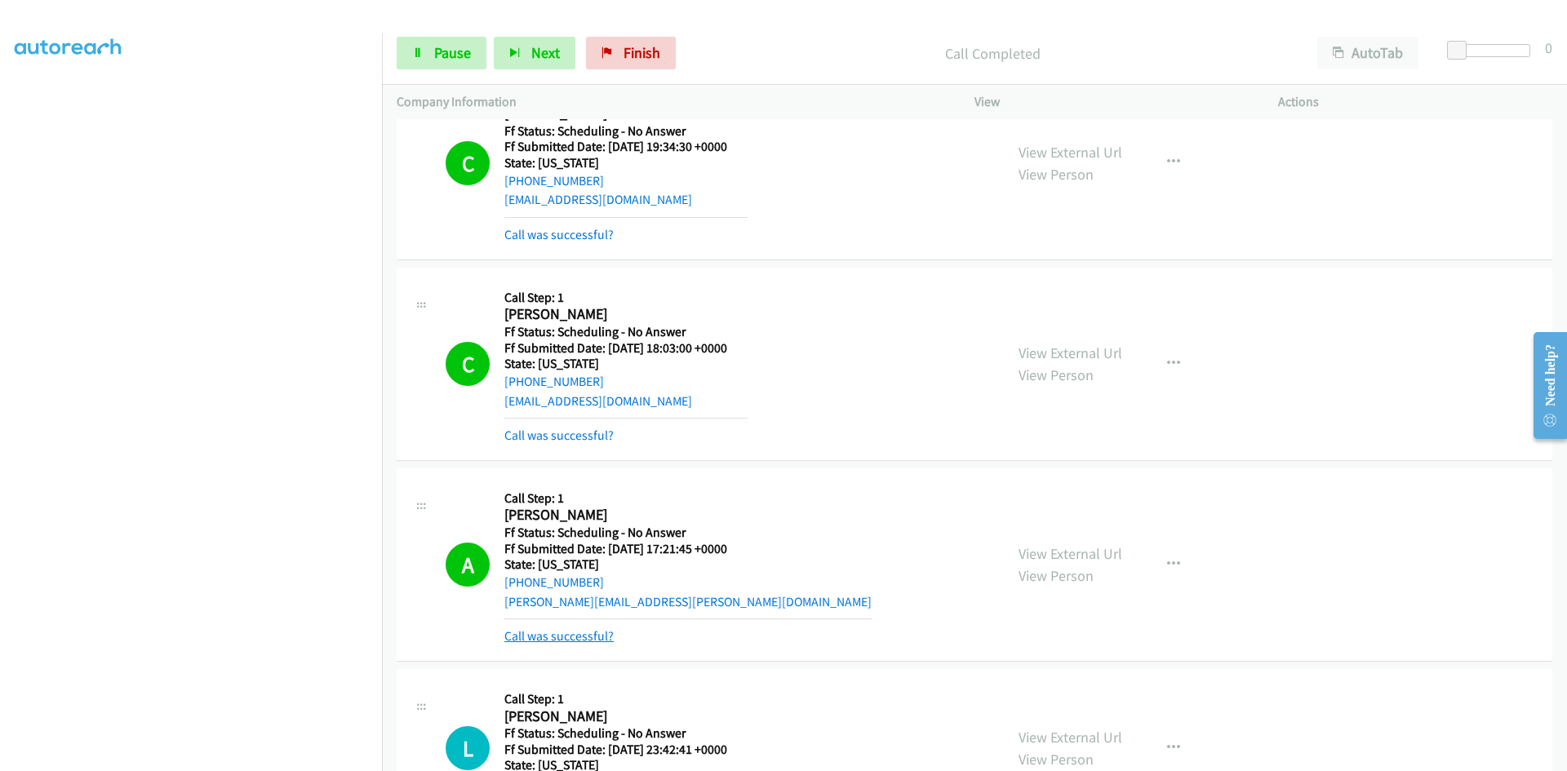
click at [522, 636] on link "Call was successful?" at bounding box center [558, 637] width 109 height 16
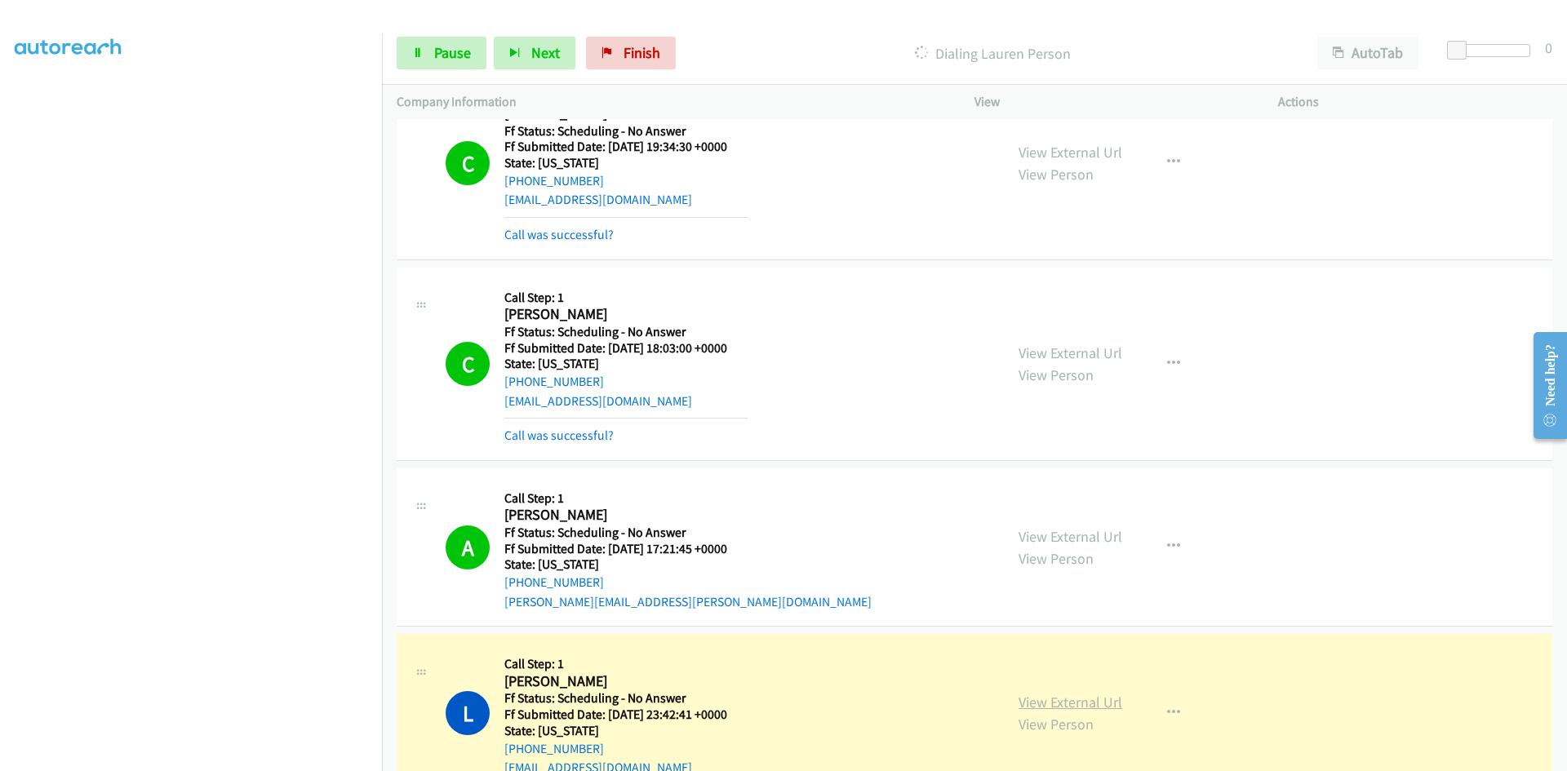
click at [1073, 699] on link "View External Url" at bounding box center [1071, 702] width 104 height 19
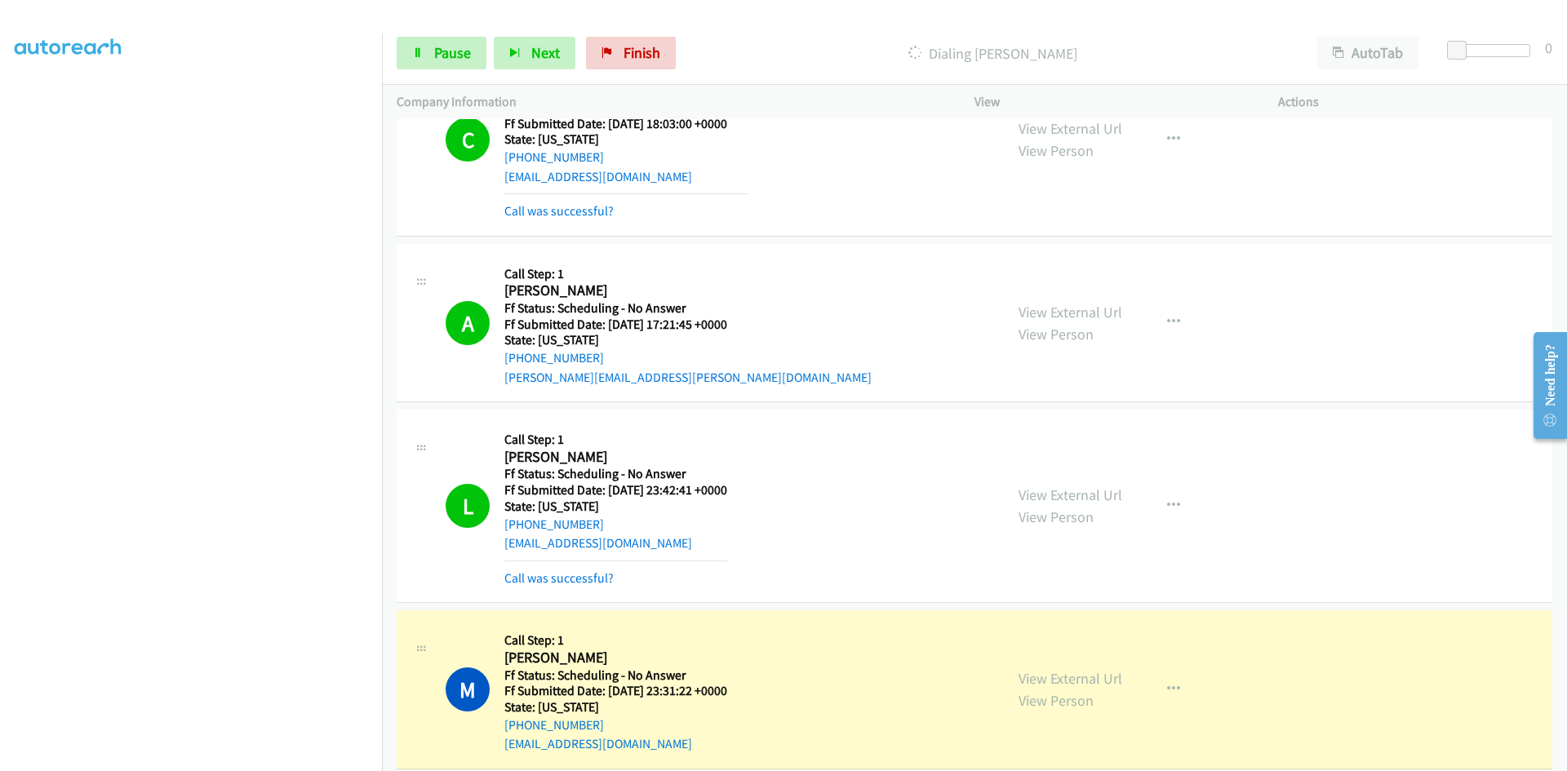
scroll to position [2938, 0]
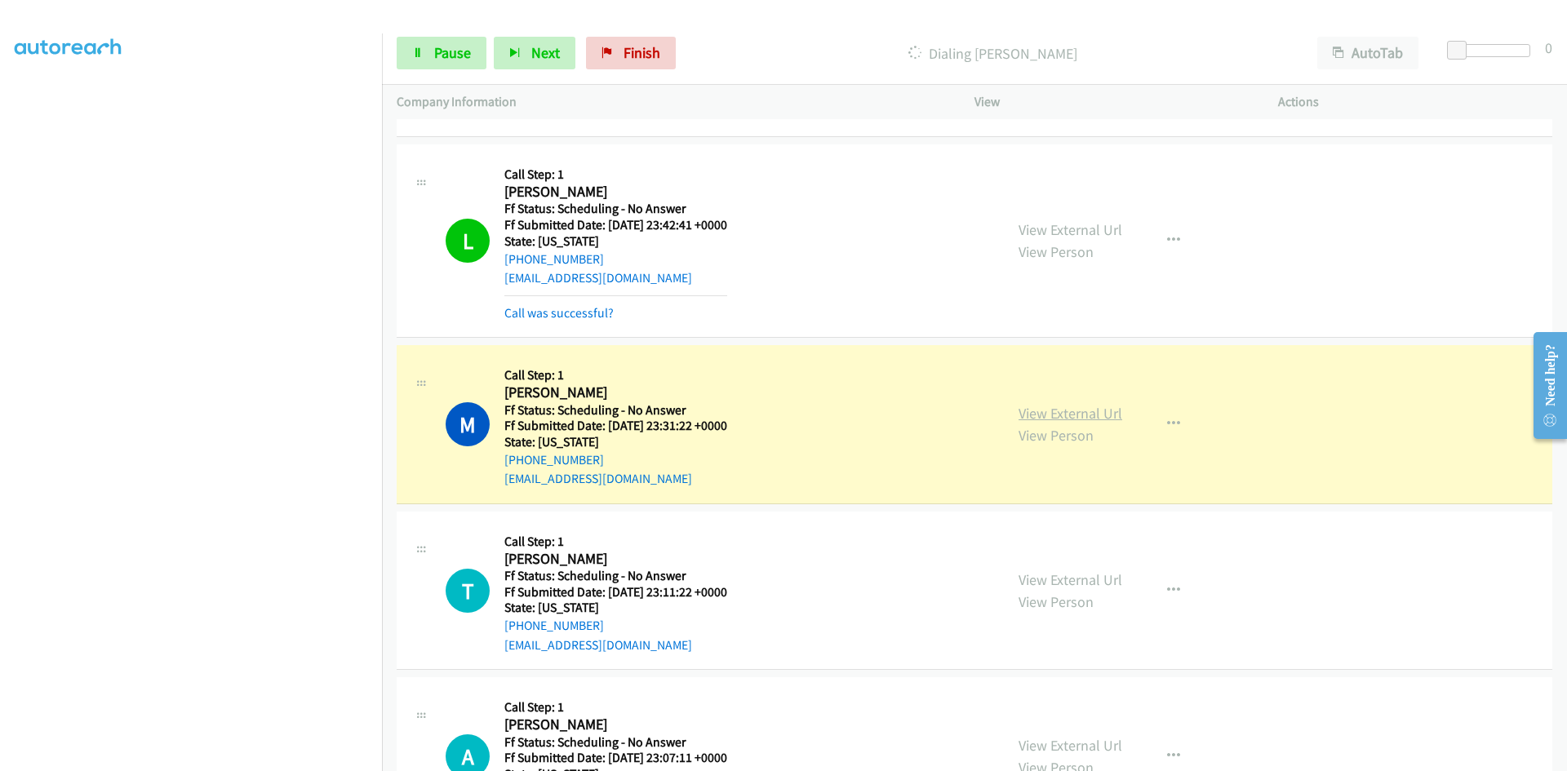
click at [1111, 412] on link "View External Url" at bounding box center [1071, 413] width 104 height 19
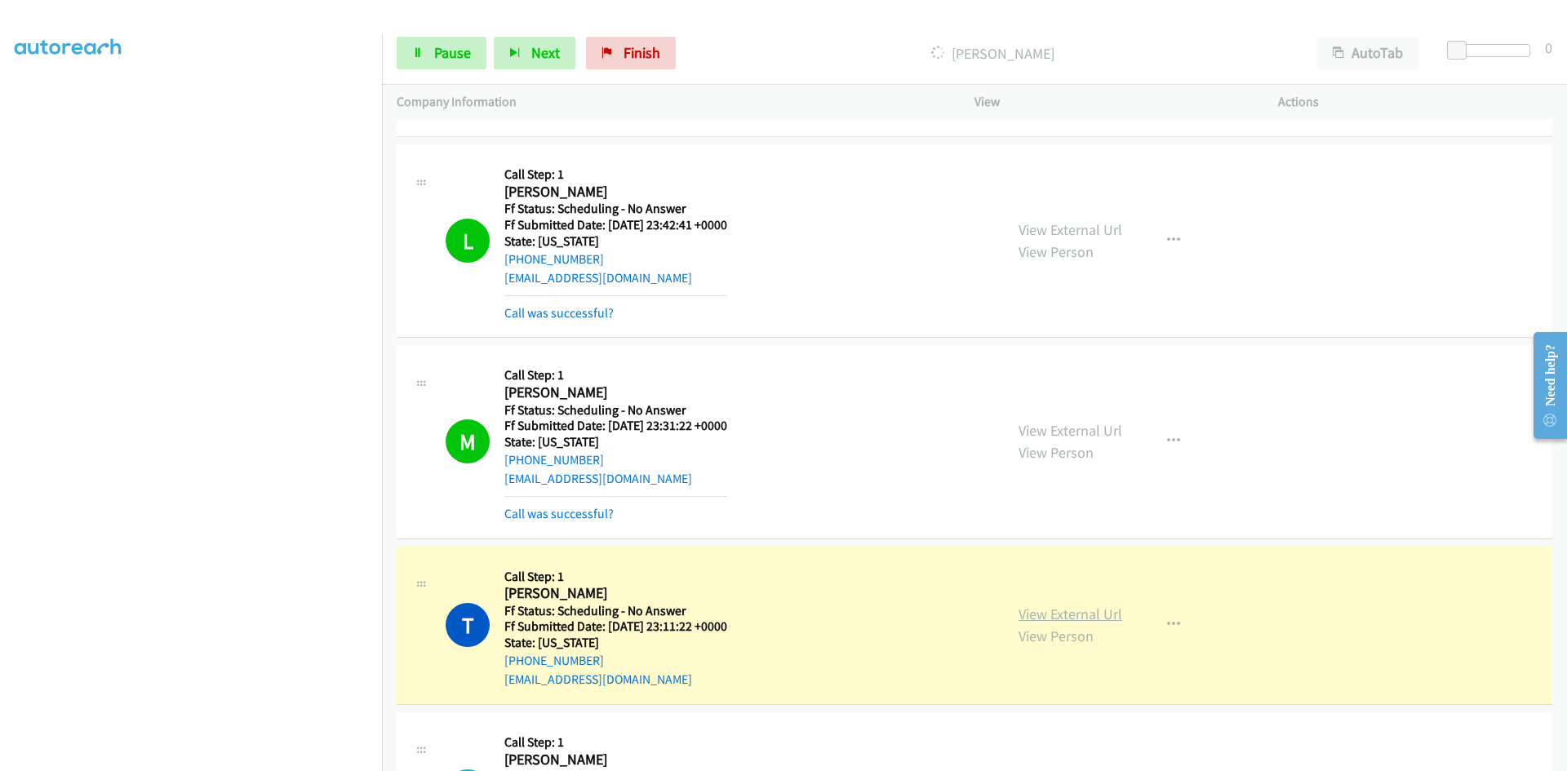
click at [1084, 617] on link "View External Url" at bounding box center [1071, 614] width 104 height 19
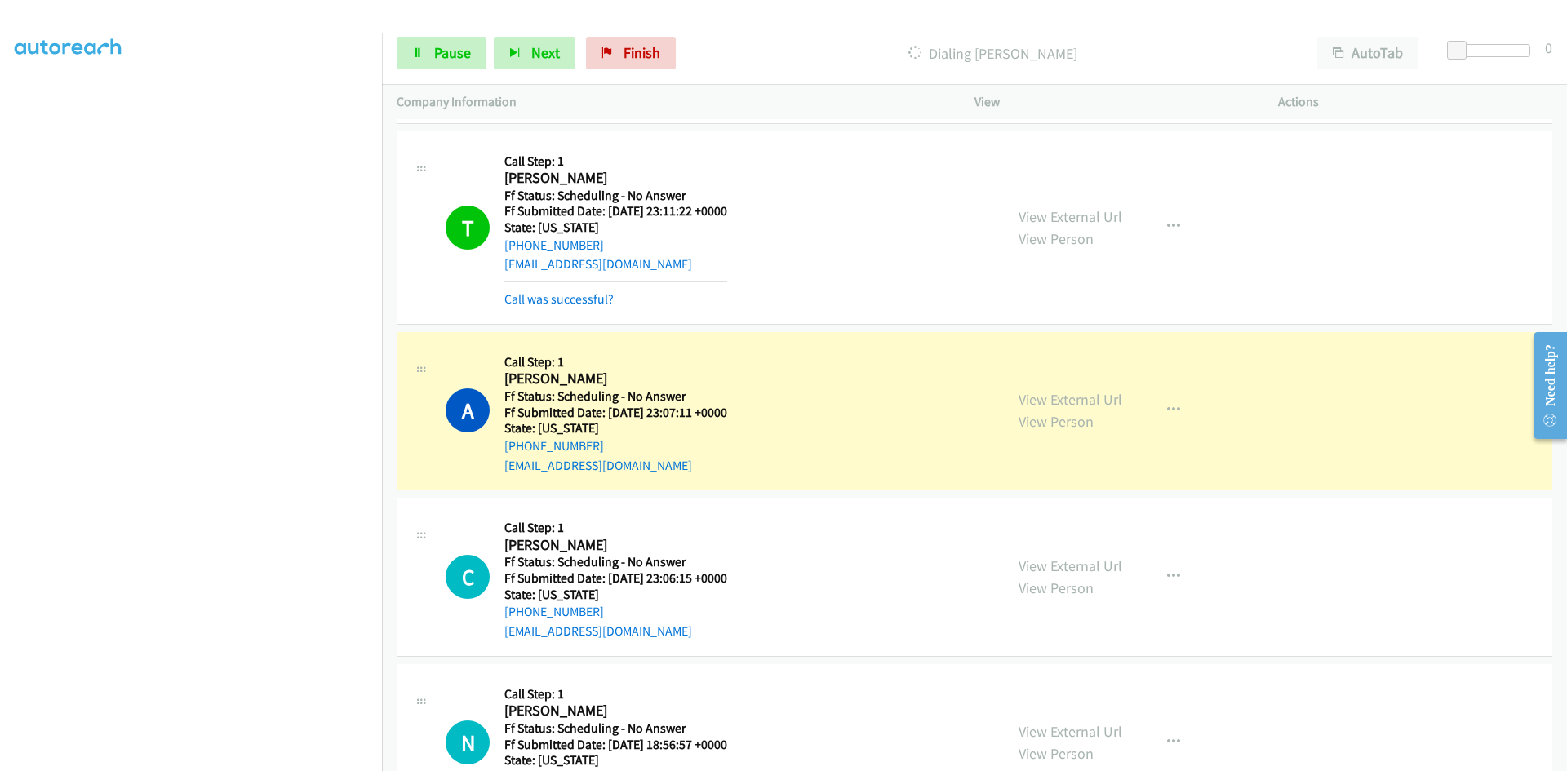
scroll to position [3428, 0]
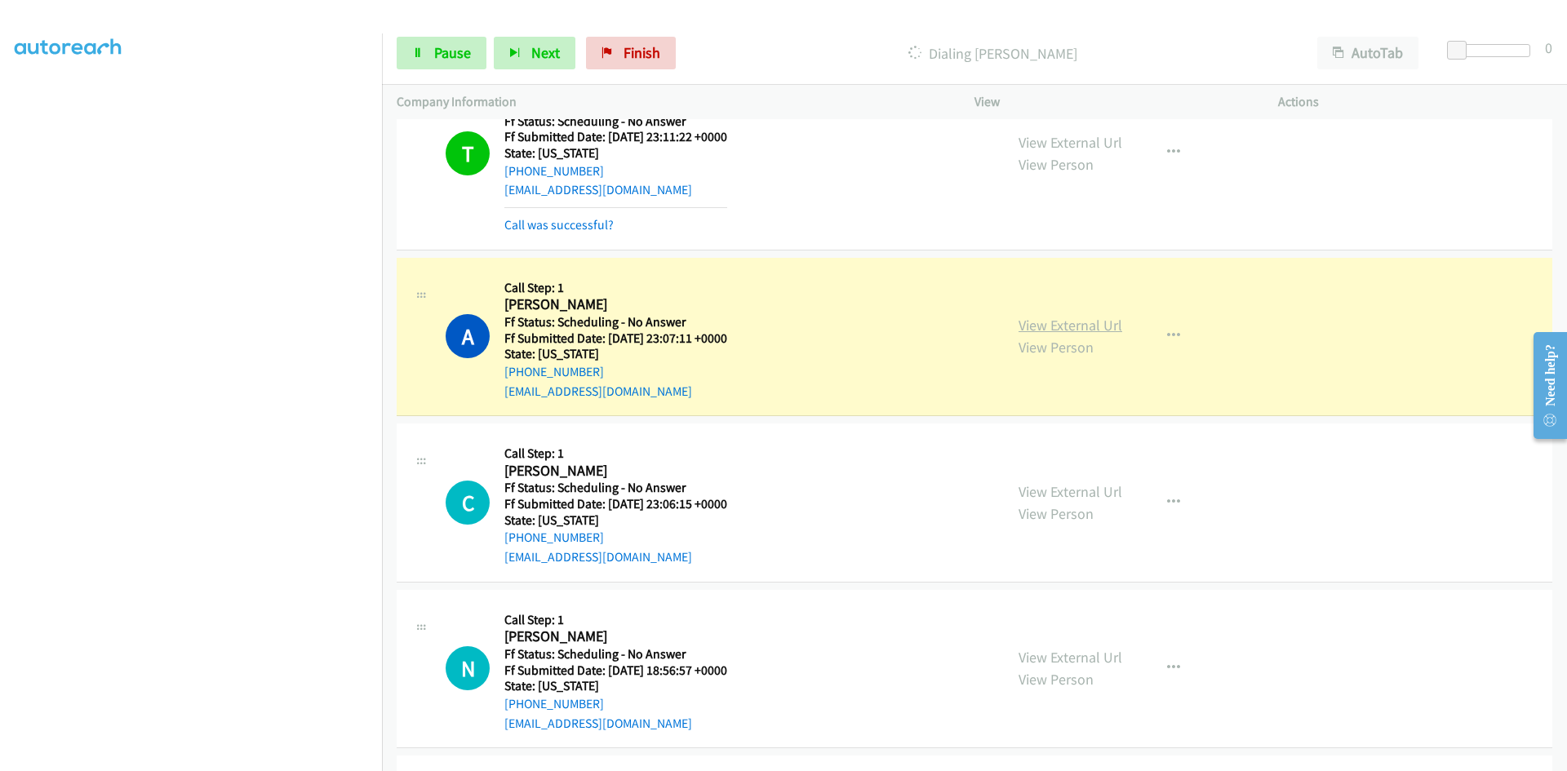
click at [1109, 326] on link "View External Url" at bounding box center [1071, 325] width 104 height 19
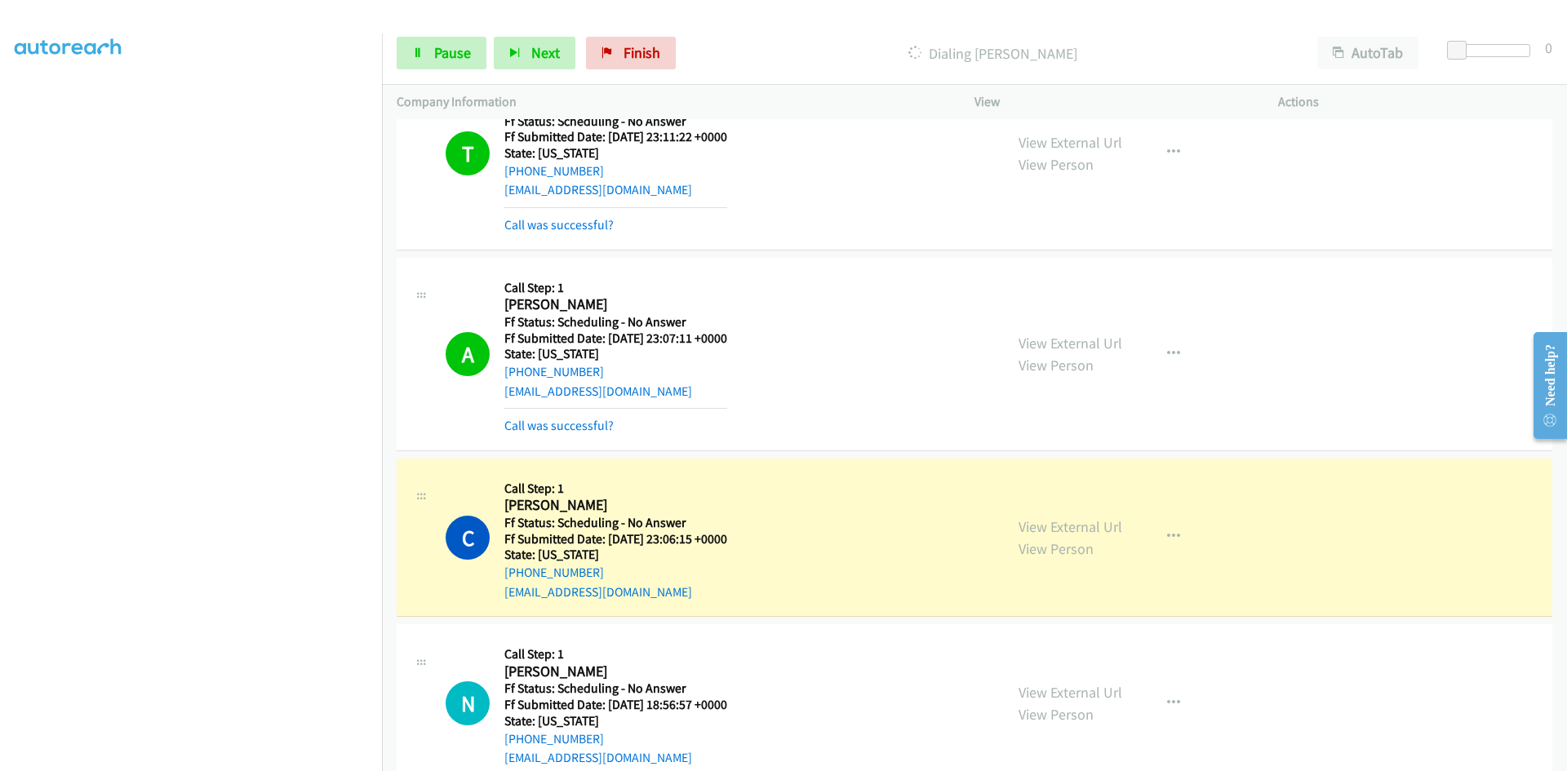
scroll to position [3673, 0]
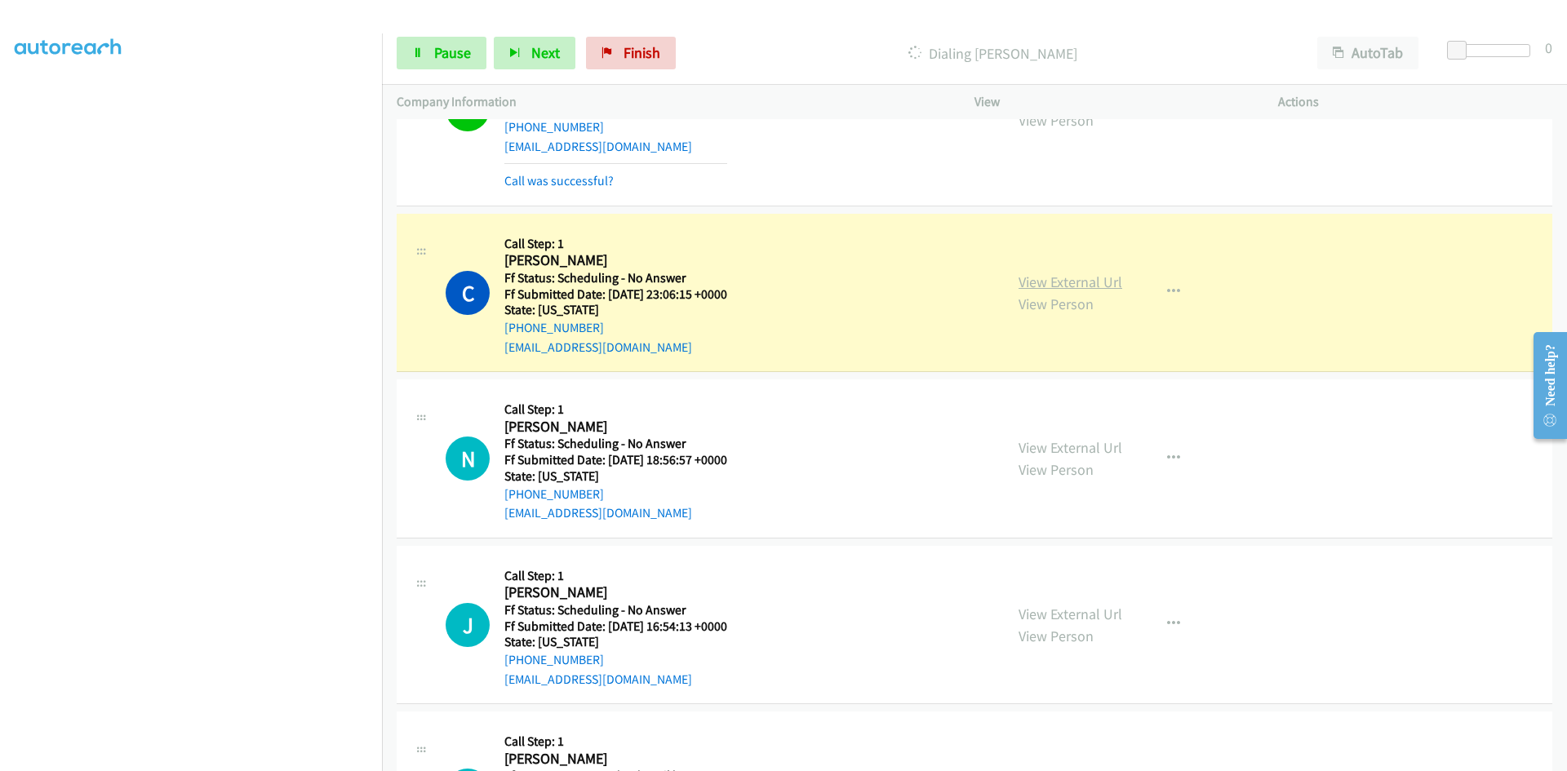
click at [1069, 282] on link "View External Url" at bounding box center [1071, 282] width 104 height 19
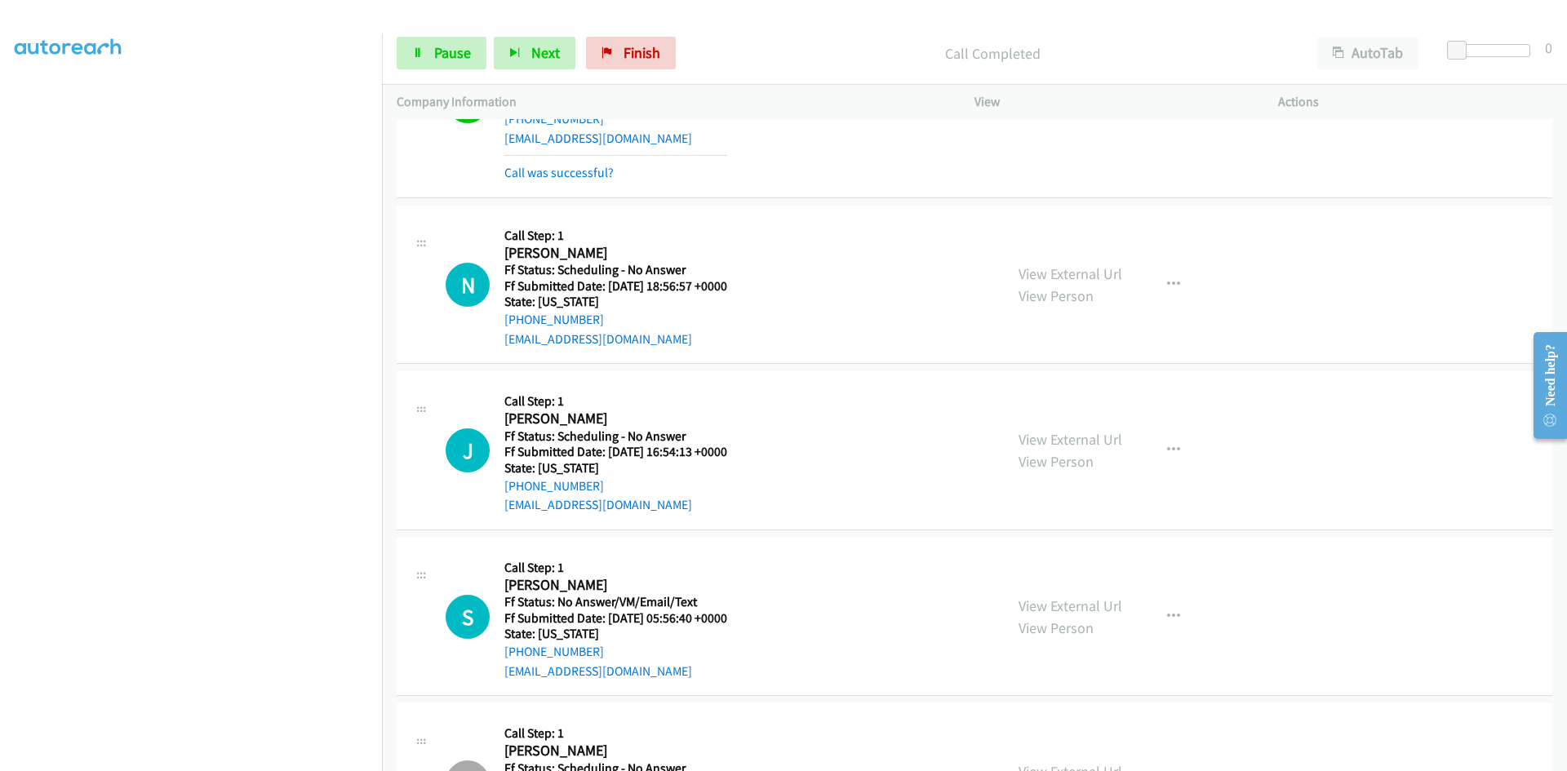
scroll to position [3918, 0]
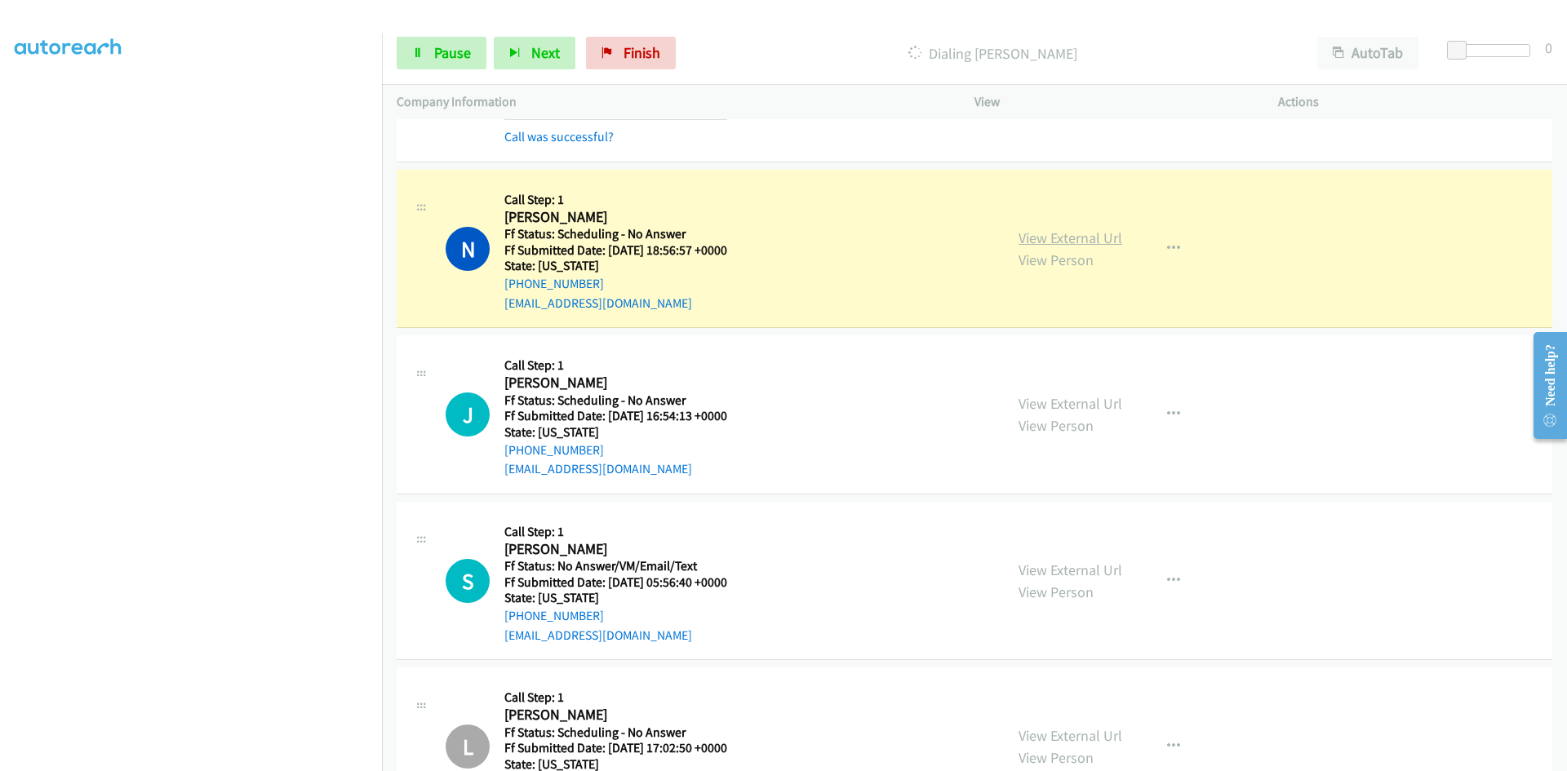
click at [1024, 239] on link "View External Url" at bounding box center [1071, 238] width 104 height 19
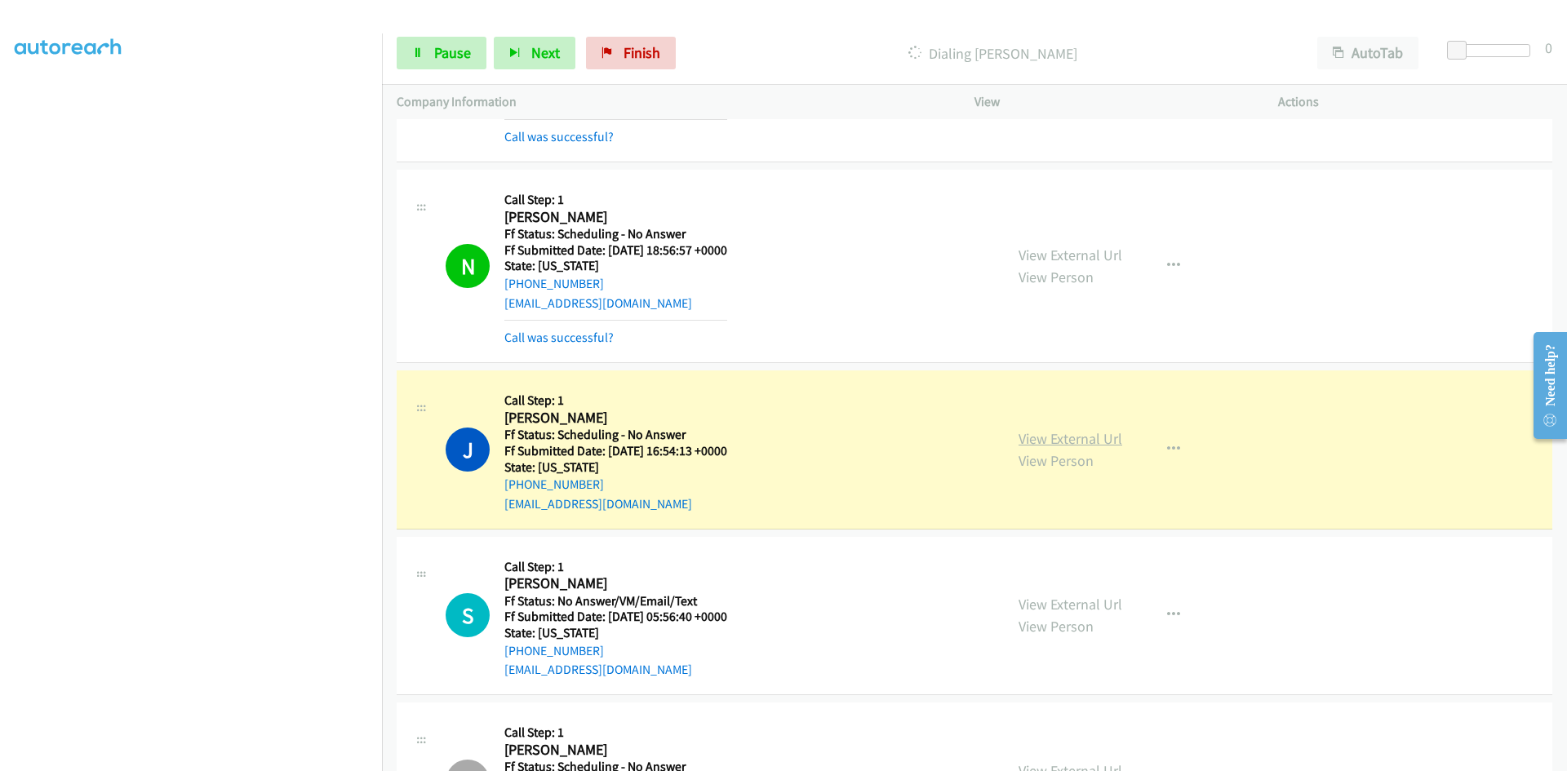
click at [1104, 444] on link "View External Url" at bounding box center [1071, 438] width 104 height 19
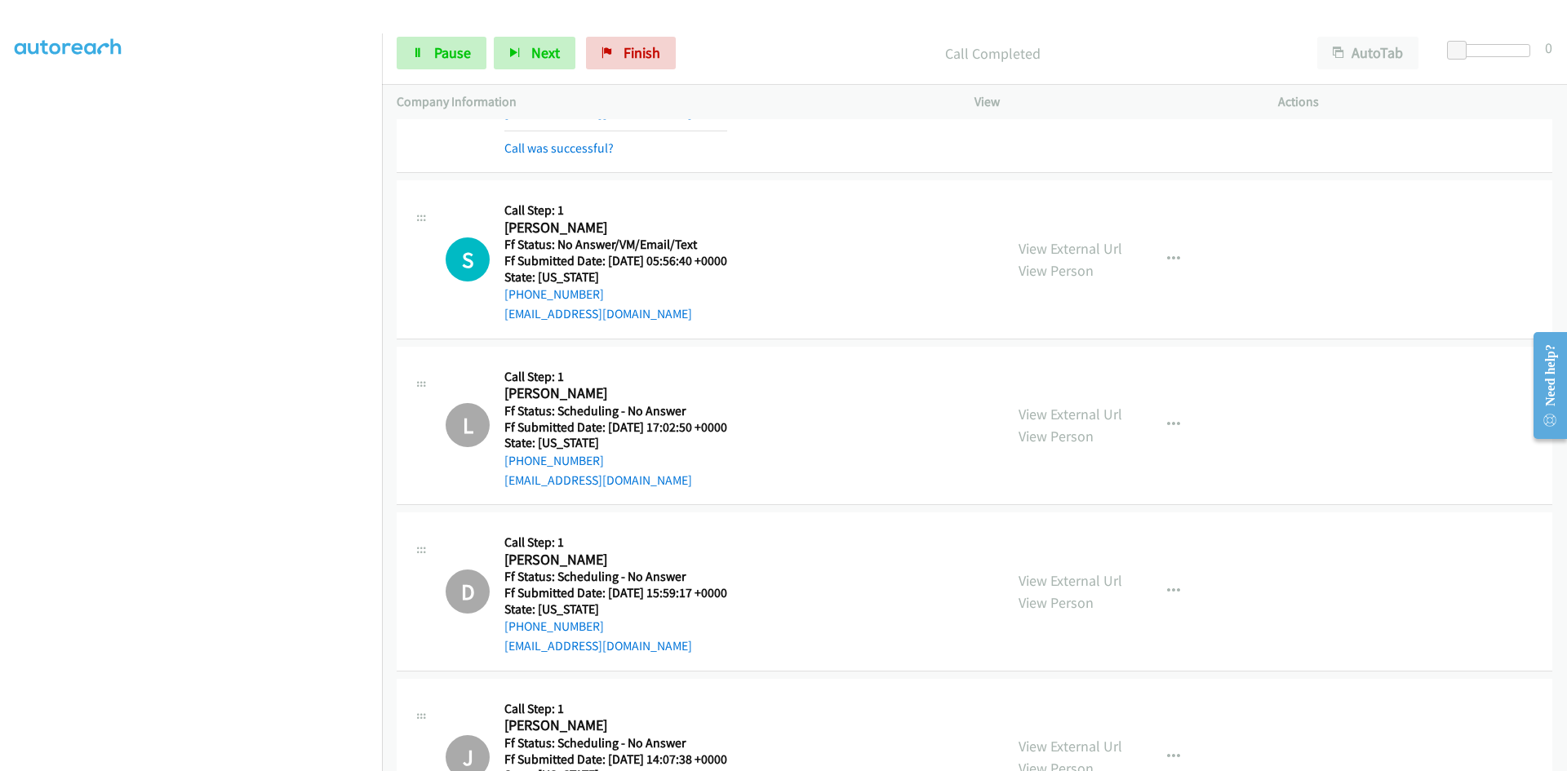
scroll to position [4326, 0]
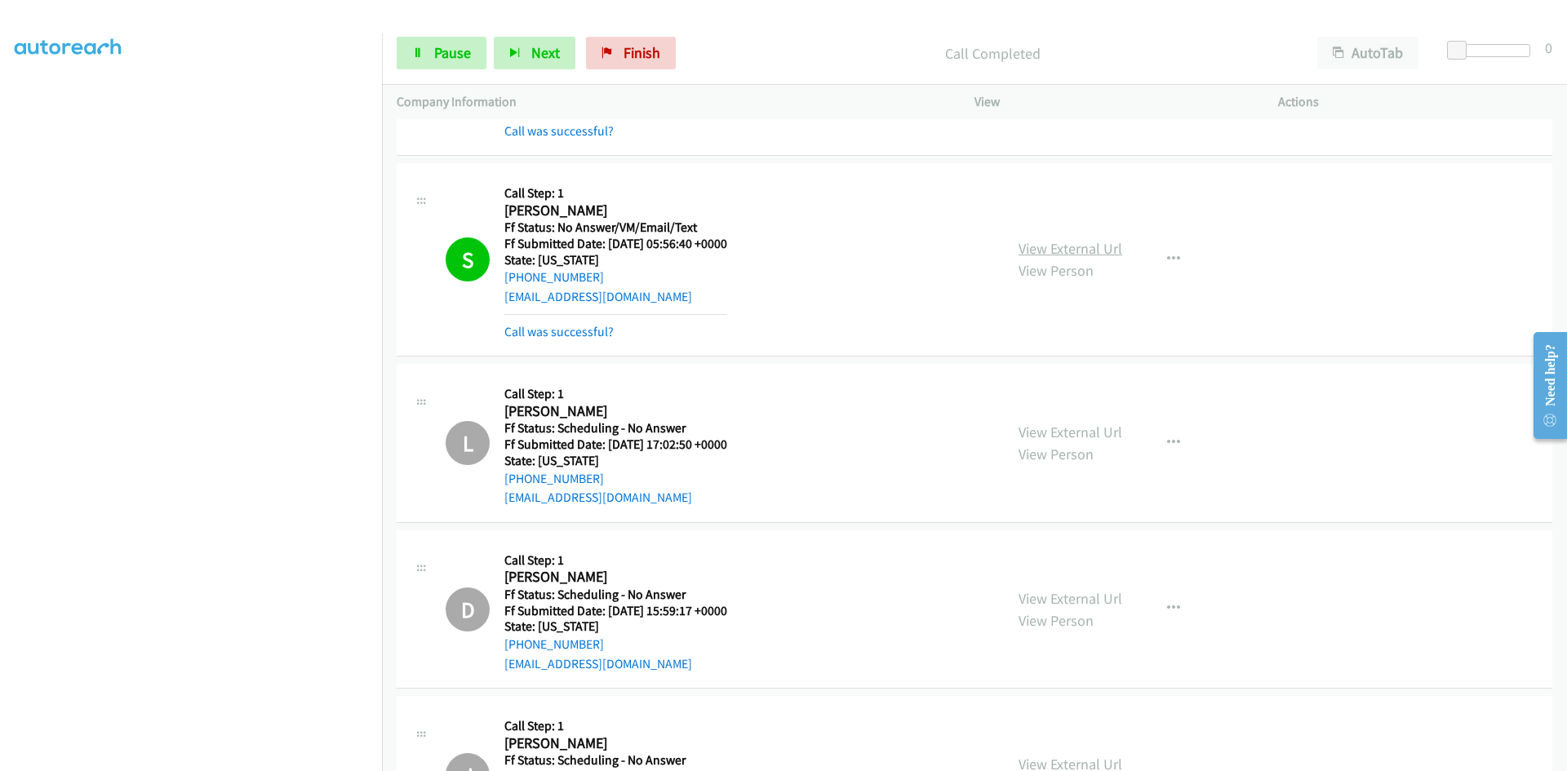
click at [1095, 247] on link "View External Url" at bounding box center [1071, 248] width 104 height 19
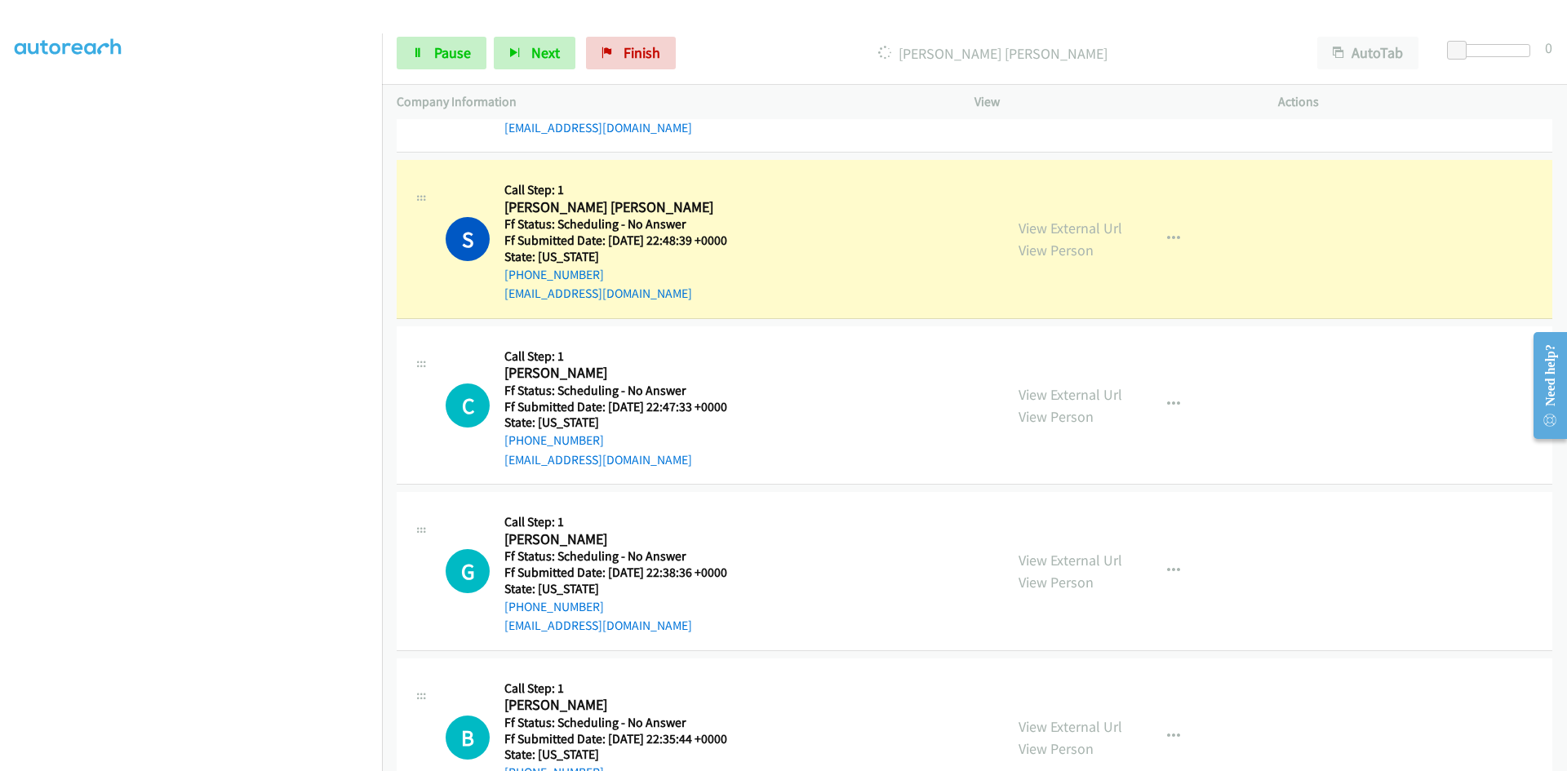
scroll to position [5224, 0]
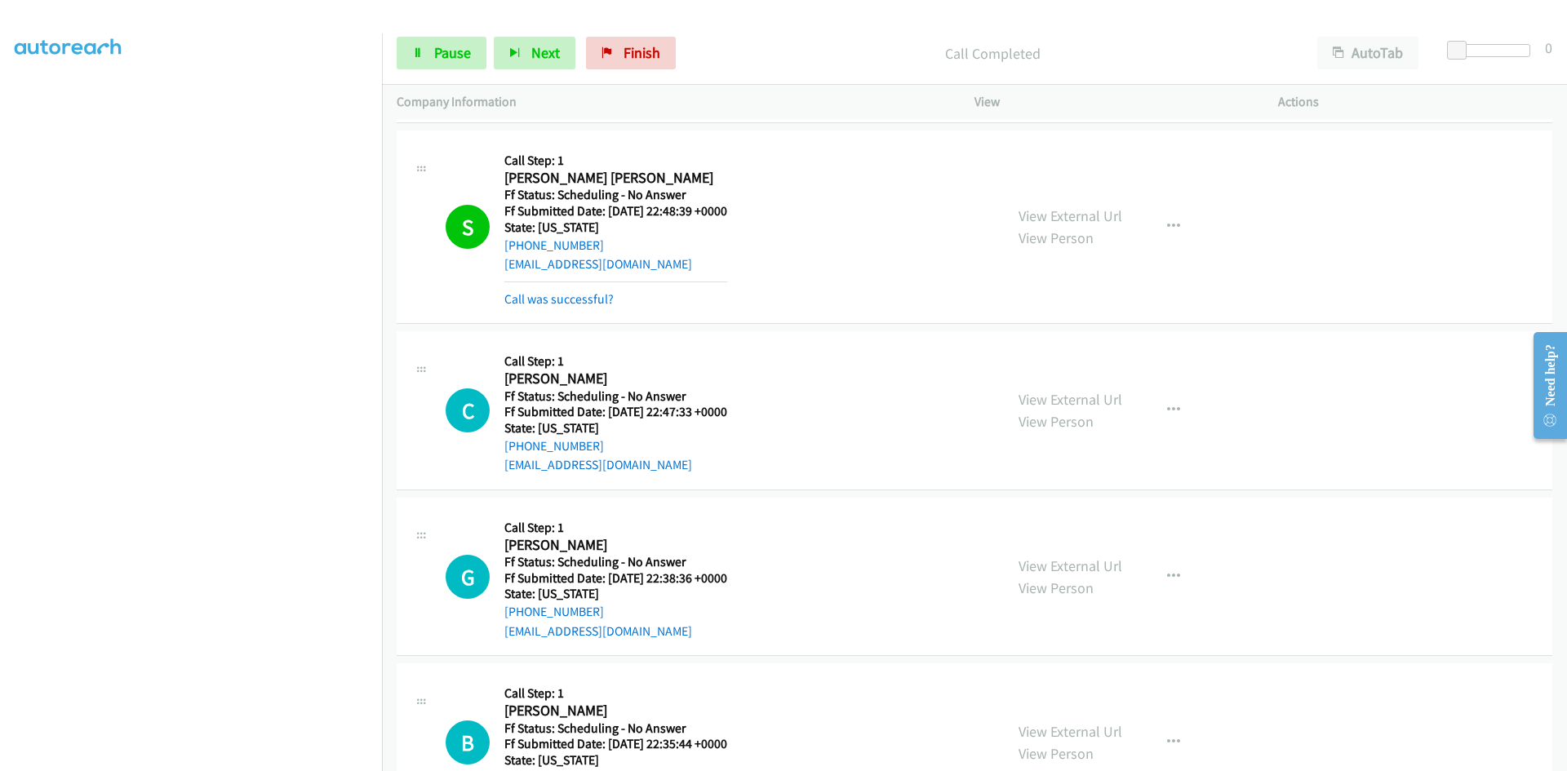
click at [1032, 203] on div "View External Url View Person View External Url Email Schedule/Manage Callback …" at bounding box center [1163, 226] width 318 height 163
click at [1032, 215] on link "View External Url" at bounding box center [1071, 216] width 104 height 19
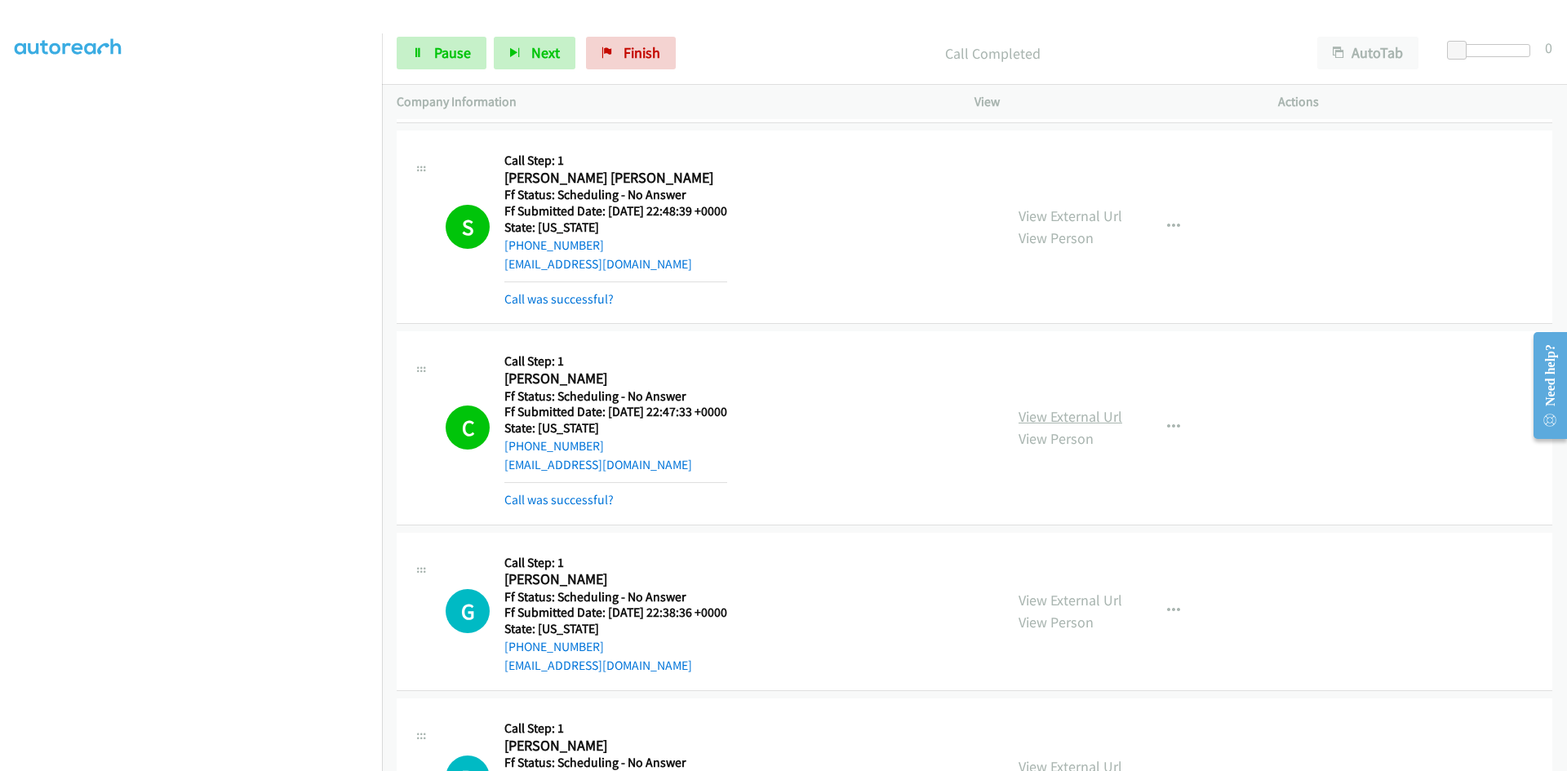
click at [1035, 418] on link "View External Url" at bounding box center [1071, 416] width 104 height 19
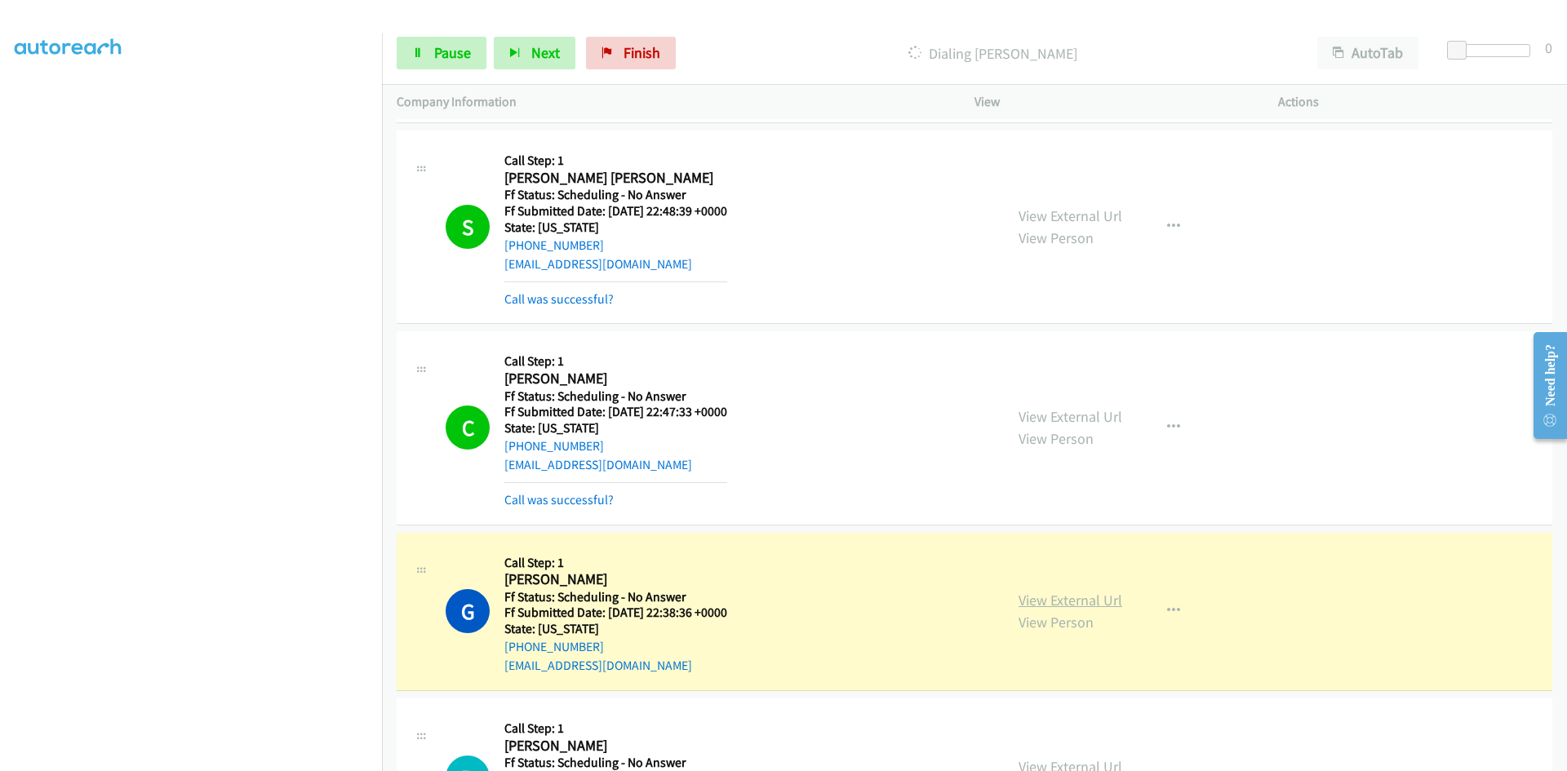
click at [1059, 598] on link "View External Url" at bounding box center [1071, 600] width 104 height 19
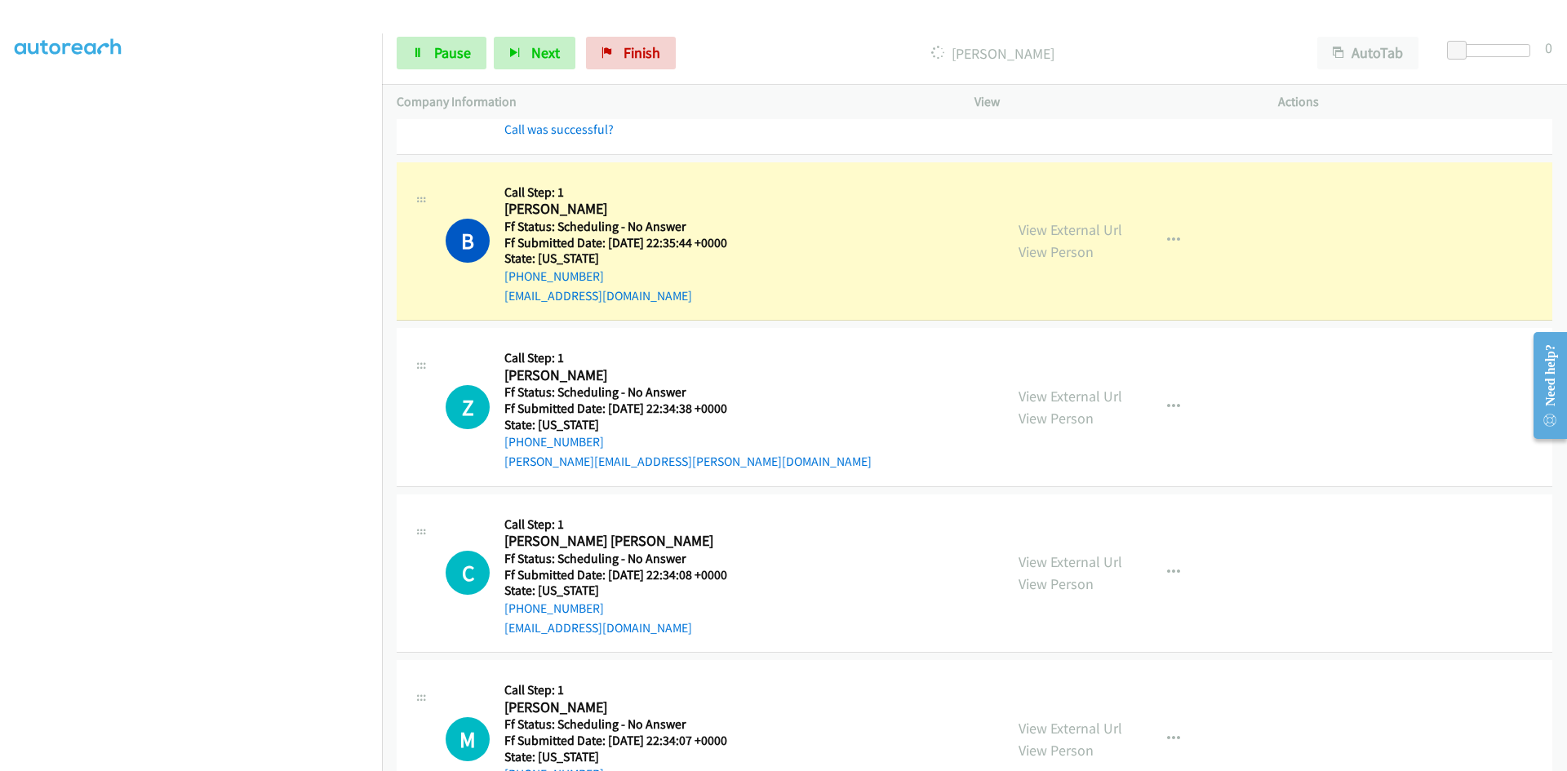
scroll to position [5877, 0]
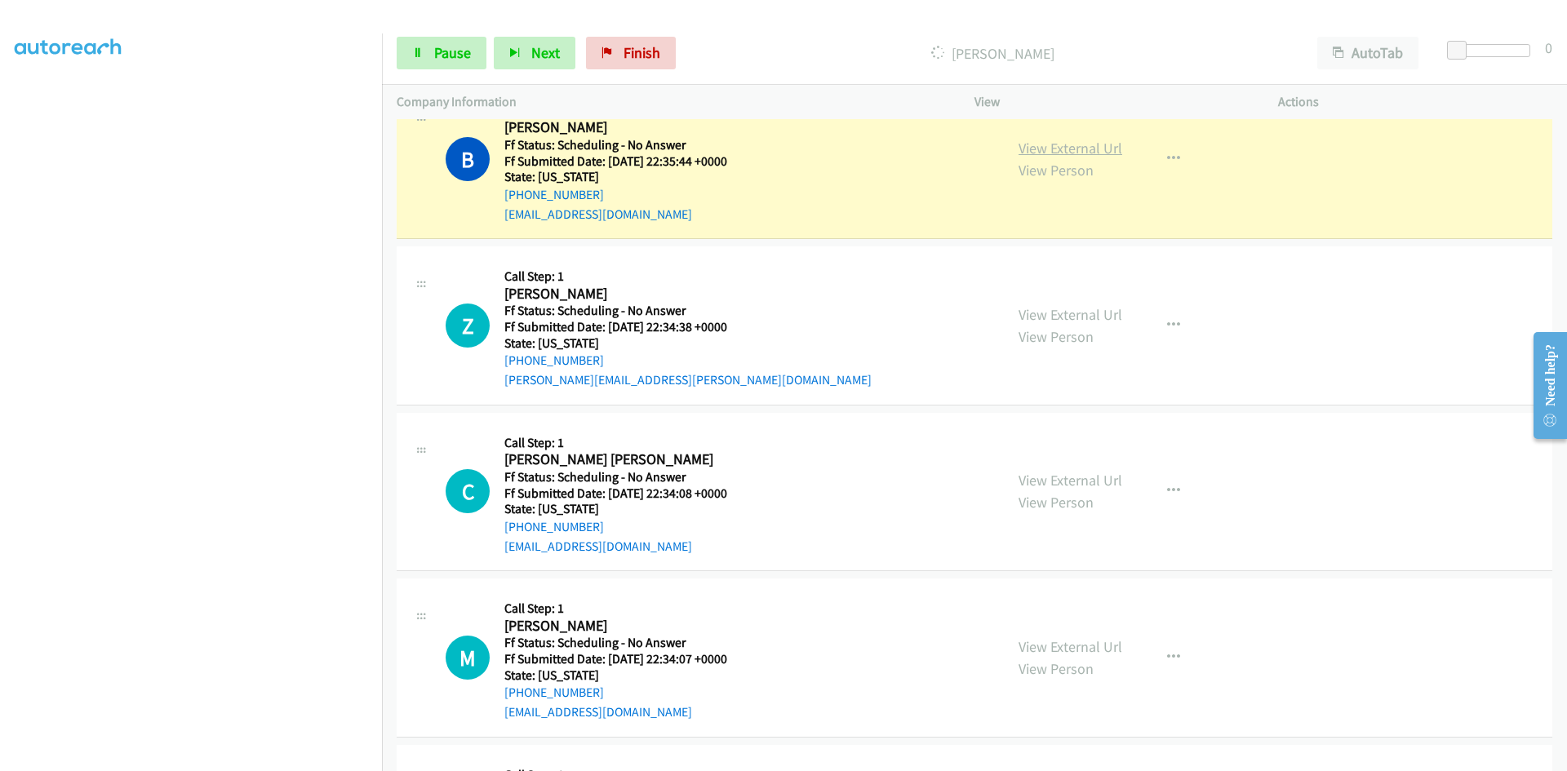
click at [1066, 144] on link "View External Url" at bounding box center [1071, 148] width 104 height 19
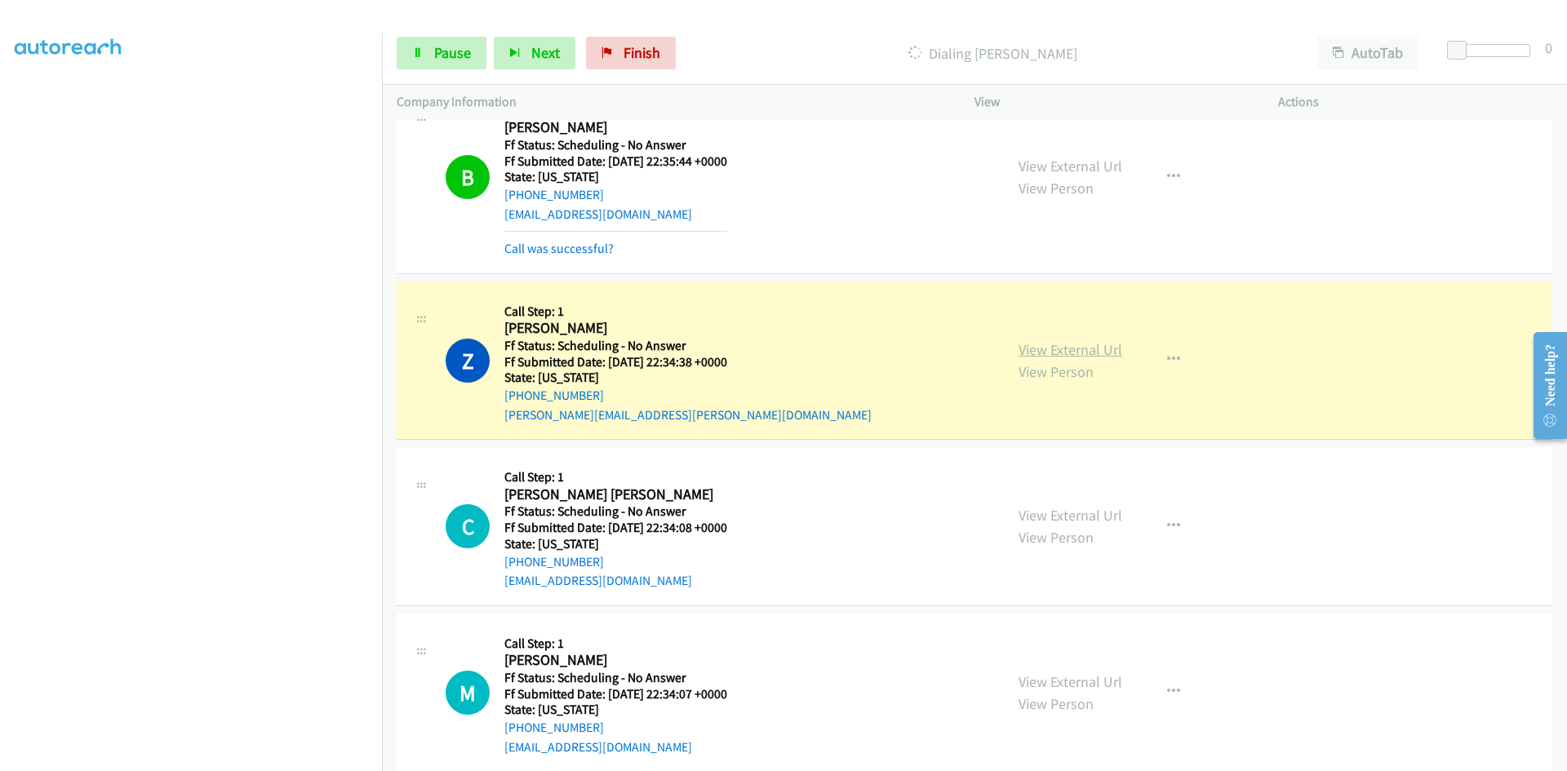
click at [1038, 348] on link "View External Url" at bounding box center [1071, 349] width 104 height 19
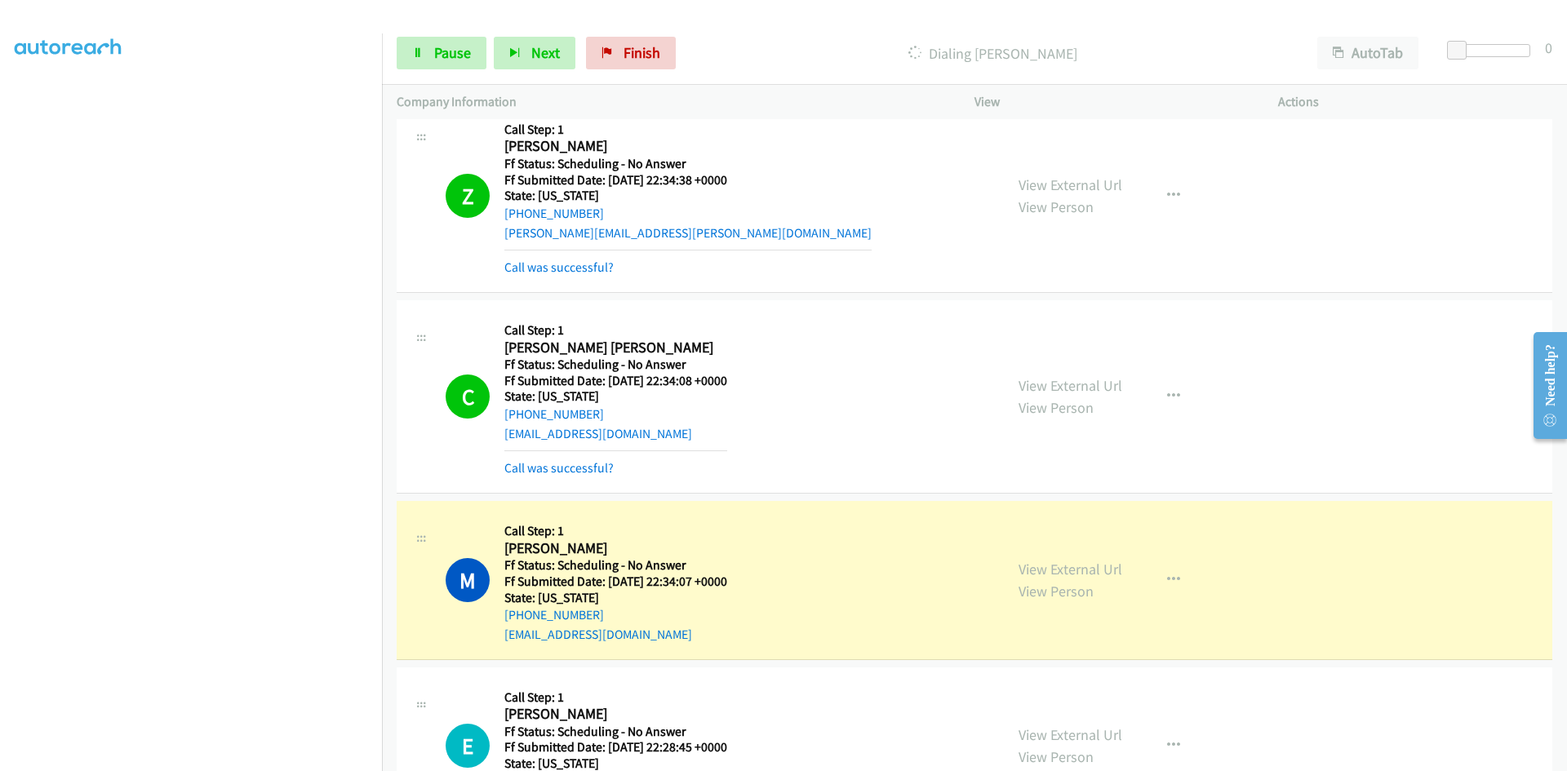
scroll to position [6203, 0]
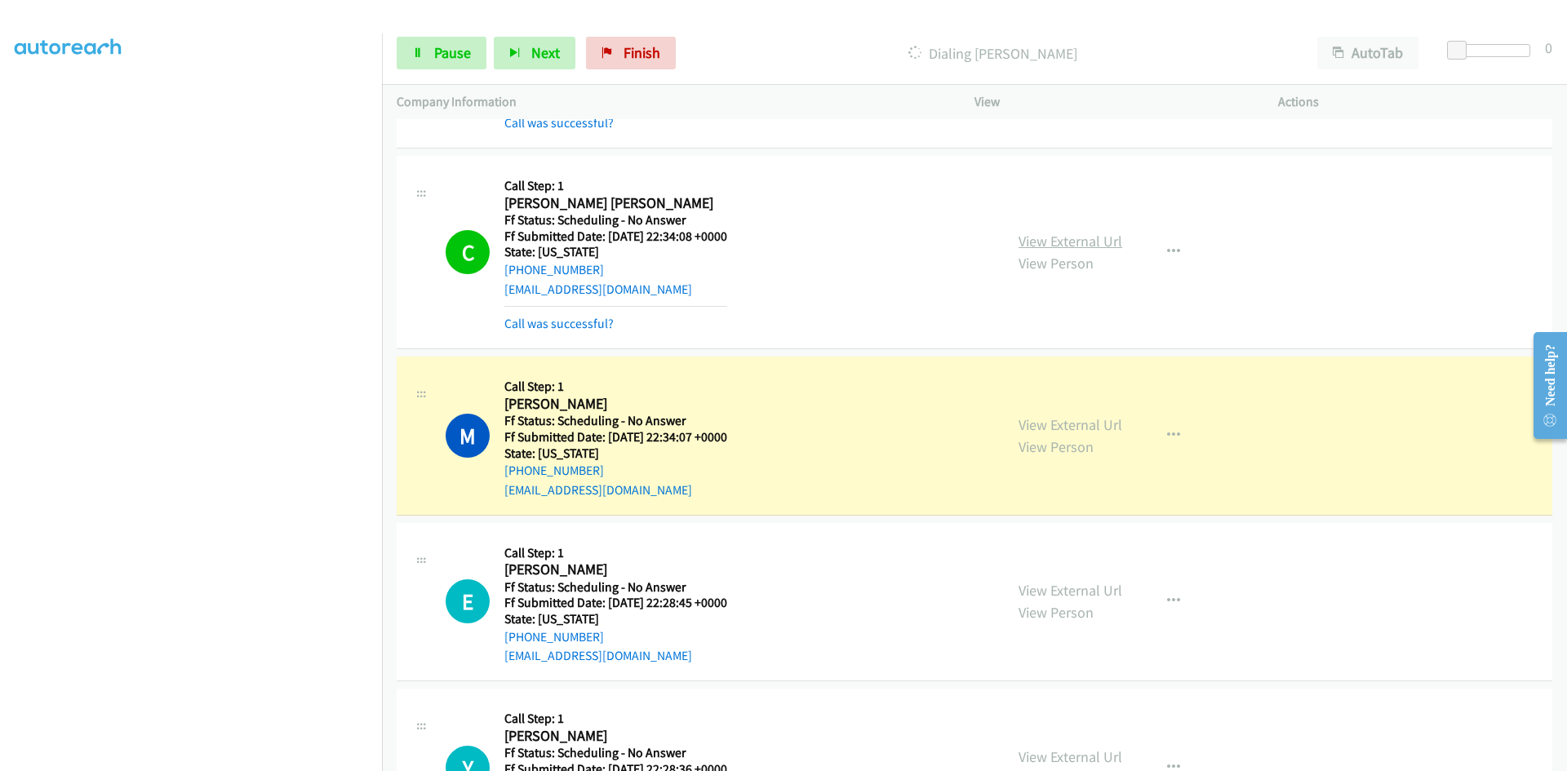
click at [1074, 236] on link "View External Url" at bounding box center [1071, 241] width 104 height 19
click at [436, 67] on link "Pause" at bounding box center [442, 53] width 90 height 33
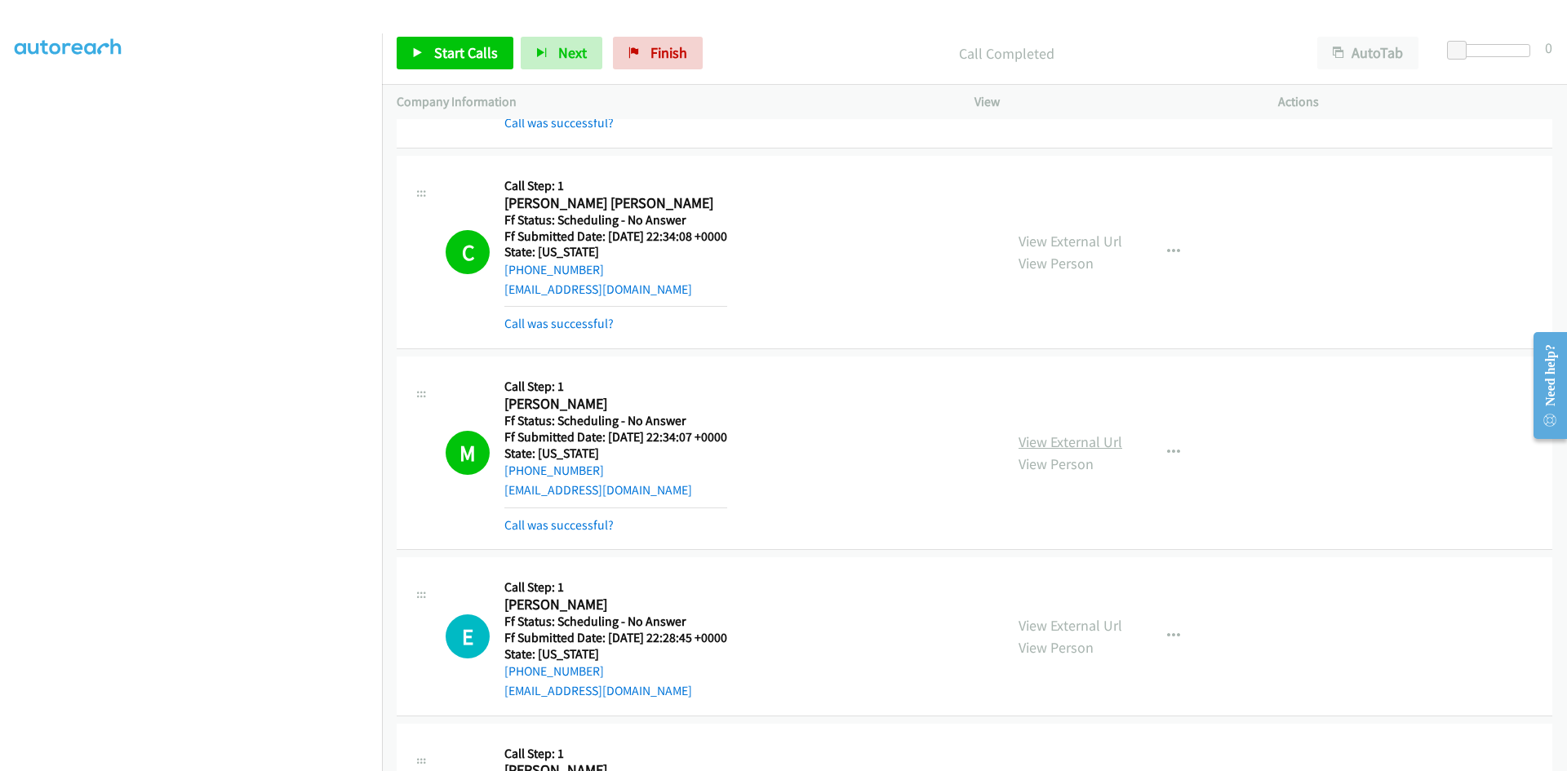
click at [1059, 441] on link "View External Url" at bounding box center [1071, 442] width 104 height 19
click at [629, 55] on icon at bounding box center [634, 53] width 11 height 11
